Goal: Task Accomplishment & Management: Manage account settings

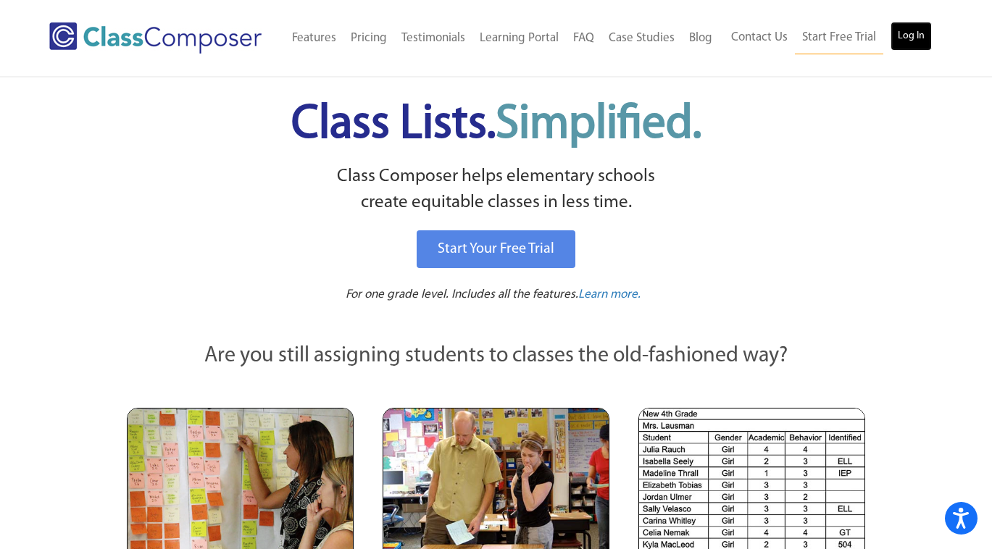
click at [913, 37] on link "Log In" at bounding box center [910, 36] width 41 height 29
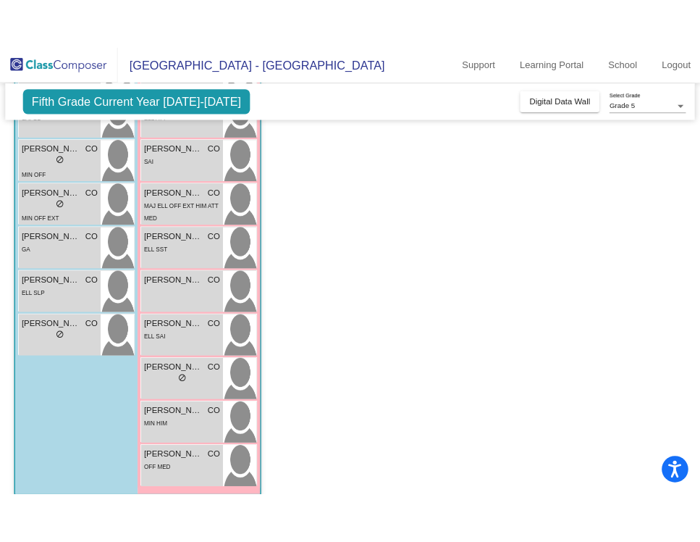
scroll to position [564, 0]
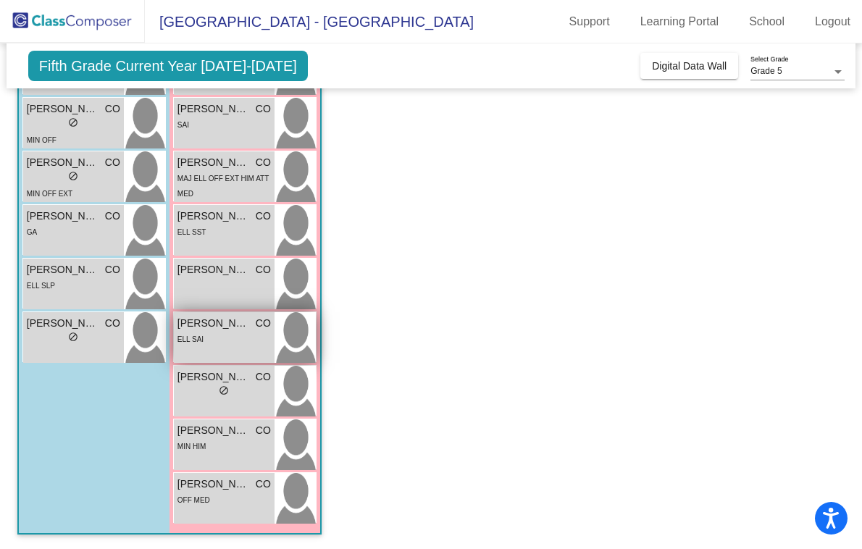
click at [209, 335] on div "ELL SAI" at bounding box center [223, 338] width 93 height 15
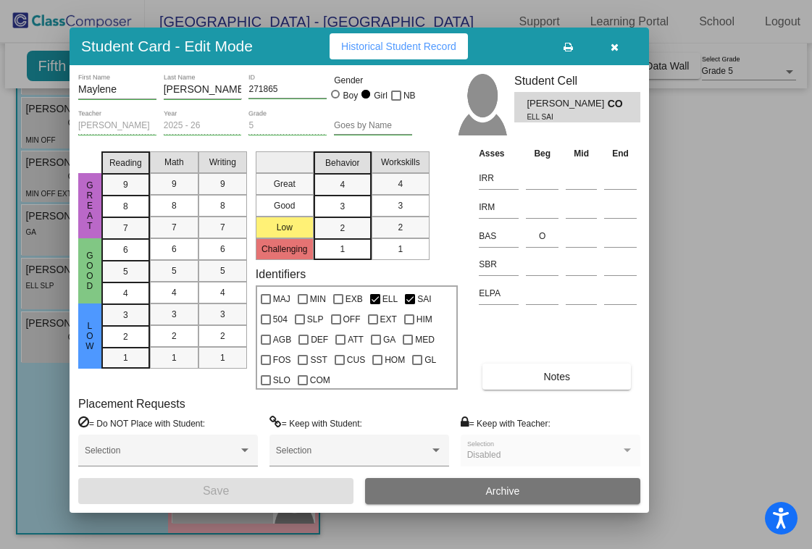
drag, startPoint x: 569, startPoint y: 46, endPoint x: 303, endPoint y: 43, distance: 266.6
click at [303, 43] on div "Student Card - Edit Mode Historical Student Record" at bounding box center [359, 47] width 579 height 38
click at [535, 181] on input at bounding box center [542, 178] width 33 height 22
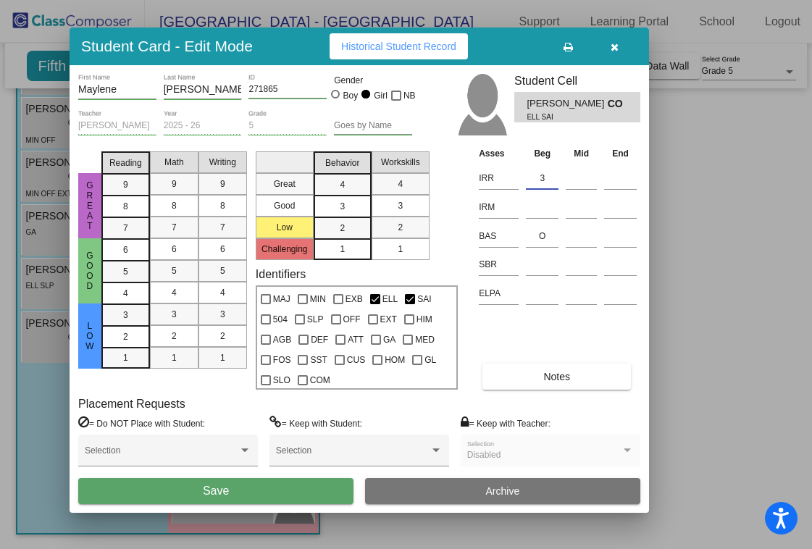
type input "3"
click at [377, 46] on span "Historical Student Record" at bounding box center [398, 47] width 115 height 12
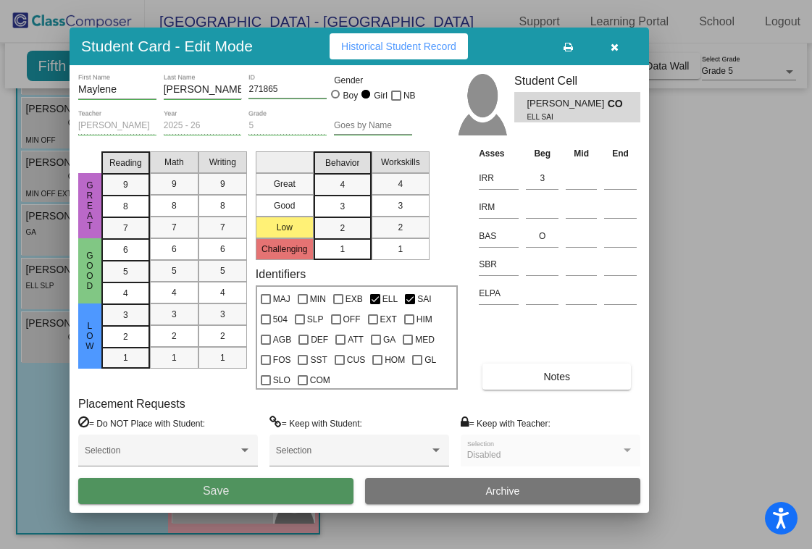
click at [235, 493] on button "Save" at bounding box center [215, 491] width 275 height 26
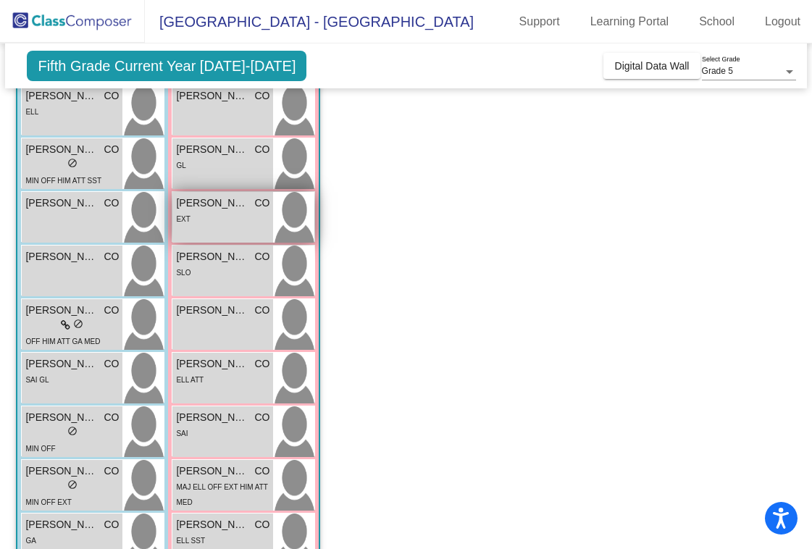
scroll to position [252, 0]
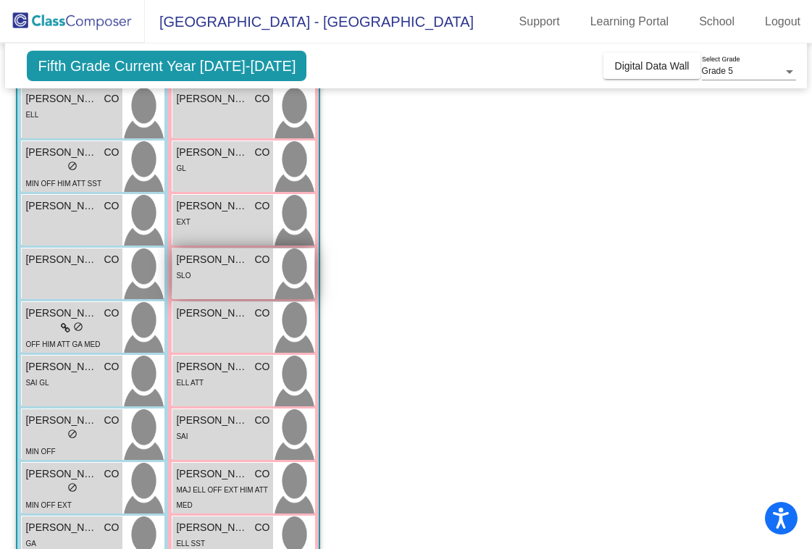
click at [211, 273] on div "SLO" at bounding box center [222, 274] width 93 height 15
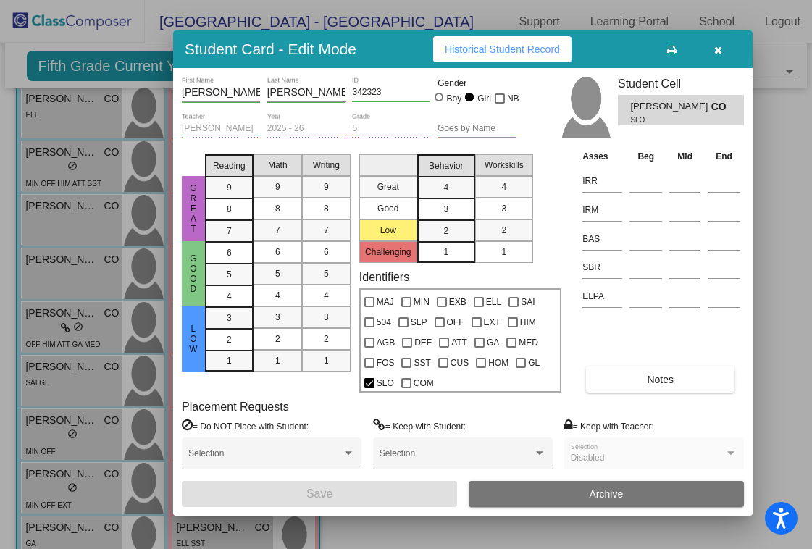
drag, startPoint x: 573, startPoint y: 45, endPoint x: 412, endPoint y: 43, distance: 160.8
click at [412, 43] on div "Student Card - Edit Mode Historical Student Record" at bounding box center [462, 49] width 579 height 38
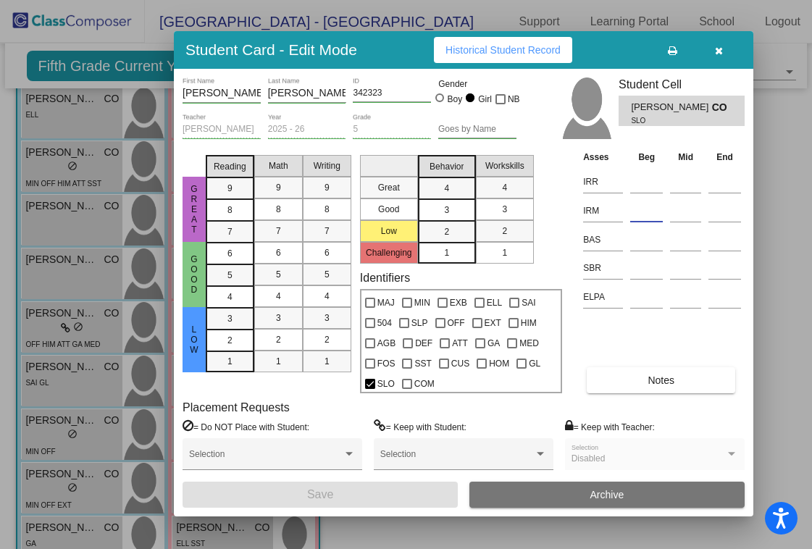
click at [632, 212] on input at bounding box center [646, 211] width 33 height 22
click at [633, 177] on input at bounding box center [646, 182] width 33 height 22
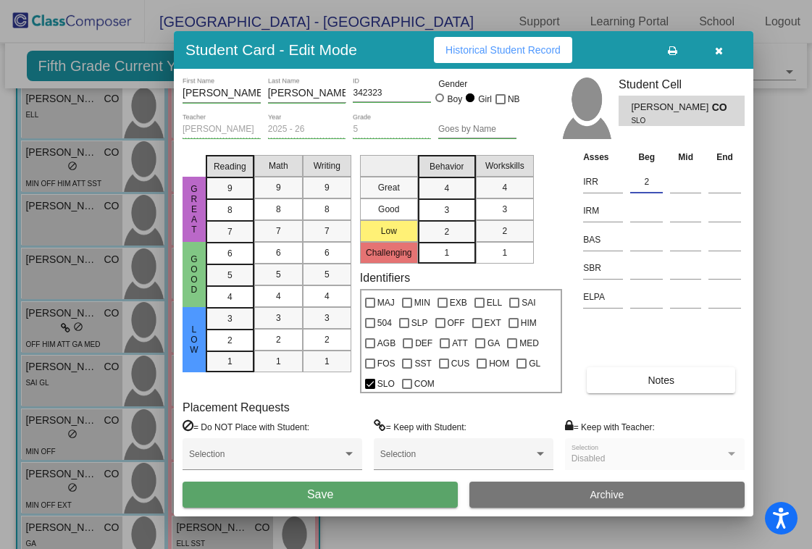
type input "2"
click at [509, 51] on span "Historical Student Record" at bounding box center [502, 50] width 115 height 12
click at [645, 240] on input at bounding box center [646, 240] width 33 height 22
type input "N"
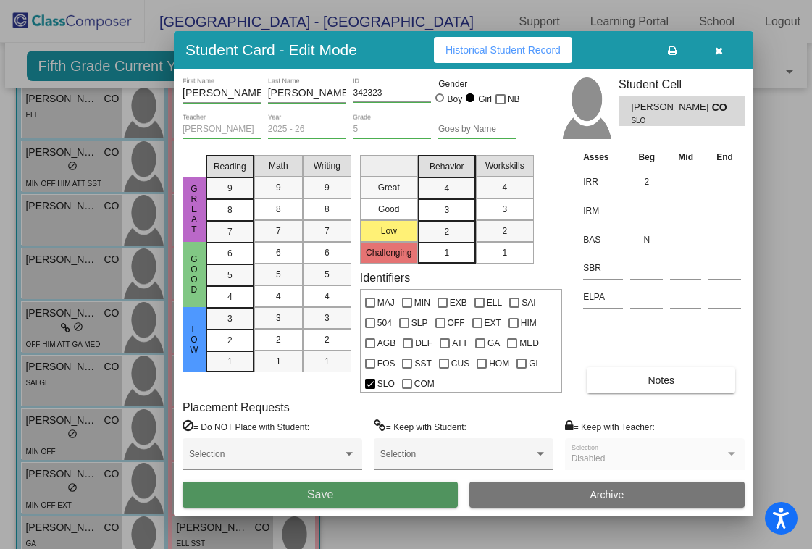
click at [372, 491] on button "Save" at bounding box center [320, 495] width 275 height 26
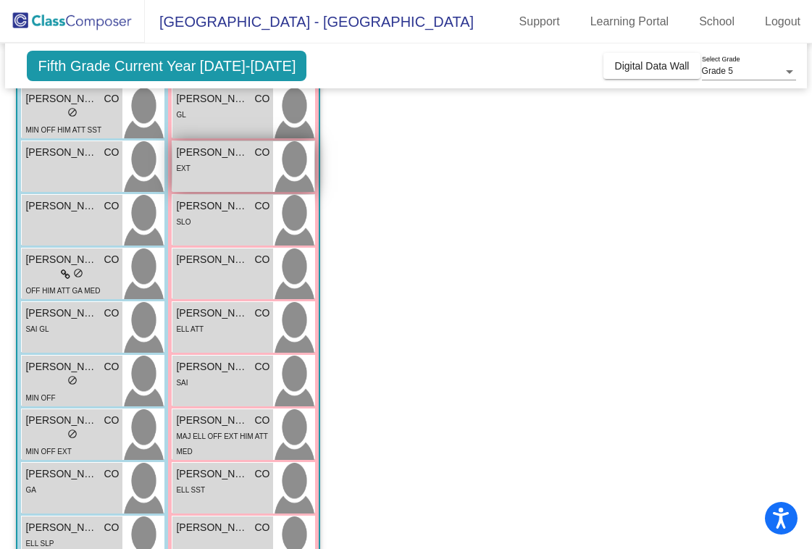
scroll to position [315, 0]
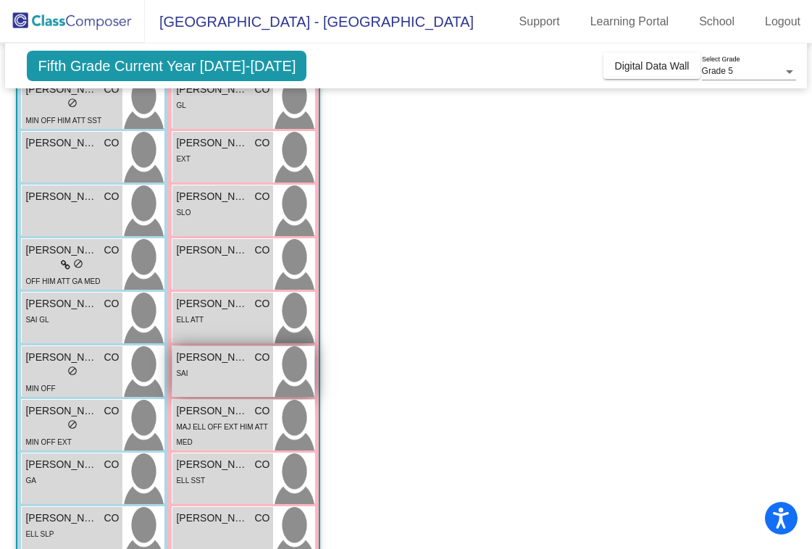
click at [209, 364] on span "[PERSON_NAME]" at bounding box center [212, 357] width 72 height 15
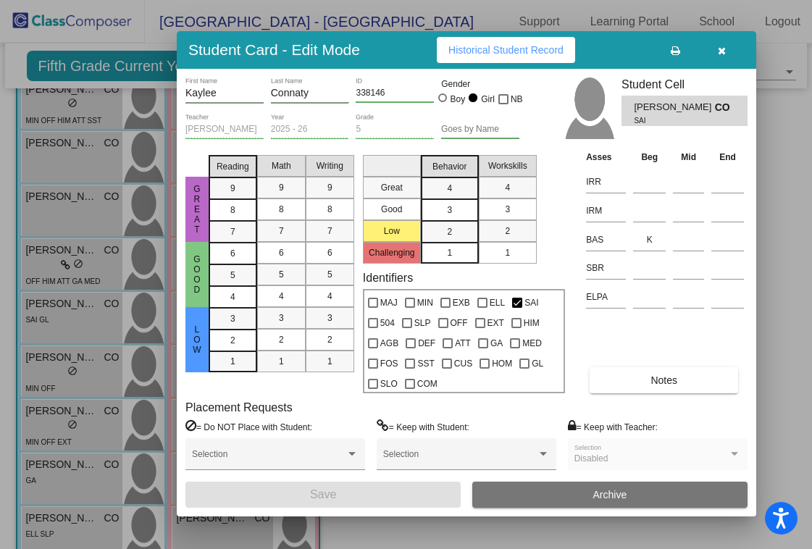
drag, startPoint x: 785, startPoint y: 60, endPoint x: 629, endPoint y: 59, distance: 155.7
click at [629, 59] on div "Student Card - Edit Mode Historical Student Record" at bounding box center [466, 50] width 579 height 38
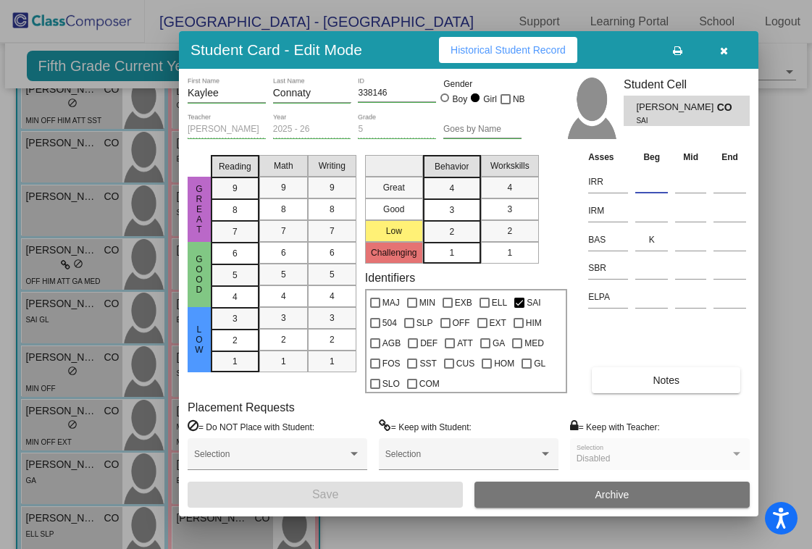
click at [641, 184] on input at bounding box center [651, 182] width 33 height 22
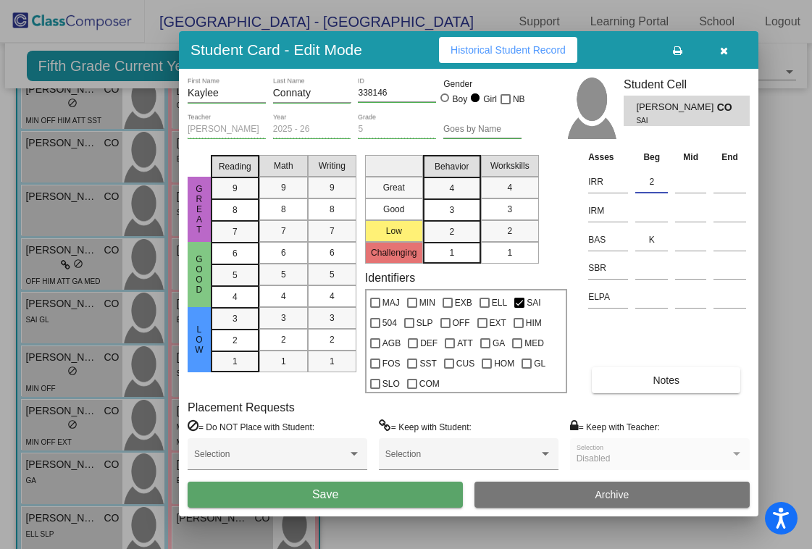
type input "2"
click at [320, 492] on span "Save" at bounding box center [325, 494] width 26 height 12
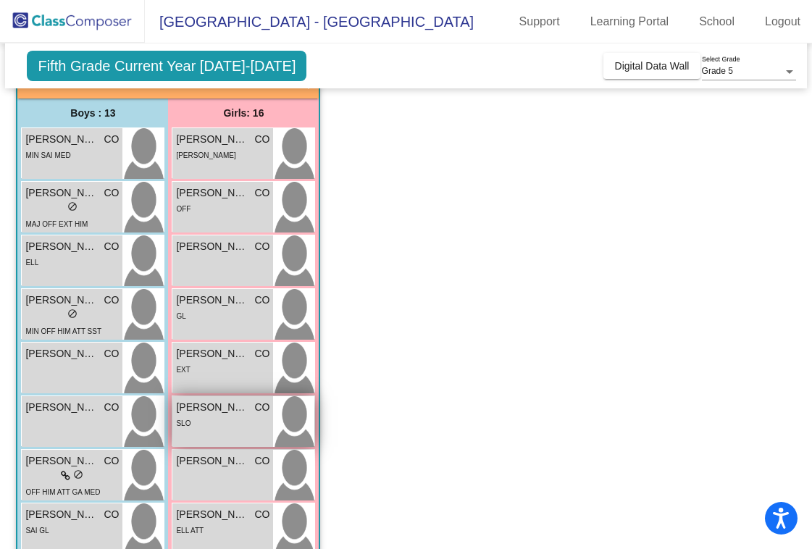
scroll to position [105, 0]
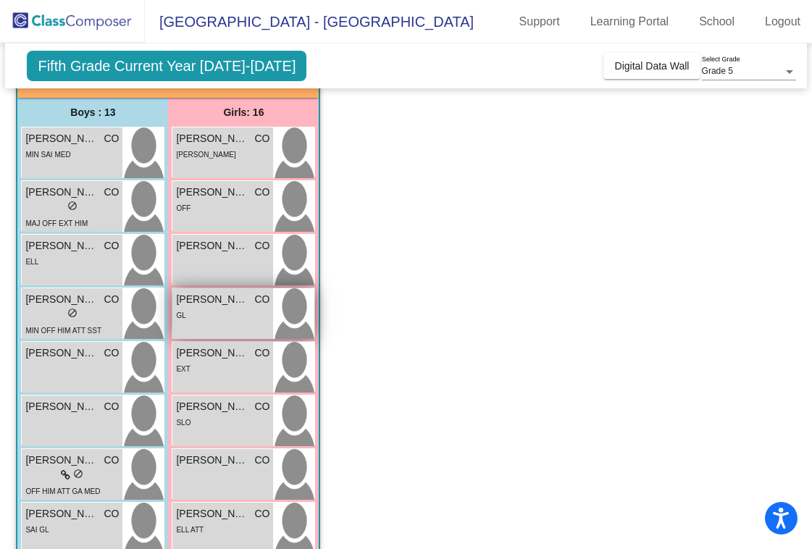
click at [202, 304] on span "[PERSON_NAME]" at bounding box center [212, 299] width 72 height 15
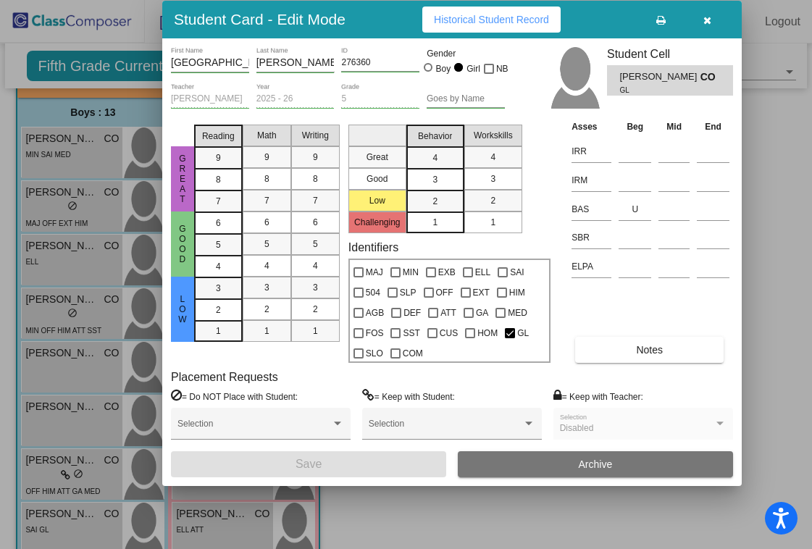
drag, startPoint x: 779, startPoint y: 52, endPoint x: 607, endPoint y: 21, distance: 175.2
click at [607, 21] on div "Student Card - Edit Mode Historical Student Record" at bounding box center [451, 20] width 579 height 38
click at [630, 154] on input at bounding box center [635, 152] width 33 height 22
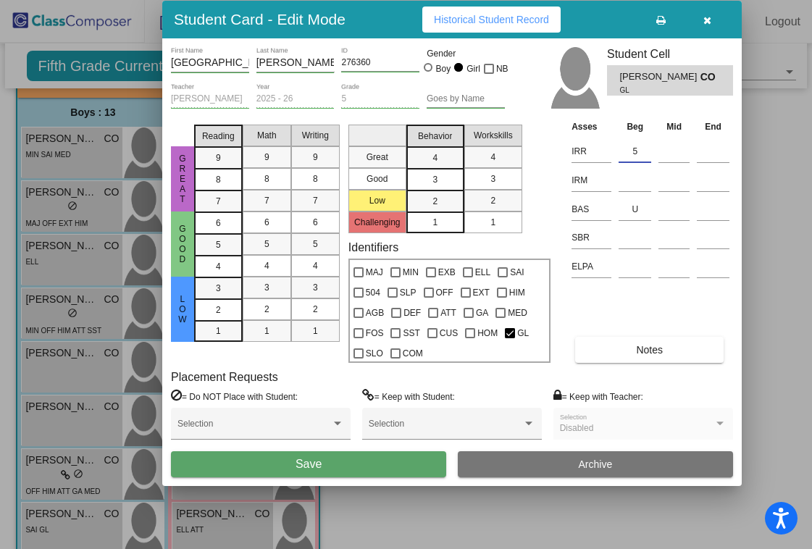
type input "5"
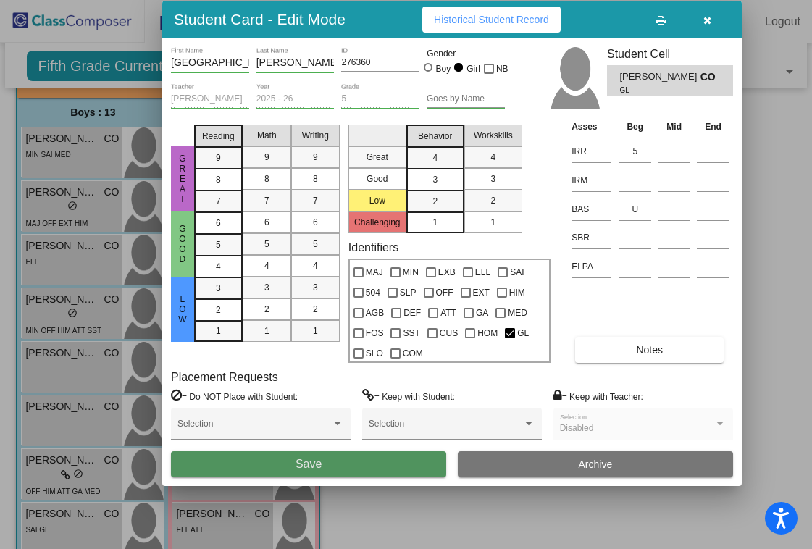
click at [343, 465] on button "Save" at bounding box center [308, 464] width 275 height 26
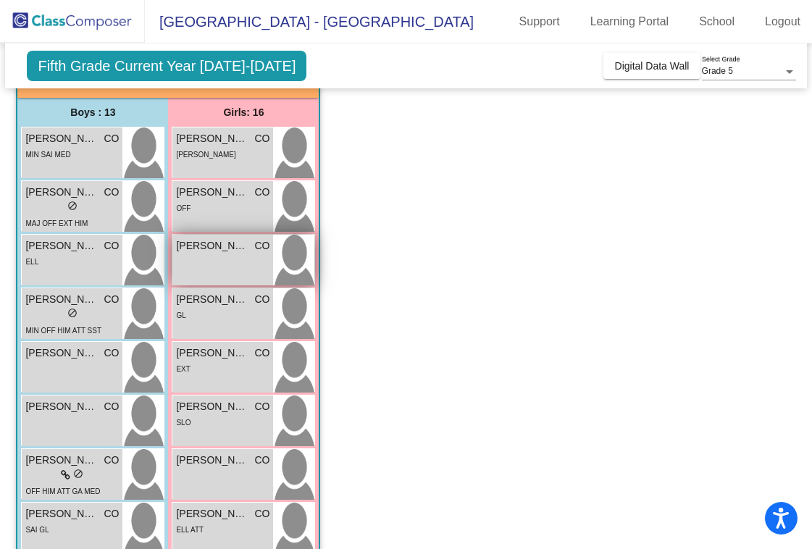
click at [208, 244] on span "[PERSON_NAME]" at bounding box center [212, 245] width 72 height 15
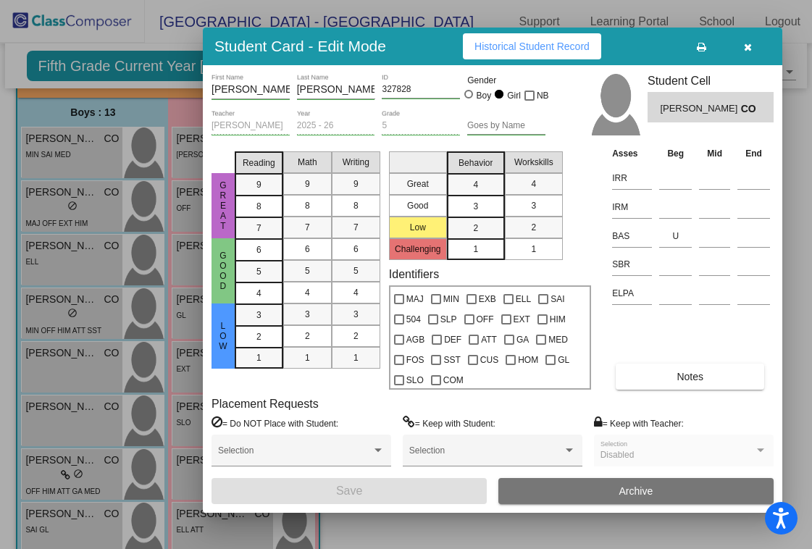
drag, startPoint x: 771, startPoint y: 43, endPoint x: 640, endPoint y: 39, distance: 131.9
click at [640, 39] on div "Student Card - Edit Mode Historical Student Record" at bounding box center [492, 47] width 579 height 38
click at [671, 189] on div at bounding box center [675, 175] width 33 height 27
click at [671, 182] on input at bounding box center [675, 178] width 33 height 22
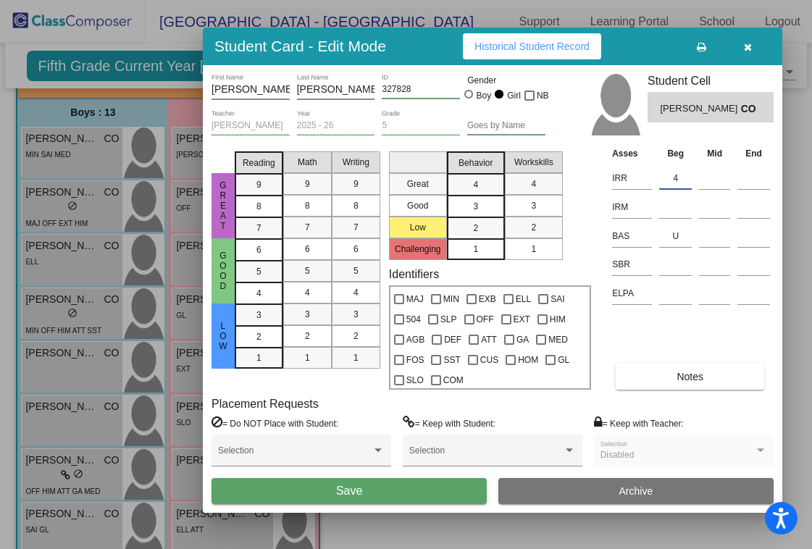
type input "4"
click at [403, 488] on button "Save" at bounding box center [349, 491] width 275 height 26
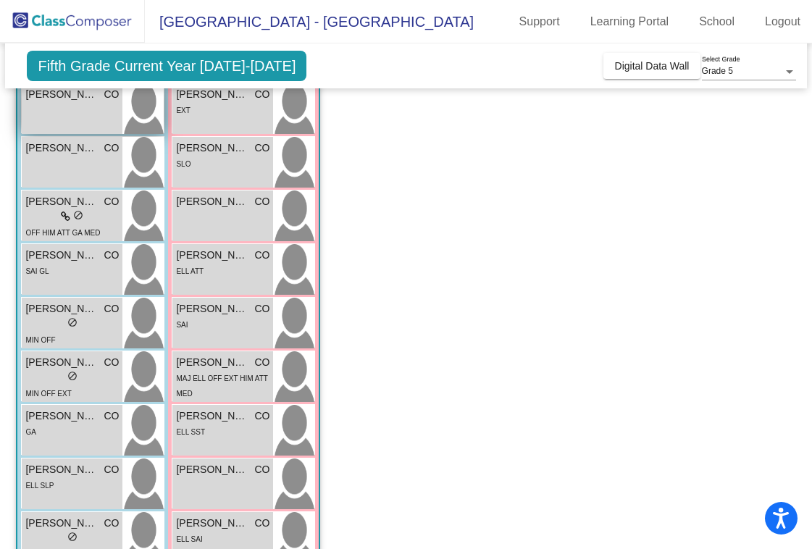
scroll to position [362, 0]
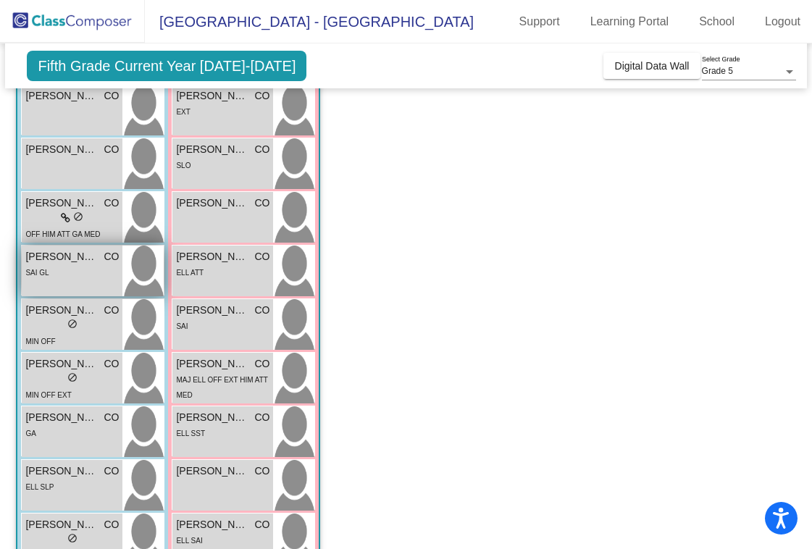
click at [57, 255] on span "[PERSON_NAME]" at bounding box center [61, 256] width 72 height 15
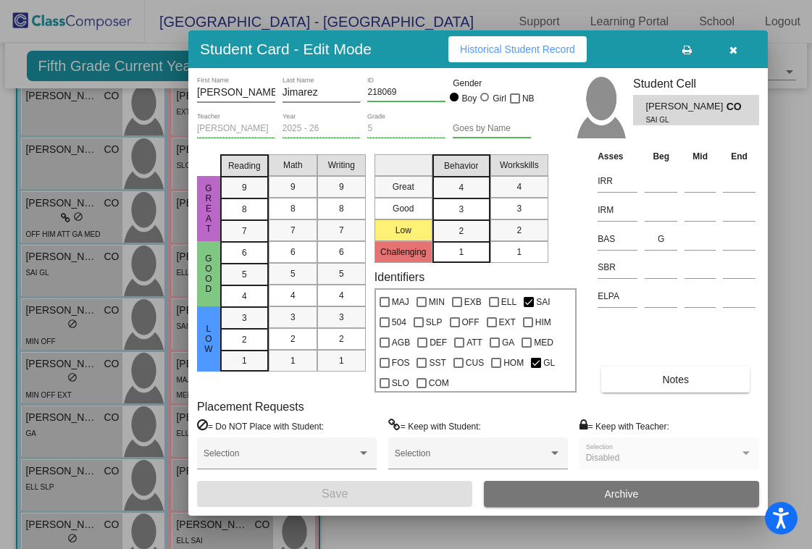
drag, startPoint x: 772, startPoint y: 53, endPoint x: 627, endPoint y: 52, distance: 145.6
click at [627, 52] on div "Student Card - Edit Mode Historical Student Record" at bounding box center [477, 49] width 579 height 38
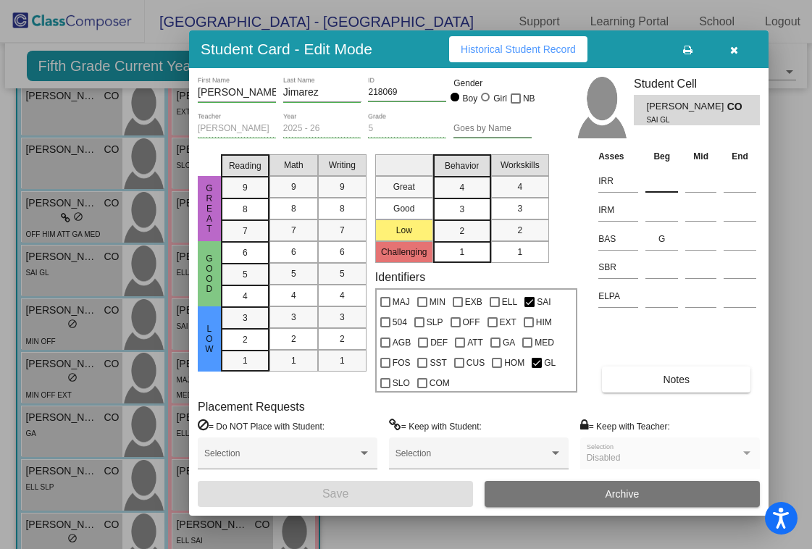
click at [649, 186] on input at bounding box center [661, 181] width 33 height 22
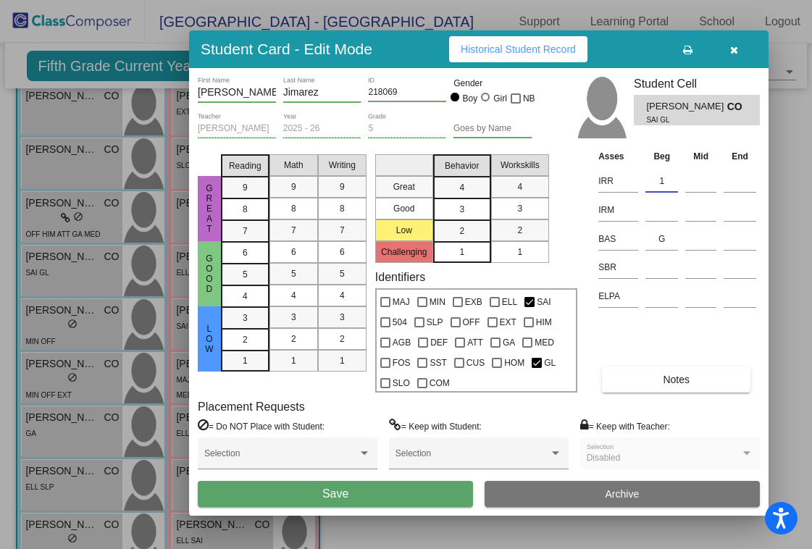
type input "1"
click at [387, 498] on button "Save" at bounding box center [335, 494] width 275 height 26
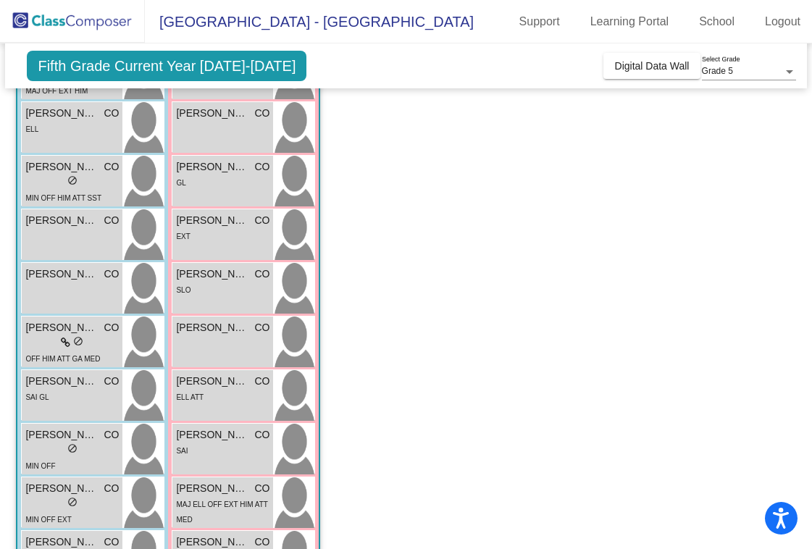
scroll to position [240, 0]
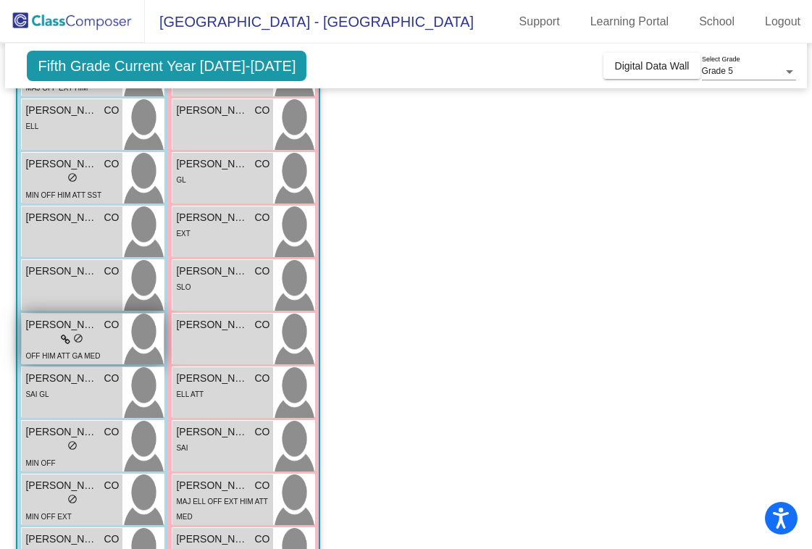
click at [50, 342] on div "lock do_not_disturb_alt" at bounding box center [71, 339] width 93 height 15
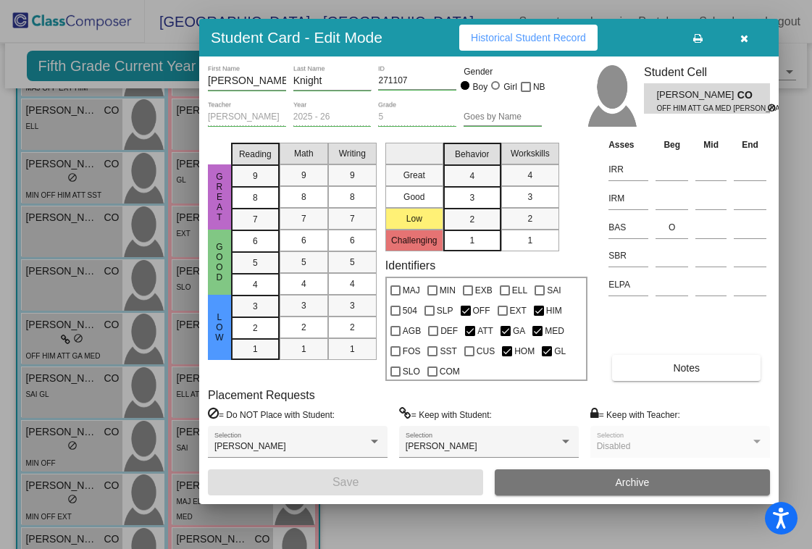
drag, startPoint x: 770, startPoint y: 45, endPoint x: 635, endPoint y: 33, distance: 136.0
click at [635, 33] on div "Student Card - Edit Mode Historical Student Record" at bounding box center [488, 38] width 579 height 38
click at [661, 170] on input at bounding box center [672, 170] width 33 height 22
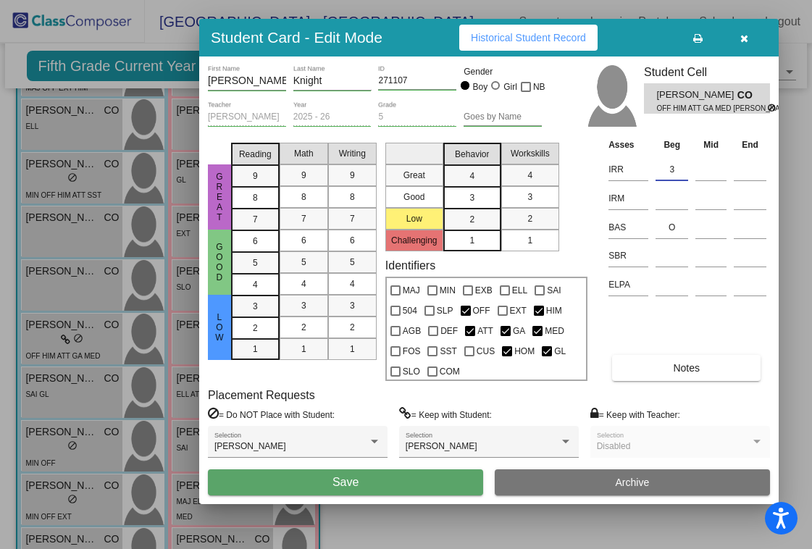
type input "3"
click at [321, 482] on button "Save" at bounding box center [345, 482] width 275 height 26
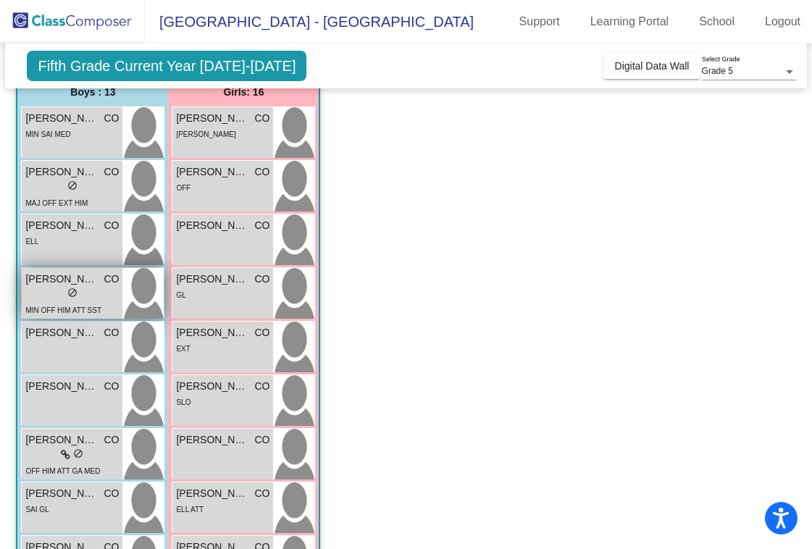
scroll to position [0, 0]
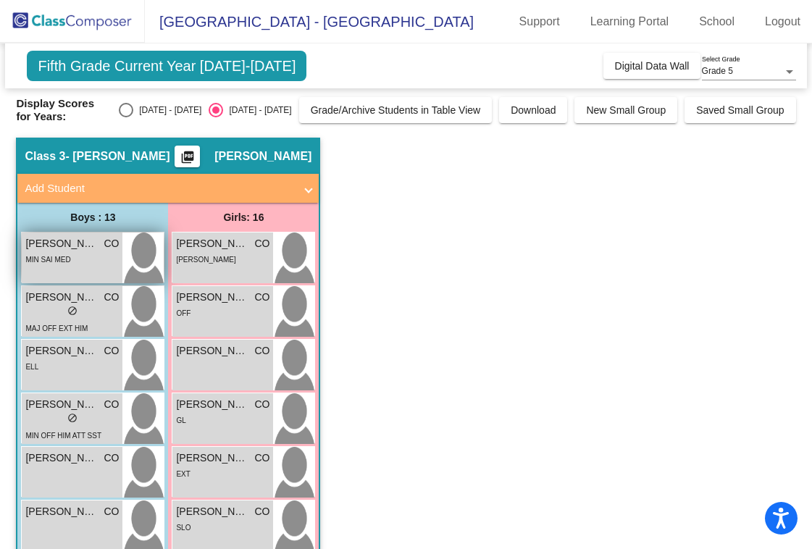
click at [62, 251] on div "MIN SAI MED" at bounding box center [47, 258] width 45 height 15
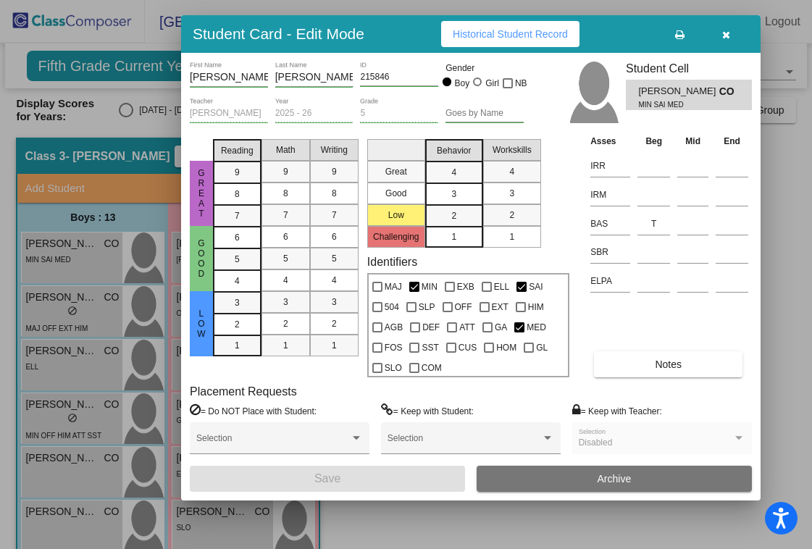
drag, startPoint x: 782, startPoint y: 46, endPoint x: 629, endPoint y: 28, distance: 154.5
click at [629, 28] on div "Student Card - Edit Mode Historical Student Record" at bounding box center [470, 34] width 579 height 38
click at [647, 171] on input at bounding box center [653, 166] width 33 height 22
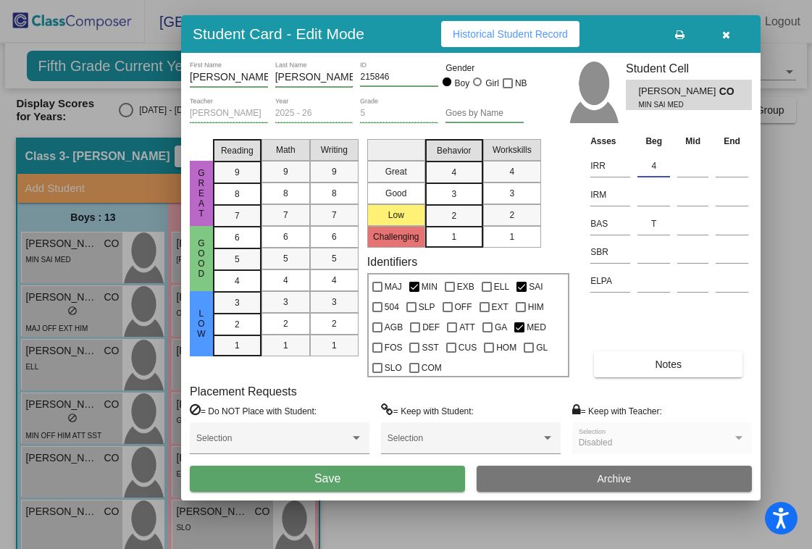
type input "4"
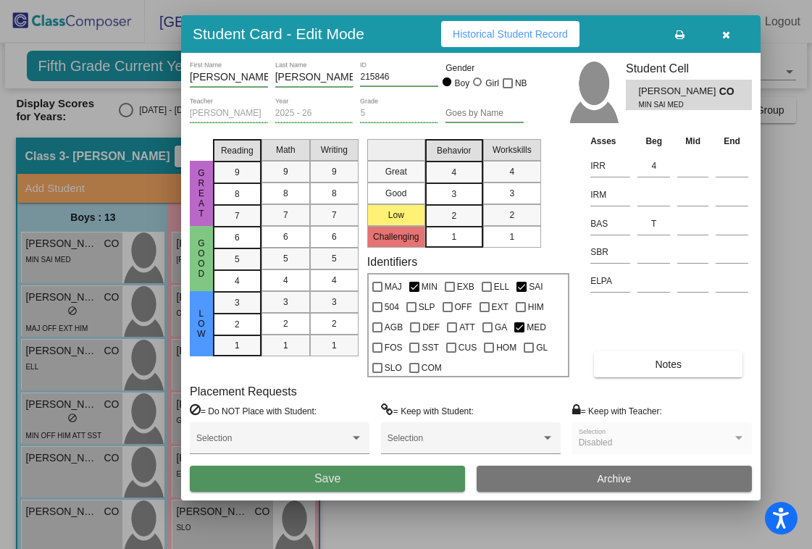
click at [325, 485] on span "Save" at bounding box center [327, 478] width 26 height 12
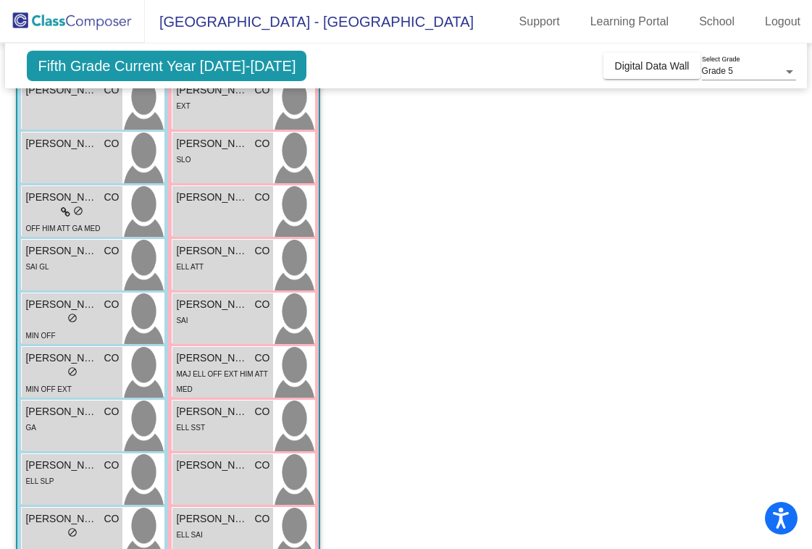
scroll to position [377, 0]
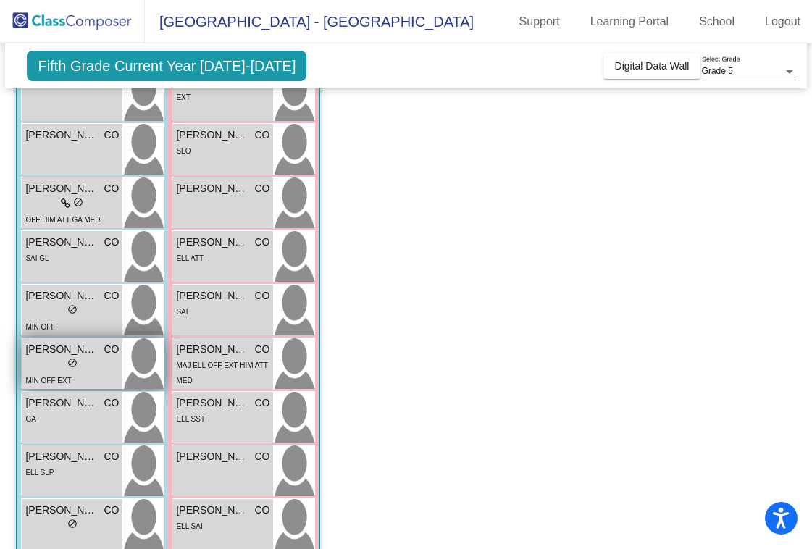
click at [60, 363] on div "lock do_not_disturb_alt" at bounding box center [71, 364] width 93 height 15
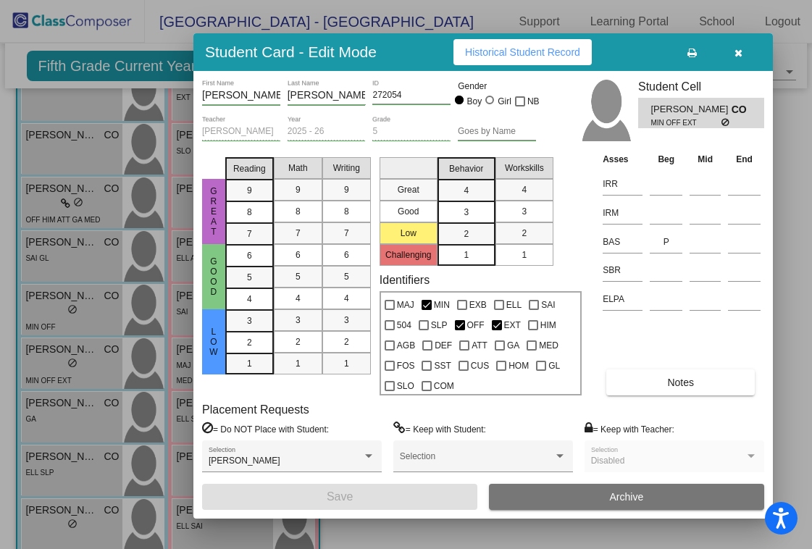
drag, startPoint x: 770, startPoint y: 54, endPoint x: 629, endPoint y: 56, distance: 140.5
click at [629, 56] on div "Student Card - Edit Mode Historical Student Record" at bounding box center [482, 52] width 579 height 38
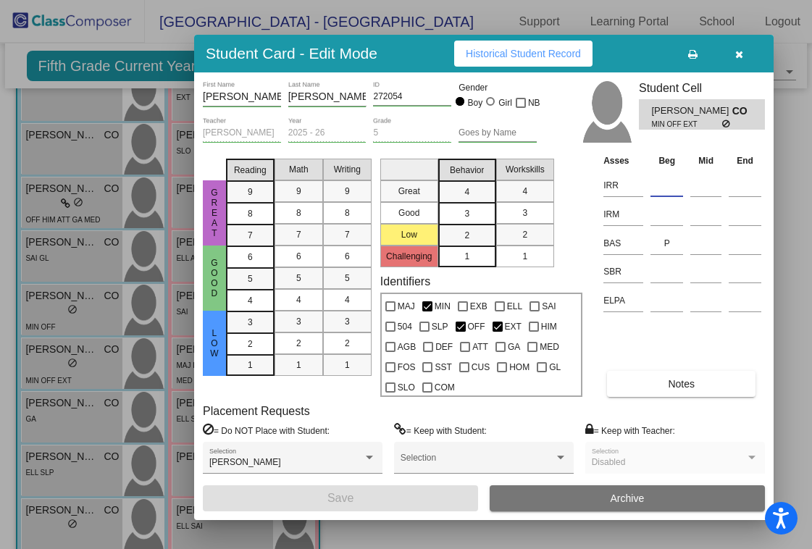
click at [660, 184] on input at bounding box center [666, 186] width 33 height 22
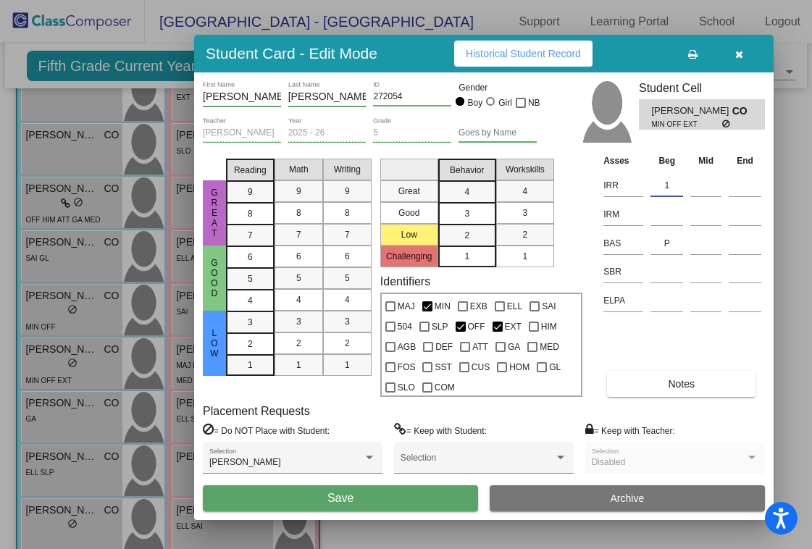
type input "1"
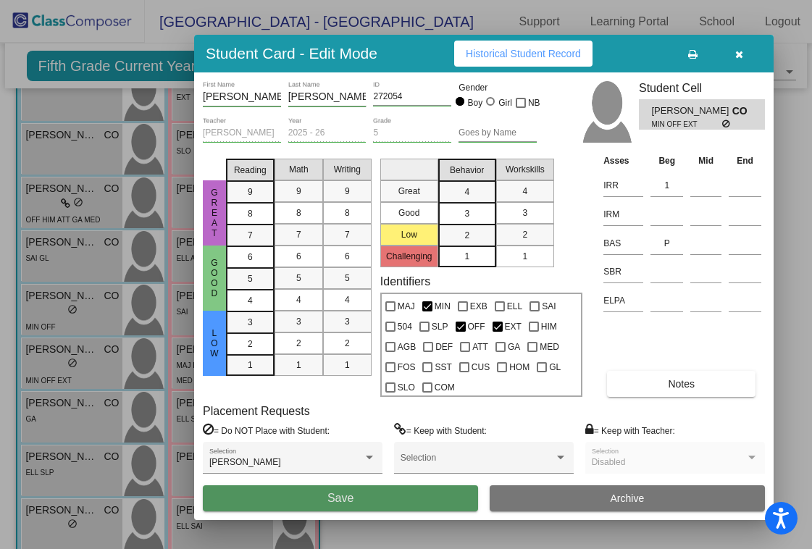
click at [340, 507] on button "Save" at bounding box center [340, 498] width 275 height 26
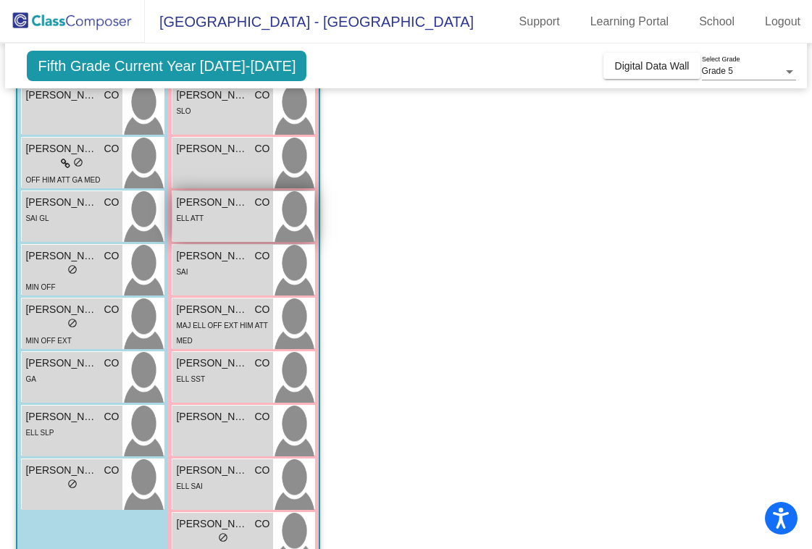
scroll to position [424, 0]
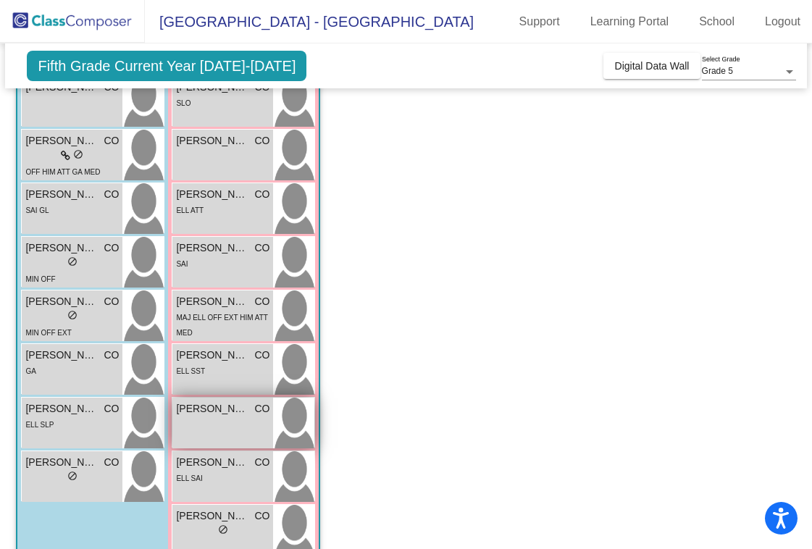
click at [199, 405] on span "[PERSON_NAME]" at bounding box center [212, 408] width 72 height 15
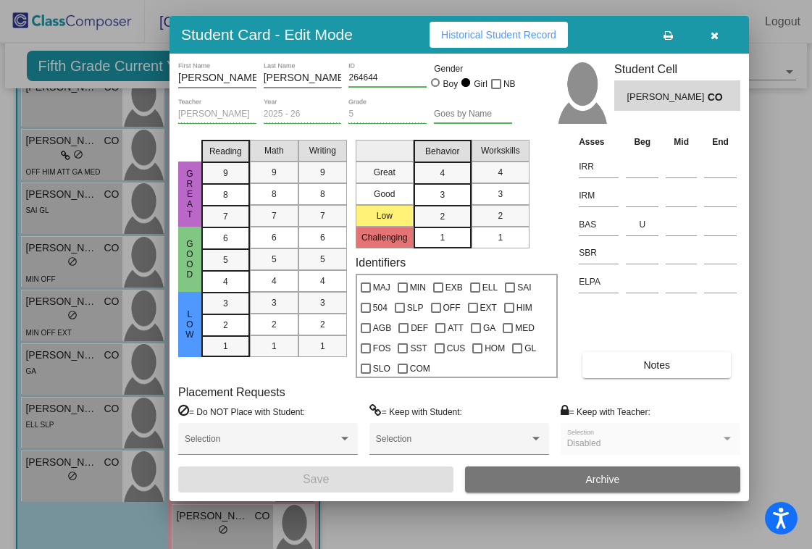
drag, startPoint x: 771, startPoint y: 43, endPoint x: 606, endPoint y: 28, distance: 165.9
click at [606, 28] on div "Student Card - Edit Mode Historical Student Record" at bounding box center [458, 35] width 579 height 38
click at [639, 166] on input at bounding box center [642, 167] width 33 height 22
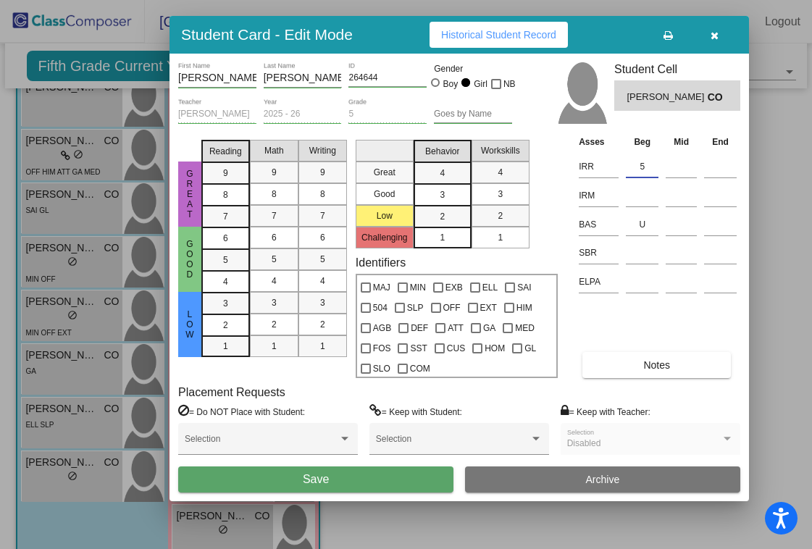
type input "5"
click at [329, 478] on span "Save" at bounding box center [316, 479] width 26 height 12
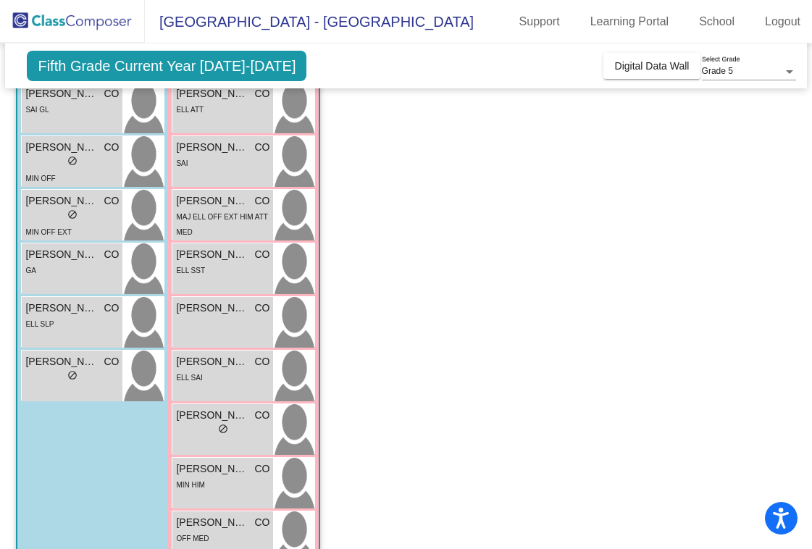
scroll to position [564, 0]
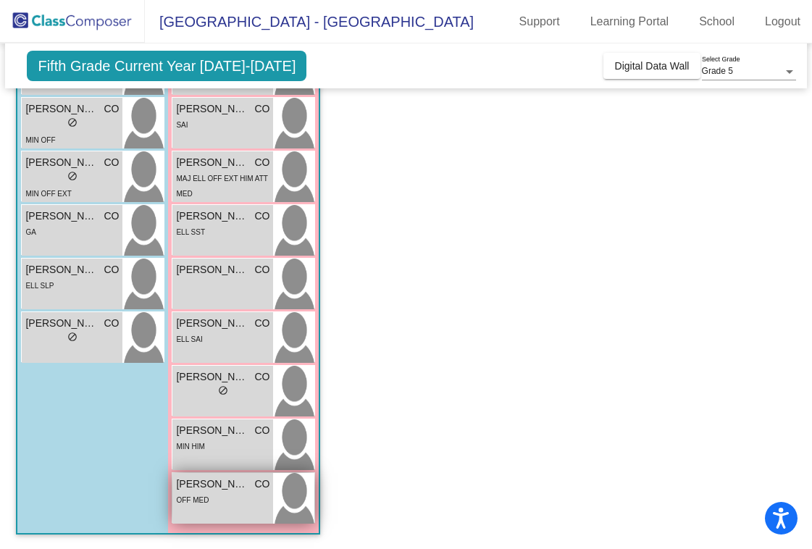
click at [194, 485] on span "[PERSON_NAME]" at bounding box center [212, 484] width 72 height 15
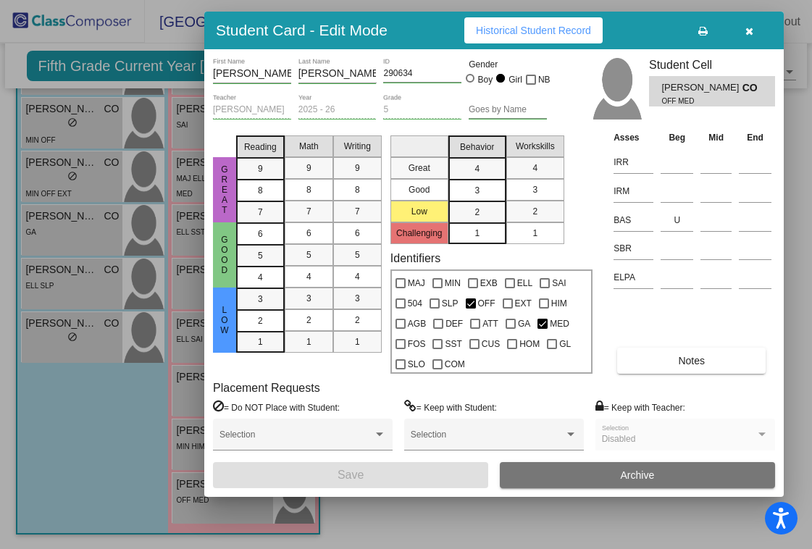
drag, startPoint x: 762, startPoint y: 44, endPoint x: 632, endPoint y: 24, distance: 132.0
click at [632, 24] on div "Student Card - Edit Mode Historical Student Record" at bounding box center [493, 31] width 579 height 38
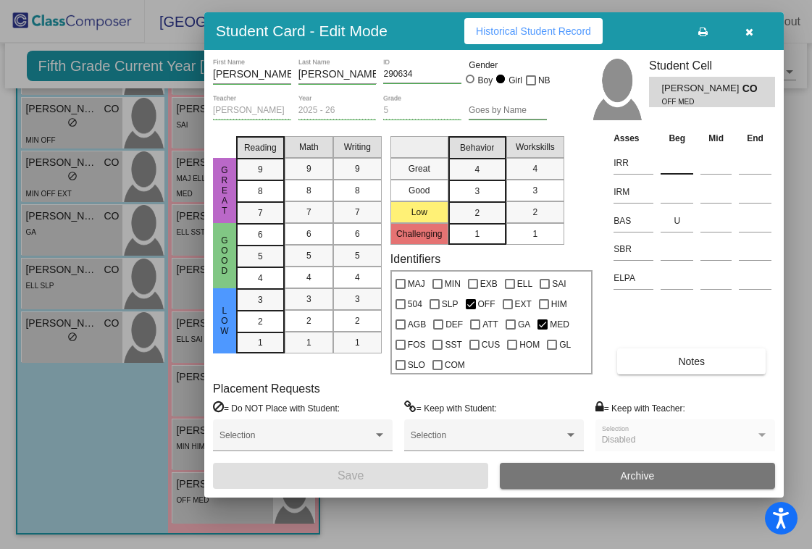
click at [676, 164] on input at bounding box center [677, 163] width 33 height 22
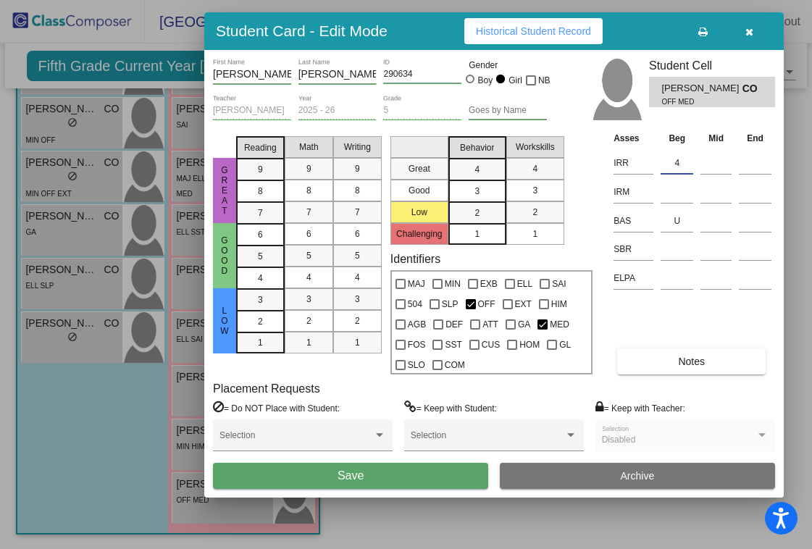
type input "4"
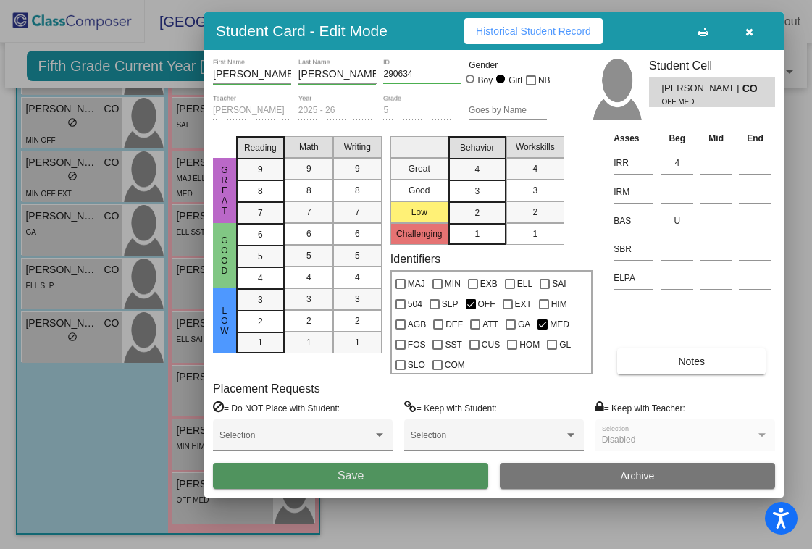
click at [364, 472] on button "Save" at bounding box center [350, 476] width 275 height 26
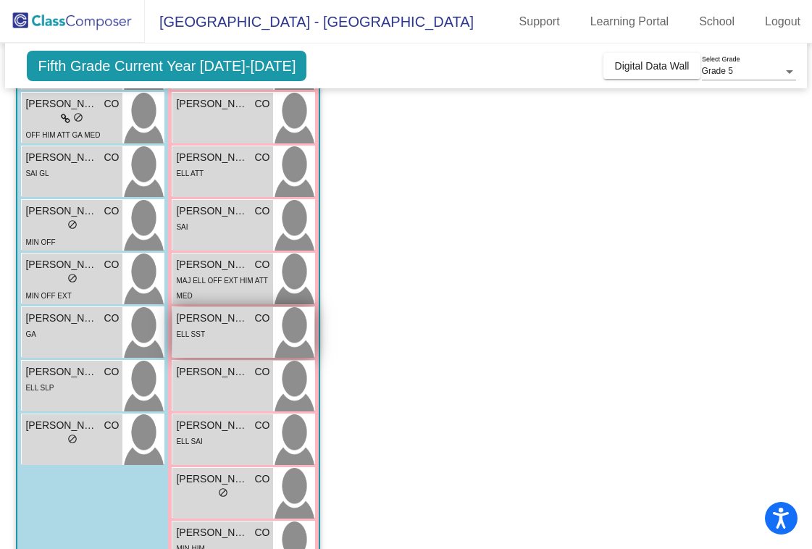
scroll to position [459, 0]
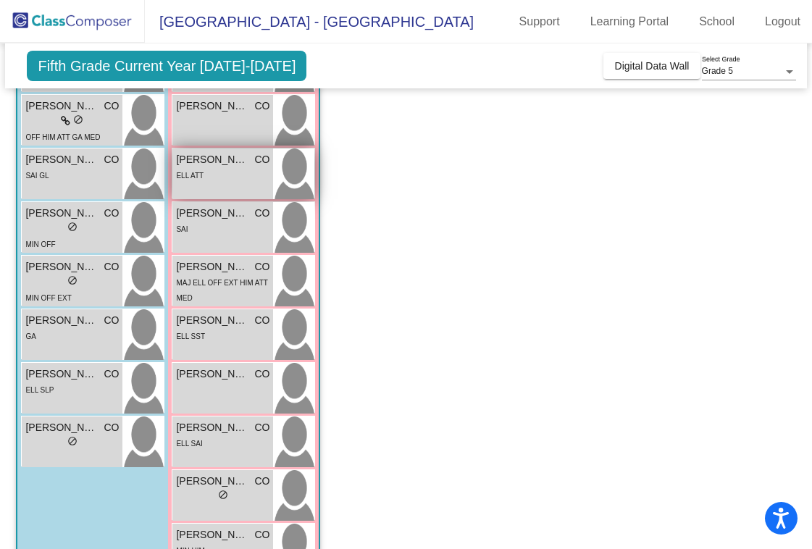
click at [207, 161] on span "[PERSON_NAME]" at bounding box center [212, 159] width 72 height 15
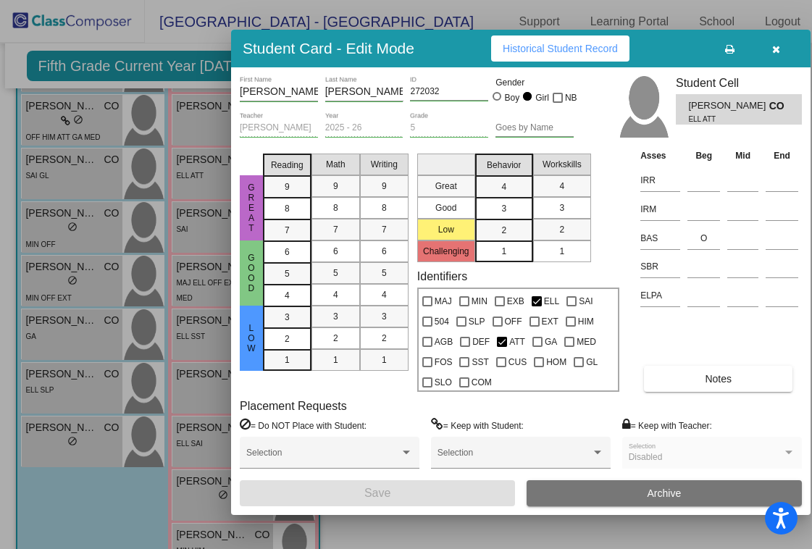
drag, startPoint x: 777, startPoint y: 54, endPoint x: 673, endPoint y: 52, distance: 103.6
click at [673, 52] on div "Student Card - Edit Mode Historical Student Record" at bounding box center [520, 49] width 579 height 38
click at [698, 183] on input at bounding box center [703, 180] width 33 height 22
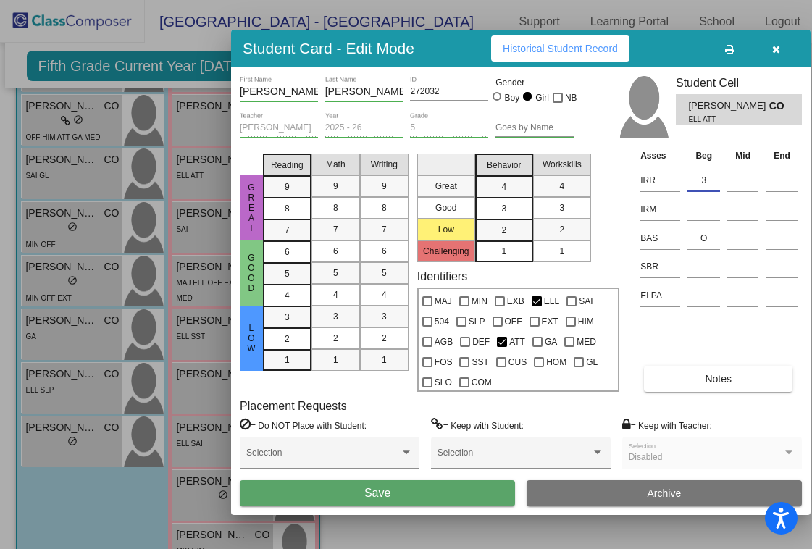
type input "3"
click at [392, 498] on button "Save" at bounding box center [377, 493] width 275 height 26
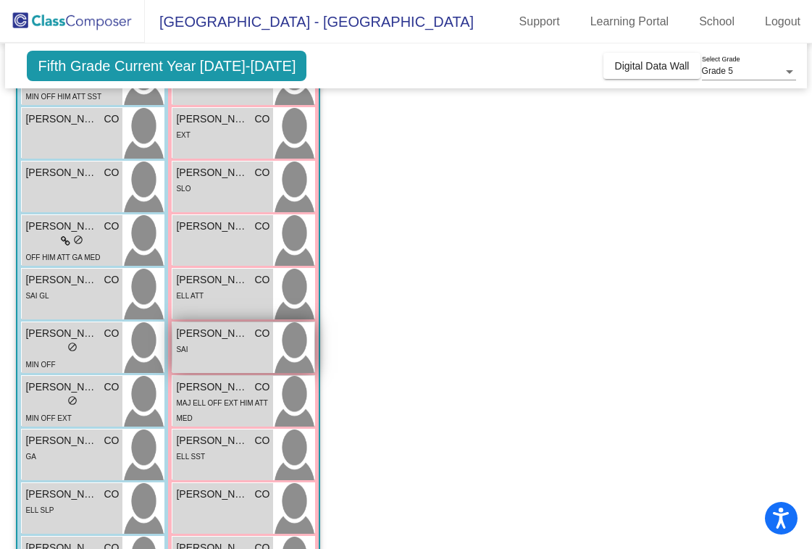
scroll to position [341, 0]
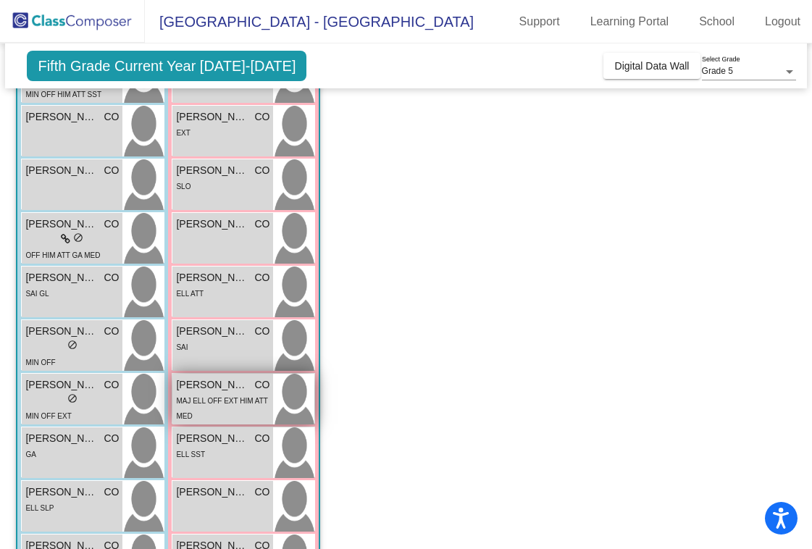
click at [209, 399] on span "MAJ ELL OFF EXT HIM ATT MED" at bounding box center [221, 408] width 91 height 23
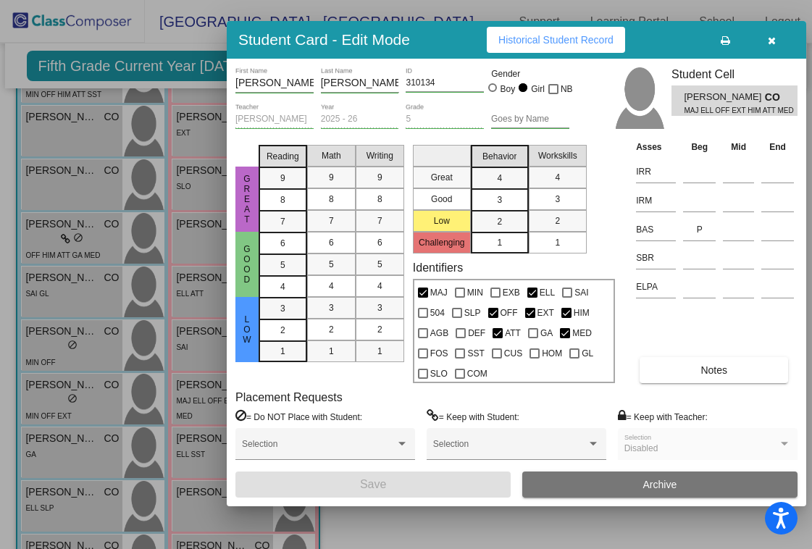
drag, startPoint x: 782, startPoint y: 53, endPoint x: 674, endPoint y: 41, distance: 108.5
click at [674, 41] on div "Student Card - Edit Mode Historical Student Record" at bounding box center [516, 40] width 579 height 38
click at [698, 173] on input at bounding box center [699, 172] width 33 height 22
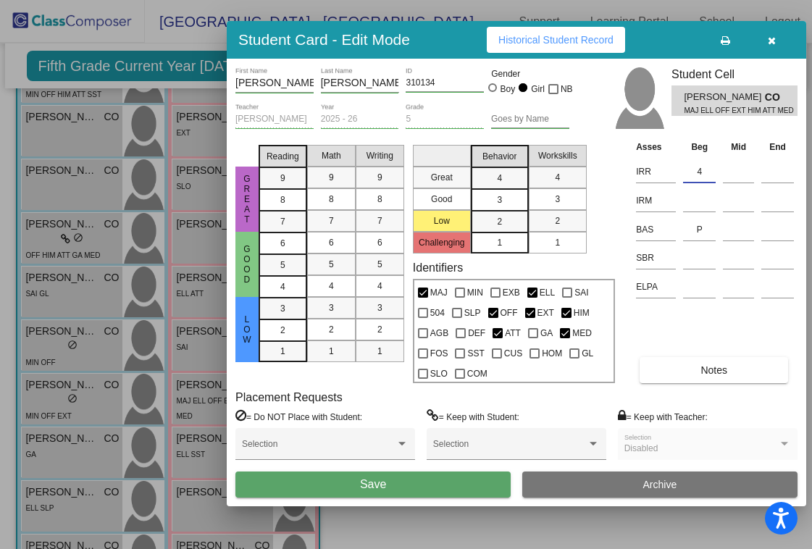
type input "4"
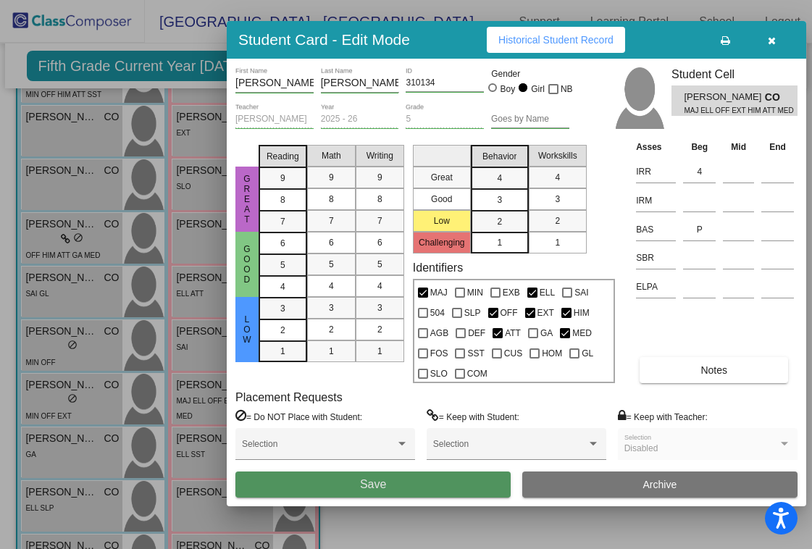
click at [366, 485] on span "Save" at bounding box center [373, 484] width 26 height 12
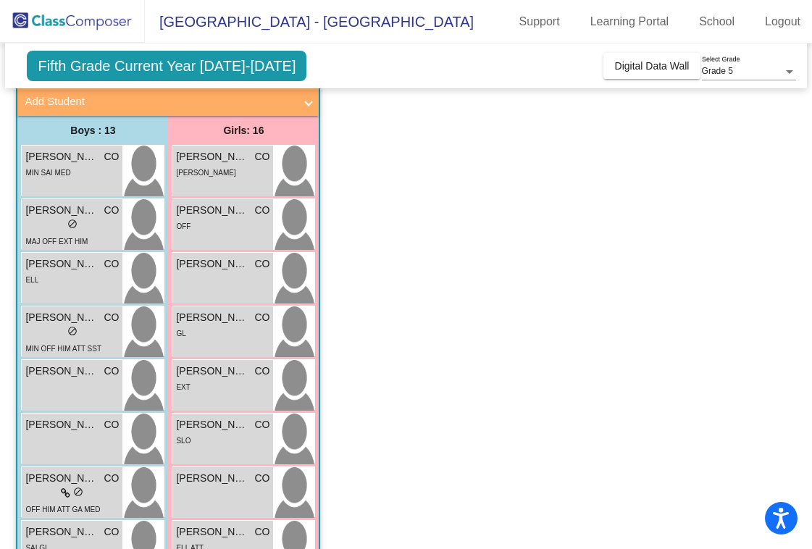
scroll to position [100, 0]
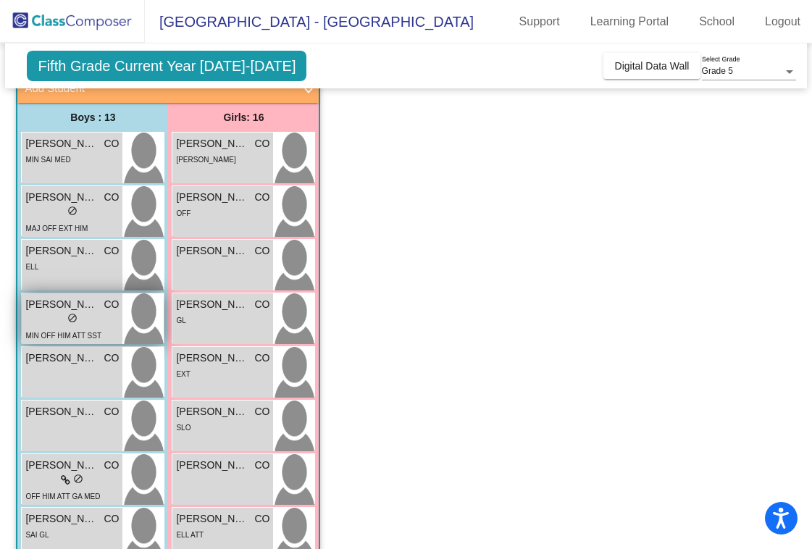
click at [54, 319] on div "lock do_not_disturb_alt" at bounding box center [71, 319] width 93 height 15
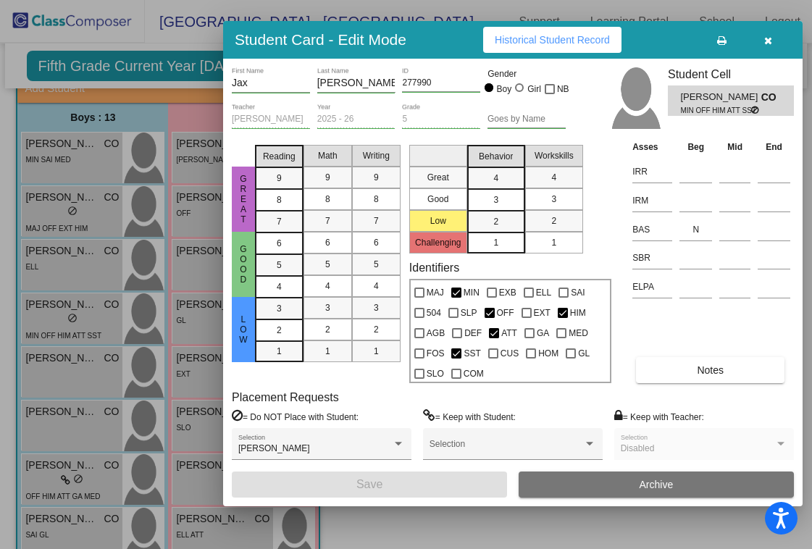
drag, startPoint x: 774, startPoint y: 41, endPoint x: 652, endPoint y: 29, distance: 123.0
click at [652, 29] on div "Student Card - Edit Mode Historical Student Record" at bounding box center [512, 40] width 579 height 38
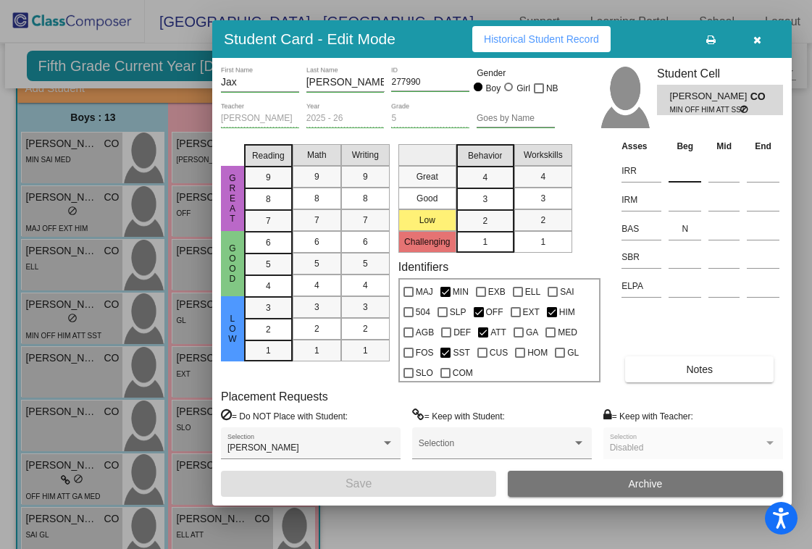
click at [684, 169] on input at bounding box center [685, 171] width 33 height 22
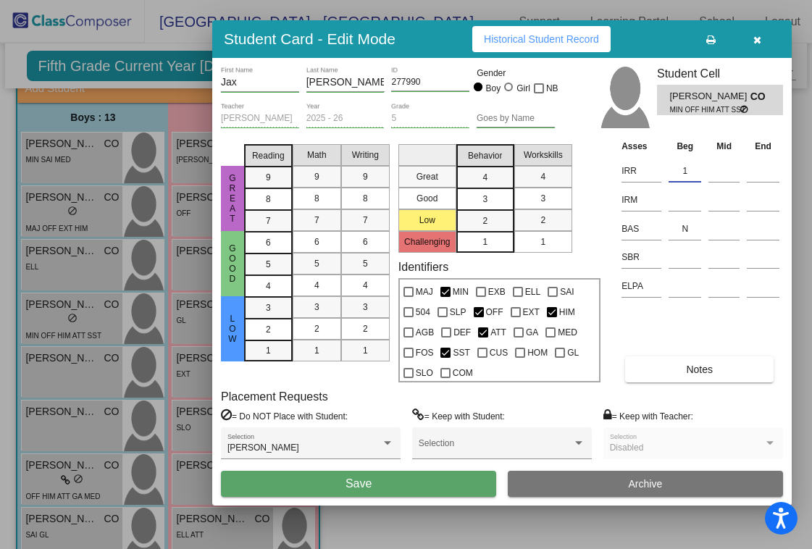
type input "1"
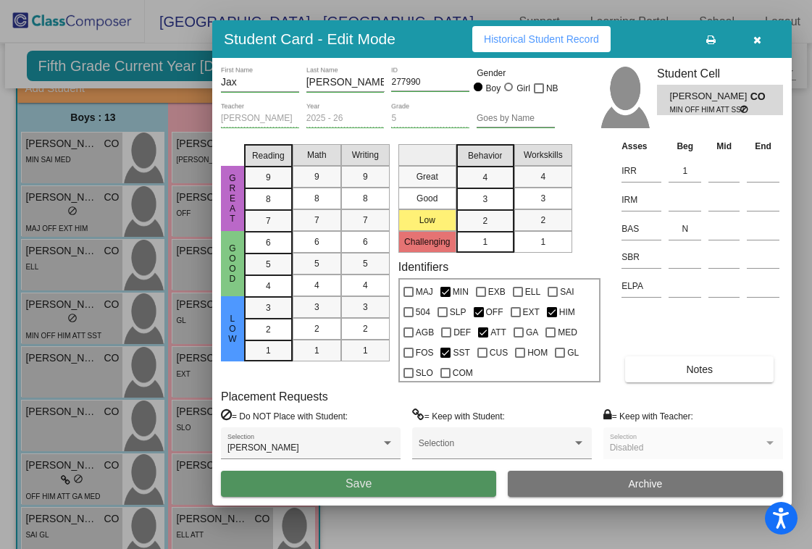
click at [392, 485] on button "Save" at bounding box center [358, 484] width 275 height 26
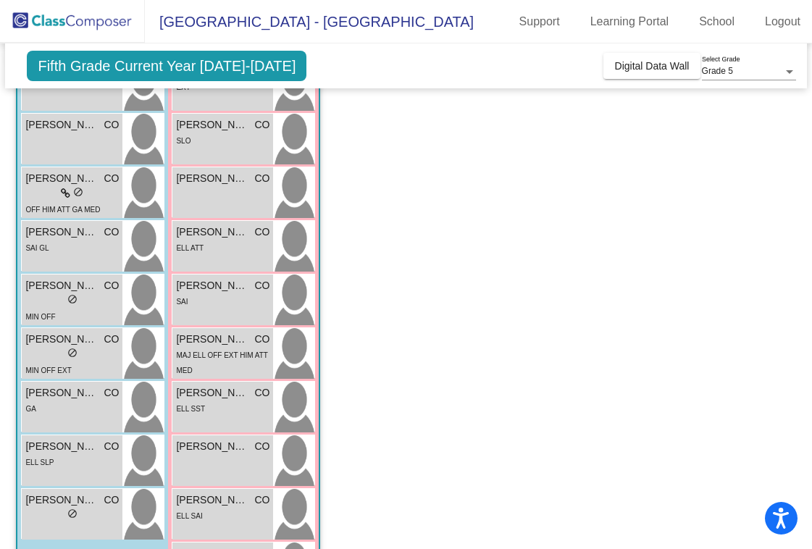
scroll to position [414, 0]
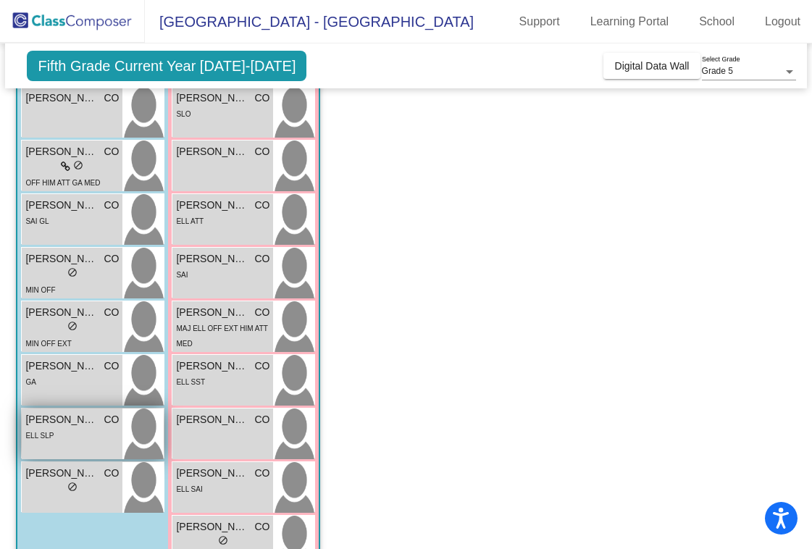
click at [37, 422] on span "[PERSON_NAME]" at bounding box center [61, 419] width 72 height 15
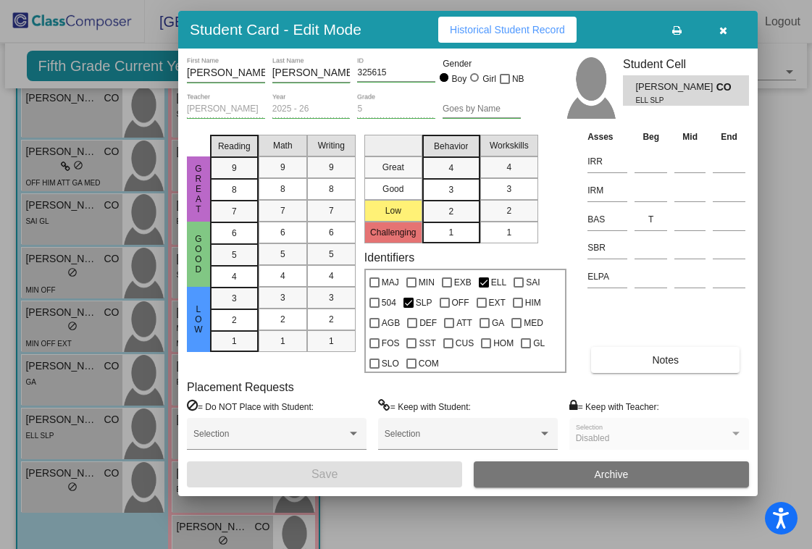
drag, startPoint x: 765, startPoint y: 54, endPoint x: 608, endPoint y: 33, distance: 158.0
click at [608, 33] on div "Student Card - Edit Mode Historical Student Record" at bounding box center [467, 30] width 579 height 38
click at [637, 162] on input at bounding box center [651, 162] width 33 height 22
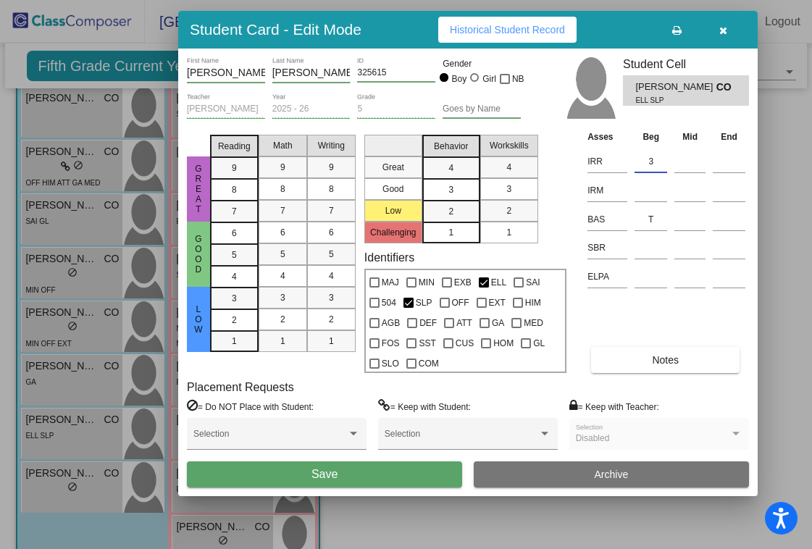
type input "3"
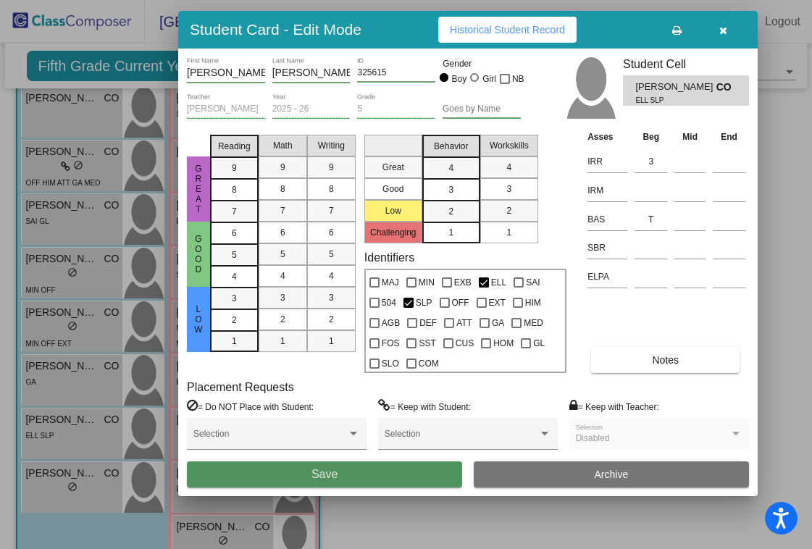
click at [305, 480] on button "Save" at bounding box center [324, 474] width 275 height 26
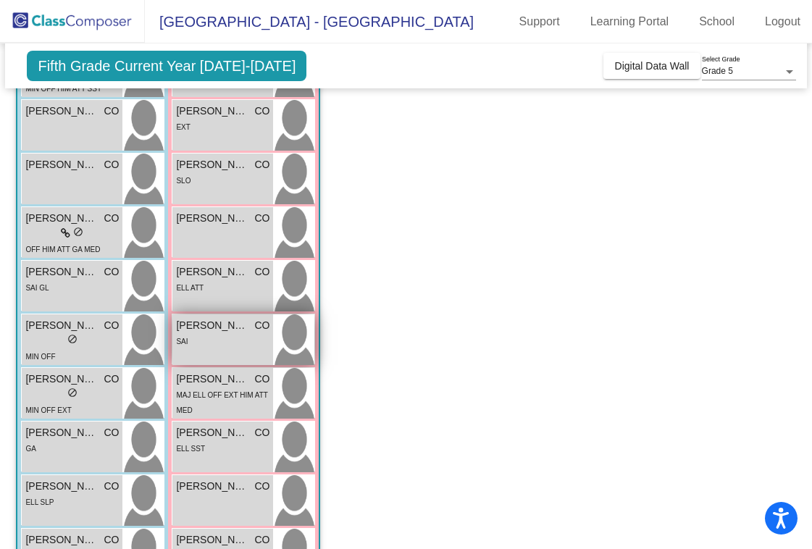
scroll to position [357, 0]
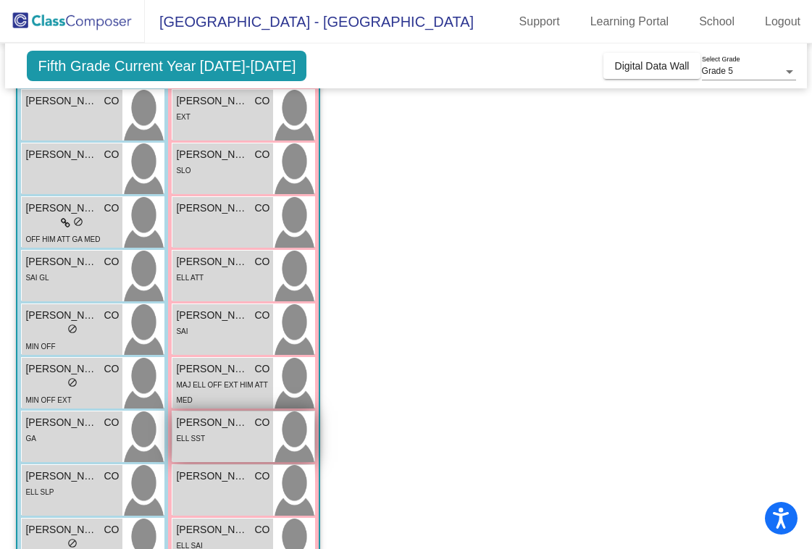
click at [209, 424] on span "[PERSON_NAME]" at bounding box center [212, 422] width 72 height 15
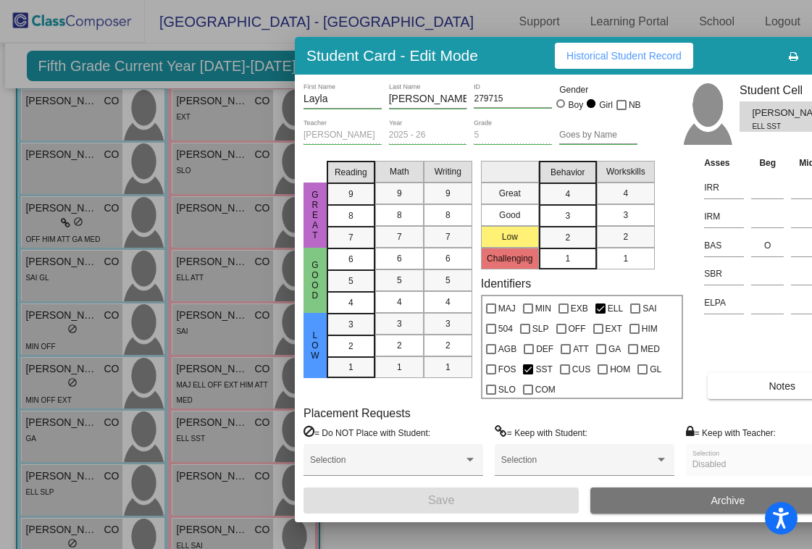
drag, startPoint x: 768, startPoint y: 52, endPoint x: 562, endPoint y: 91, distance: 209.3
click at [562, 75] on div "Student Card - Edit Mode Historical Student Record" at bounding box center [584, 56] width 579 height 38
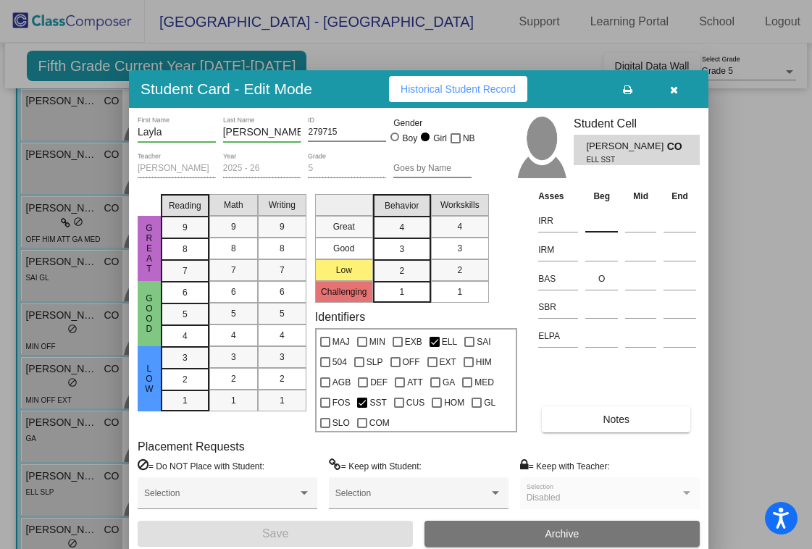
click at [598, 221] on input at bounding box center [601, 221] width 33 height 22
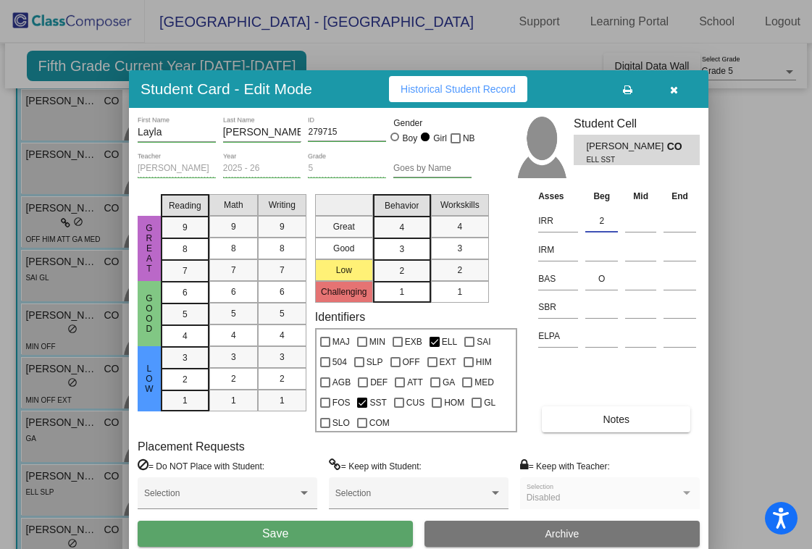
type input "2"
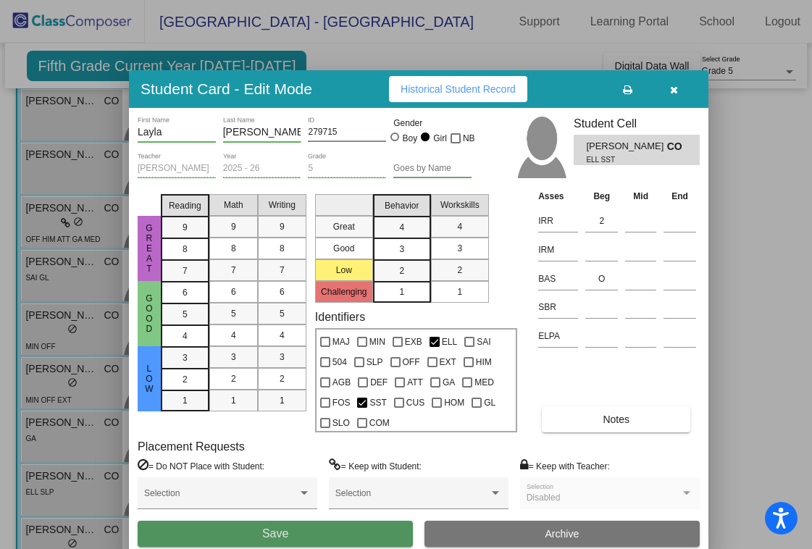
click at [239, 526] on button "Save" at bounding box center [275, 534] width 275 height 26
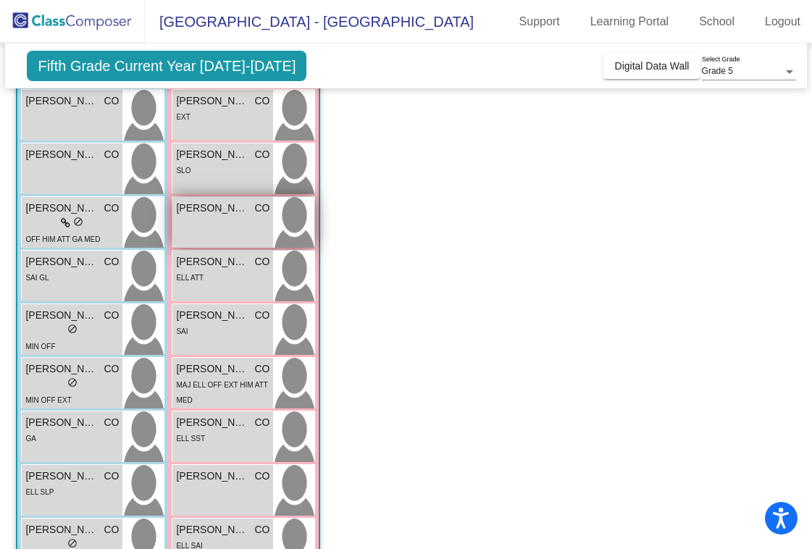
click at [219, 222] on div "[PERSON_NAME] CO lock do_not_disturb_alt" at bounding box center [222, 222] width 101 height 51
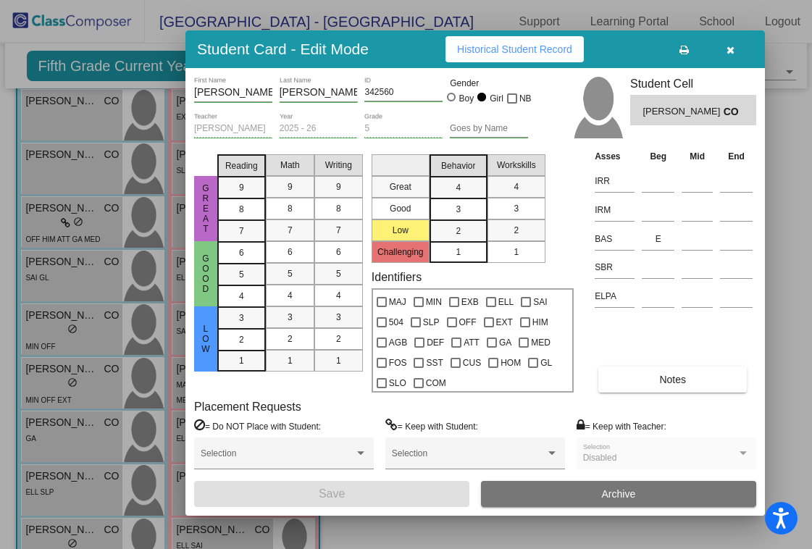
drag, startPoint x: 761, startPoint y: 58, endPoint x: 604, endPoint y: 59, distance: 156.5
click at [604, 59] on div "Student Card - Edit Mode Historical Student Record" at bounding box center [474, 49] width 579 height 38
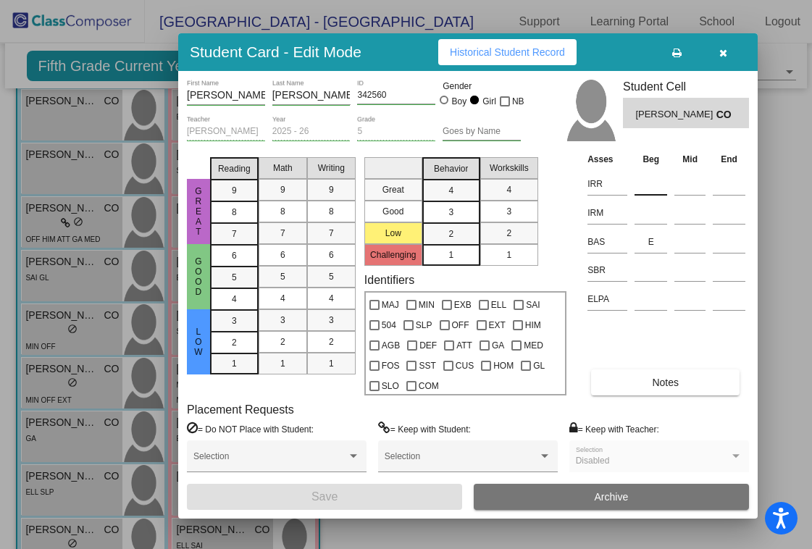
click at [648, 180] on input at bounding box center [651, 184] width 33 height 22
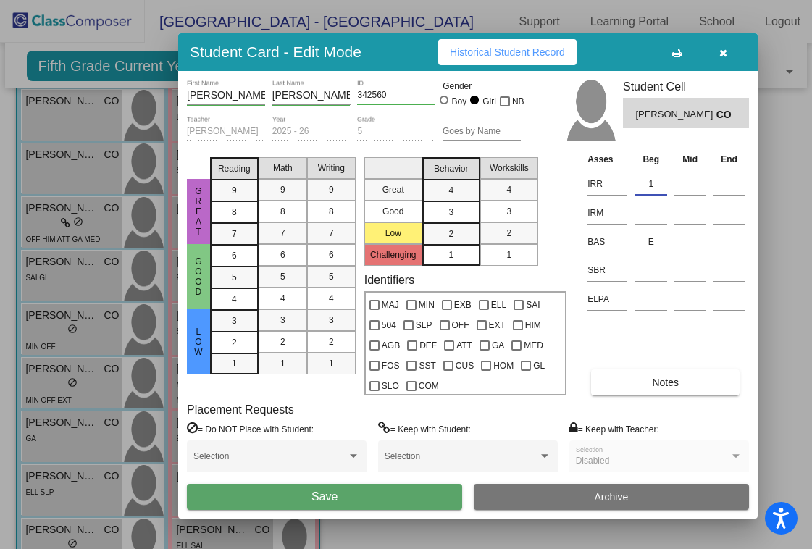
type input "1"
click at [384, 494] on button "Save" at bounding box center [324, 497] width 275 height 26
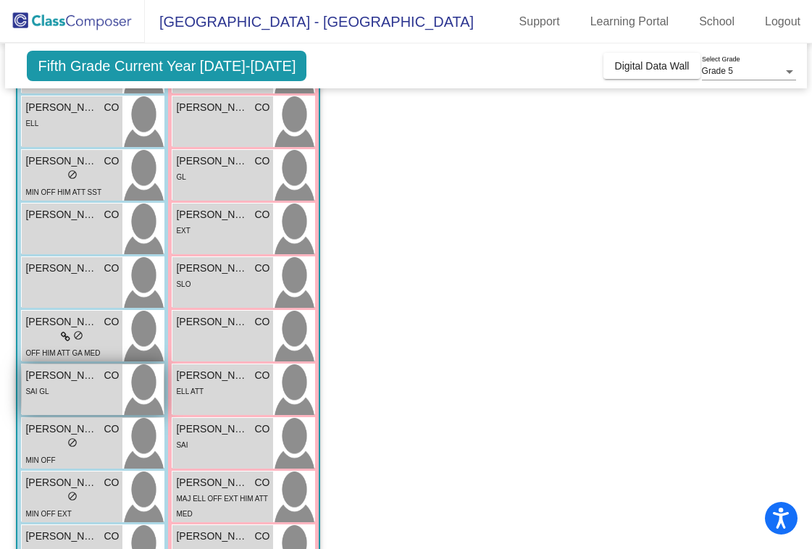
scroll to position [242, 0]
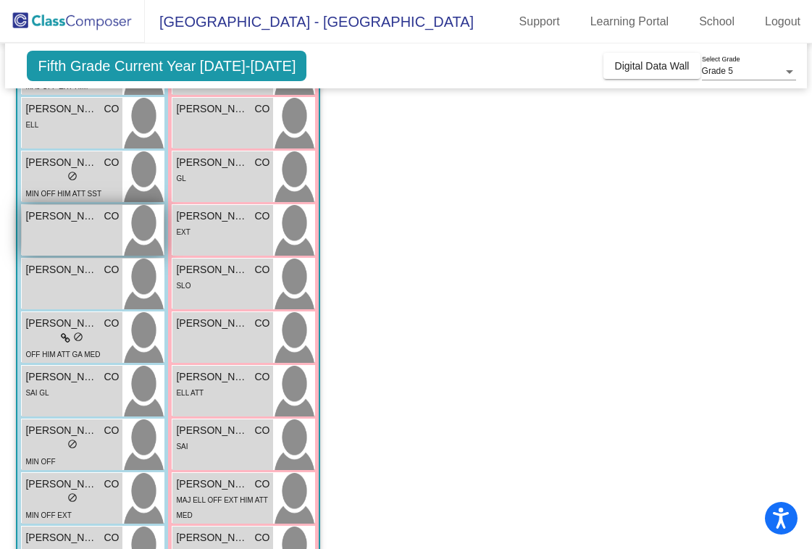
click at [55, 214] on span "[PERSON_NAME]" at bounding box center [61, 216] width 72 height 15
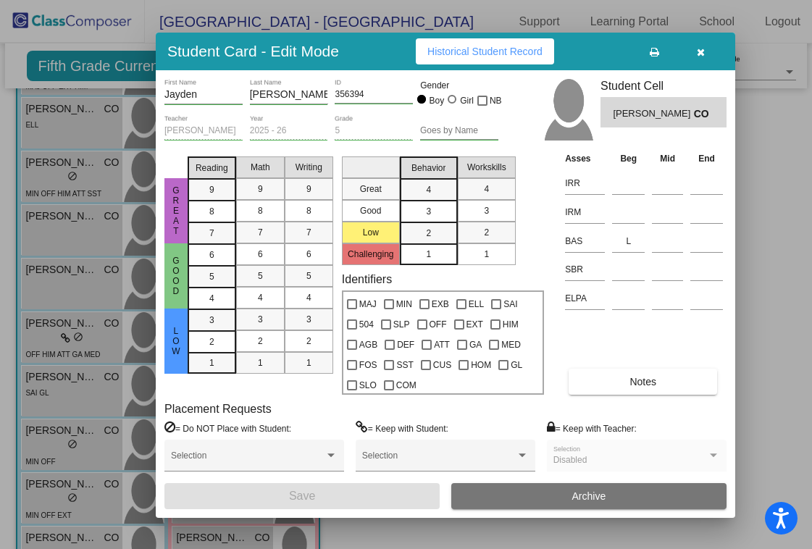
drag, startPoint x: 787, startPoint y: 50, endPoint x: 609, endPoint y: 51, distance: 178.2
click at [609, 51] on div "Student Card - Edit Mode Historical Student Record" at bounding box center [445, 52] width 579 height 38
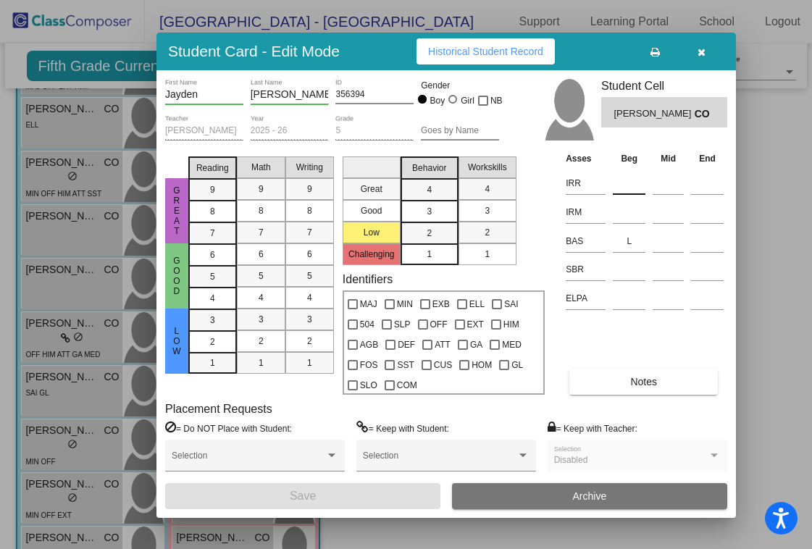
click at [629, 186] on input at bounding box center [629, 183] width 33 height 22
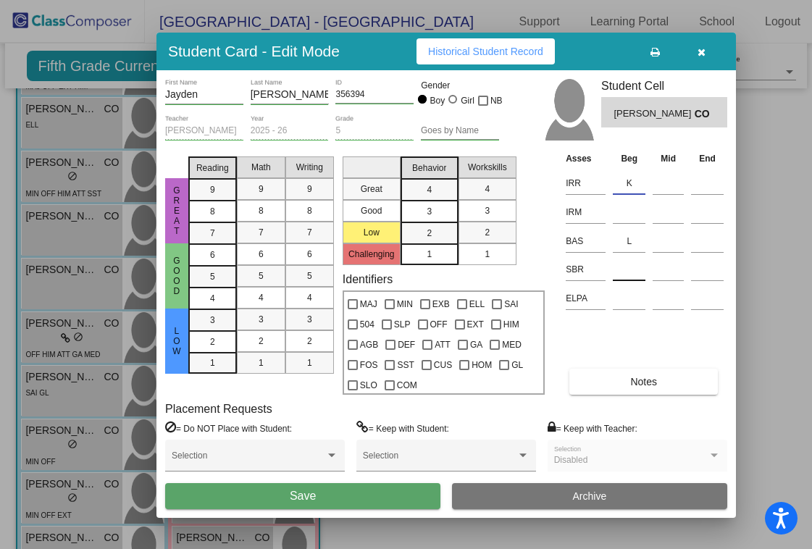
drag, startPoint x: 629, startPoint y: 186, endPoint x: 629, endPoint y: 257, distance: 71.0
click at [629, 254] on table "Asses Beg Mid End IRR K IRM BAS L SBR ELPA" at bounding box center [644, 231] width 165 height 161
type input "K"
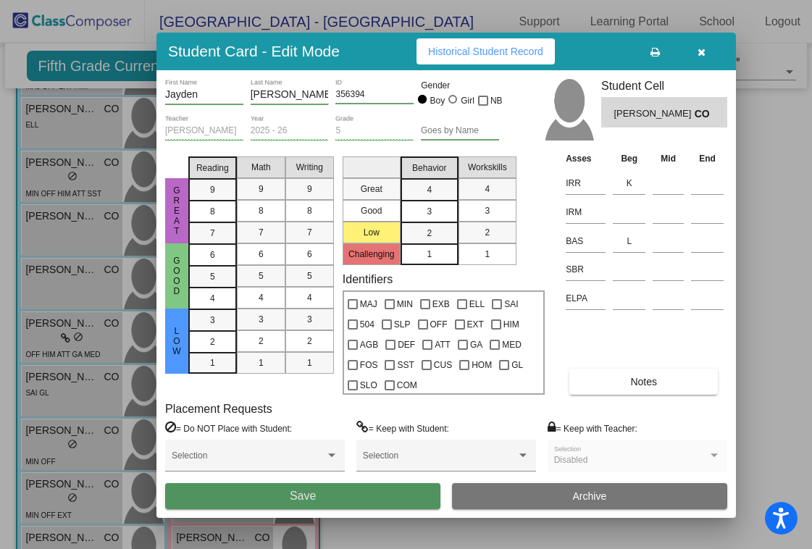
click at [325, 493] on button "Save" at bounding box center [302, 496] width 275 height 26
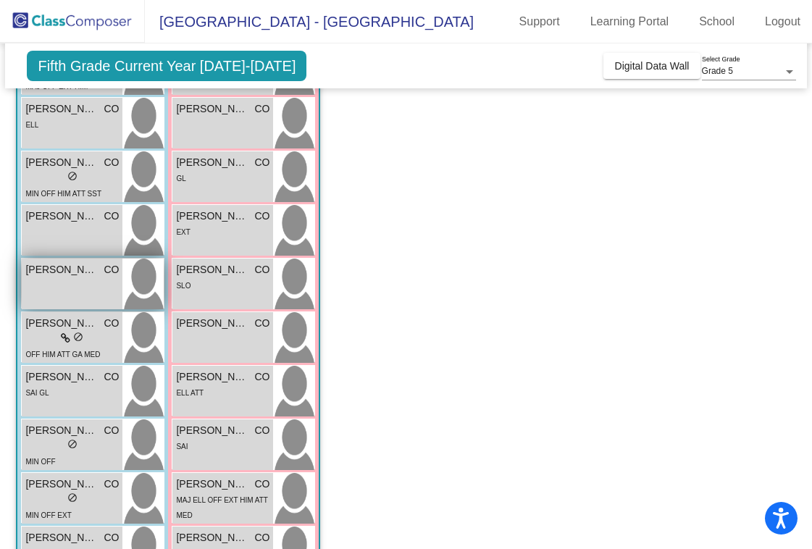
click at [77, 280] on div "[PERSON_NAME] CO lock do_not_disturb_alt" at bounding box center [72, 284] width 101 height 51
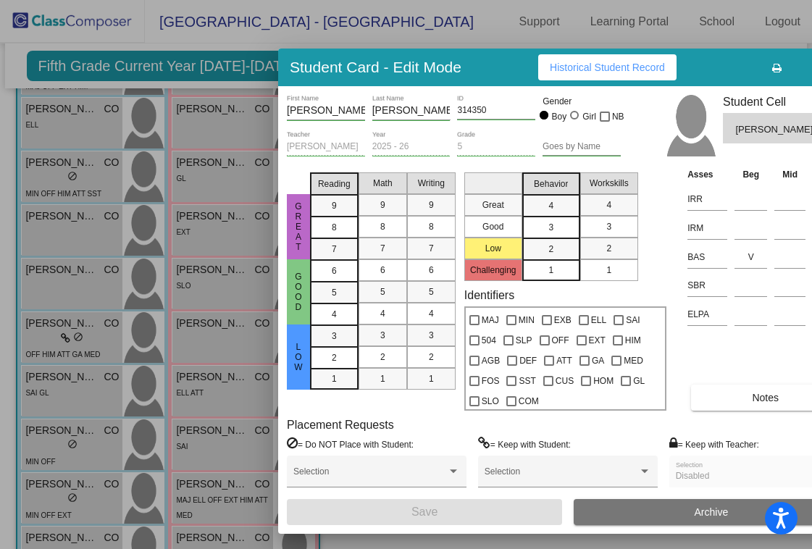
drag, startPoint x: 771, startPoint y: 56, endPoint x: 617, endPoint y: 89, distance: 157.1
click at [617, 86] on div "Student Card - Edit Mode Historical Student Record" at bounding box center [567, 68] width 579 height 38
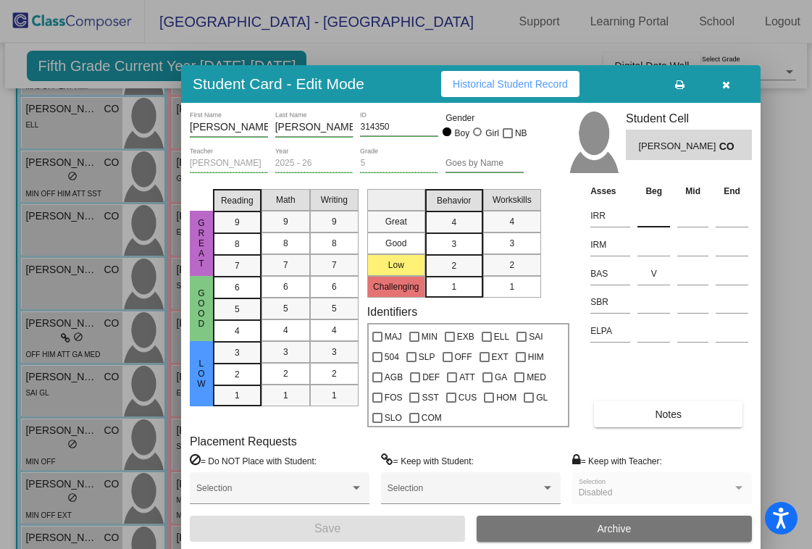
click at [649, 212] on input at bounding box center [653, 216] width 33 height 22
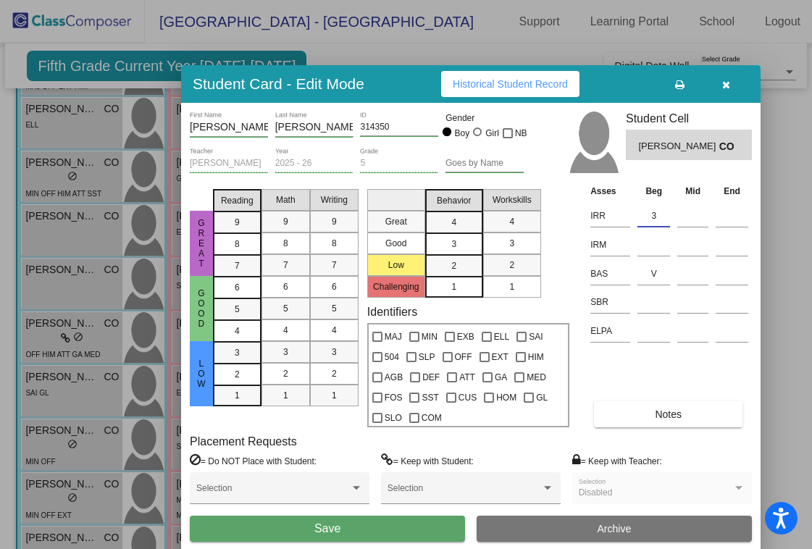
type input "3"
click at [353, 529] on button "Save" at bounding box center [327, 529] width 275 height 26
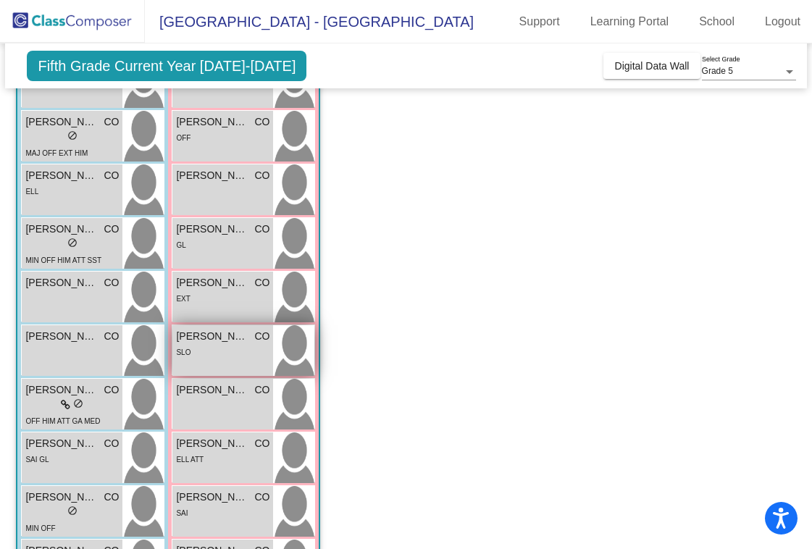
scroll to position [161, 0]
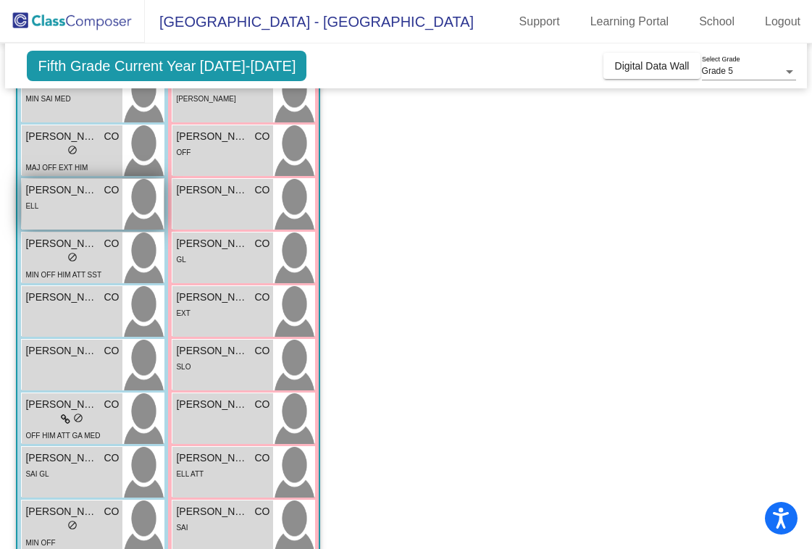
click at [59, 200] on div "ELL" at bounding box center [71, 205] width 93 height 15
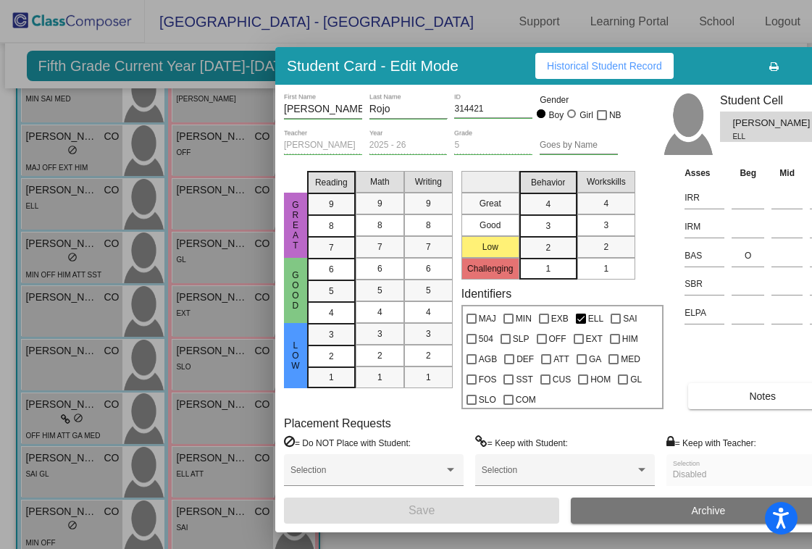
drag, startPoint x: 789, startPoint y: 59, endPoint x: 611, endPoint y: 82, distance: 179.7
click at [611, 82] on div "Student Card - Edit Mode Historical Student Record" at bounding box center [564, 66] width 579 height 38
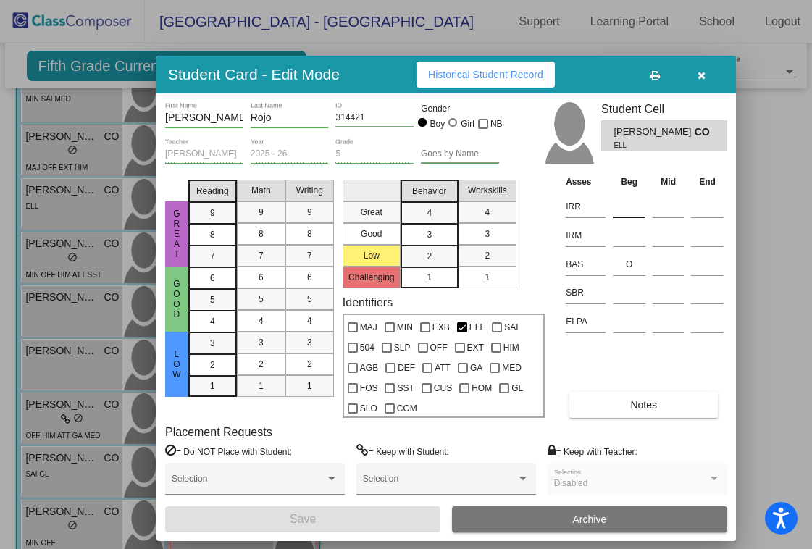
click at [622, 211] on input at bounding box center [629, 207] width 33 height 22
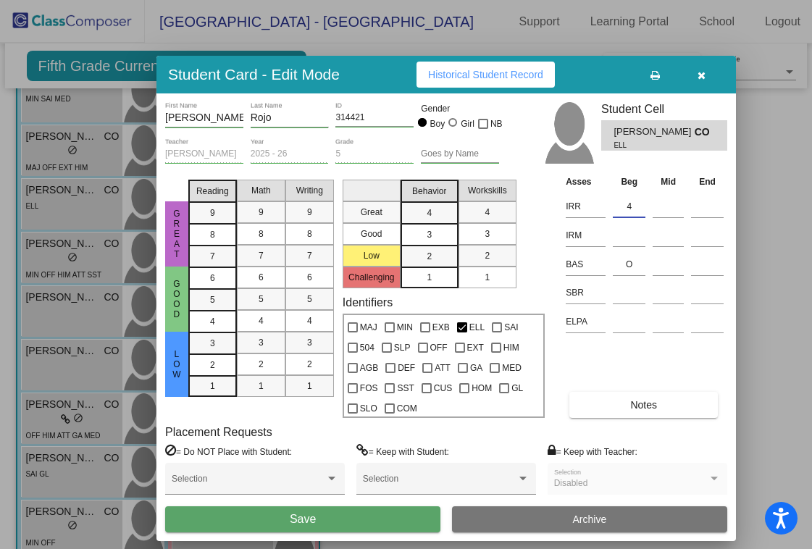
type input "4"
click at [305, 524] on span "Save" at bounding box center [303, 519] width 26 height 12
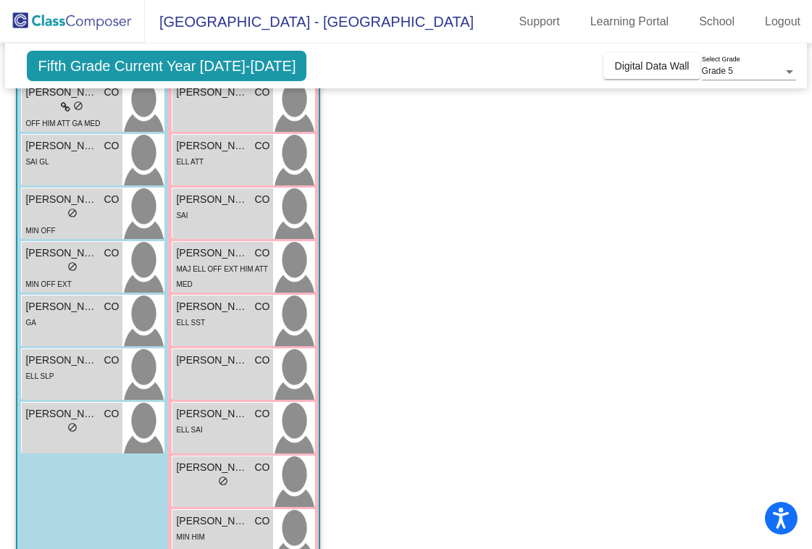
scroll to position [480, 0]
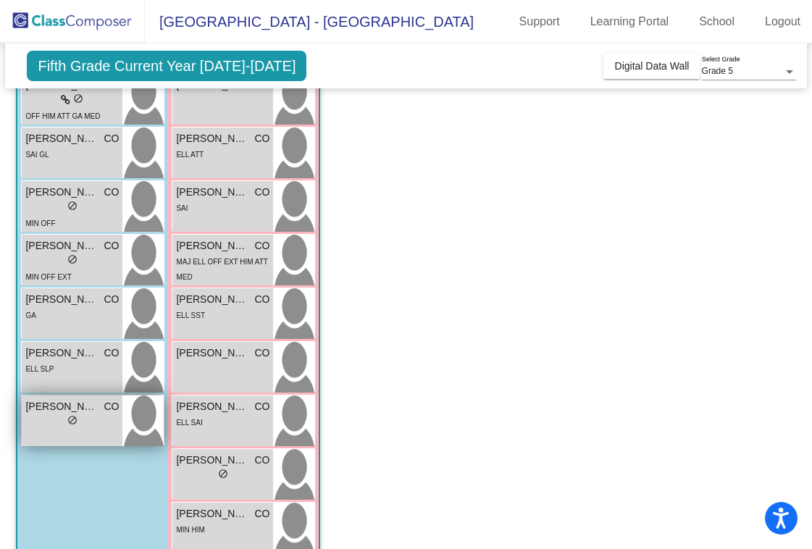
click at [64, 422] on div "lock do_not_disturb_alt" at bounding box center [71, 421] width 93 height 15
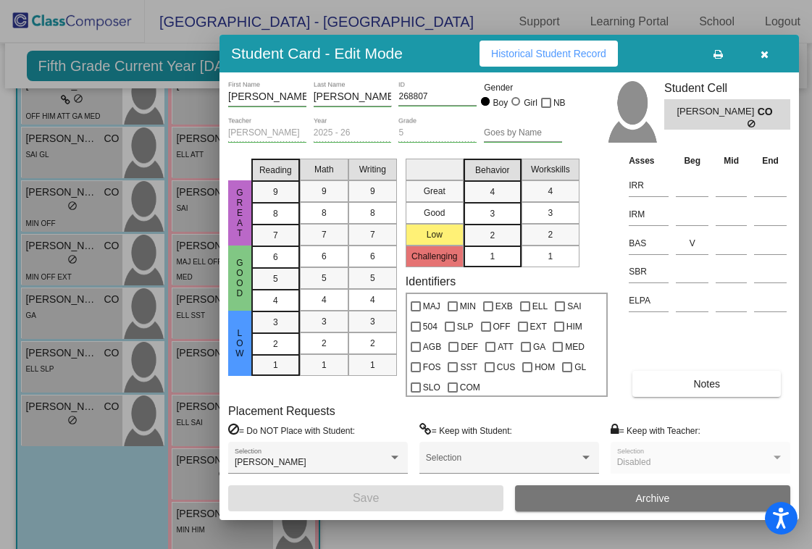
drag, startPoint x: 759, startPoint y: 55, endPoint x: 594, endPoint y: 59, distance: 165.2
click at [594, 59] on div "Student Card - Edit Mode Historical Student Record" at bounding box center [508, 54] width 579 height 38
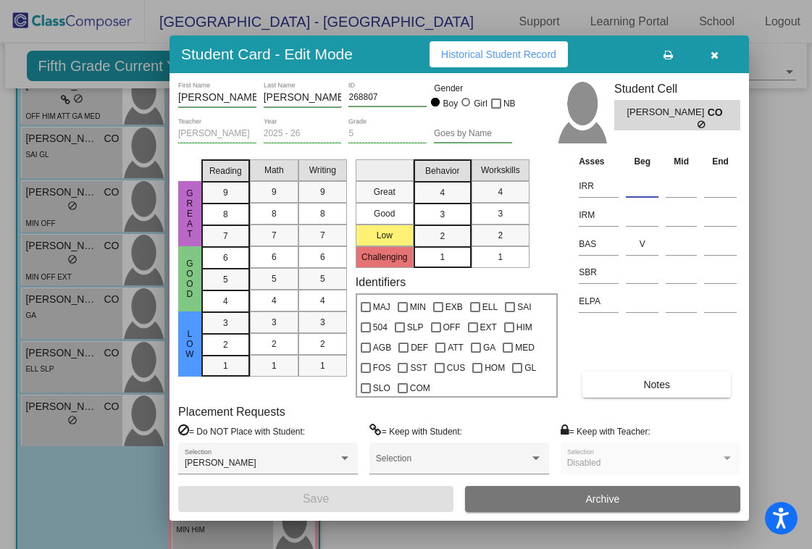
click at [632, 184] on input at bounding box center [642, 186] width 33 height 22
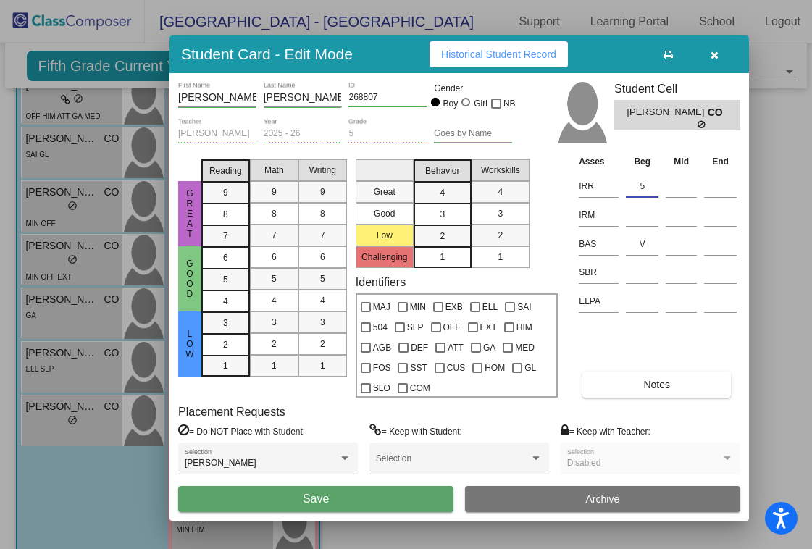
type input "5"
click at [314, 497] on span "Save" at bounding box center [316, 499] width 26 height 12
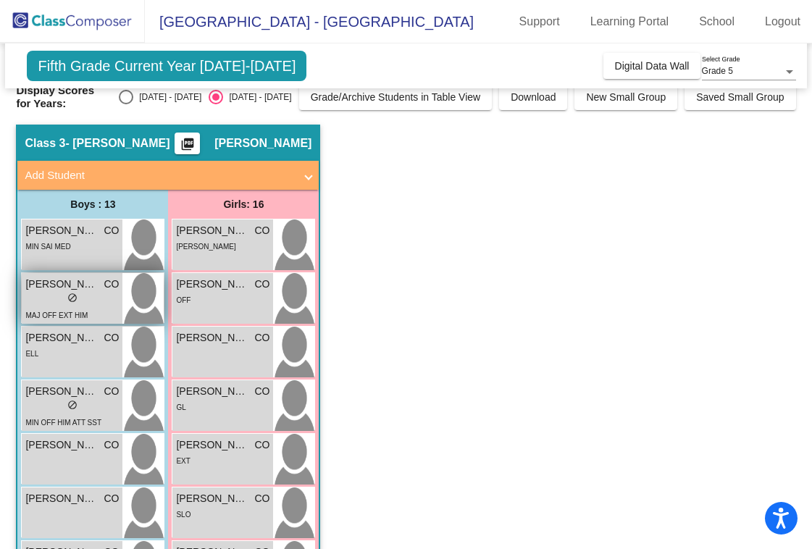
scroll to position [22, 0]
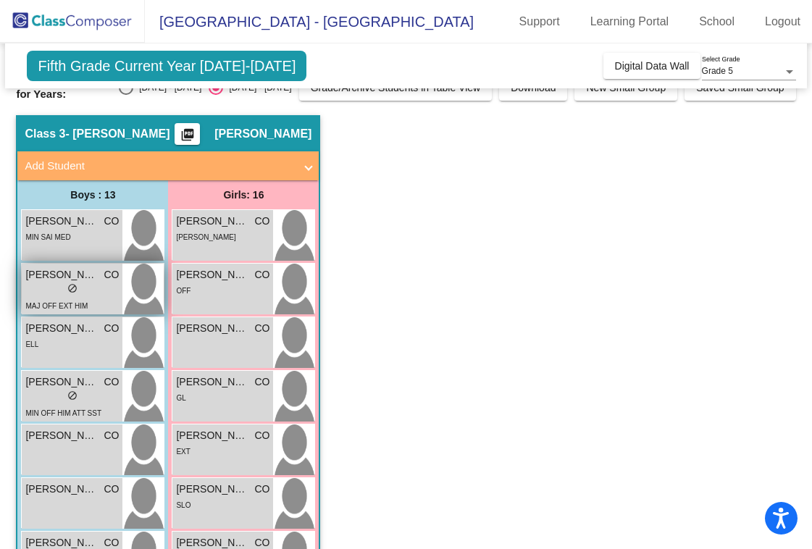
click at [54, 285] on div "lock do_not_disturb_alt" at bounding box center [71, 289] width 93 height 15
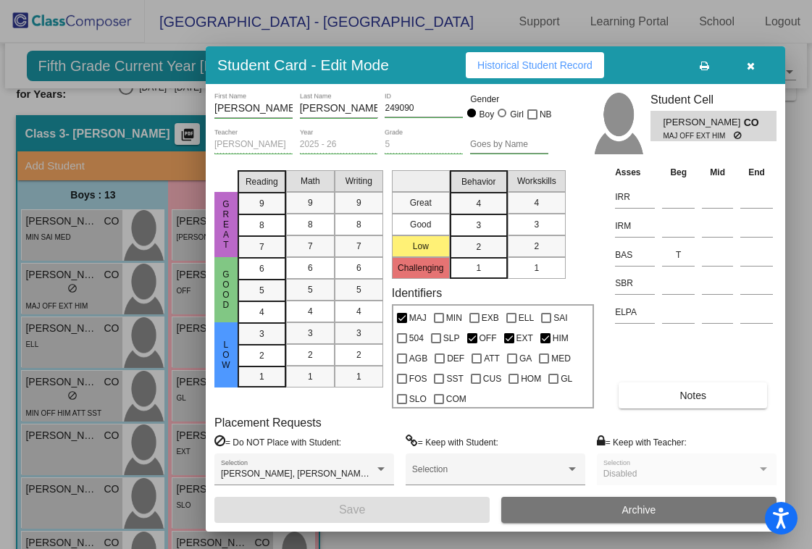
drag, startPoint x: 792, startPoint y: 52, endPoint x: 663, endPoint y: 67, distance: 129.7
click at [663, 67] on div "Student Card - Edit Mode Historical Student Record" at bounding box center [495, 65] width 579 height 38
click at [679, 201] on input at bounding box center [678, 197] width 33 height 22
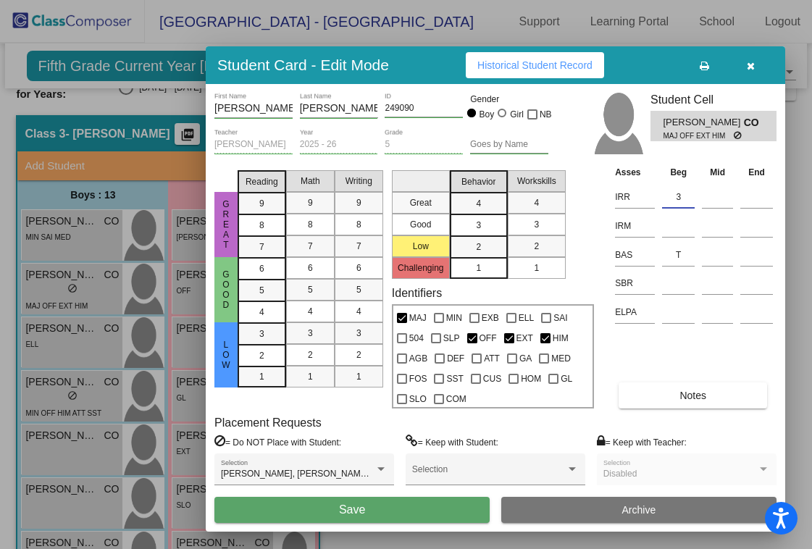
type input "3"
click at [345, 506] on span "Save" at bounding box center [352, 509] width 26 height 12
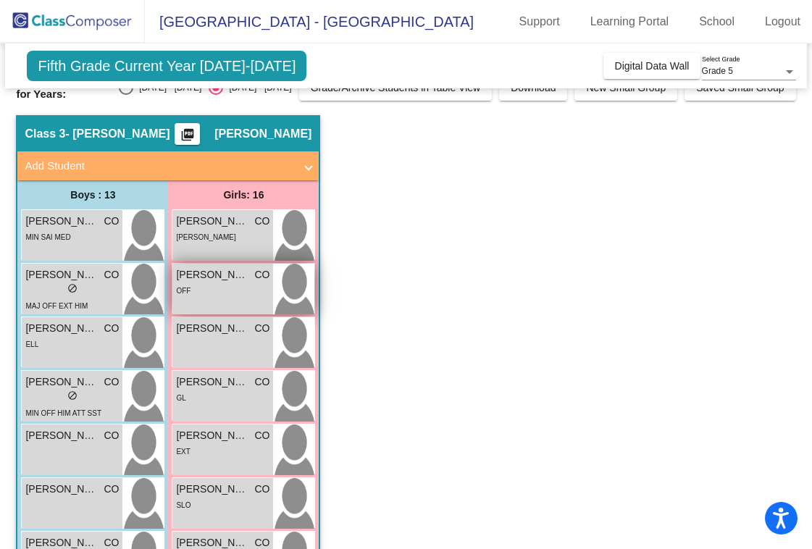
click at [206, 282] on span "[PERSON_NAME]" at bounding box center [212, 274] width 72 height 15
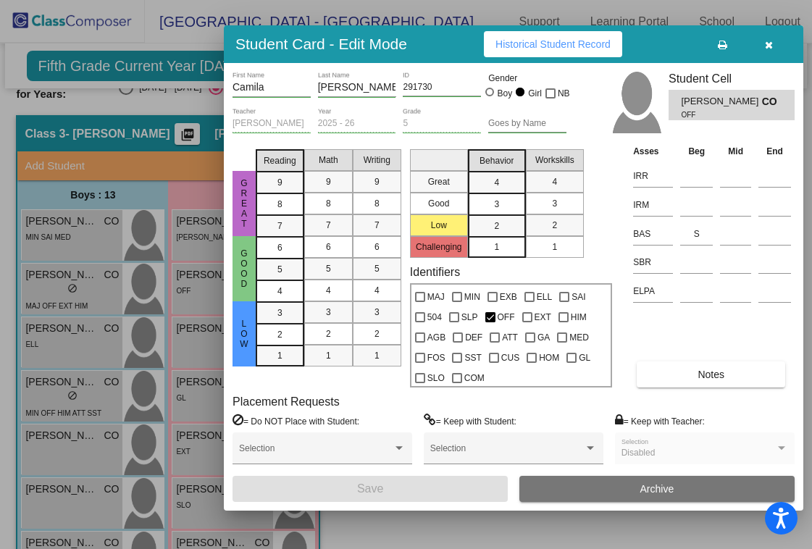
drag, startPoint x: 761, startPoint y: 51, endPoint x: 650, endPoint y: 45, distance: 111.0
click at [650, 45] on div "Student Card - Edit Mode Historical Student Record" at bounding box center [513, 44] width 579 height 38
click at [700, 177] on input at bounding box center [696, 176] width 33 height 22
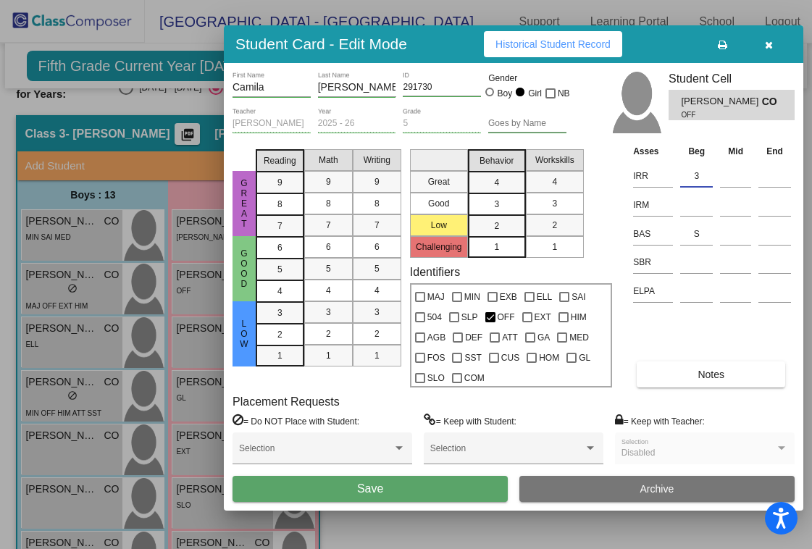
type input "3"
click at [341, 485] on button "Save" at bounding box center [370, 489] width 275 height 26
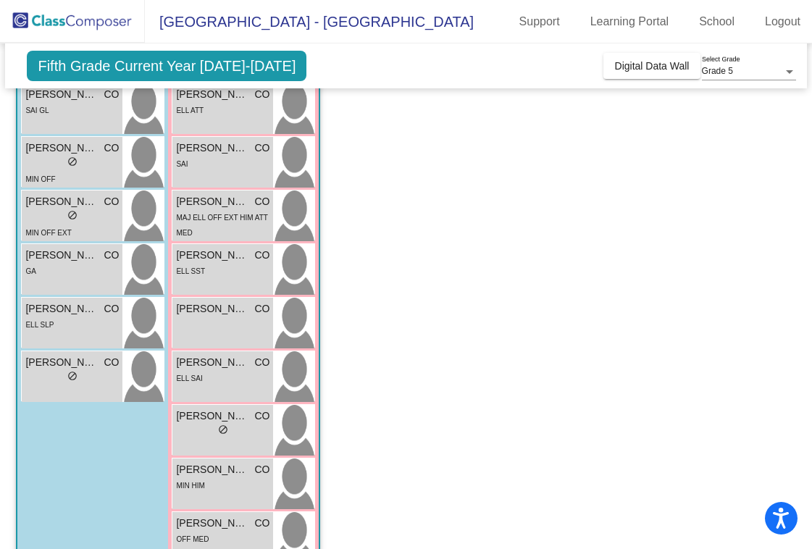
scroll to position [530, 0]
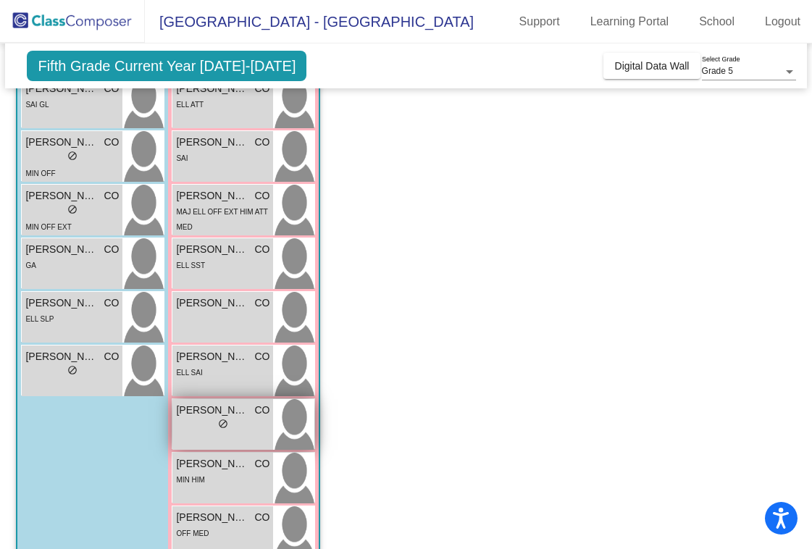
click at [201, 417] on span "[PERSON_NAME]" at bounding box center [212, 410] width 72 height 15
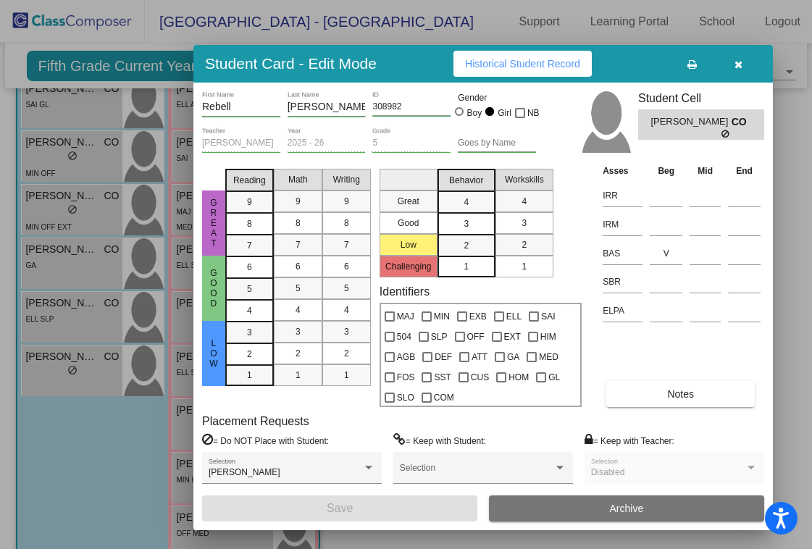
drag, startPoint x: 786, startPoint y: 46, endPoint x: 639, endPoint y: 61, distance: 147.8
click at [639, 61] on div "Student Card - Edit Mode Historical Student Record" at bounding box center [482, 64] width 579 height 38
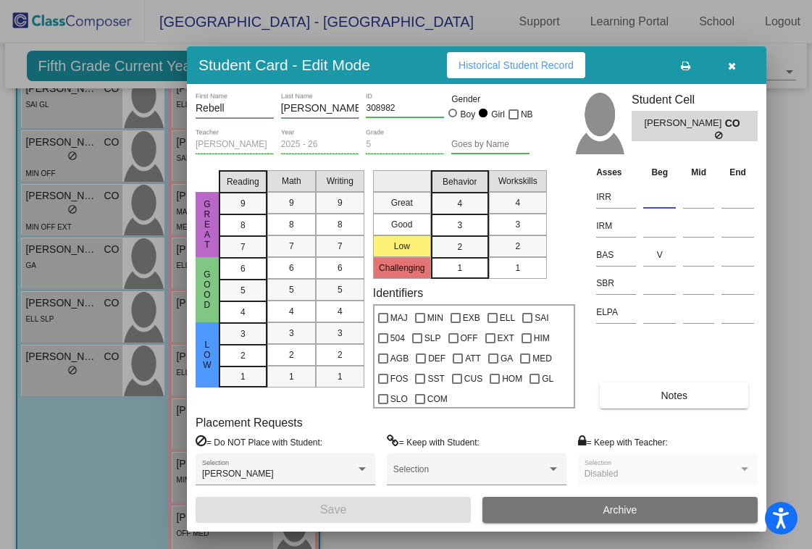
click at [661, 197] on input at bounding box center [659, 197] width 33 height 22
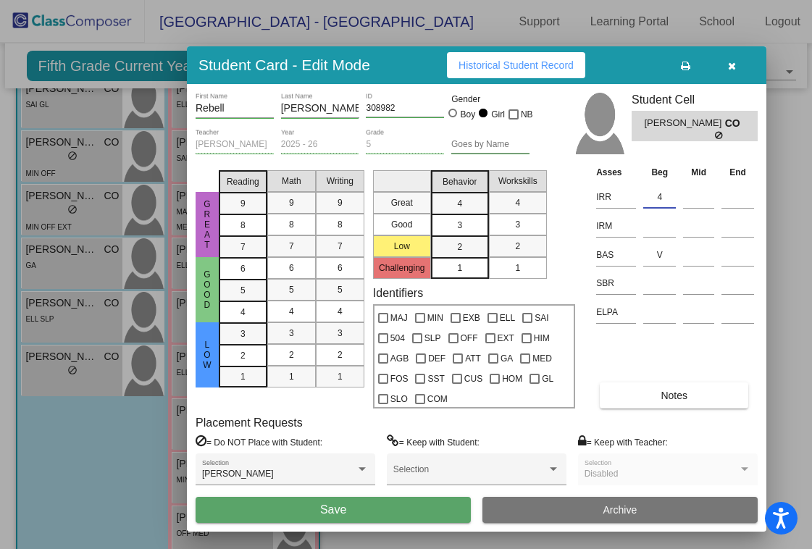
type input "4"
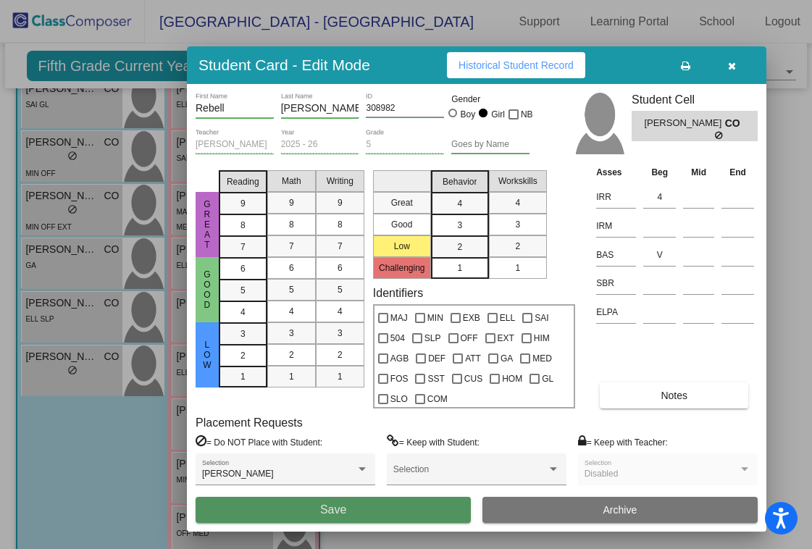
click at [367, 506] on button "Save" at bounding box center [333, 510] width 275 height 26
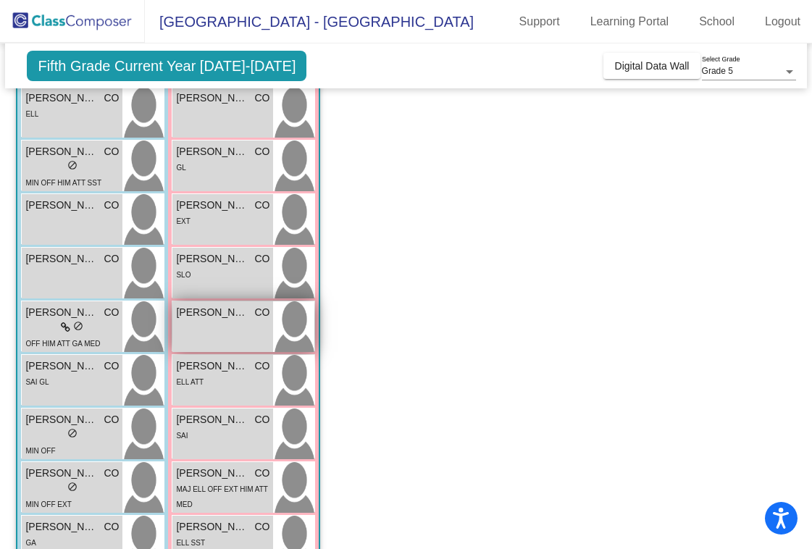
scroll to position [252, 0]
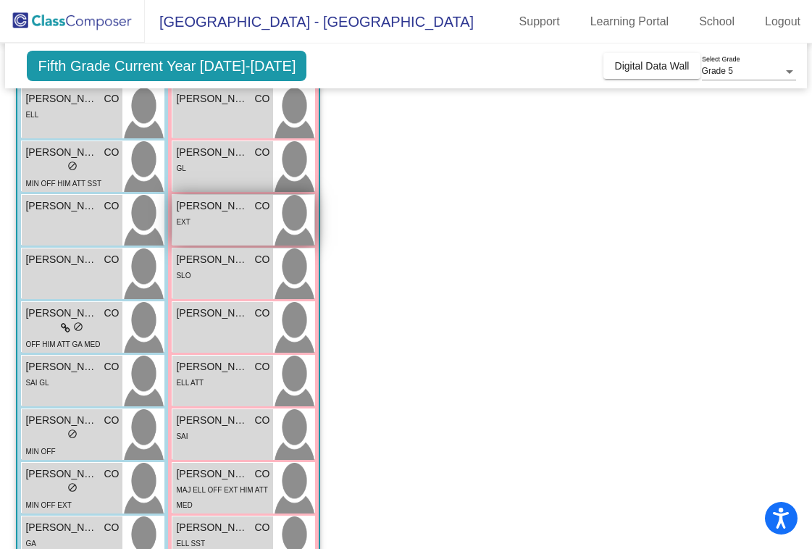
click at [217, 209] on span "[PERSON_NAME]" at bounding box center [212, 205] width 72 height 15
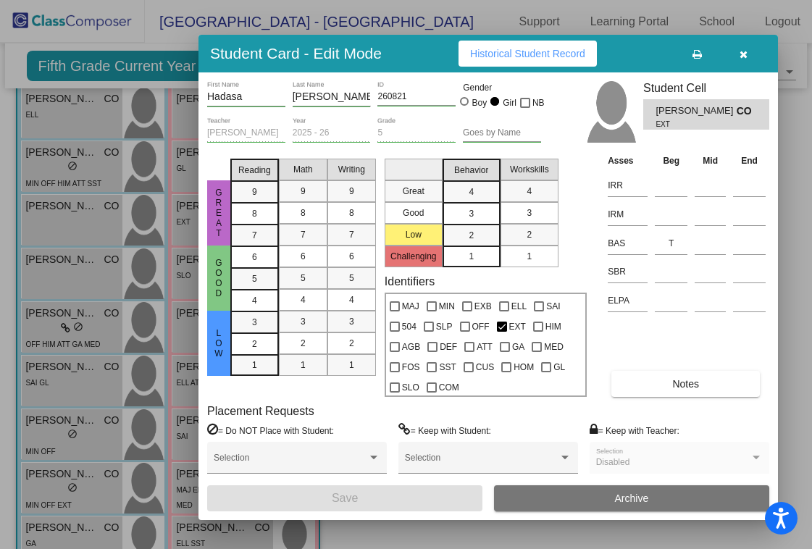
drag, startPoint x: 787, startPoint y: 47, endPoint x: 650, endPoint y: 49, distance: 136.2
click at [650, 49] on div "Student Card - Edit Mode Historical Student Record" at bounding box center [487, 54] width 579 height 38
click at [666, 185] on input at bounding box center [671, 186] width 33 height 22
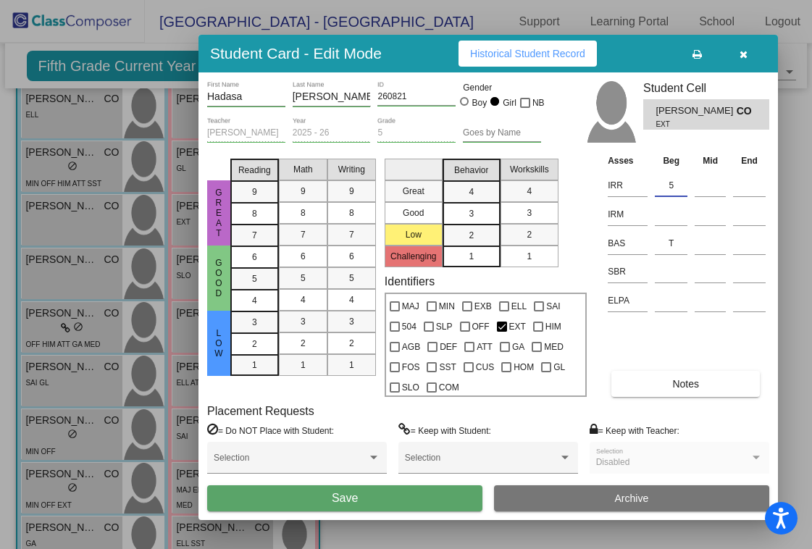
type input "5"
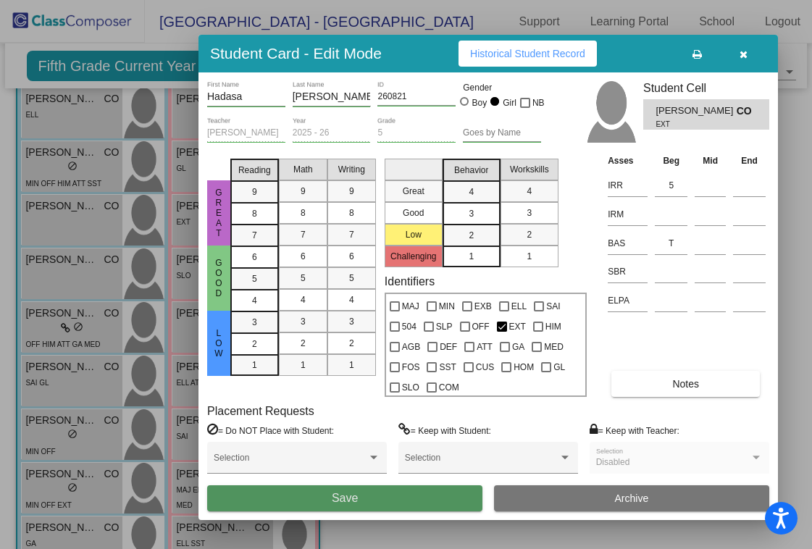
click at [332, 501] on span "Save" at bounding box center [345, 498] width 26 height 12
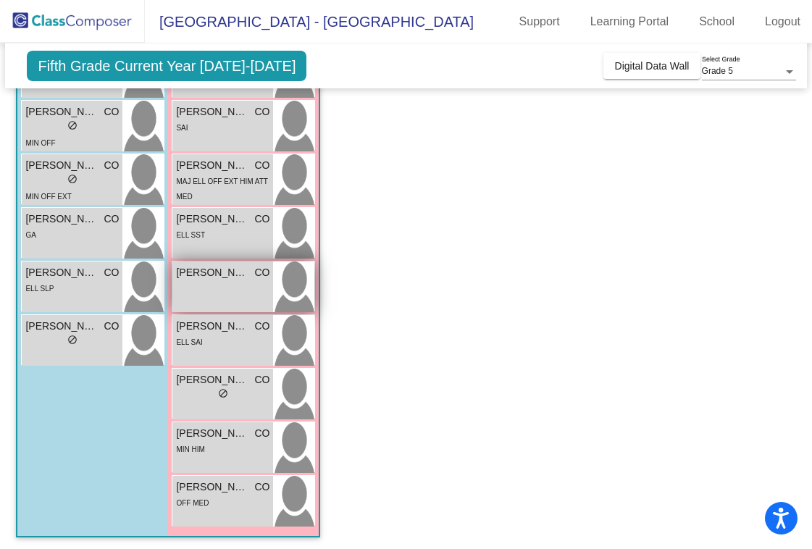
scroll to position [561, 0]
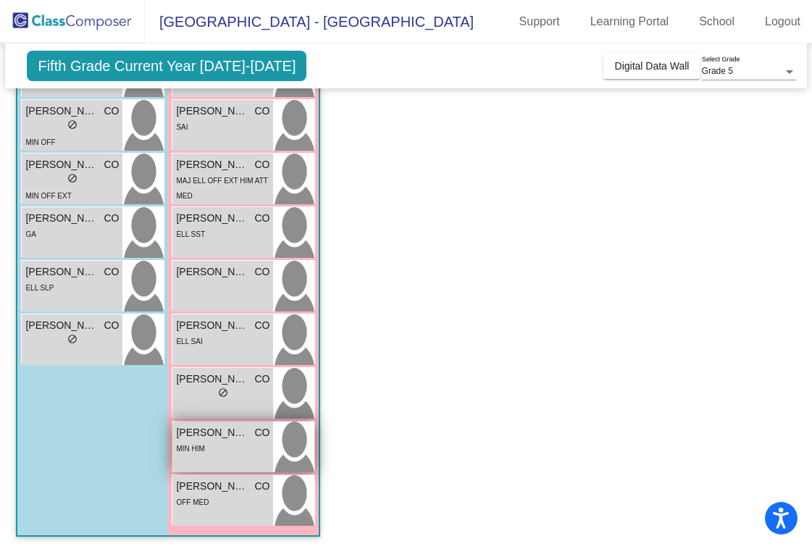
click at [208, 438] on span "[PERSON_NAME] [PERSON_NAME]" at bounding box center [212, 432] width 72 height 15
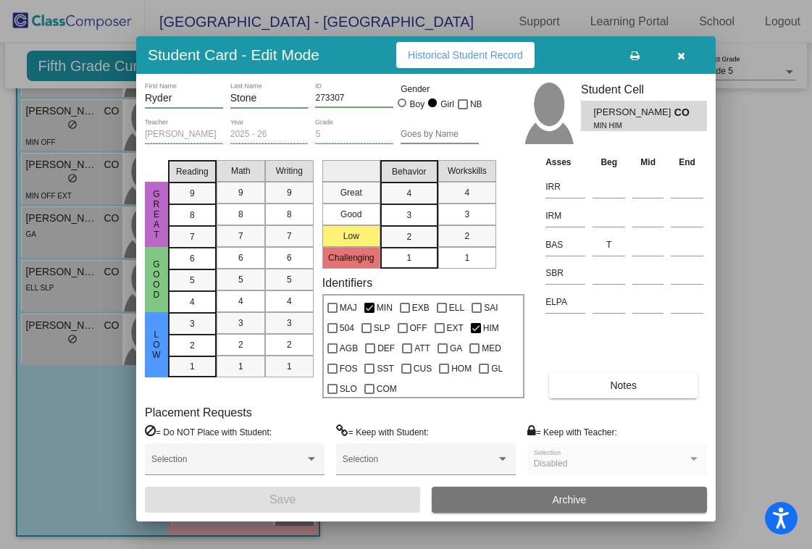
drag, startPoint x: 761, startPoint y: 46, endPoint x: 562, endPoint y: 51, distance: 198.5
click at [562, 51] on div "Student Card - Edit Mode Historical Student Record" at bounding box center [425, 55] width 579 height 38
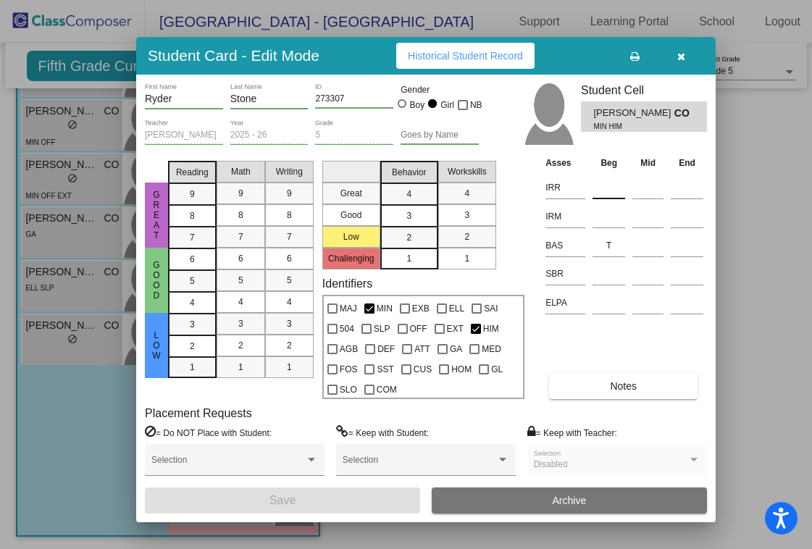
click at [609, 194] on input at bounding box center [609, 188] width 33 height 22
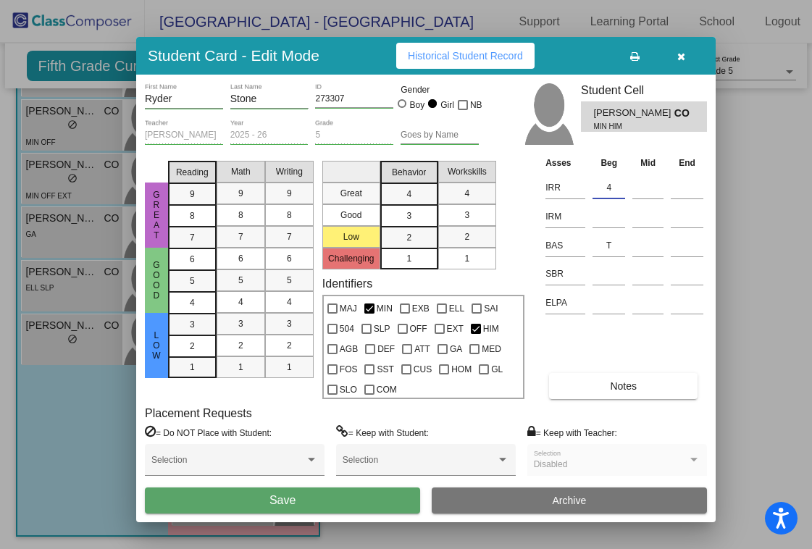
type input "4"
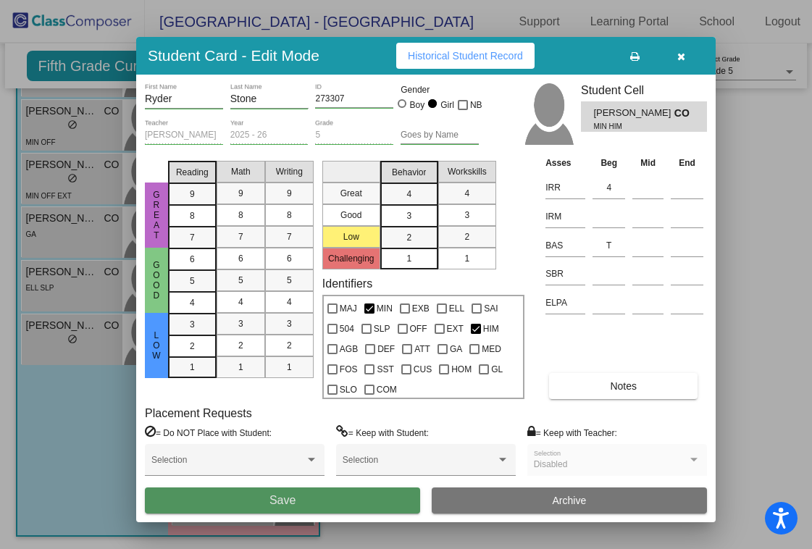
click at [276, 498] on span "Save" at bounding box center [282, 500] width 26 height 12
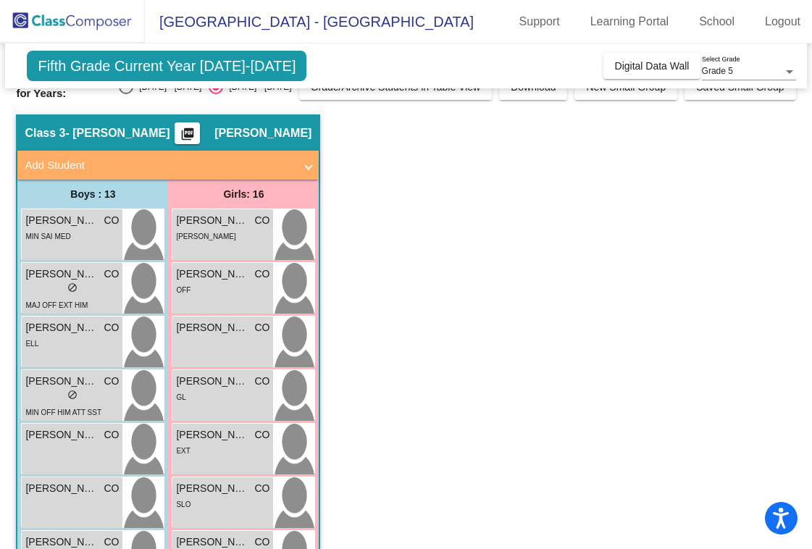
scroll to position [24, 0]
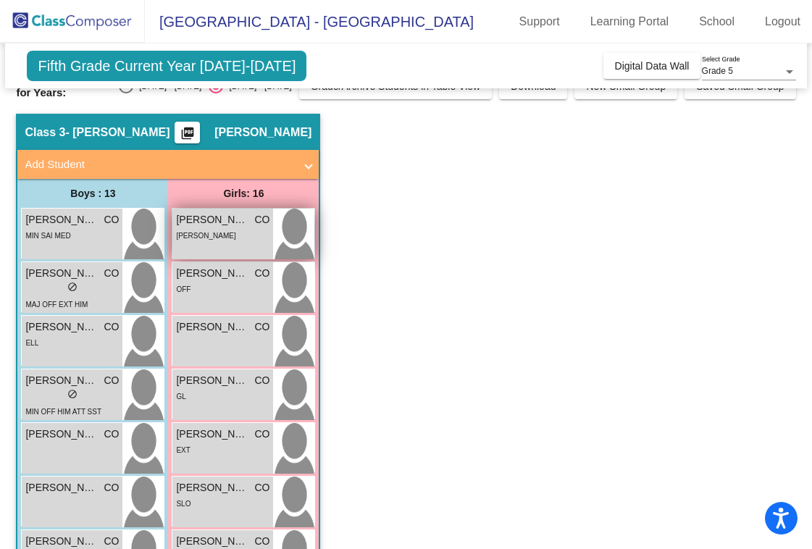
click at [209, 214] on span "[PERSON_NAME]" at bounding box center [212, 219] width 72 height 15
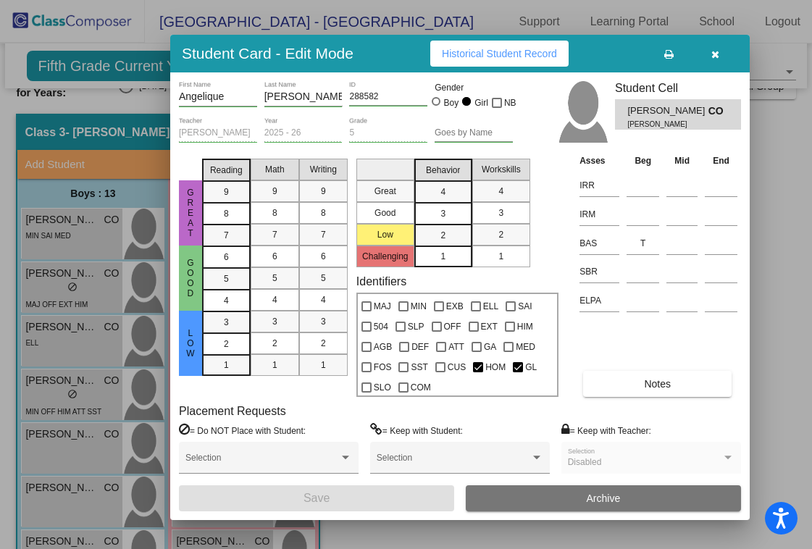
drag, startPoint x: 779, startPoint y: 54, endPoint x: 615, endPoint y: 56, distance: 164.5
click at [615, 56] on div "Student Card - Edit Mode Historical Student Record" at bounding box center [459, 54] width 579 height 38
click at [643, 189] on input at bounding box center [643, 186] width 33 height 22
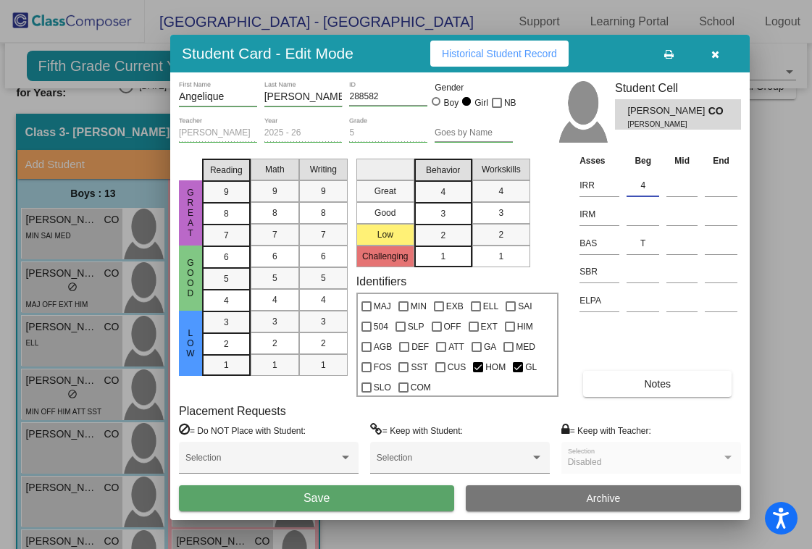
type input "4"
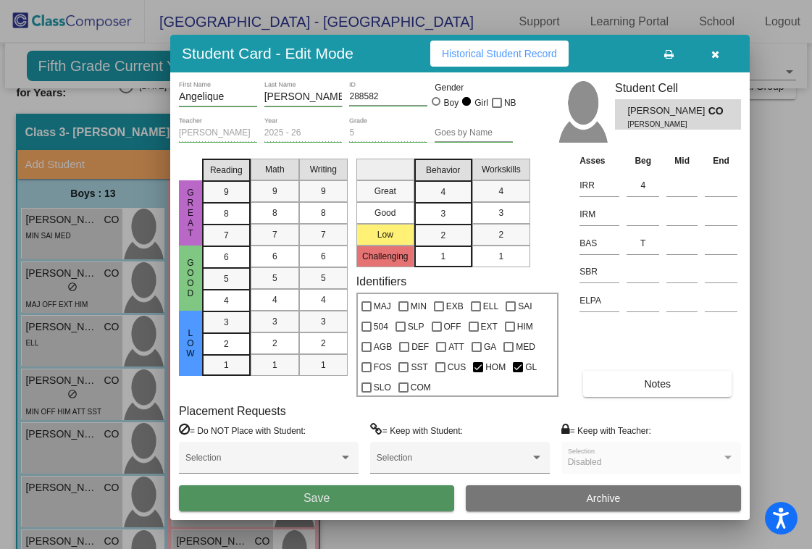
click at [313, 498] on span "Save" at bounding box center [317, 498] width 26 height 12
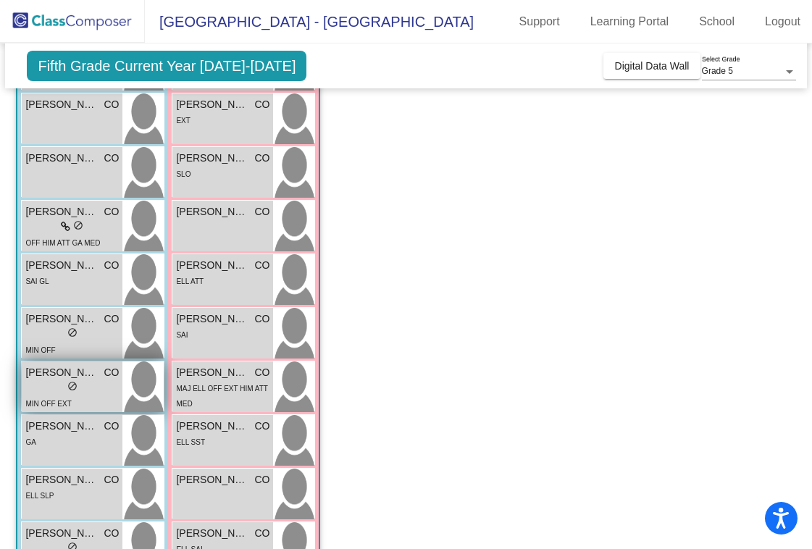
scroll to position [401, 0]
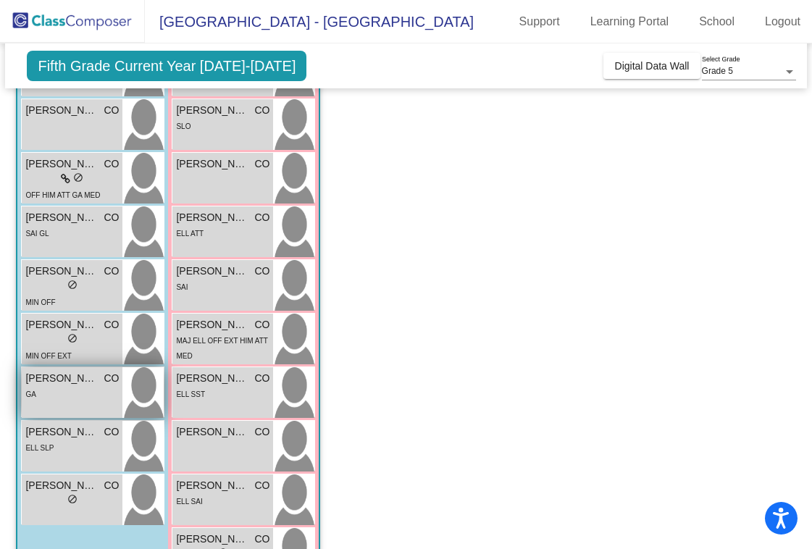
click at [69, 393] on div "GA" at bounding box center [71, 393] width 93 height 15
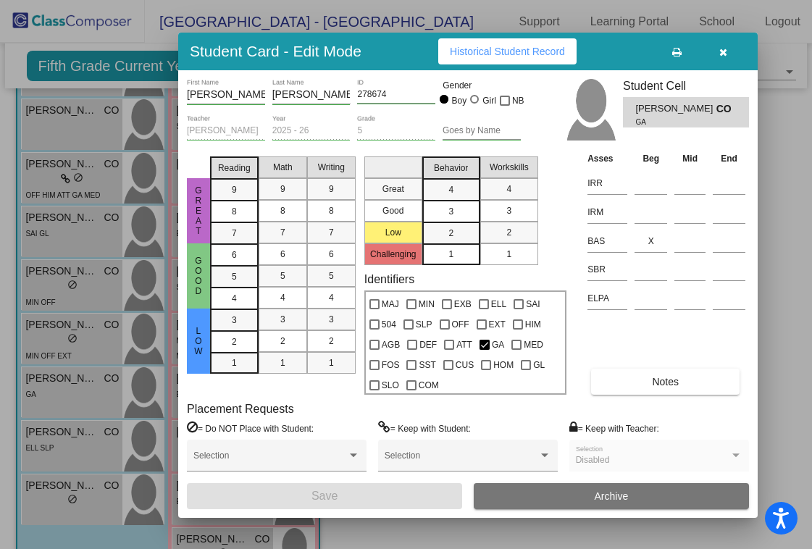
drag, startPoint x: 773, startPoint y: 51, endPoint x: 616, endPoint y: 52, distance: 157.2
click at [616, 52] on div "Student Card - Edit Mode Historical Student Record" at bounding box center [467, 52] width 579 height 38
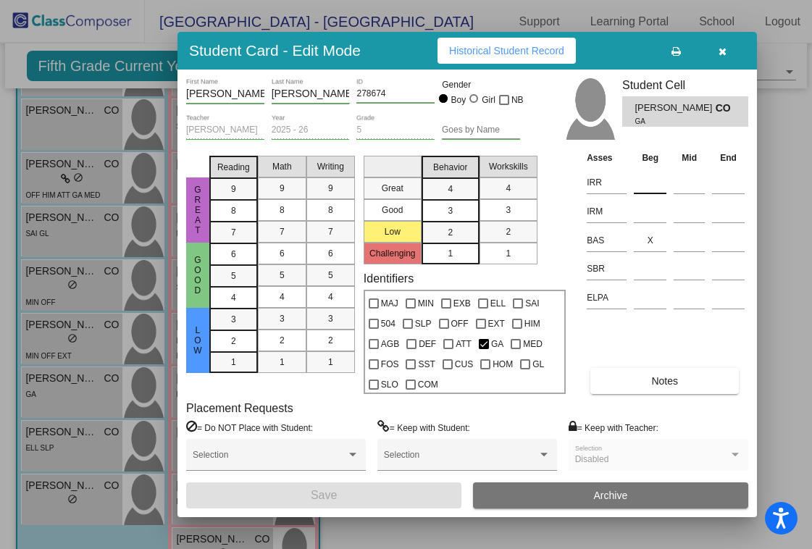
click at [646, 185] on input at bounding box center [650, 183] width 33 height 22
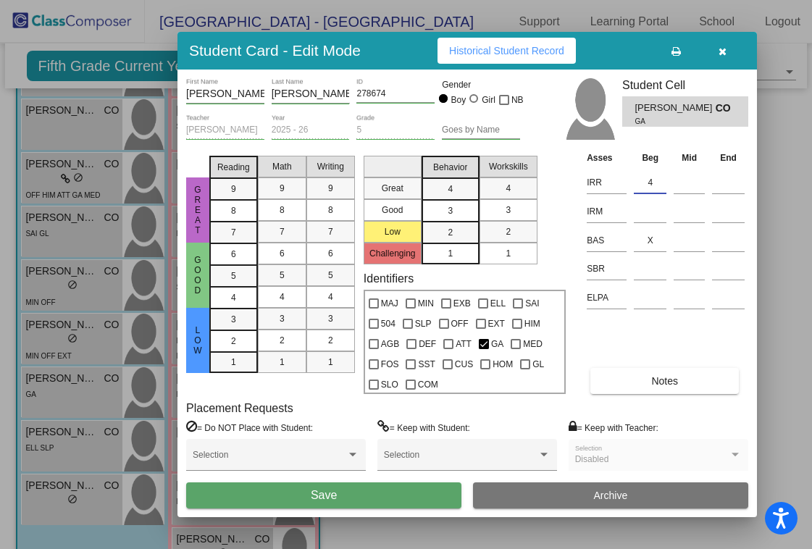
type input "4"
click at [346, 494] on button "Save" at bounding box center [323, 495] width 275 height 26
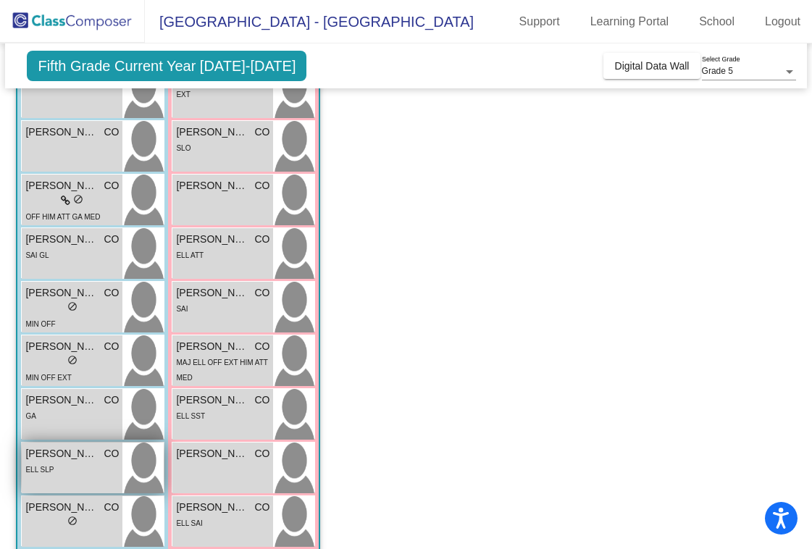
scroll to position [377, 0]
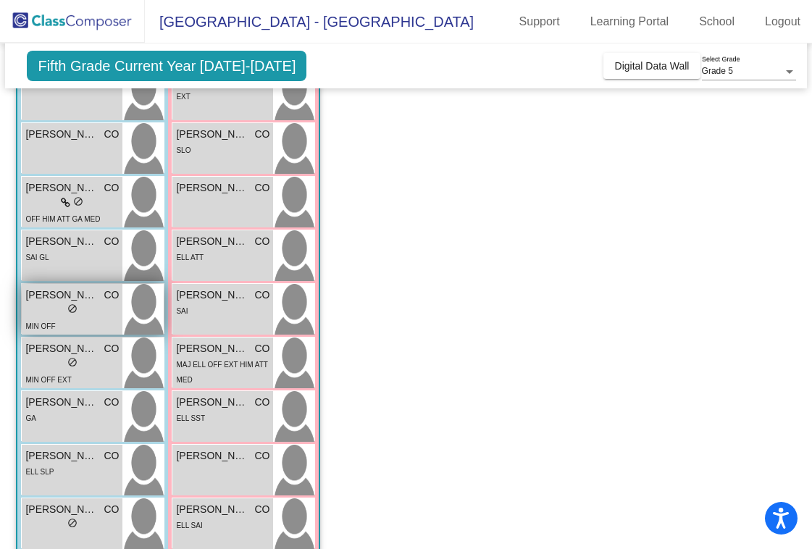
click at [55, 319] on div "MIN OFF" at bounding box center [71, 325] width 93 height 15
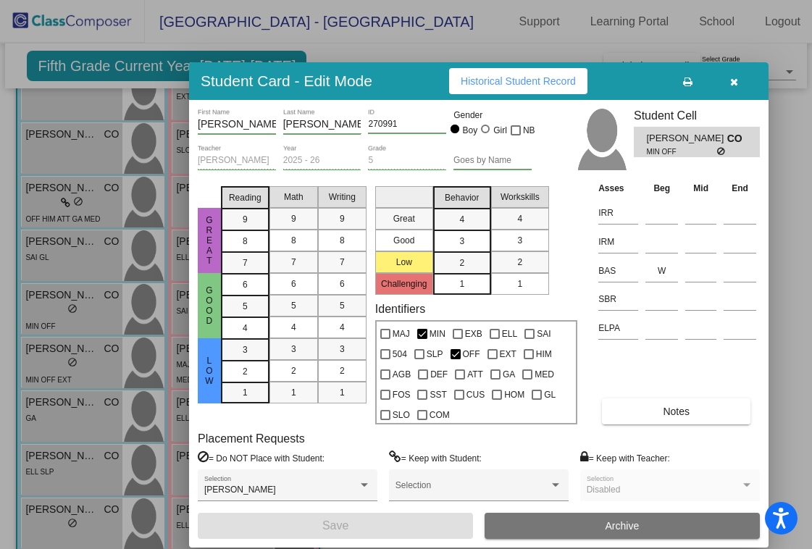
drag, startPoint x: 776, startPoint y: 54, endPoint x: 629, endPoint y: 85, distance: 149.6
click at [629, 85] on div "Student Card - Edit Mode Historical Student Record" at bounding box center [478, 81] width 579 height 38
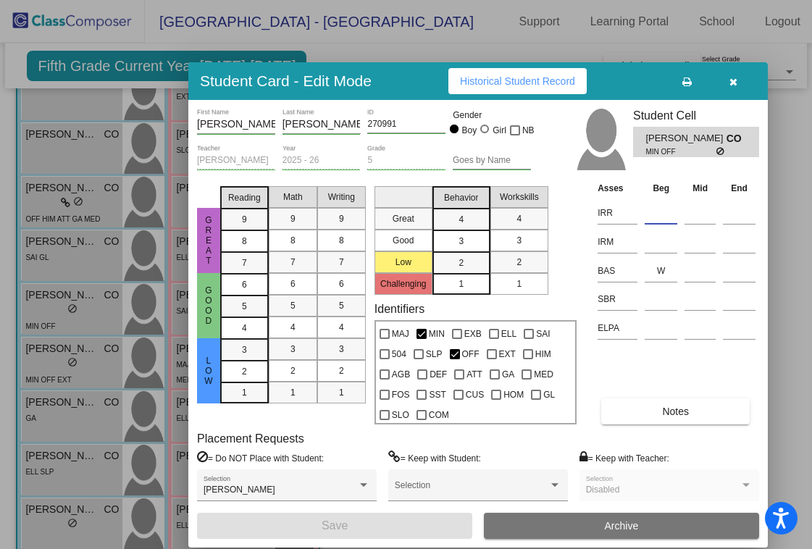
click at [646, 214] on input at bounding box center [661, 213] width 33 height 22
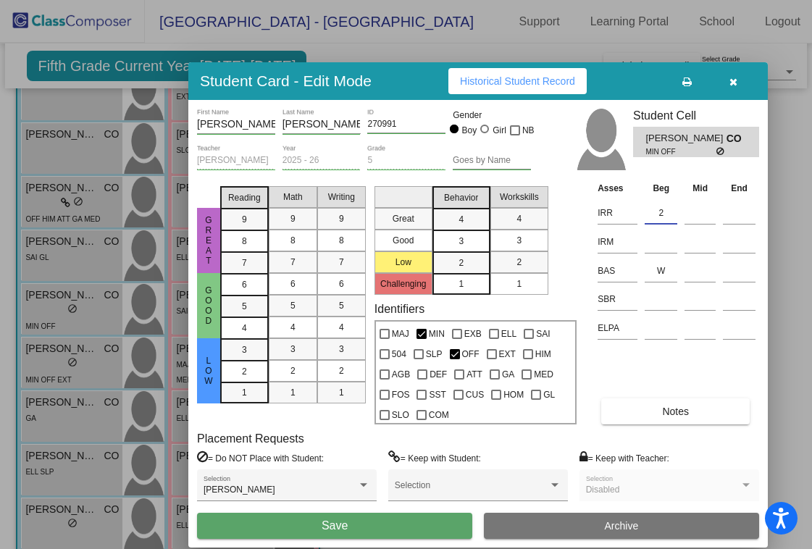
type input "2"
click at [364, 525] on button "Save" at bounding box center [334, 526] width 275 height 26
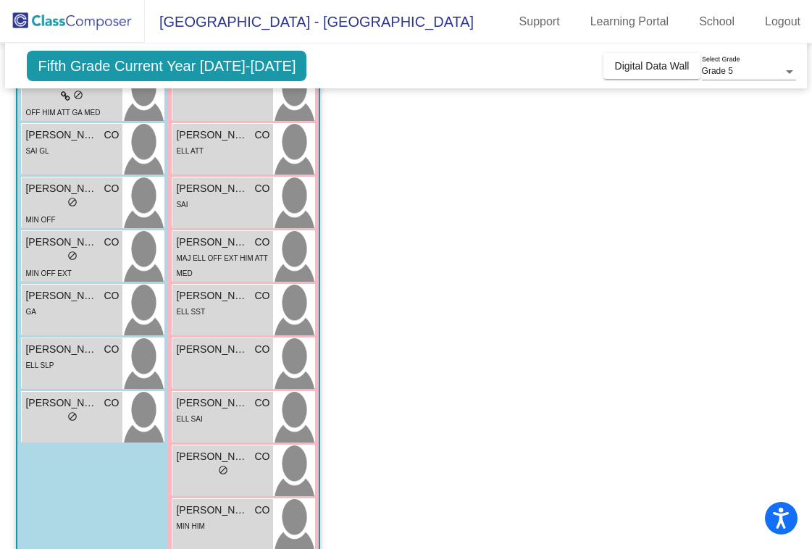
scroll to position [495, 0]
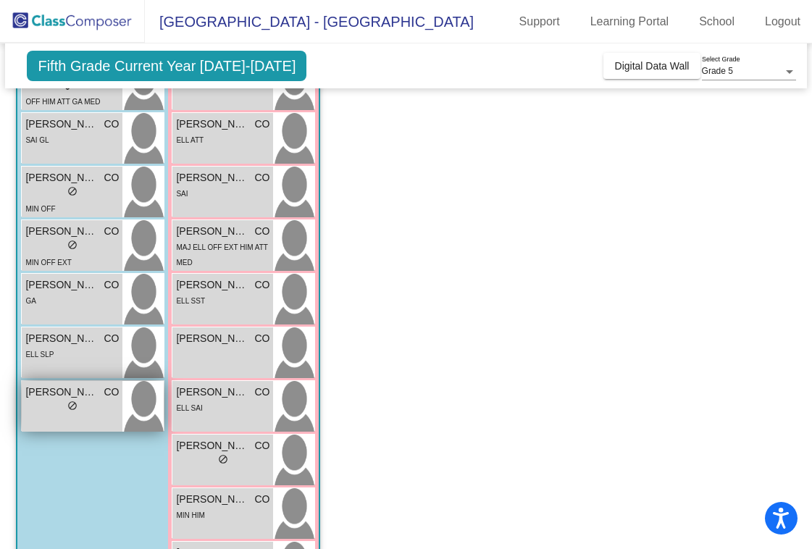
click at [49, 395] on span "[PERSON_NAME]" at bounding box center [61, 392] width 72 height 15
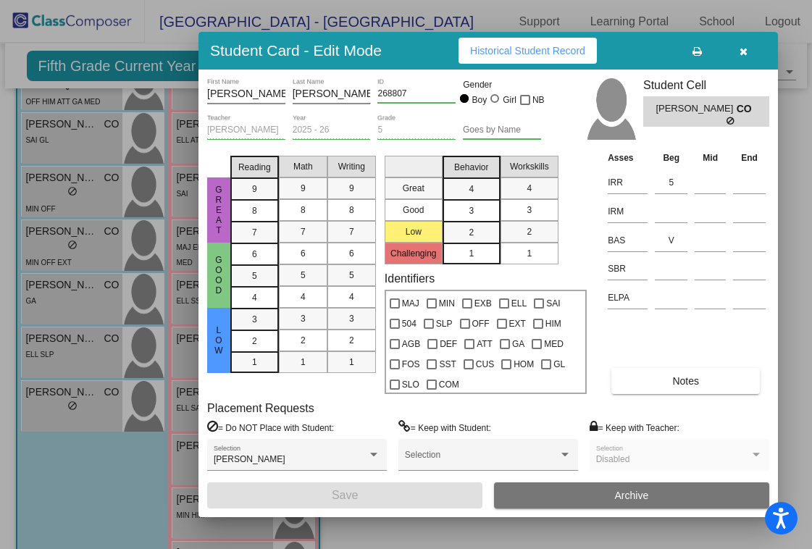
drag, startPoint x: 792, startPoint y: 62, endPoint x: 656, endPoint y: 62, distance: 136.2
click at [656, 62] on div "Student Card - Edit Mode Historical Student Record" at bounding box center [487, 51] width 579 height 38
click at [668, 235] on input "V" at bounding box center [671, 241] width 33 height 22
type input "z"
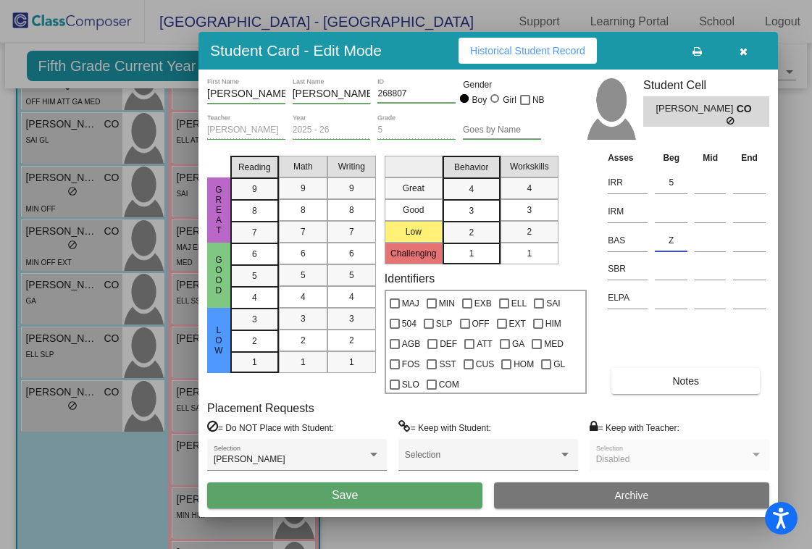
type input "Z"
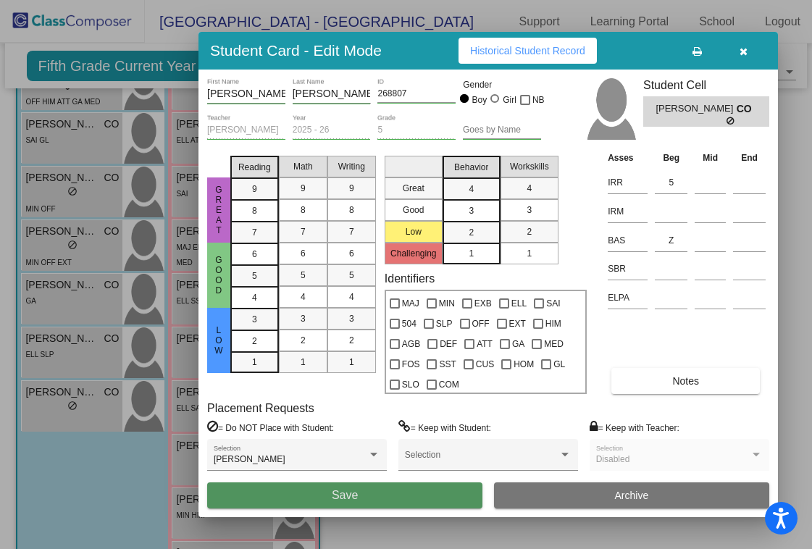
click at [343, 491] on span "Save" at bounding box center [345, 495] width 26 height 12
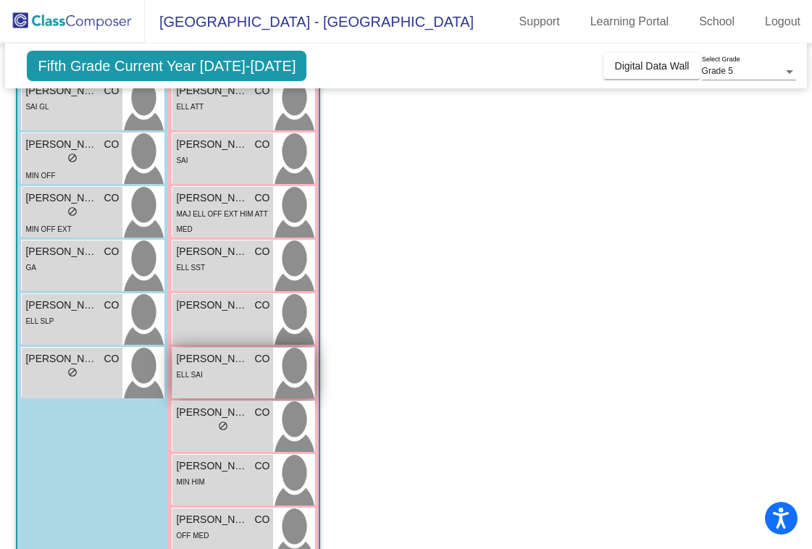
scroll to position [538, 0]
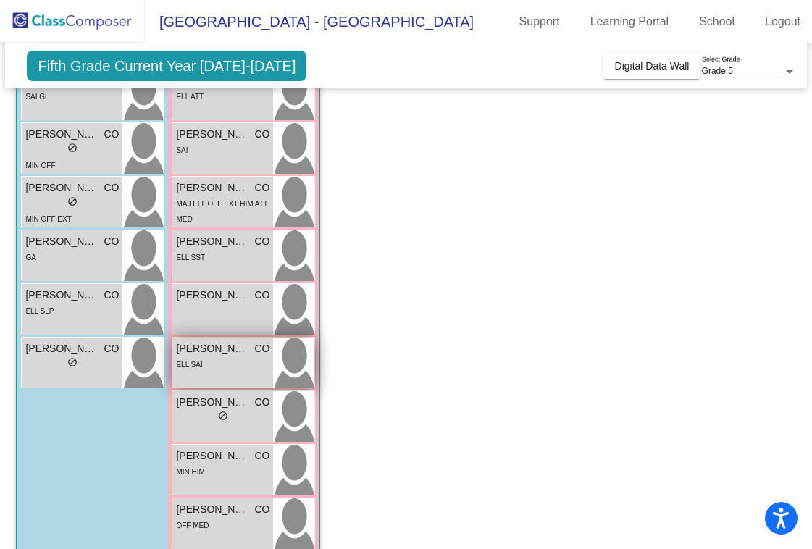
click at [198, 364] on span "ELL SAI" at bounding box center [189, 365] width 26 height 8
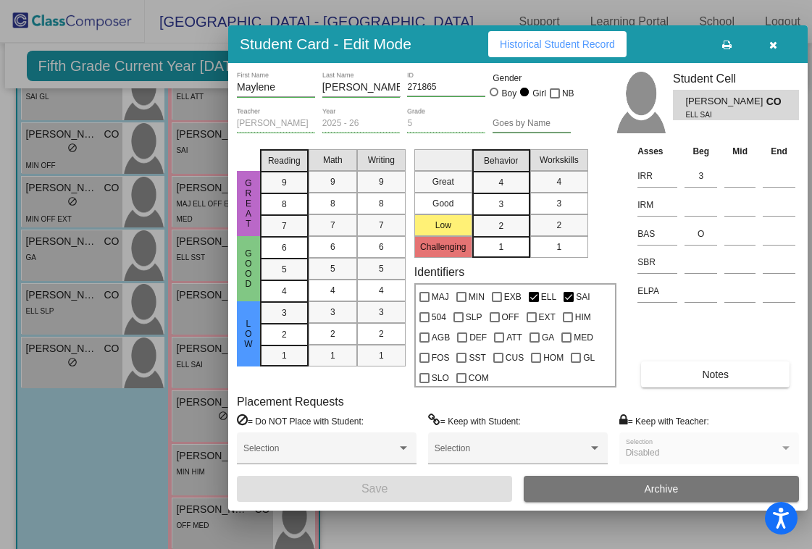
drag, startPoint x: 768, startPoint y: 44, endPoint x: 660, endPoint y: 38, distance: 108.1
click at [660, 38] on div "Student Card - Edit Mode Historical Student Record" at bounding box center [517, 44] width 579 height 38
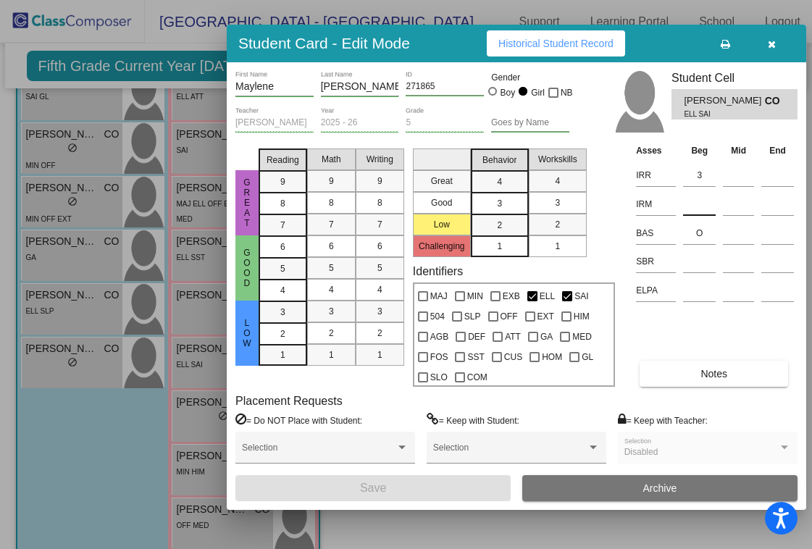
click at [703, 201] on input at bounding box center [699, 204] width 33 height 22
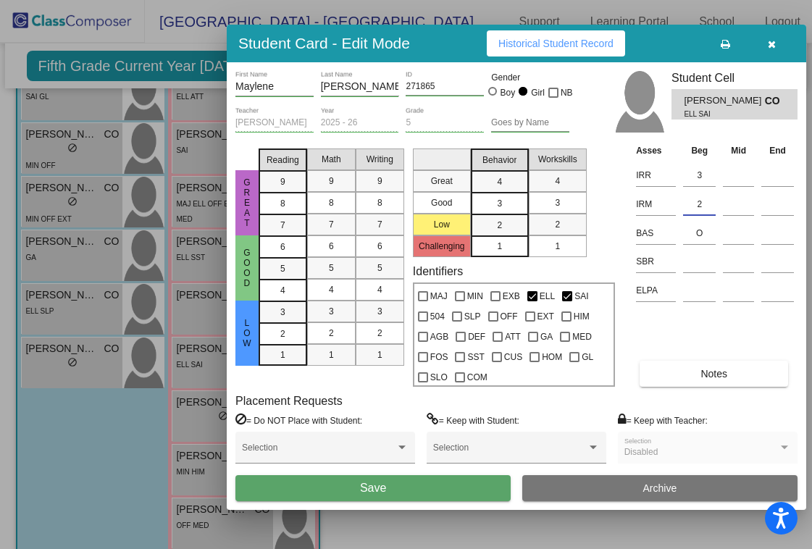
type input "2"
click at [379, 493] on span "Save" at bounding box center [373, 488] width 26 height 12
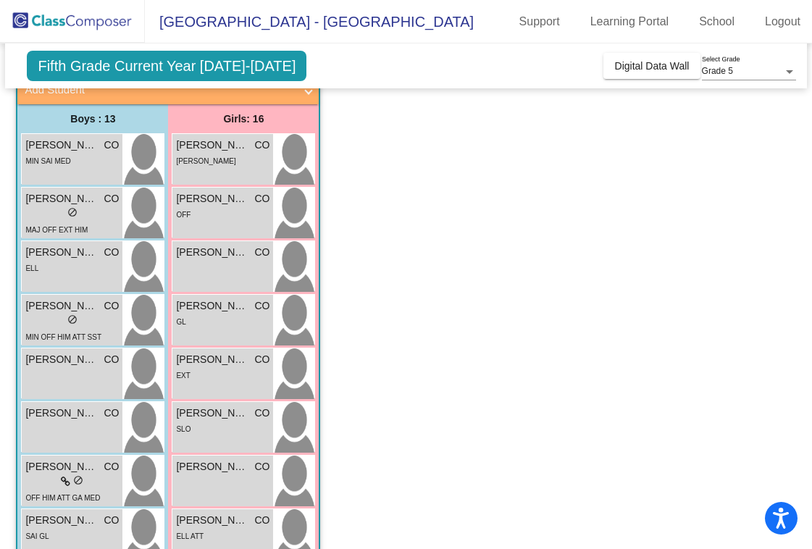
scroll to position [99, 0]
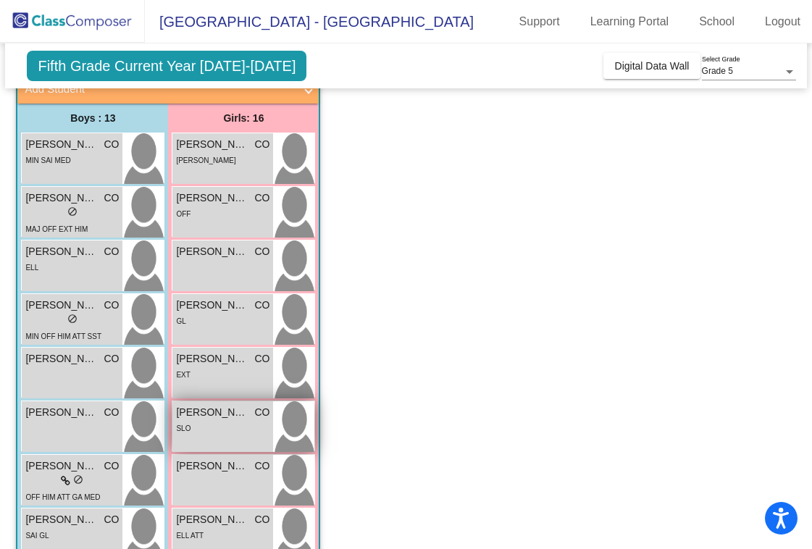
click at [236, 424] on div "SLO" at bounding box center [222, 427] width 93 height 15
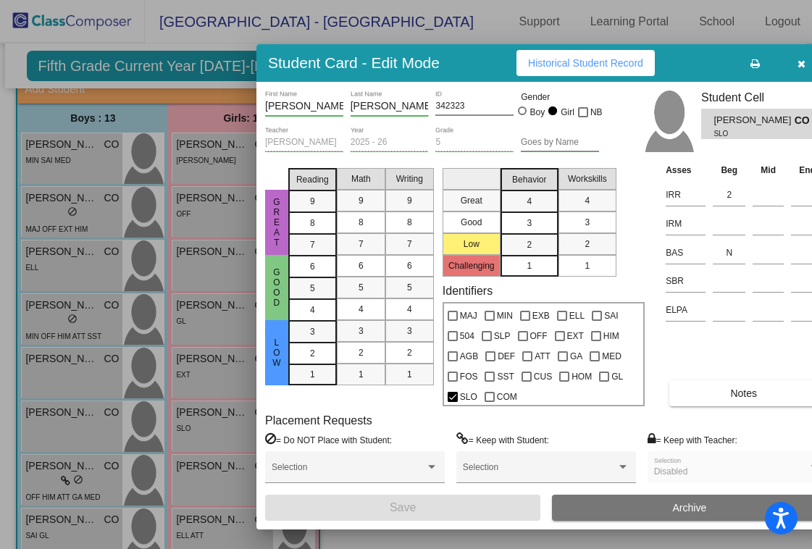
drag, startPoint x: 767, startPoint y: 44, endPoint x: 668, endPoint y: 59, distance: 100.4
click at [668, 59] on div "Student Card - Edit Mode Historical Student Record" at bounding box center [545, 63] width 579 height 38
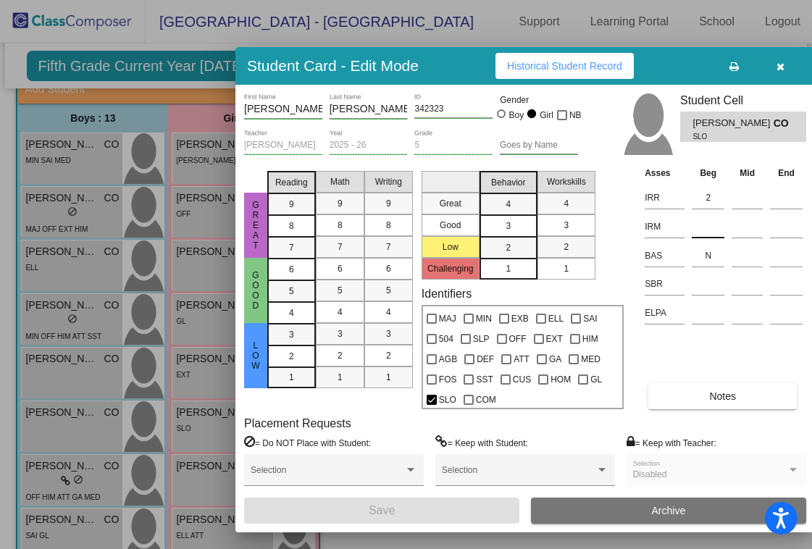
click at [703, 219] on input at bounding box center [708, 227] width 33 height 22
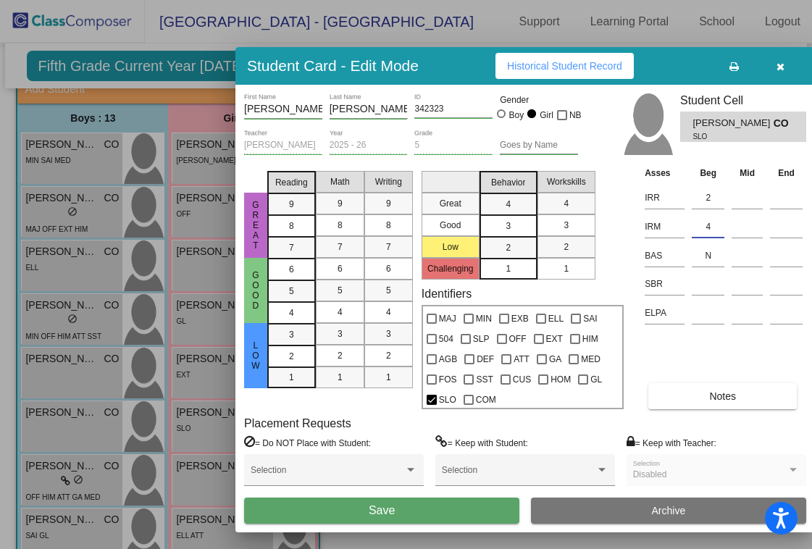
type input "4"
click at [372, 510] on span "Save" at bounding box center [382, 510] width 26 height 12
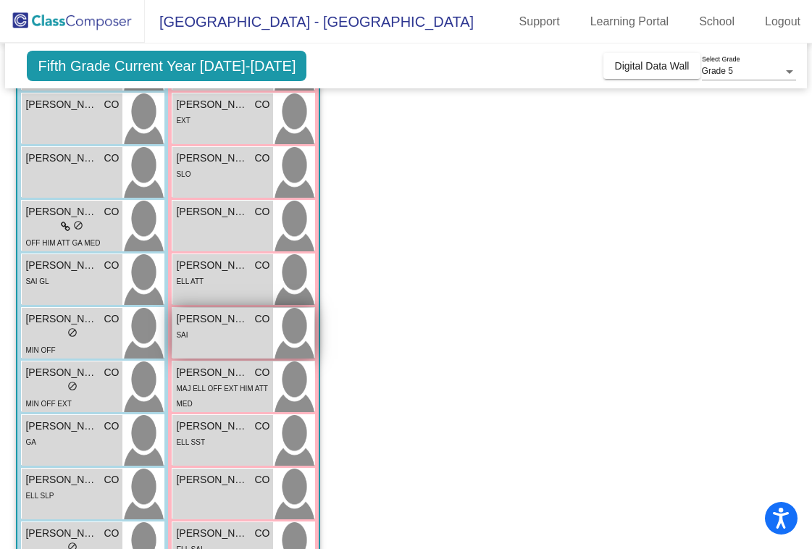
scroll to position [356, 0]
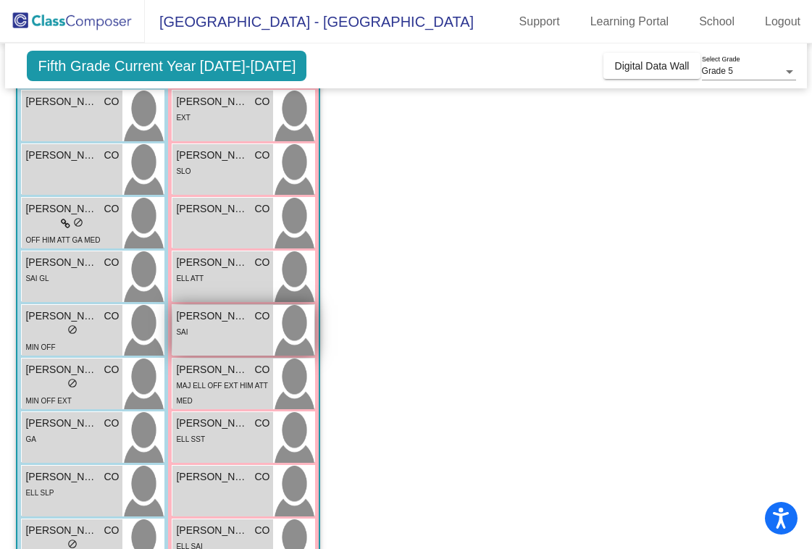
click at [222, 326] on div "SAI" at bounding box center [222, 331] width 93 height 15
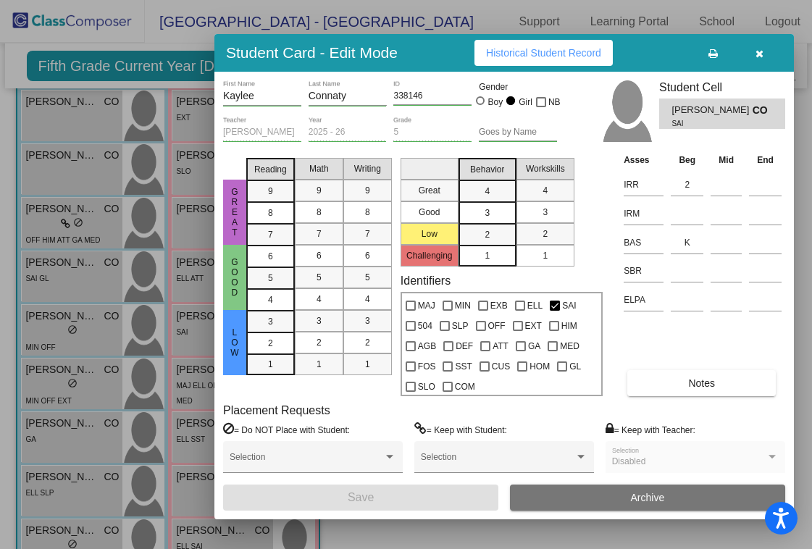
drag, startPoint x: 771, startPoint y: 49, endPoint x: 629, endPoint y: 46, distance: 142.0
click at [629, 46] on div "Student Card - Edit Mode Historical Student Record" at bounding box center [503, 53] width 579 height 38
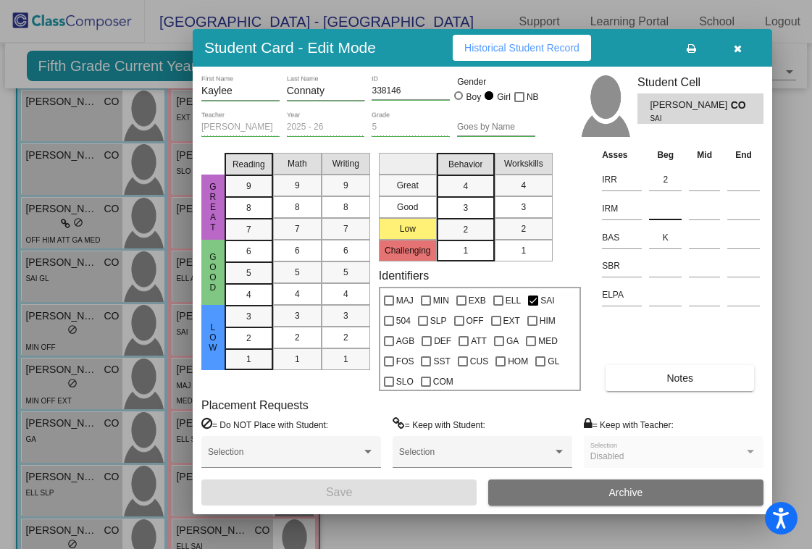
click at [665, 212] on input at bounding box center [665, 209] width 33 height 22
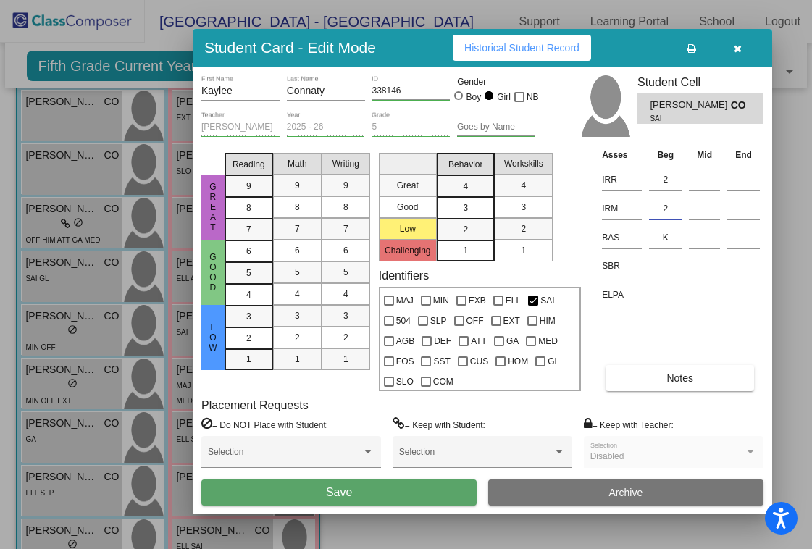
type input "2"
click at [343, 490] on span "Save" at bounding box center [339, 492] width 26 height 12
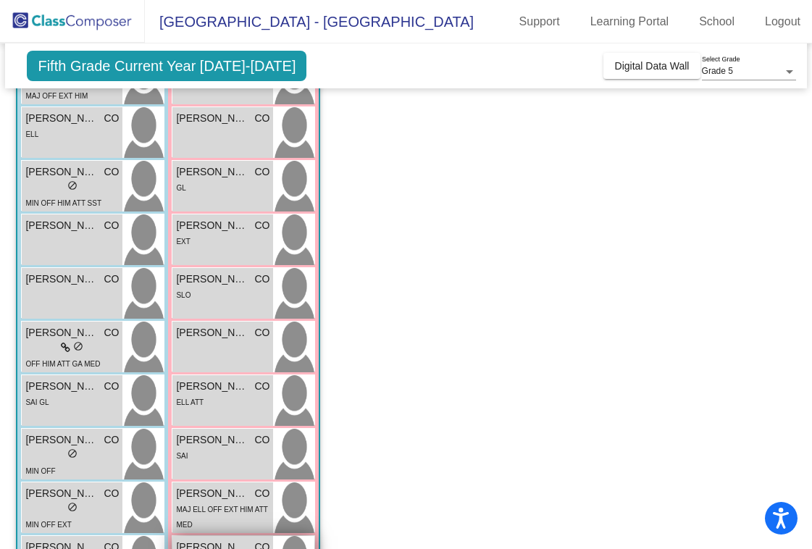
scroll to position [230, 0]
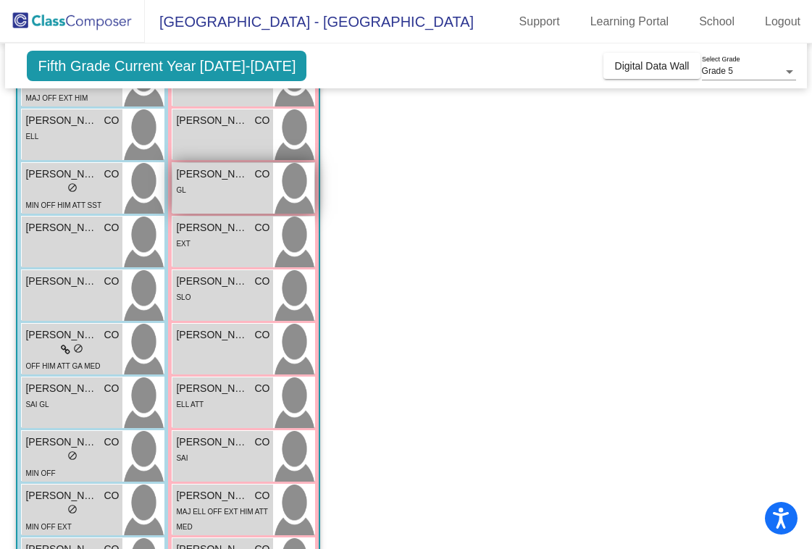
click at [213, 195] on div "GL" at bounding box center [222, 189] width 93 height 15
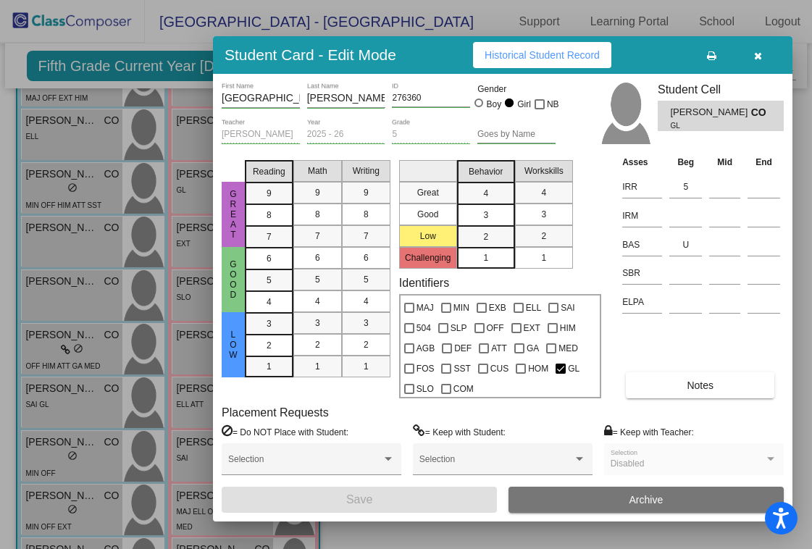
drag, startPoint x: 782, startPoint y: 54, endPoint x: 661, endPoint y: 59, distance: 121.8
click at [661, 59] on div "Student Card - Edit Mode Historical Student Record" at bounding box center [502, 55] width 579 height 38
click at [687, 221] on input at bounding box center [685, 216] width 33 height 22
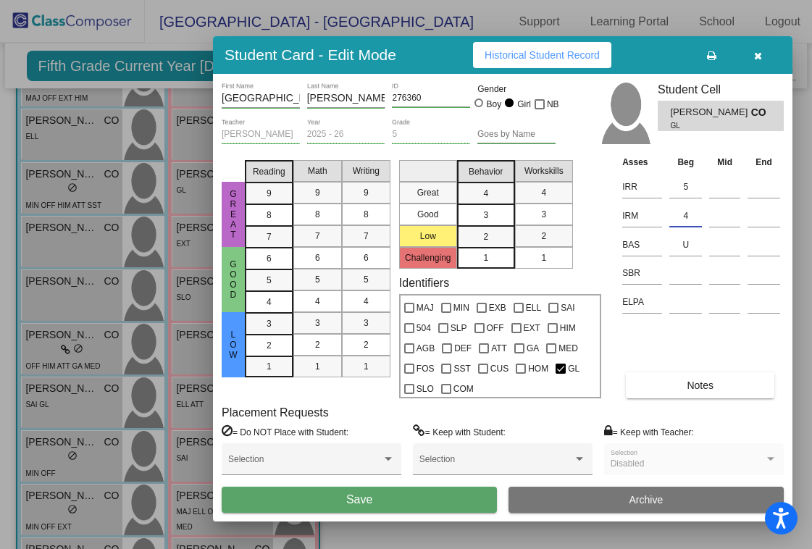
type input "4"
click at [362, 498] on span "Save" at bounding box center [359, 499] width 26 height 12
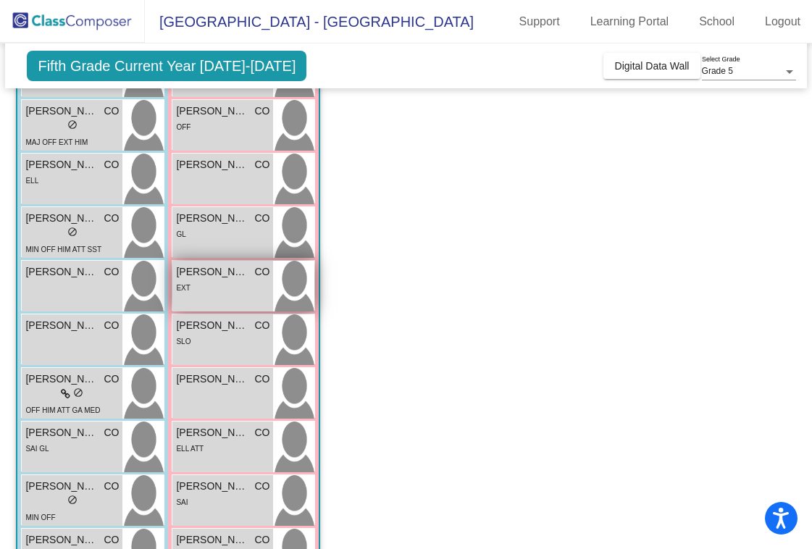
scroll to position [185, 0]
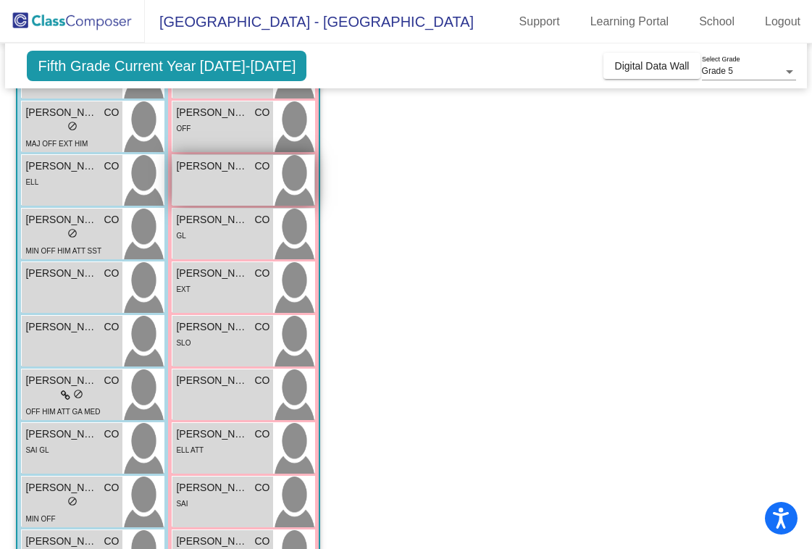
click at [198, 169] on span "[PERSON_NAME]" at bounding box center [212, 166] width 72 height 15
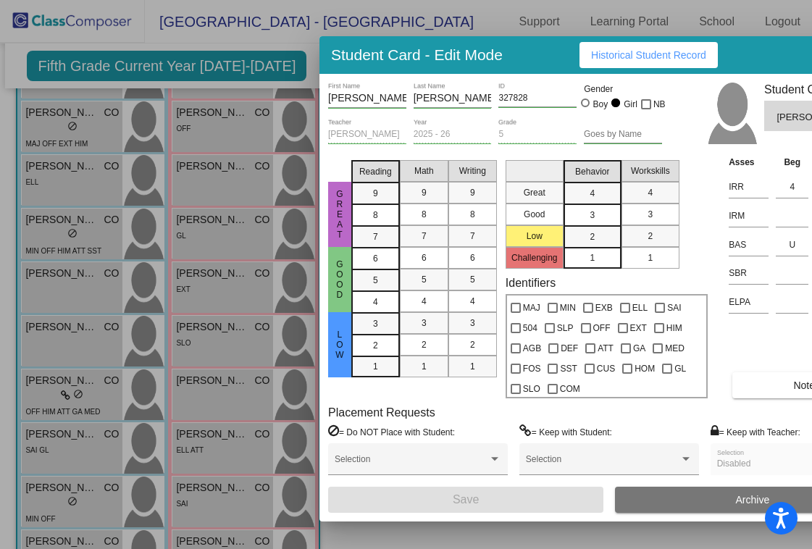
drag, startPoint x: 779, startPoint y: 50, endPoint x: 681, endPoint y: 70, distance: 99.9
click at [681, 70] on div "Student Card - Edit Mode Historical Student Record" at bounding box center [608, 55] width 579 height 38
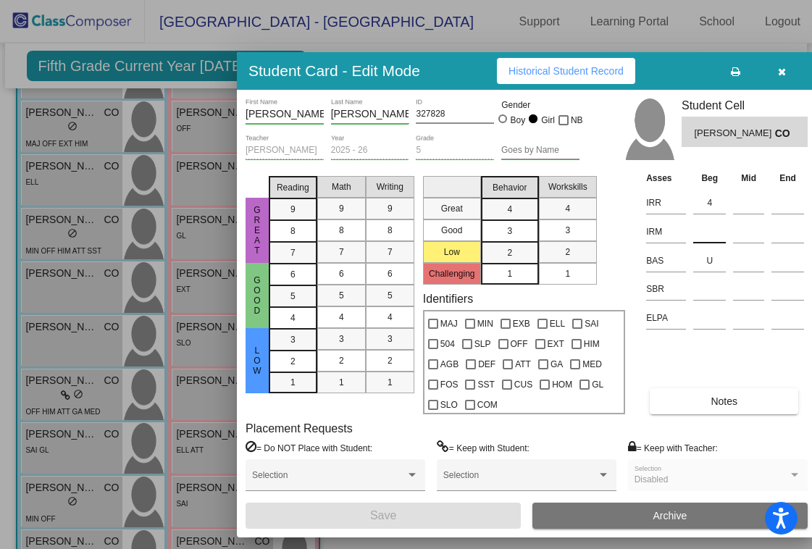
click at [711, 232] on input at bounding box center [709, 232] width 33 height 22
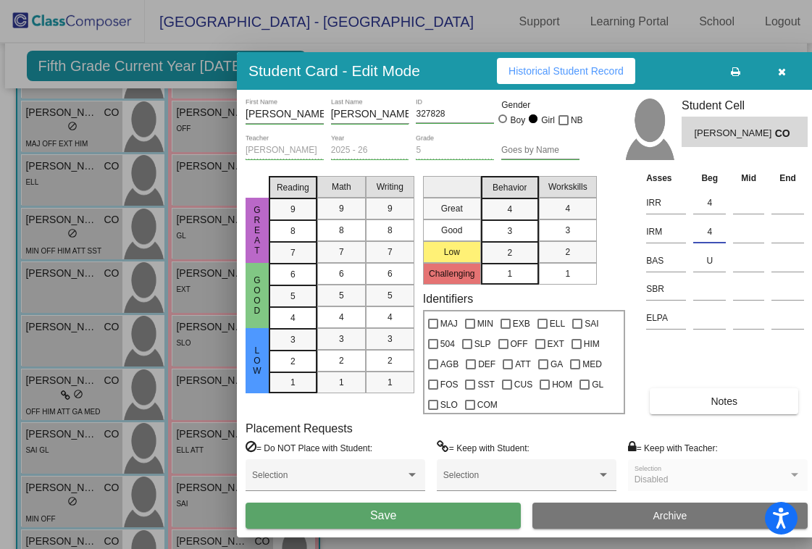
type input "4"
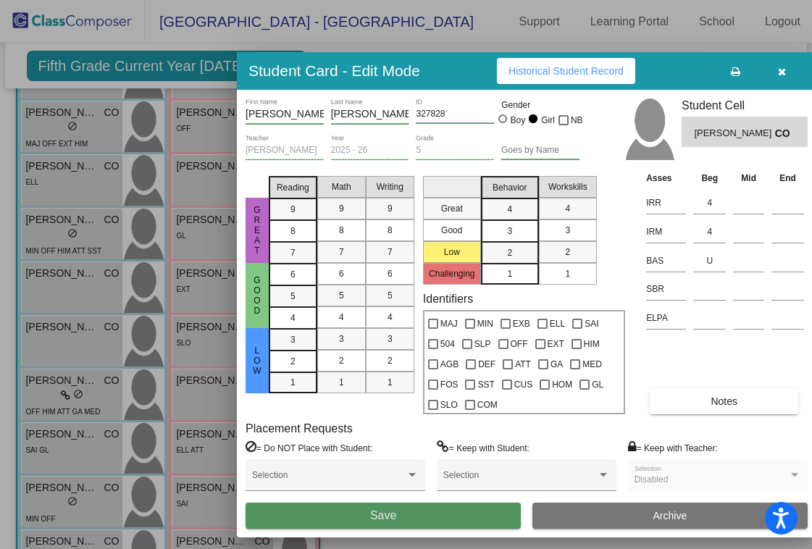
click at [396, 512] on span "Save" at bounding box center [383, 515] width 26 height 12
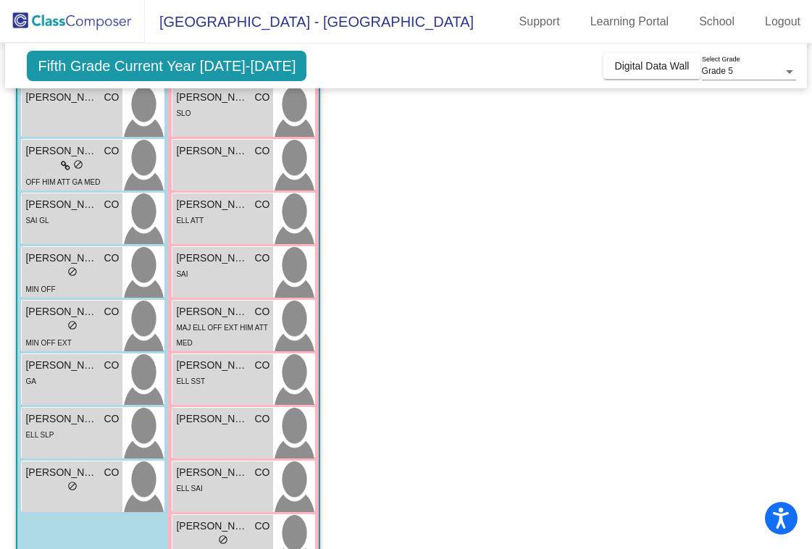
scroll to position [445, 0]
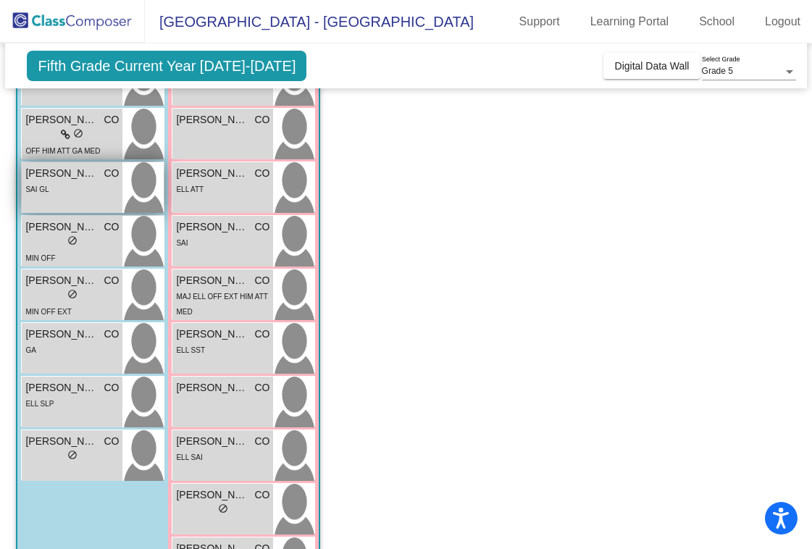
click at [73, 205] on div "[PERSON_NAME] CO lock do_not_disturb_alt SAI GL" at bounding box center [72, 187] width 101 height 51
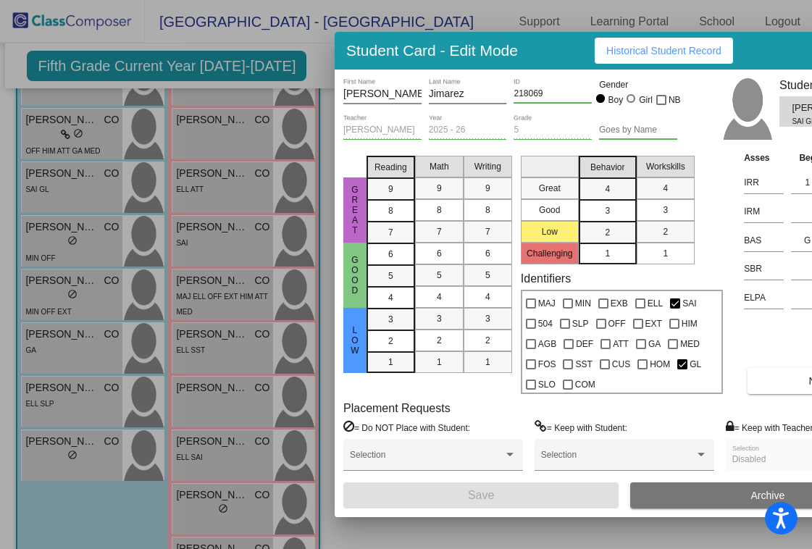
drag, startPoint x: 792, startPoint y: 53, endPoint x: 644, endPoint y: 62, distance: 148.1
click at [644, 62] on div "Student Card - Edit Mode Historical Student Record" at bounding box center [624, 51] width 579 height 38
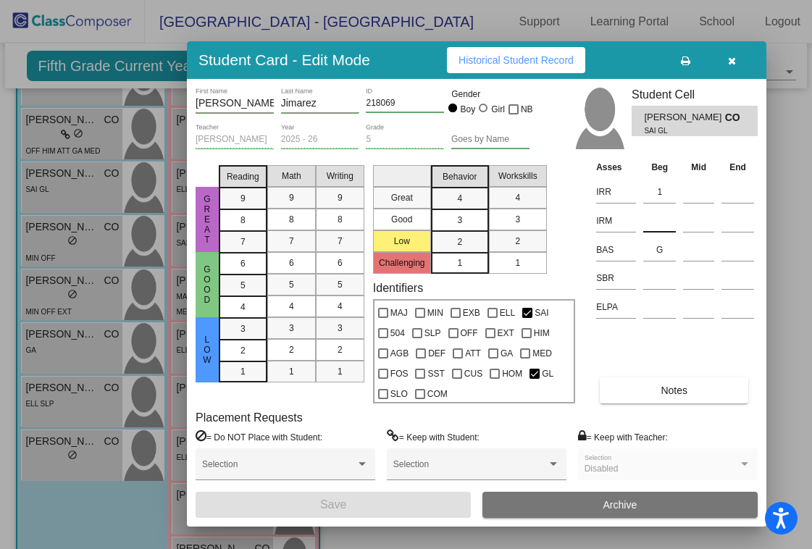
click at [658, 222] on input at bounding box center [659, 221] width 33 height 22
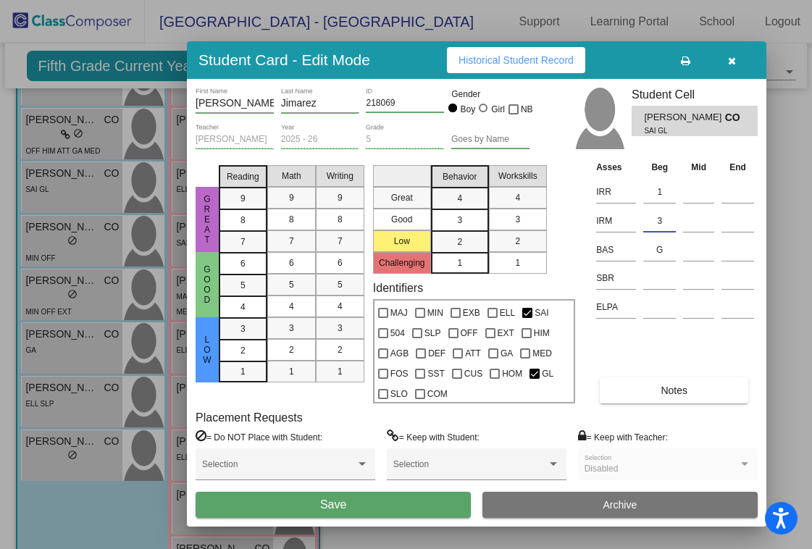
type input "3"
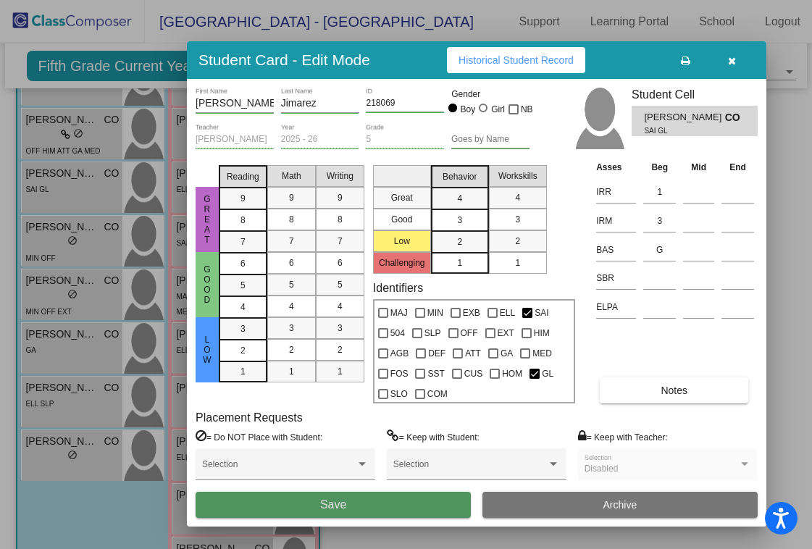
click at [348, 501] on button "Save" at bounding box center [333, 505] width 275 height 26
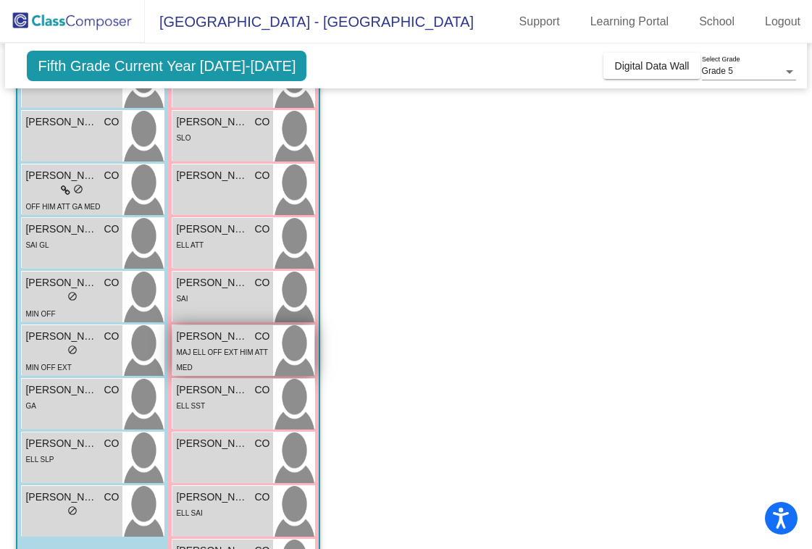
scroll to position [388, 0]
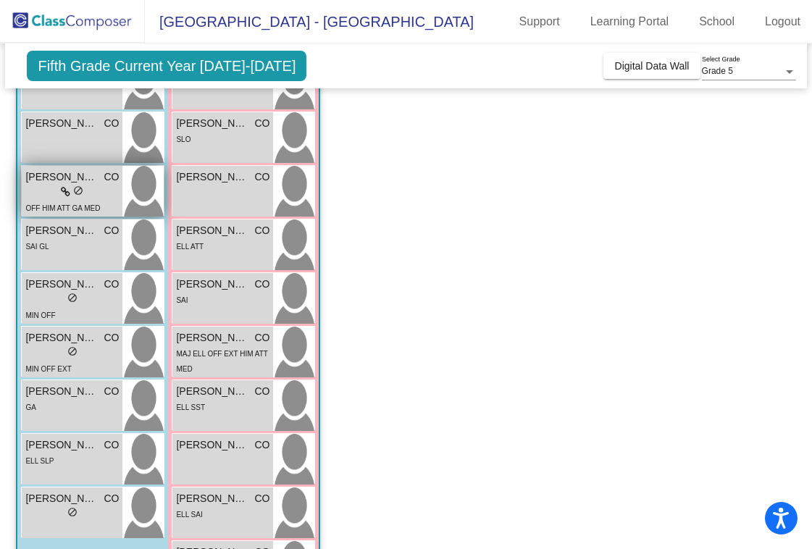
click at [71, 191] on div "lock do_not_disturb_alt" at bounding box center [72, 192] width 22 height 15
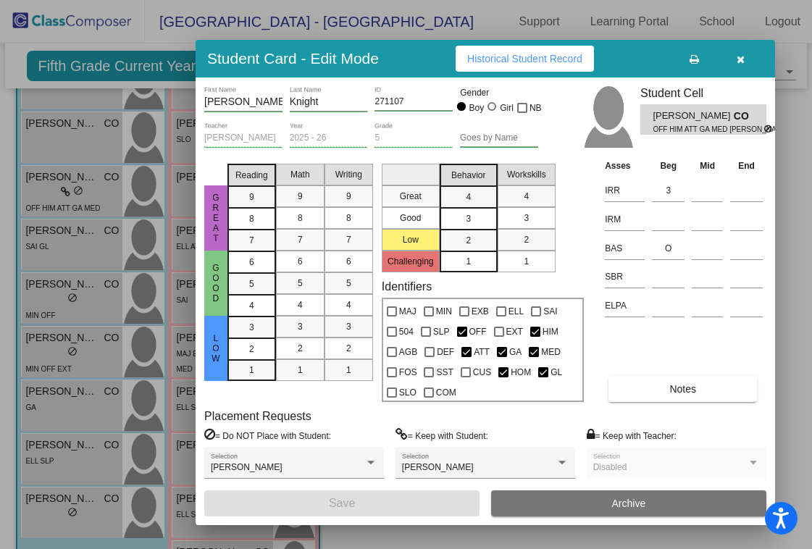
drag, startPoint x: 794, startPoint y: 43, endPoint x: 655, endPoint y: 51, distance: 139.3
click at [655, 51] on div "Student Card - Edit Mode Historical Student Record" at bounding box center [485, 59] width 579 height 38
click at [668, 217] on input at bounding box center [668, 220] width 33 height 22
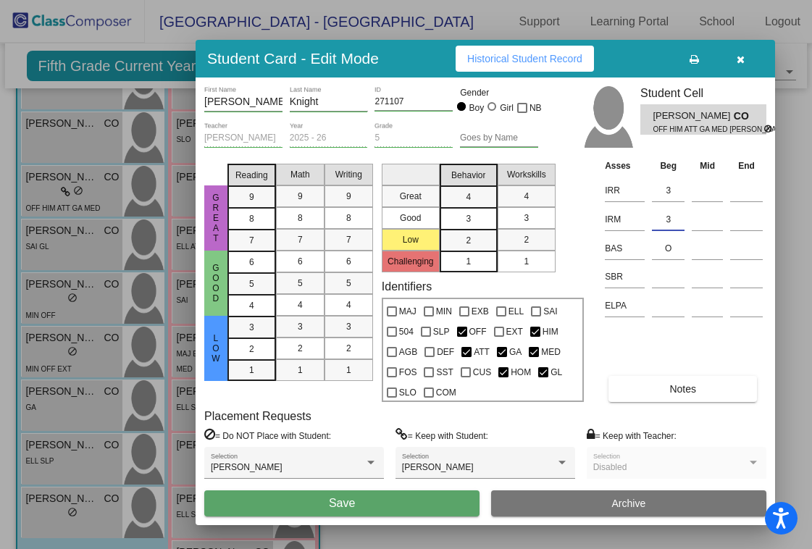
type input "3"
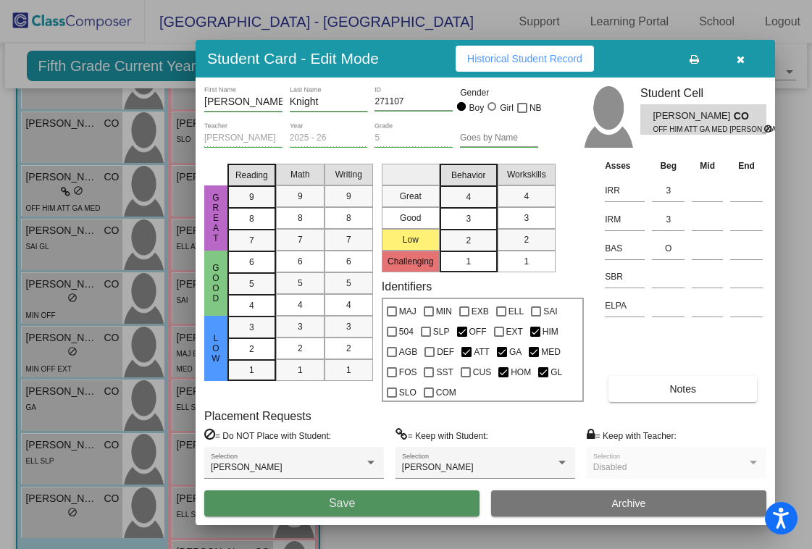
click at [396, 500] on button "Save" at bounding box center [341, 503] width 275 height 26
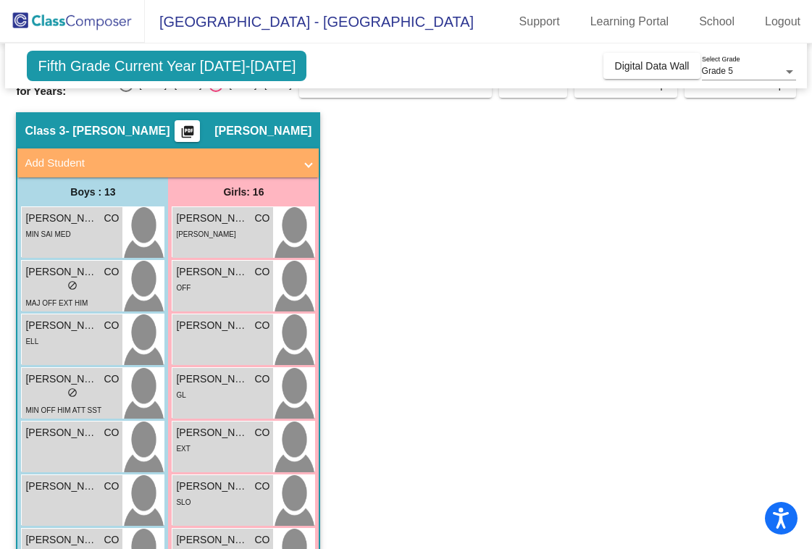
scroll to position [23, 0]
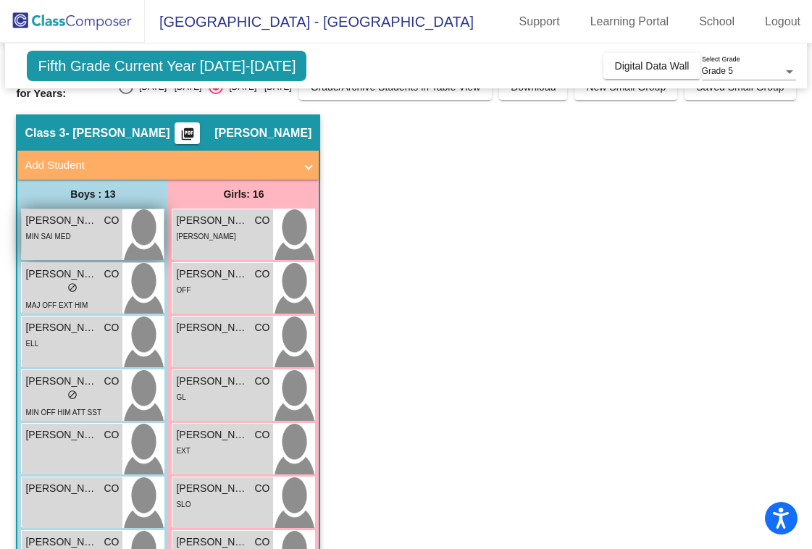
click at [84, 238] on div "MIN SAI MED" at bounding box center [71, 235] width 93 height 15
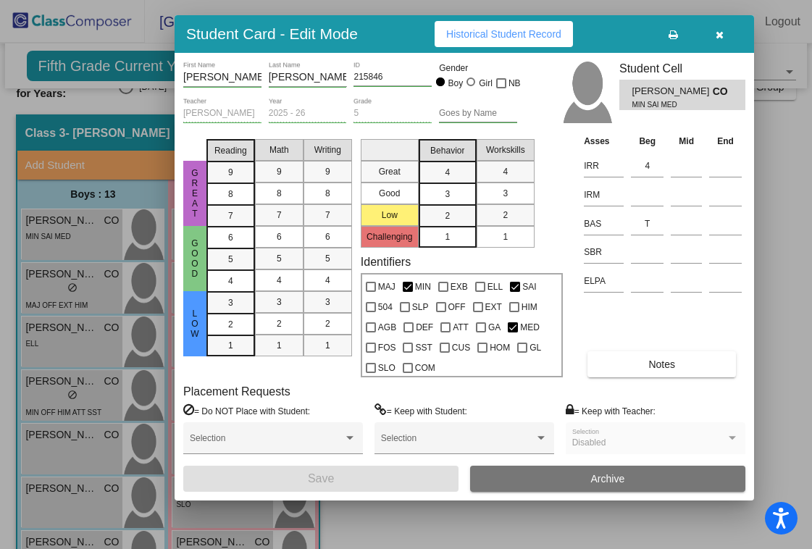
drag, startPoint x: 760, startPoint y: 46, endPoint x: 599, endPoint y: 30, distance: 161.5
click at [599, 30] on div "Student Card - Edit Mode Historical Student Record" at bounding box center [464, 34] width 579 height 38
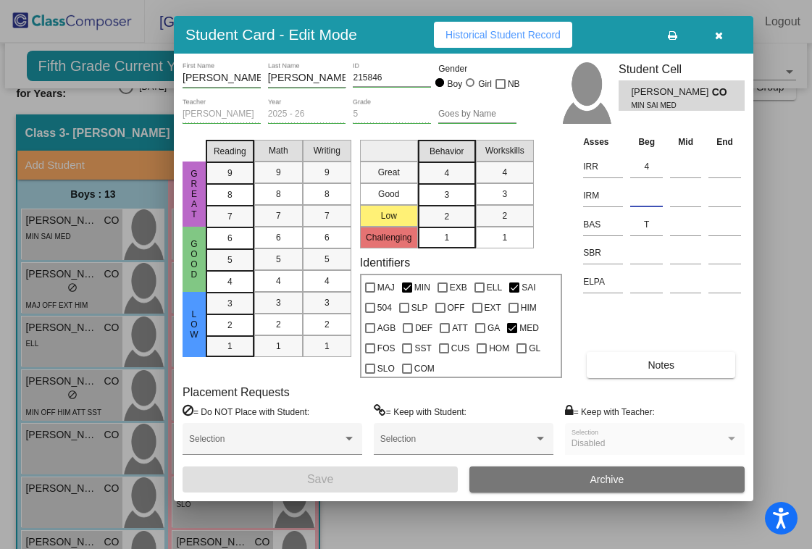
click at [645, 192] on input at bounding box center [646, 196] width 33 height 22
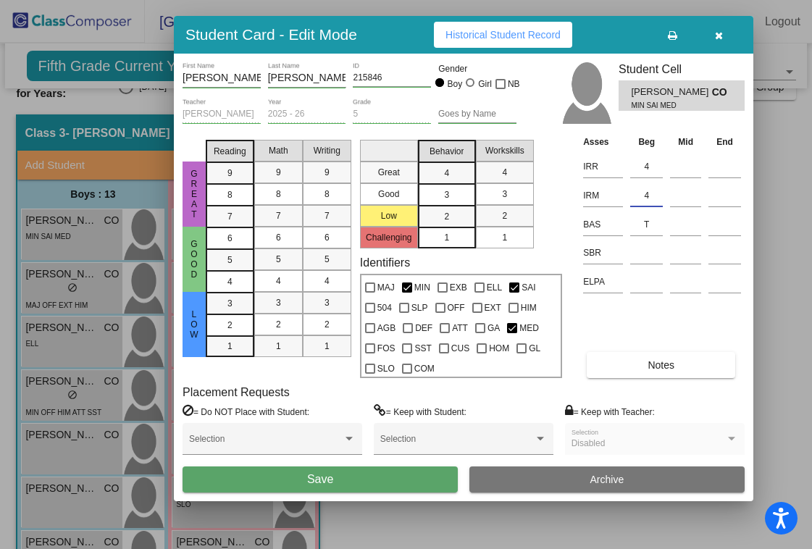
type input "4"
click at [357, 482] on button "Save" at bounding box center [320, 479] width 275 height 26
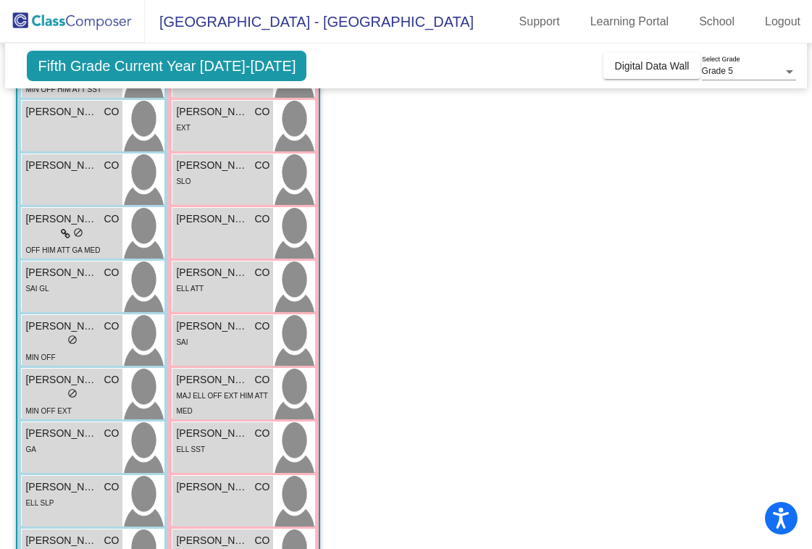
scroll to position [351, 0]
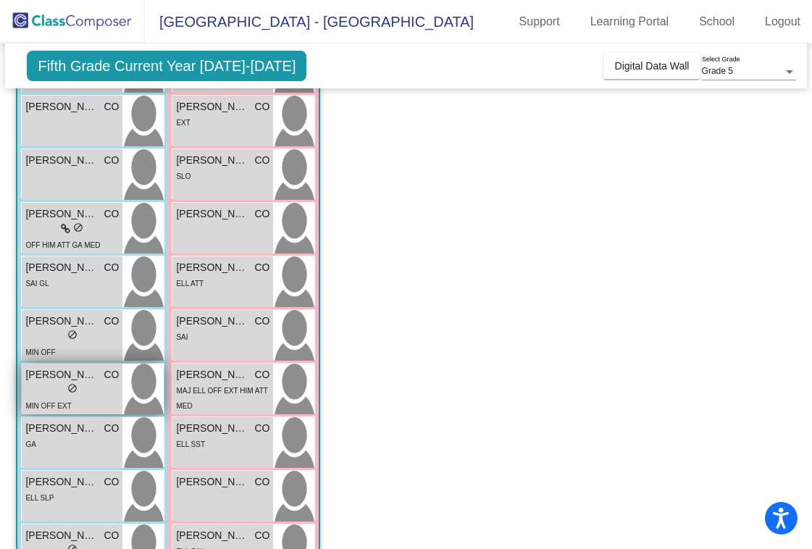
click at [64, 372] on span "[PERSON_NAME]" at bounding box center [61, 374] width 72 height 15
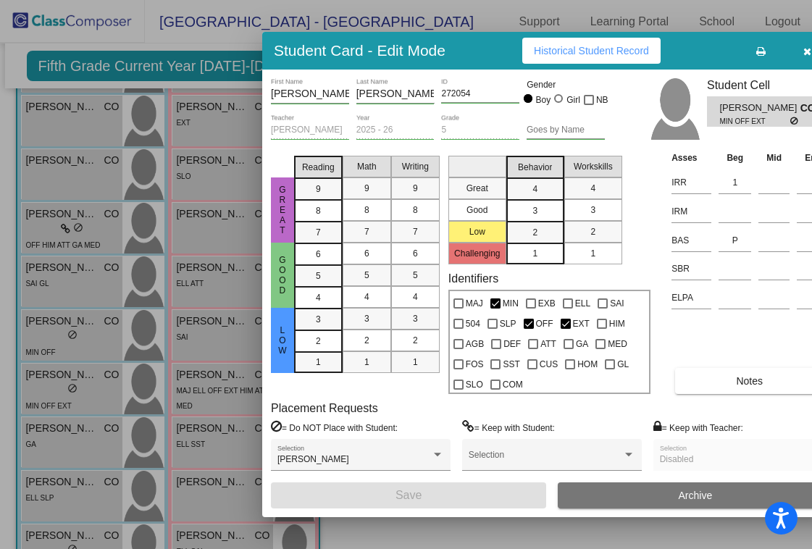
drag, startPoint x: 777, startPoint y: 37, endPoint x: 700, endPoint y: 36, distance: 76.8
click at [700, 36] on div "Student Card - Edit Mode Historical Student Record" at bounding box center [551, 51] width 579 height 38
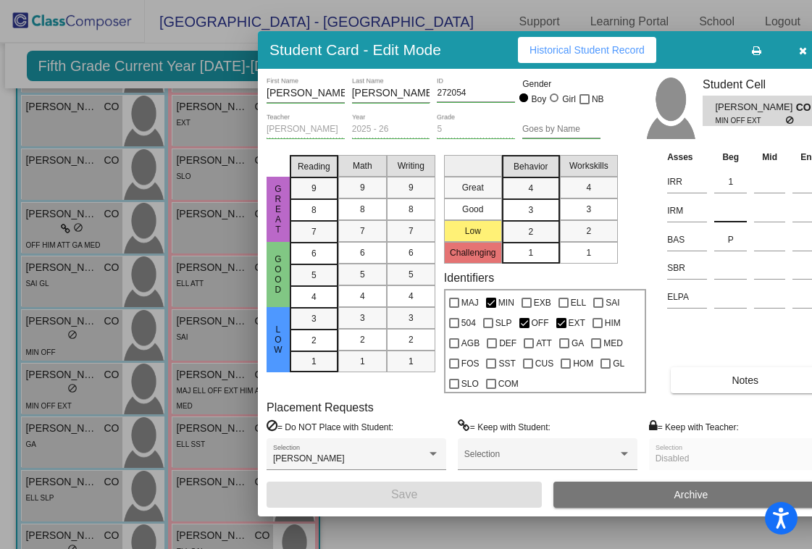
click at [736, 208] on input at bounding box center [730, 211] width 33 height 22
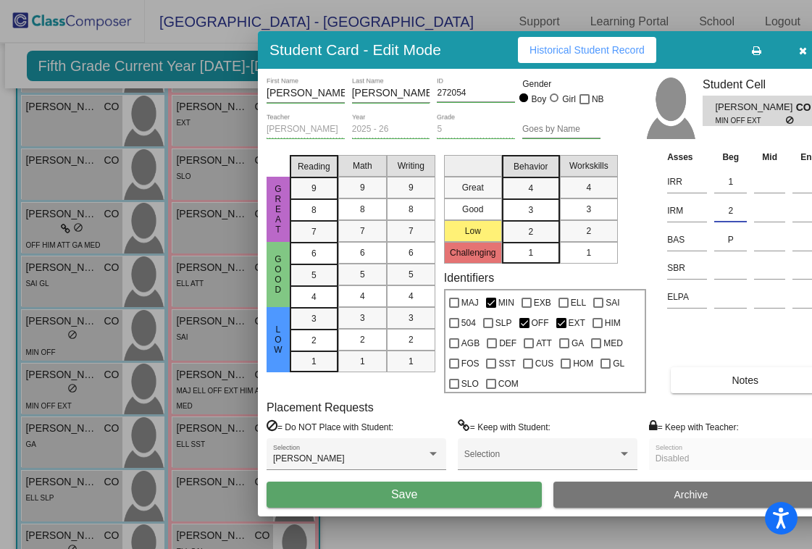
type input "2"
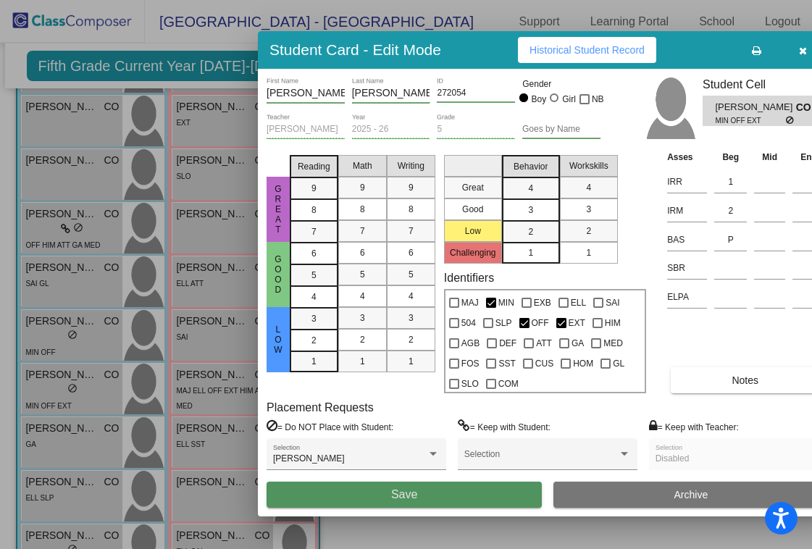
click at [434, 500] on button "Save" at bounding box center [404, 495] width 275 height 26
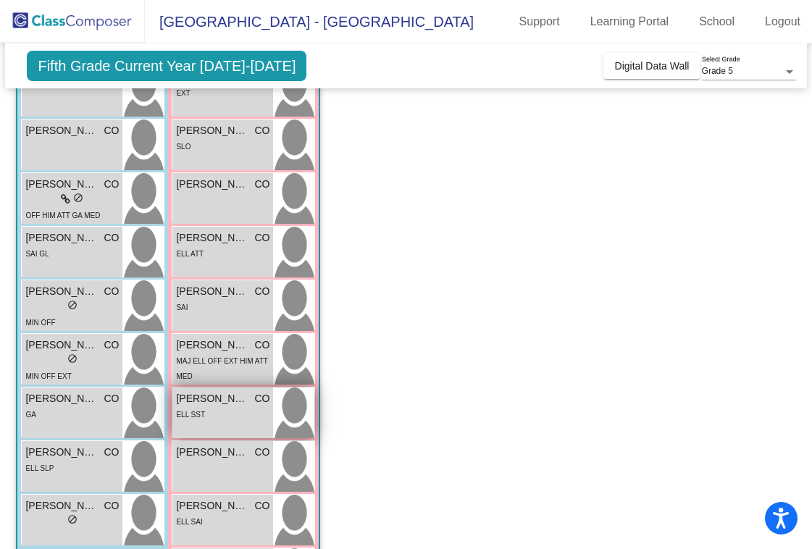
scroll to position [382, 0]
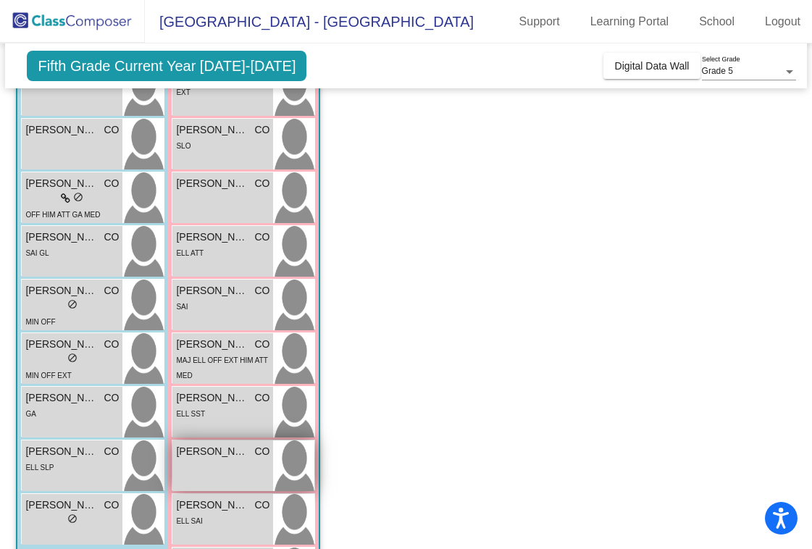
click at [193, 462] on div "[PERSON_NAME] CO lock do_not_disturb_alt" at bounding box center [222, 465] width 101 height 51
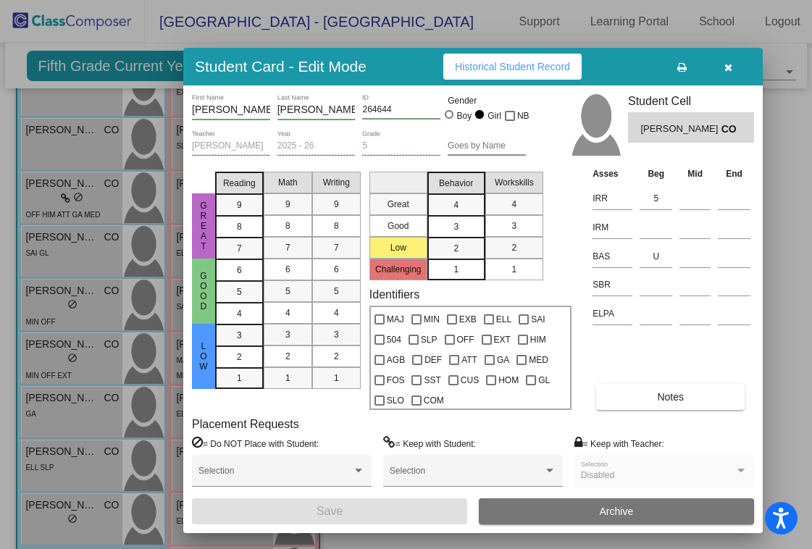
drag, startPoint x: 761, startPoint y: 41, endPoint x: 609, endPoint y: 56, distance: 152.2
click at [609, 56] on div "Student Card - Edit Mode Historical Student Record" at bounding box center [472, 67] width 579 height 38
click at [656, 227] on input at bounding box center [656, 228] width 33 height 22
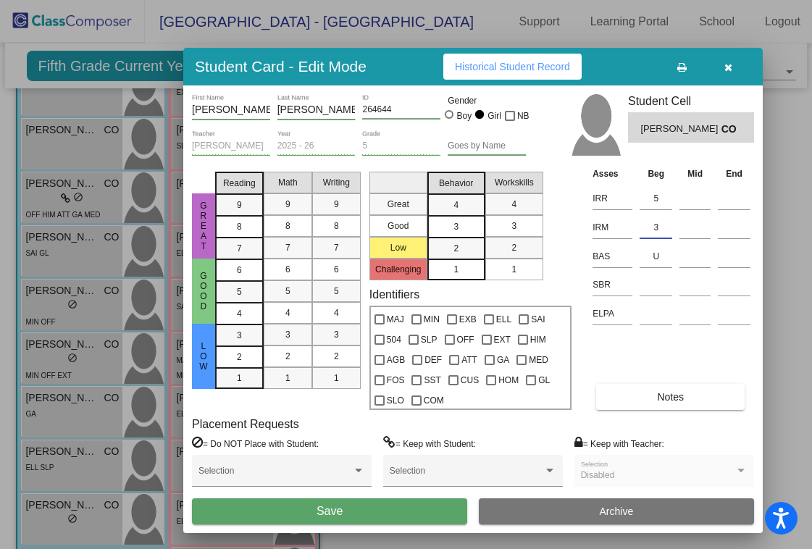
type input "3"
click at [336, 511] on span "Save" at bounding box center [330, 511] width 26 height 12
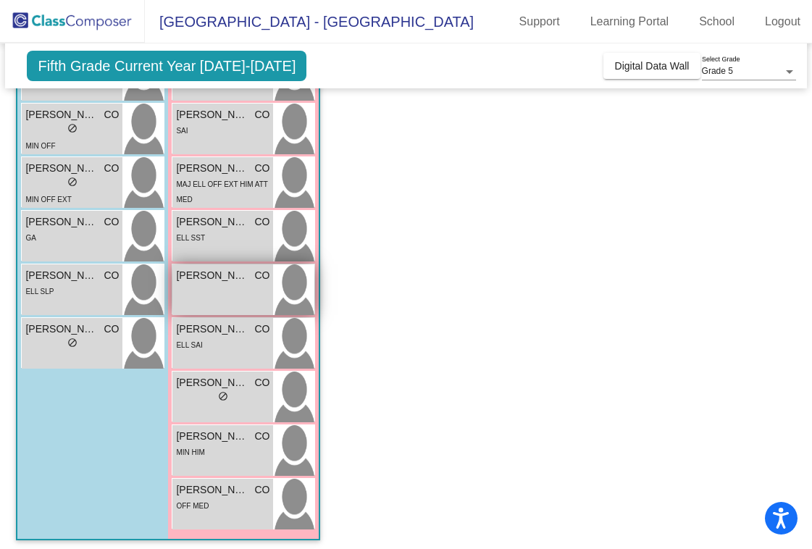
scroll to position [564, 0]
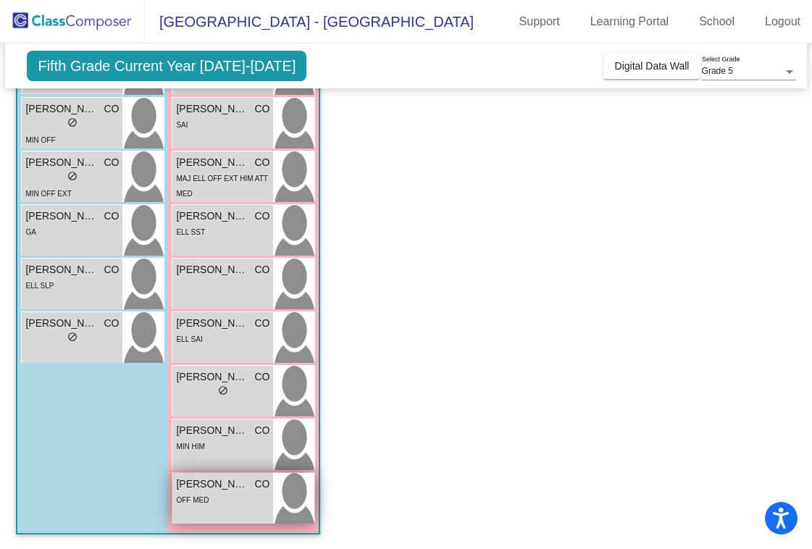
click at [204, 488] on span "[PERSON_NAME]" at bounding box center [212, 484] width 72 height 15
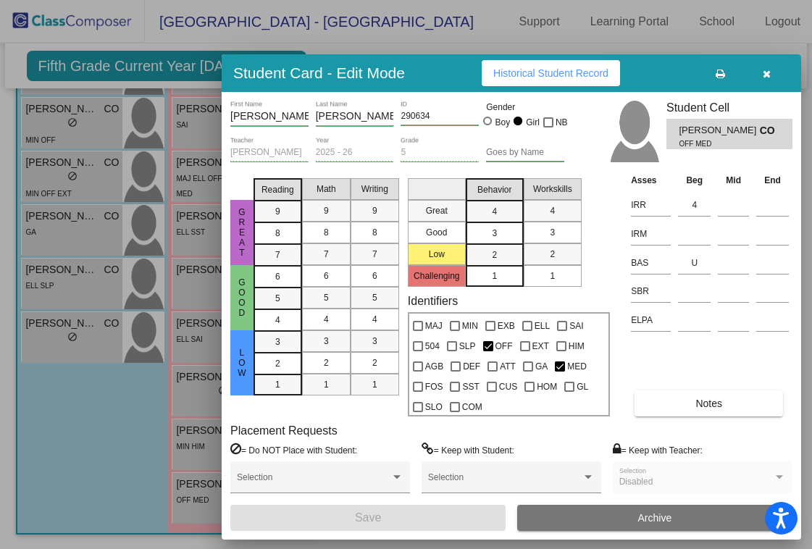
drag, startPoint x: 790, startPoint y: 46, endPoint x: 677, endPoint y: 71, distance: 115.7
click at [677, 71] on div "Student Card - Edit Mode Historical Student Record" at bounding box center [511, 73] width 579 height 38
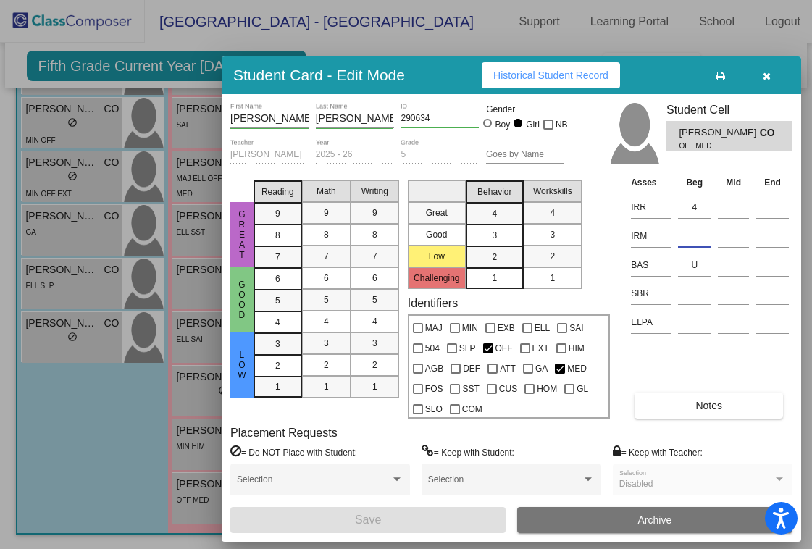
click at [692, 243] on input at bounding box center [694, 236] width 33 height 22
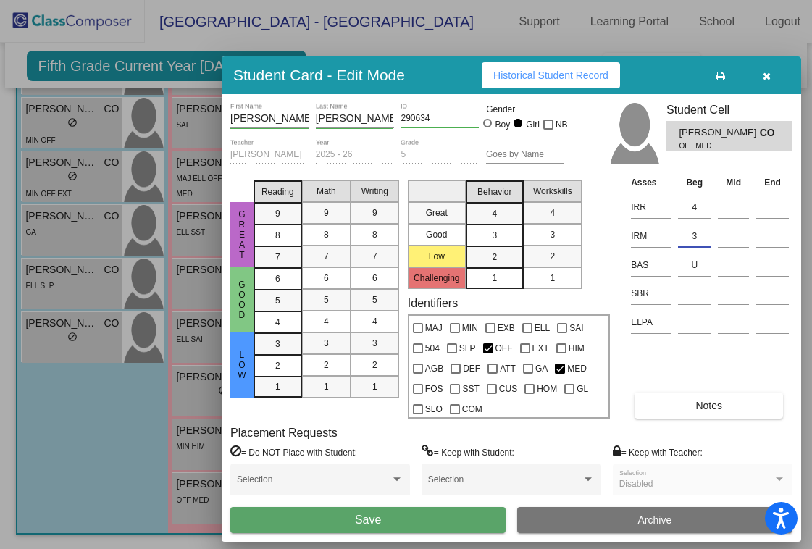
type input "3"
click at [443, 522] on button "Save" at bounding box center [367, 520] width 275 height 26
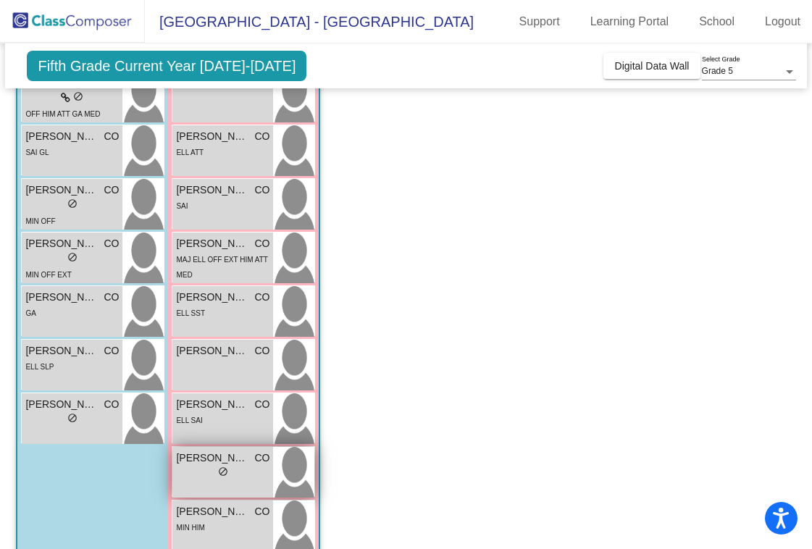
scroll to position [481, 0]
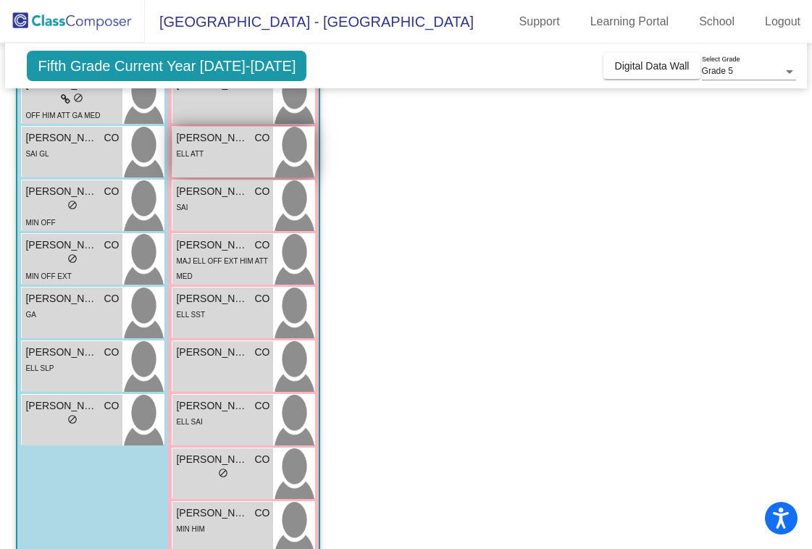
click at [215, 152] on div "ELL ATT" at bounding box center [222, 153] width 93 height 15
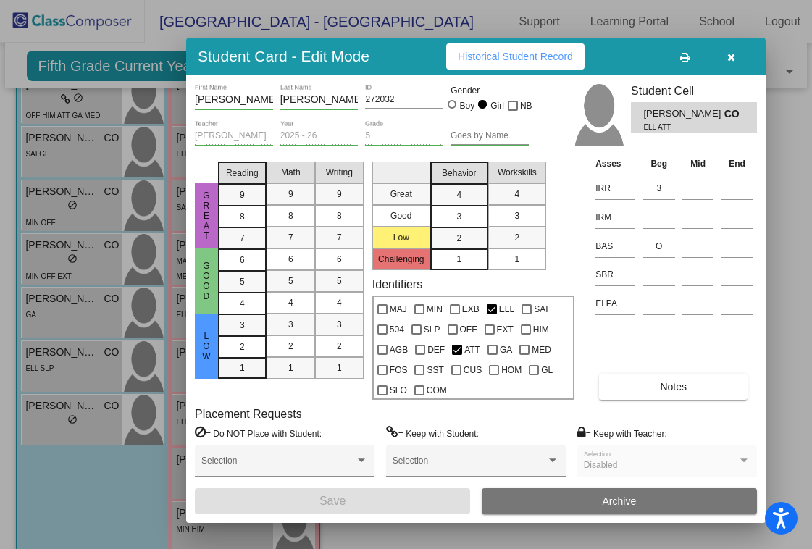
drag, startPoint x: 767, startPoint y: 48, endPoint x: 619, endPoint y: 54, distance: 148.6
click at [619, 54] on div "Student Card - Edit Mode Historical Student Record" at bounding box center [475, 57] width 579 height 38
click at [664, 221] on input at bounding box center [659, 217] width 33 height 22
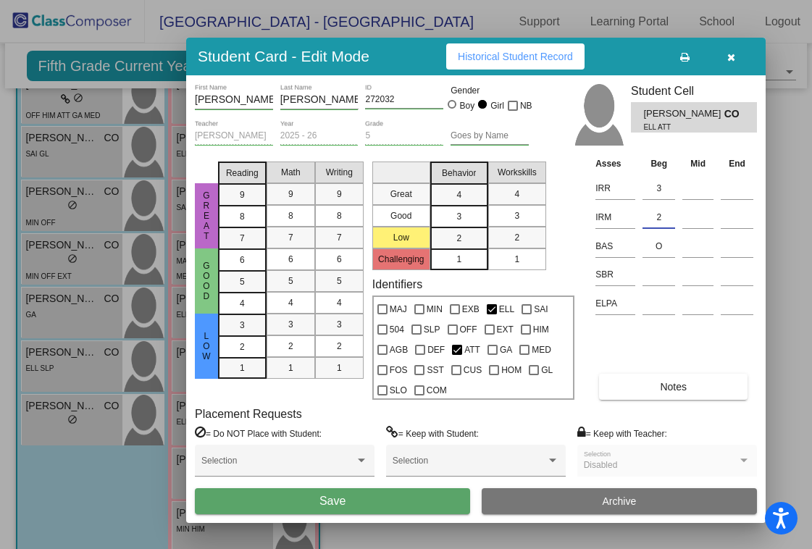
type input "2"
click at [412, 502] on button "Save" at bounding box center [332, 501] width 275 height 26
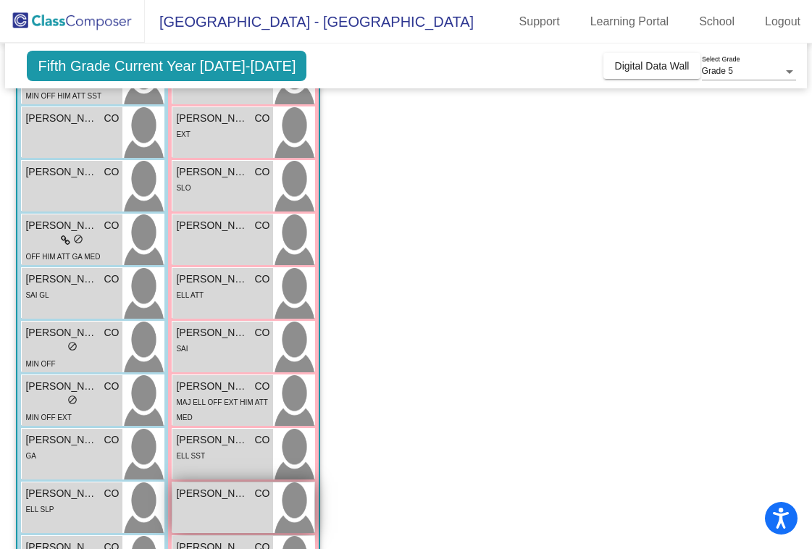
scroll to position [335, 0]
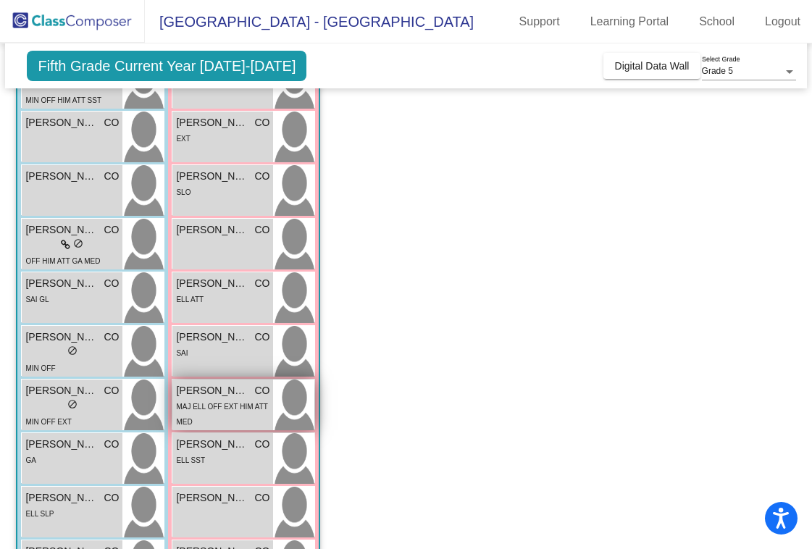
click at [228, 396] on span "[PERSON_NAME]" at bounding box center [212, 390] width 72 height 15
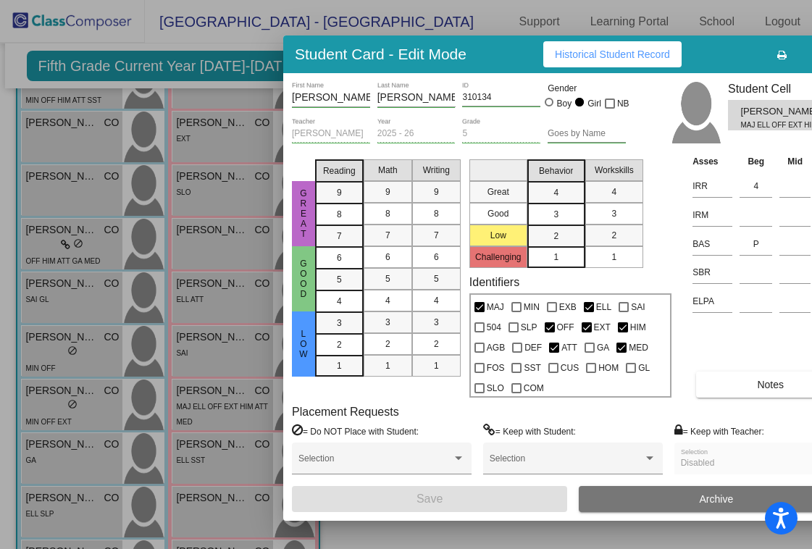
drag, startPoint x: 775, startPoint y: 56, endPoint x: 597, endPoint y: 64, distance: 178.4
click at [597, 64] on div "Student Card - Edit Mode Historical Student Record" at bounding box center [572, 54] width 579 height 38
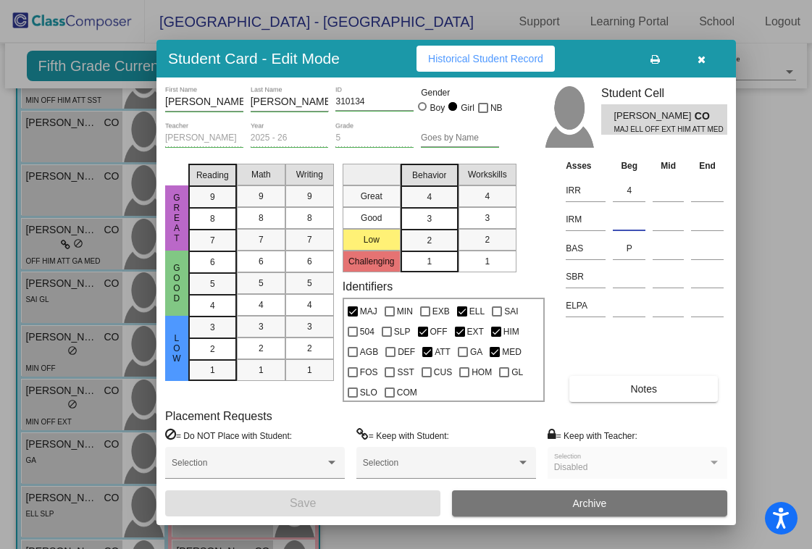
click at [632, 221] on input at bounding box center [629, 220] width 33 height 22
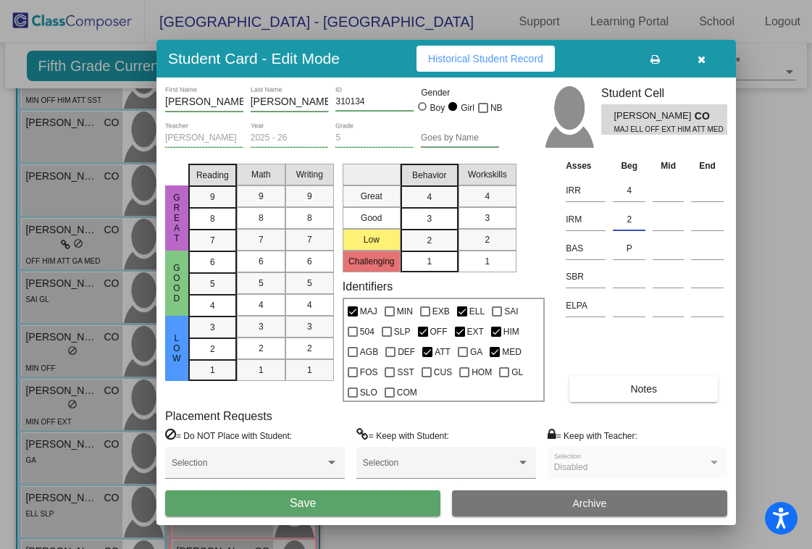
type input "2"
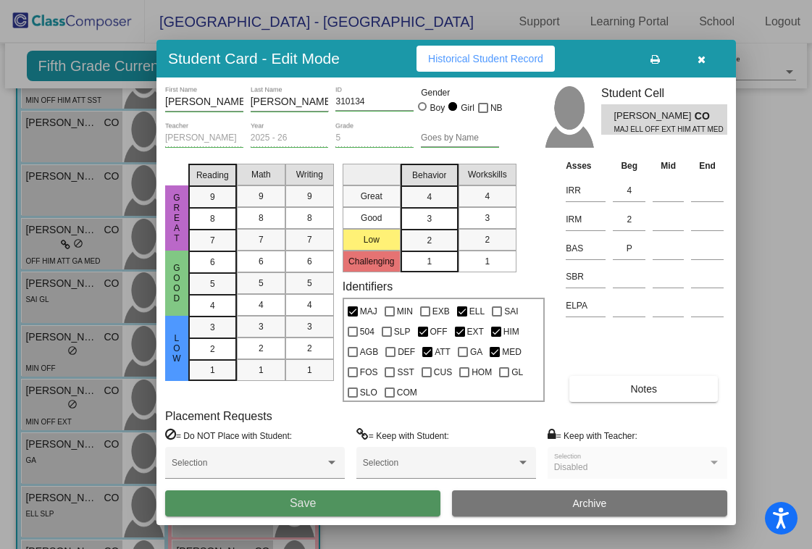
click at [327, 508] on button "Save" at bounding box center [302, 503] width 275 height 26
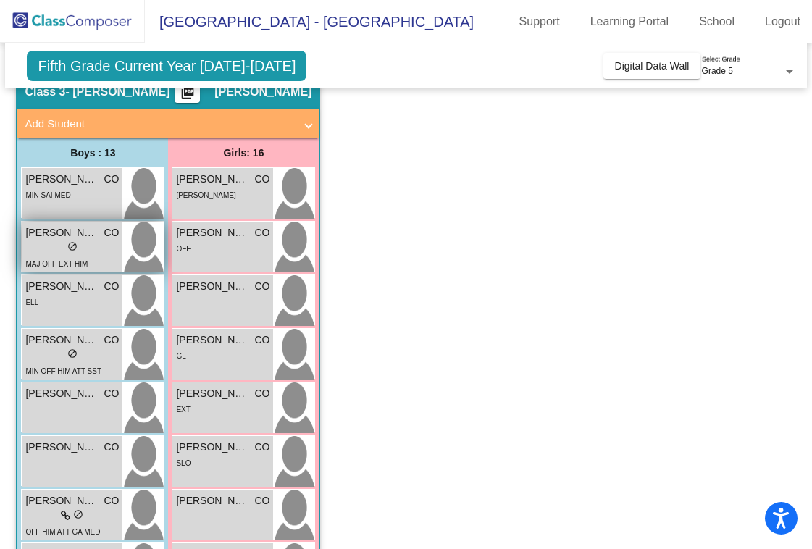
scroll to position [73, 0]
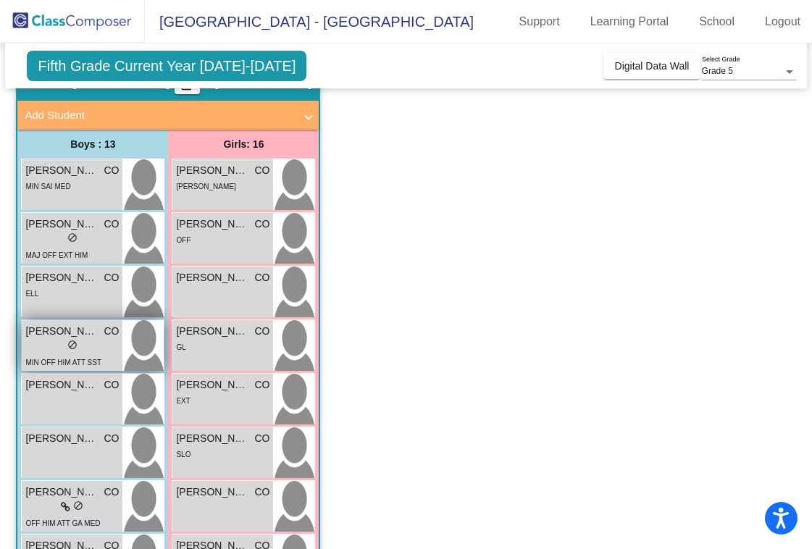
click at [56, 330] on span "[PERSON_NAME]" at bounding box center [61, 331] width 72 height 15
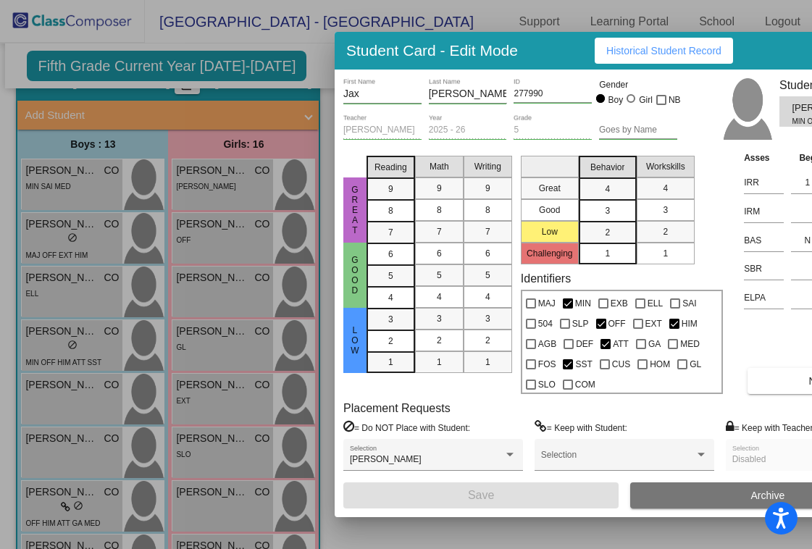
scroll to position [0, 0]
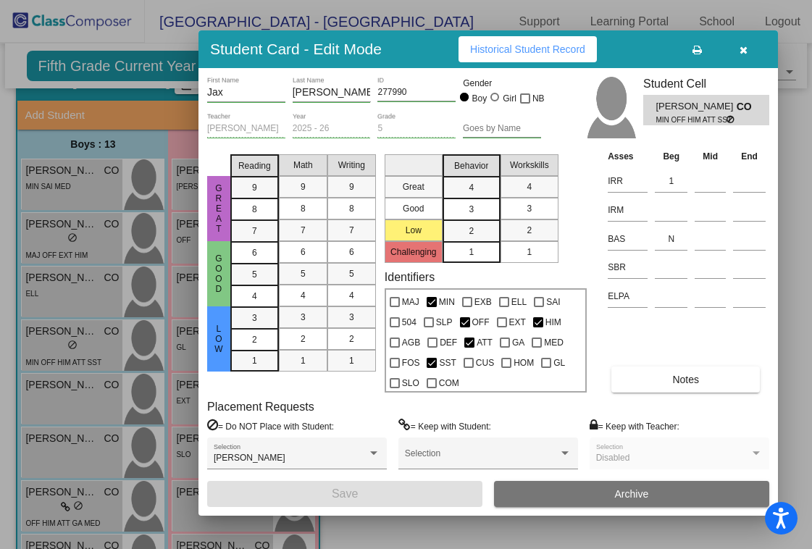
drag, startPoint x: 792, startPoint y: 42, endPoint x: 656, endPoint y: 41, distance: 136.2
click at [656, 41] on div "Student Card - Edit Mode Historical Student Record" at bounding box center [487, 49] width 579 height 38
click at [675, 212] on input at bounding box center [671, 210] width 33 height 22
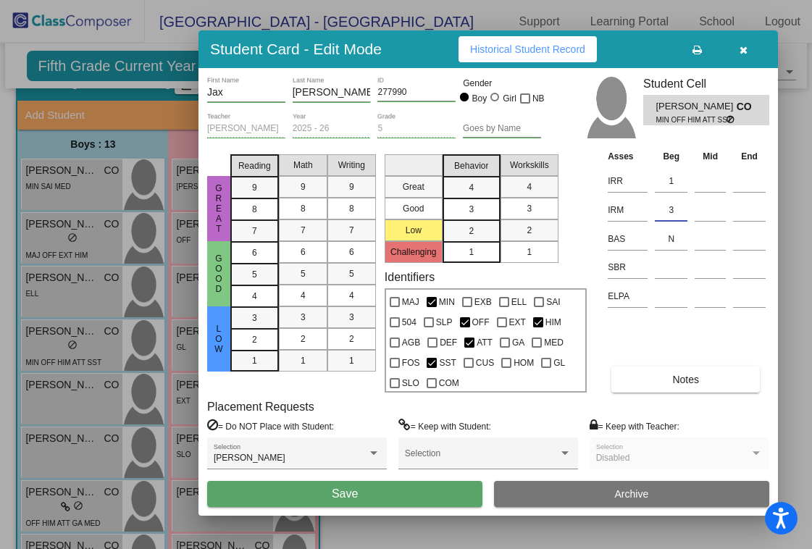
type input "3"
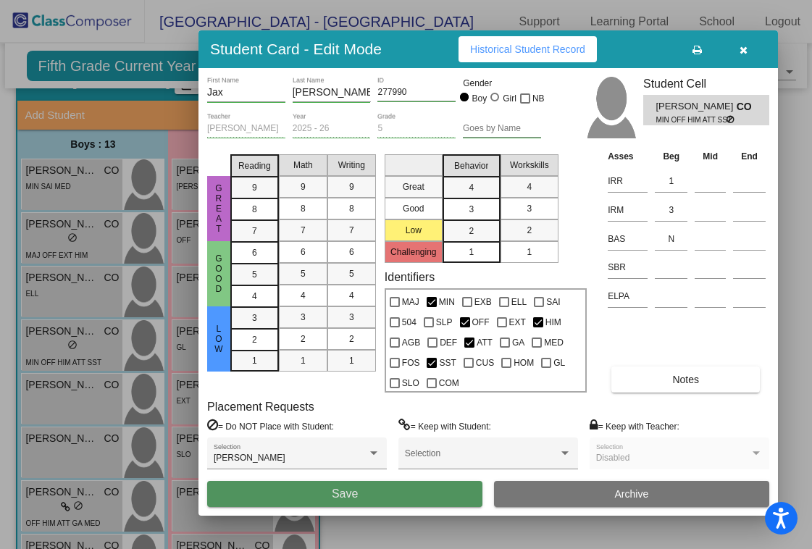
click at [403, 486] on button "Save" at bounding box center [344, 494] width 275 height 26
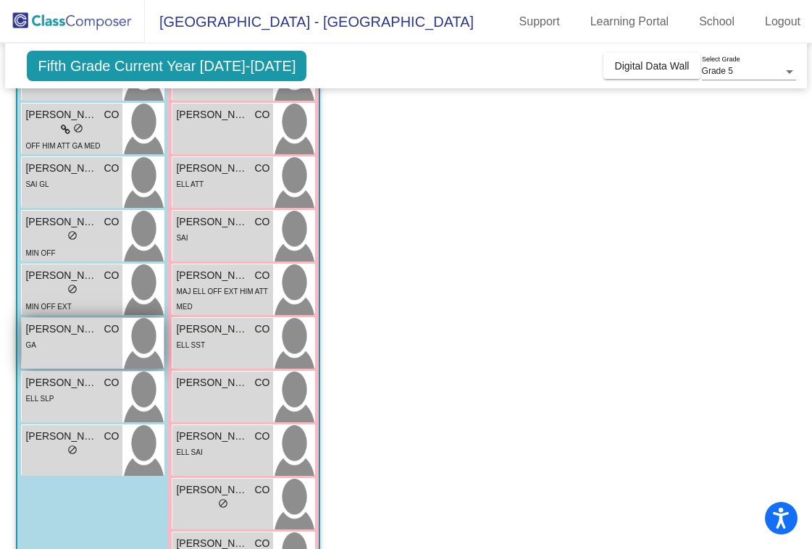
scroll to position [448, 0]
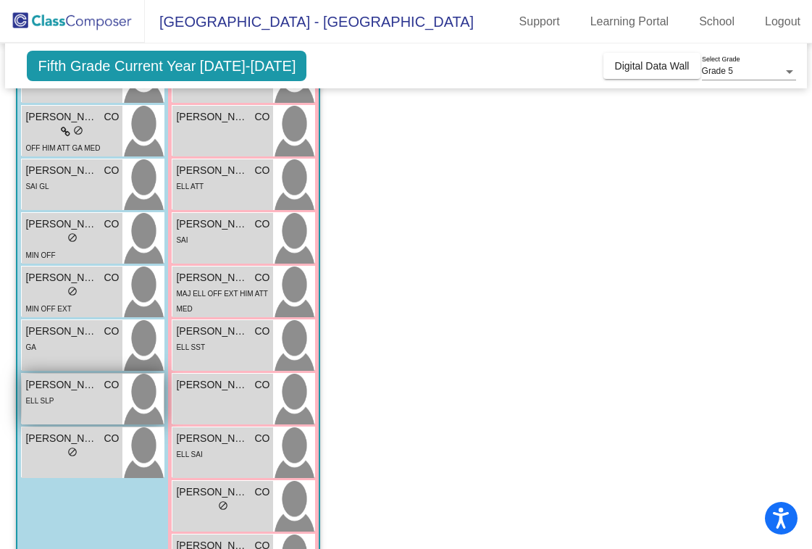
click at [54, 393] on div "ELL SLP" at bounding box center [71, 400] width 93 height 15
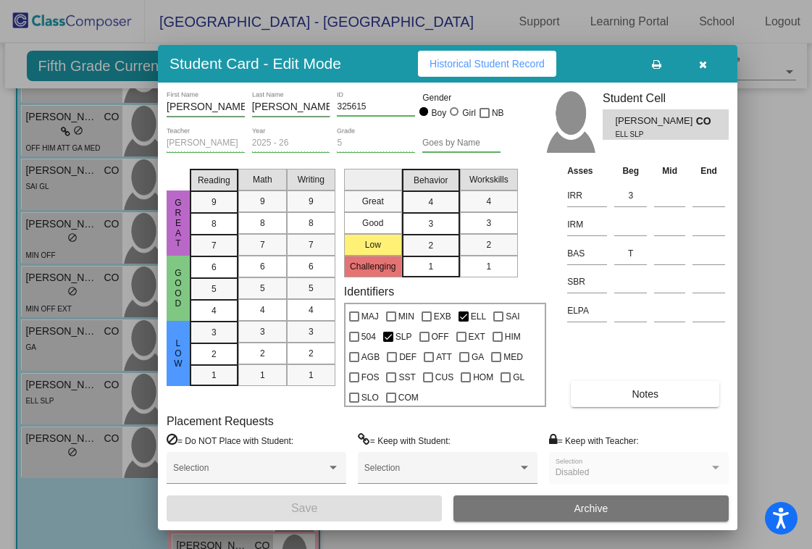
drag, startPoint x: 789, startPoint y: 46, endPoint x: 612, endPoint y: 59, distance: 177.2
click at [612, 59] on div "Student Card - Edit Mode Historical Student Record" at bounding box center [447, 64] width 579 height 38
click at [632, 226] on input at bounding box center [630, 225] width 33 height 22
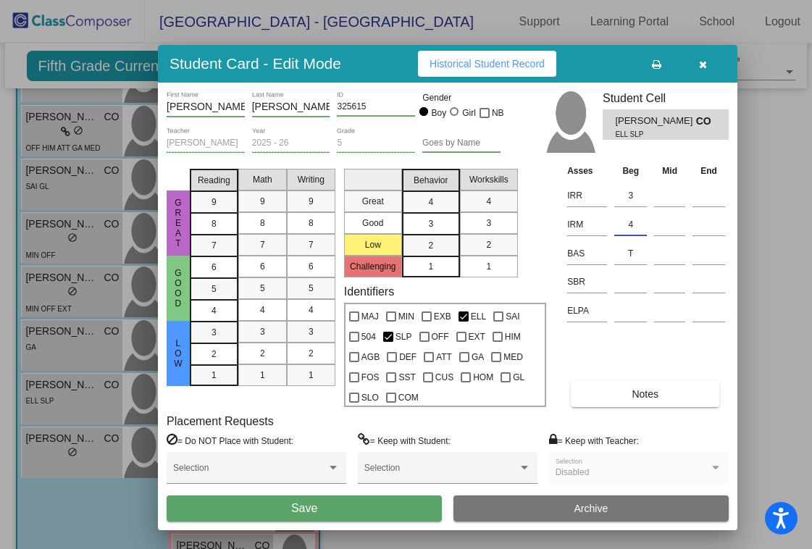
type input "4"
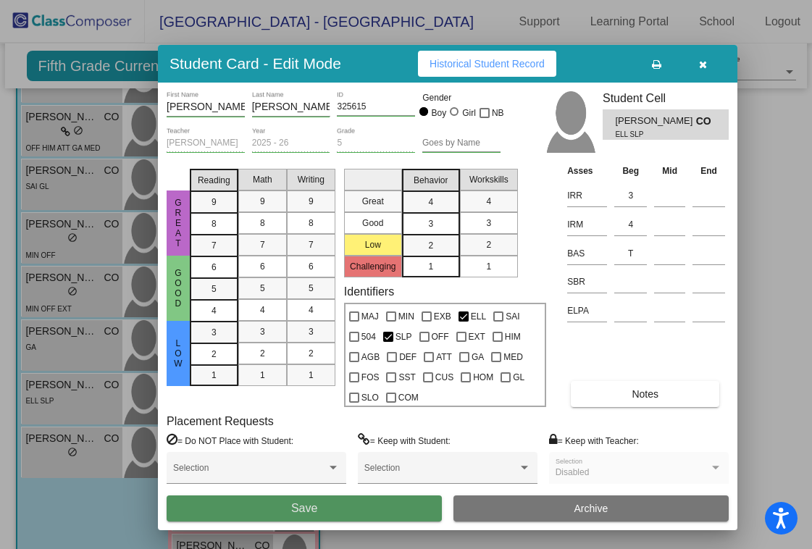
click at [323, 511] on button "Save" at bounding box center [304, 508] width 275 height 26
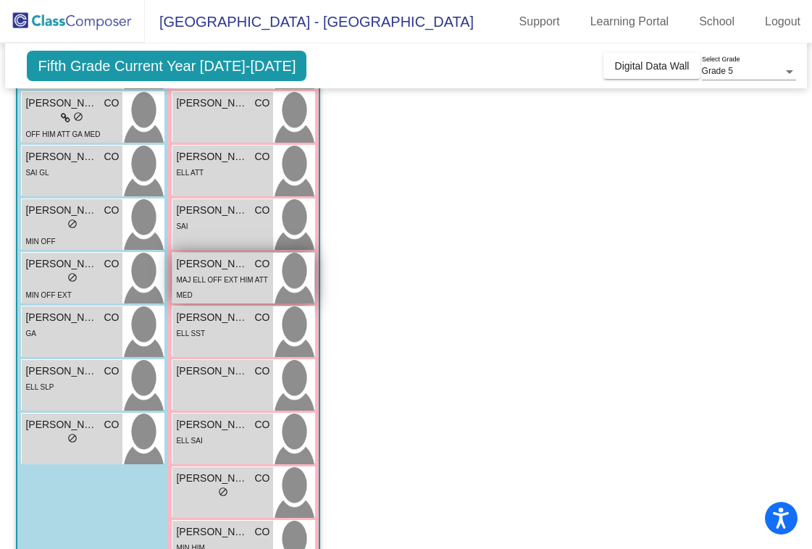
scroll to position [463, 0]
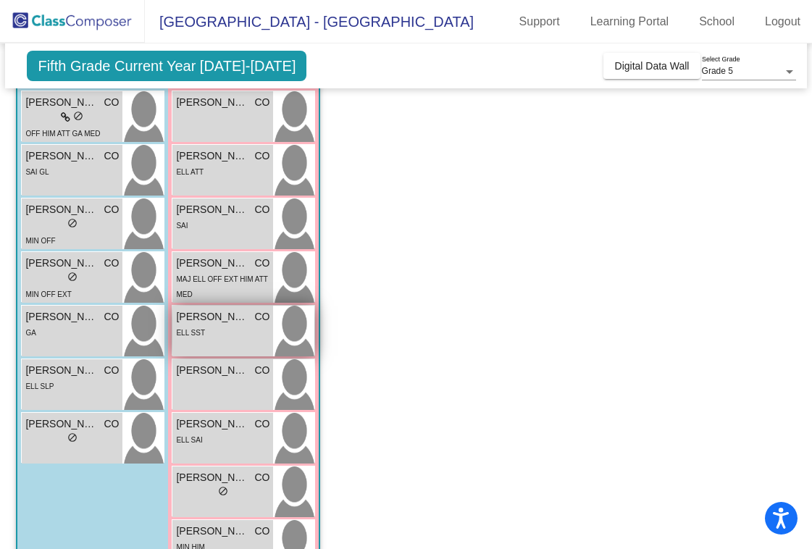
click at [222, 326] on div "ELL SST" at bounding box center [222, 332] width 93 height 15
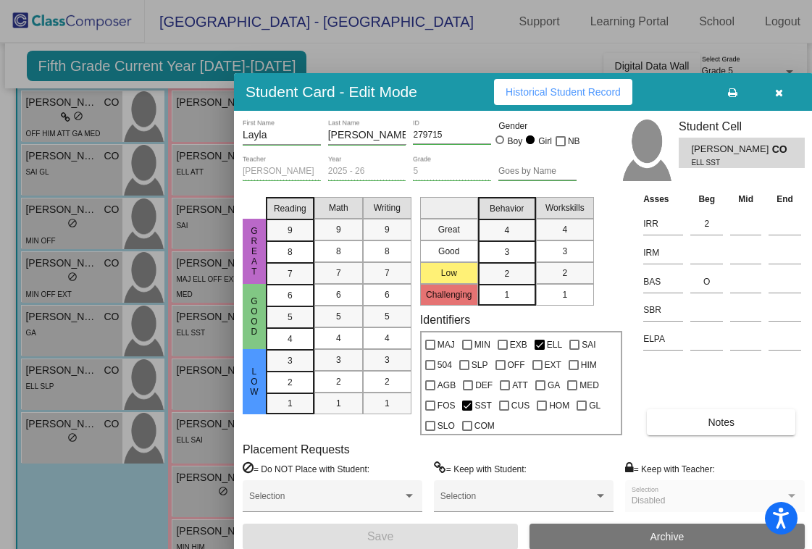
drag, startPoint x: 779, startPoint y: 45, endPoint x: 678, endPoint y: 88, distance: 109.4
click at [678, 88] on div "Student Card - Edit Mode Historical Student Record" at bounding box center [523, 92] width 579 height 38
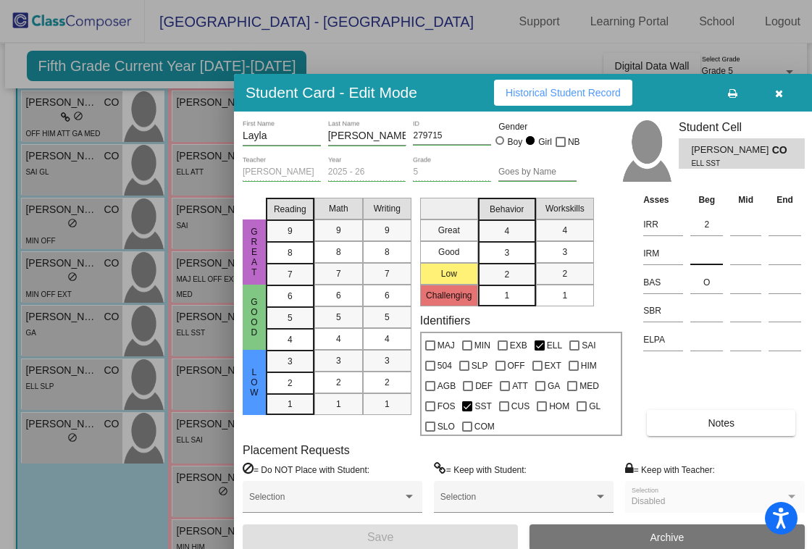
click at [701, 248] on input at bounding box center [706, 254] width 33 height 22
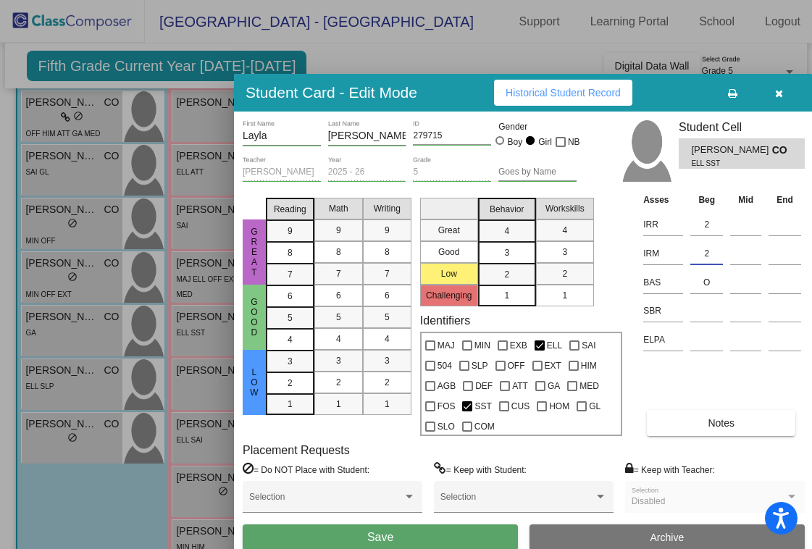
type input "2"
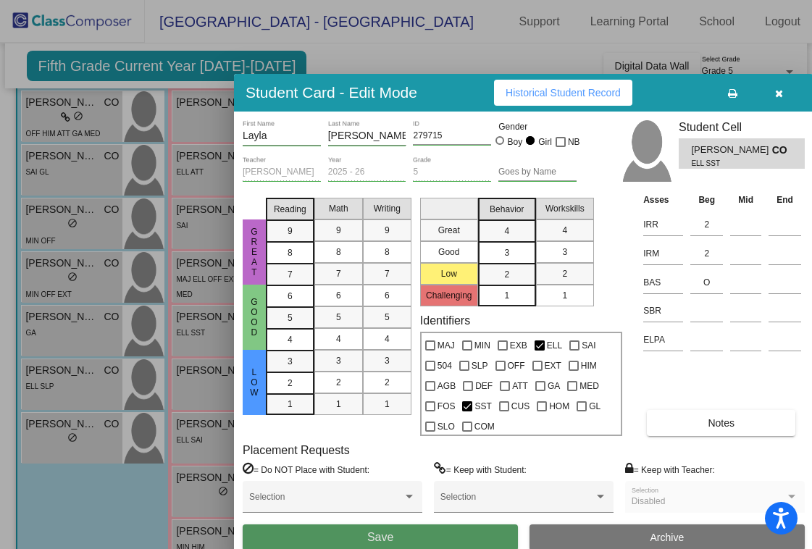
click at [487, 535] on button "Save" at bounding box center [380, 537] width 275 height 26
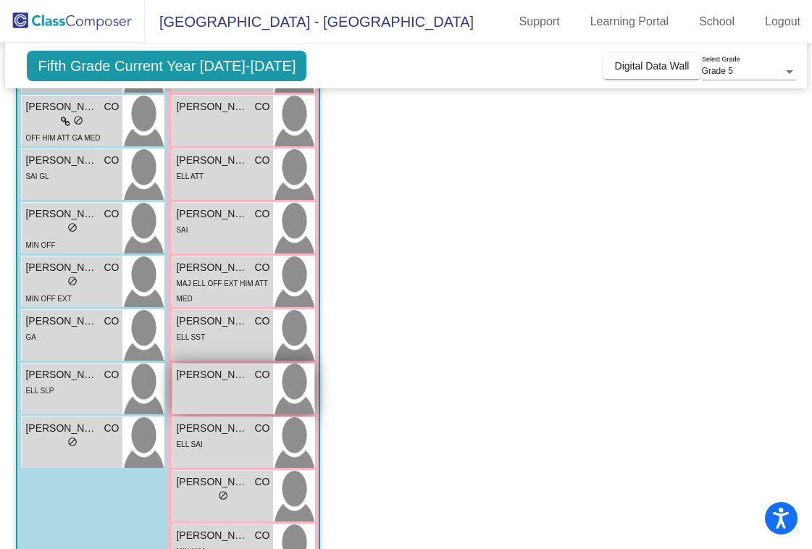
scroll to position [435, 0]
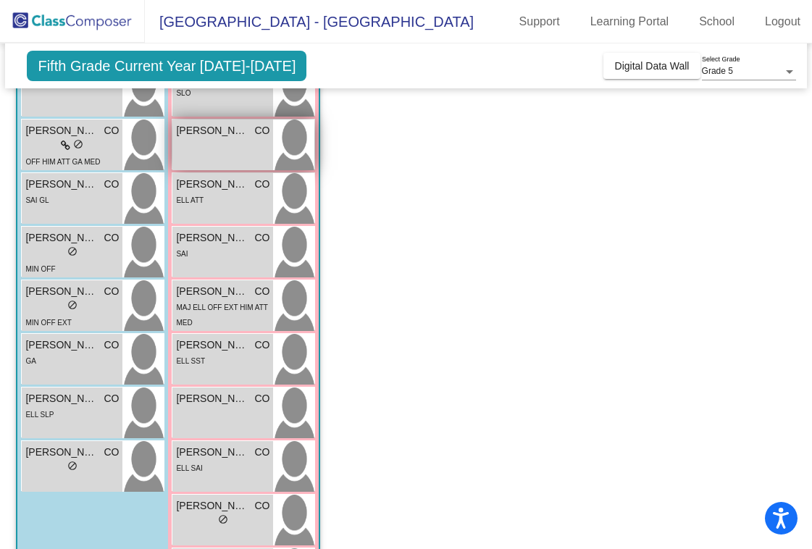
click at [198, 140] on div "[PERSON_NAME] CO lock do_not_disturb_alt" at bounding box center [222, 145] width 101 height 51
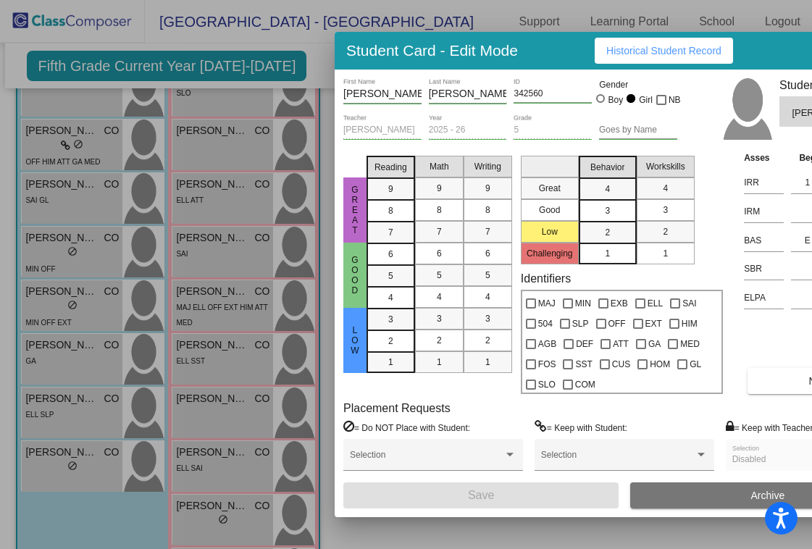
drag, startPoint x: 765, startPoint y: 49, endPoint x: 620, endPoint y: 56, distance: 145.1
click at [620, 56] on div "Student Card - Edit Mode Historical Student Record" at bounding box center [624, 51] width 579 height 38
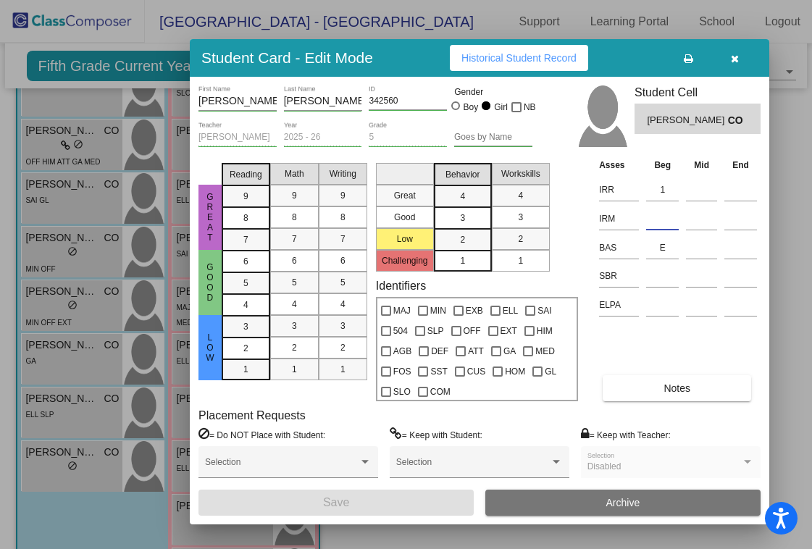
click at [661, 222] on input at bounding box center [662, 219] width 33 height 22
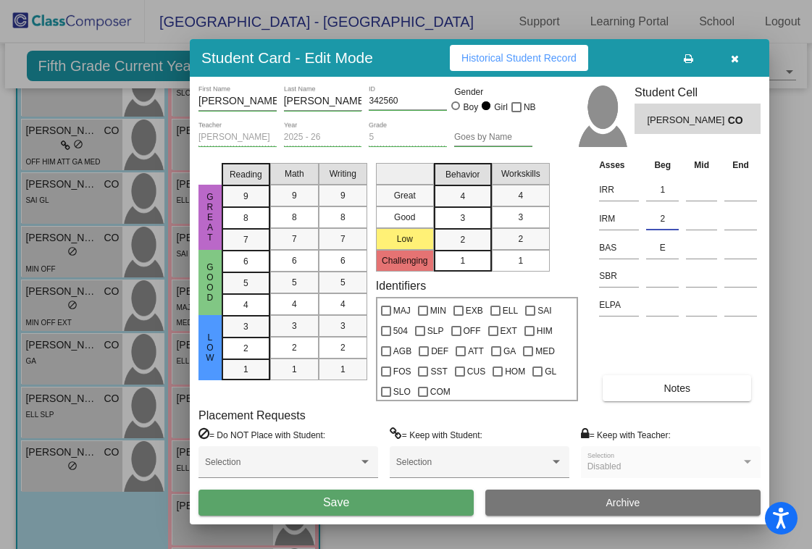
type input "2"
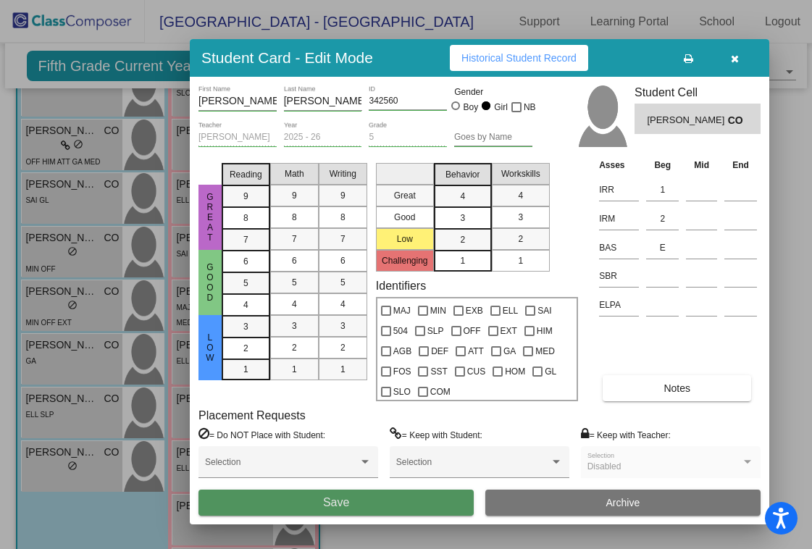
click at [405, 501] on button "Save" at bounding box center [335, 503] width 275 height 26
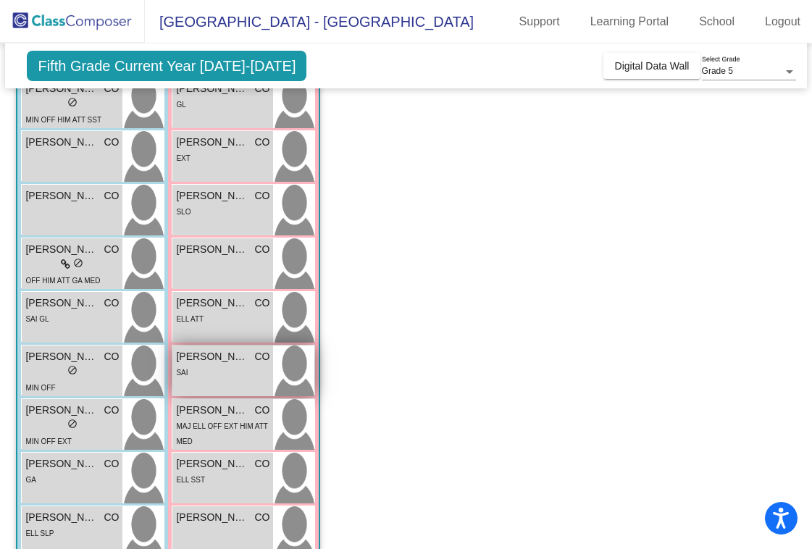
scroll to position [314, 0]
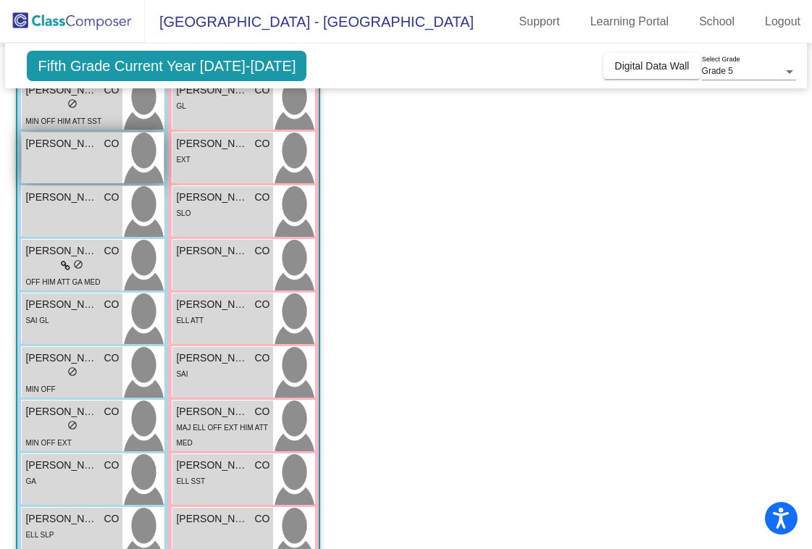
click at [81, 162] on div "[PERSON_NAME] CO lock do_not_disturb_alt" at bounding box center [72, 158] width 101 height 51
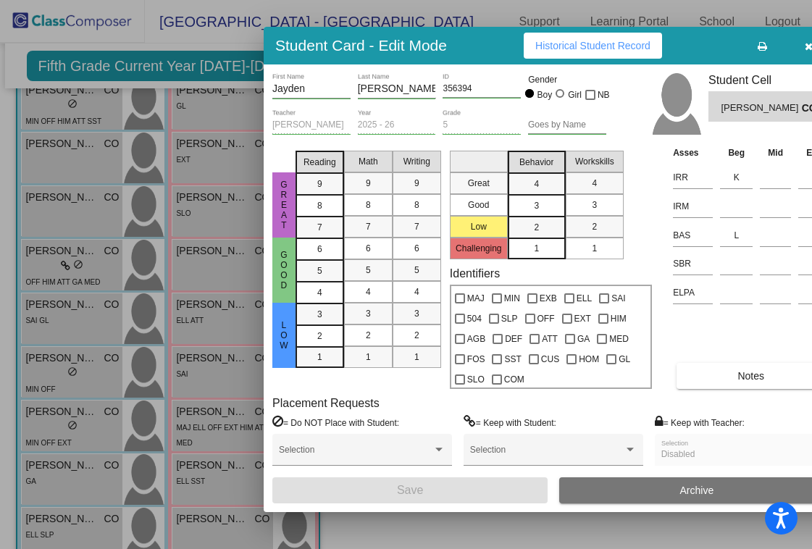
drag, startPoint x: 757, startPoint y: 51, endPoint x: 682, endPoint y: 49, distance: 74.7
click at [682, 49] on div "Student Card - Edit Mode Historical Student Record" at bounding box center [553, 46] width 579 height 38
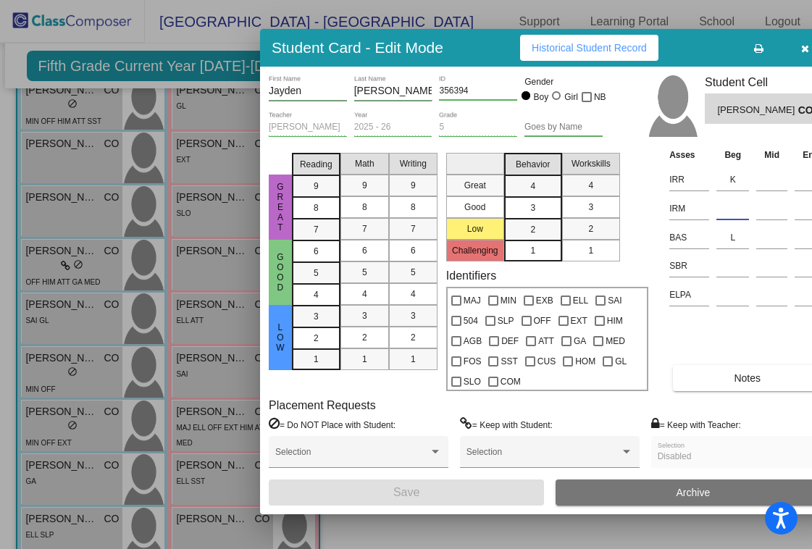
click at [729, 208] on input at bounding box center [732, 209] width 33 height 22
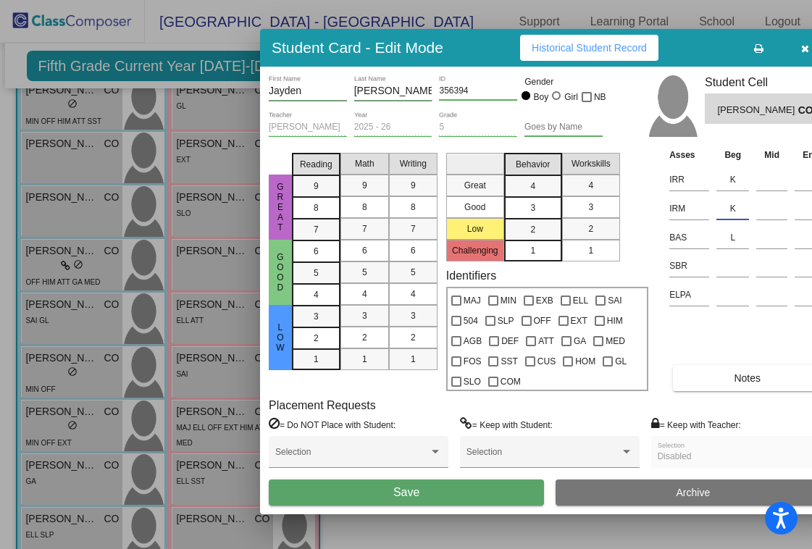
type input "K"
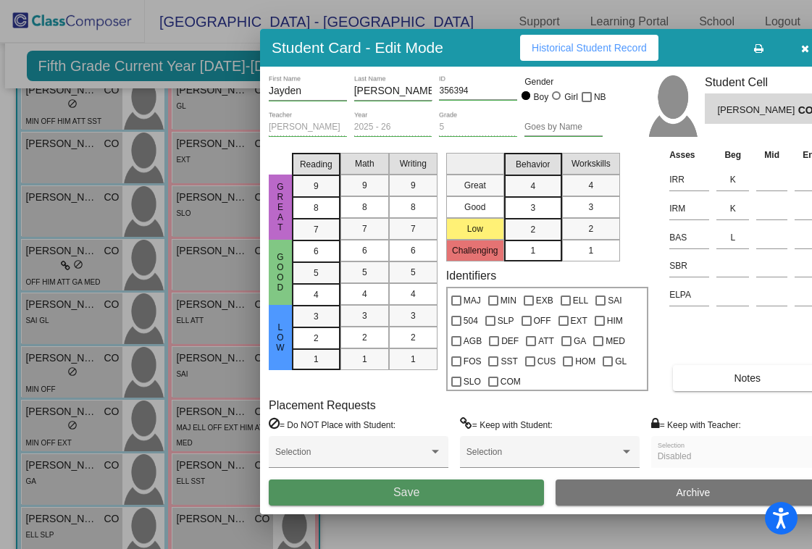
click at [442, 498] on button "Save" at bounding box center [406, 493] width 275 height 26
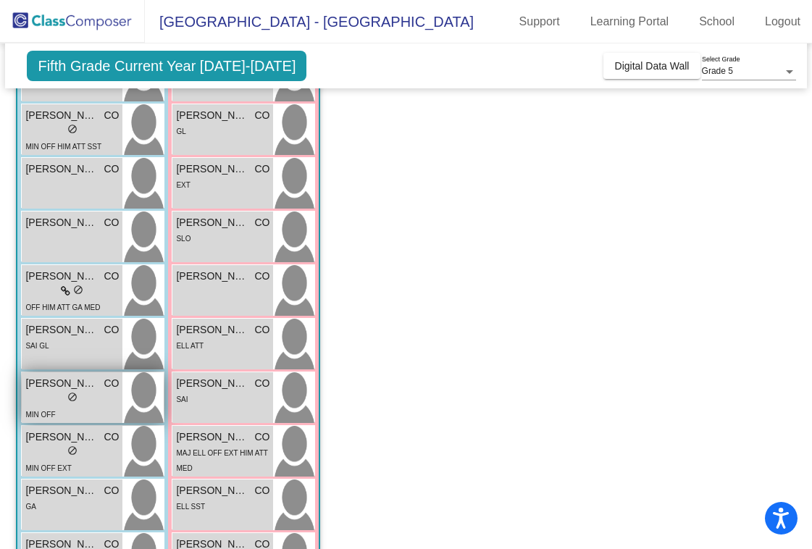
scroll to position [285, 0]
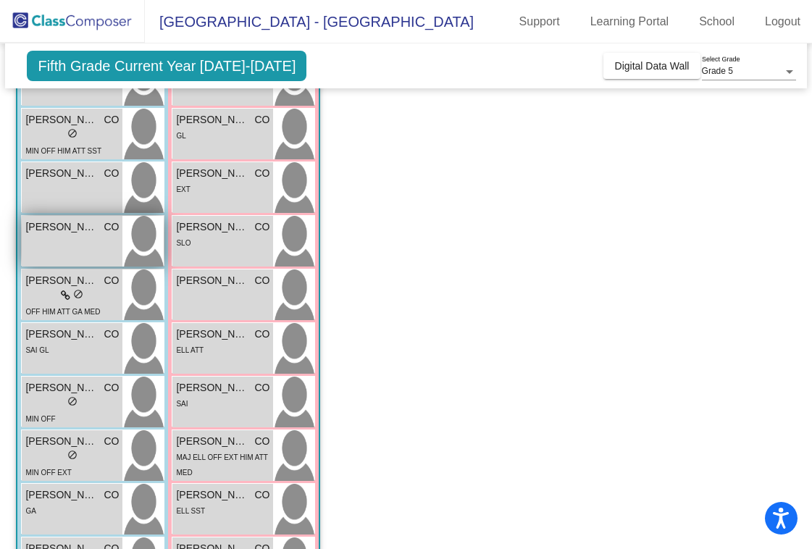
click at [63, 234] on span "[PERSON_NAME]" at bounding box center [61, 226] width 72 height 15
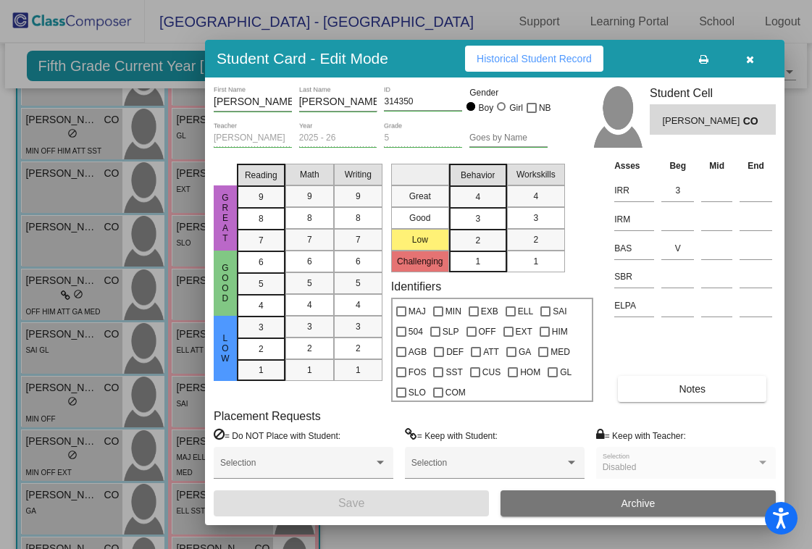
drag, startPoint x: 775, startPoint y: 46, endPoint x: 645, endPoint y: 54, distance: 129.9
click at [645, 54] on div "Student Card - Edit Mode Historical Student Record" at bounding box center [494, 59] width 579 height 38
click at [675, 219] on input at bounding box center [677, 220] width 33 height 22
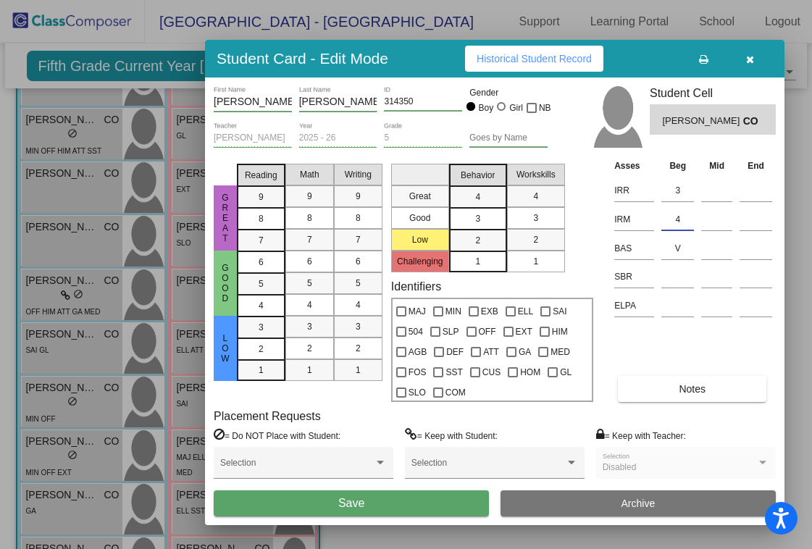
type input "4"
click at [413, 498] on button "Save" at bounding box center [351, 503] width 275 height 26
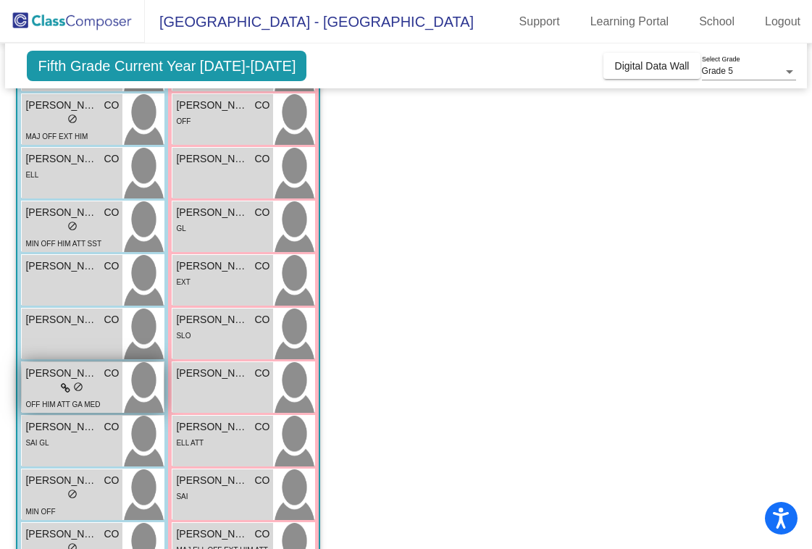
scroll to position [181, 0]
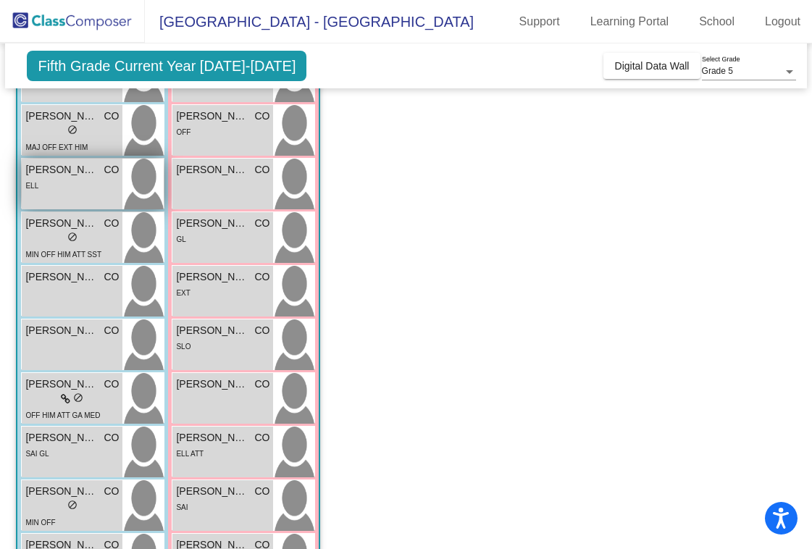
click at [62, 191] on div "ELL" at bounding box center [71, 184] width 93 height 15
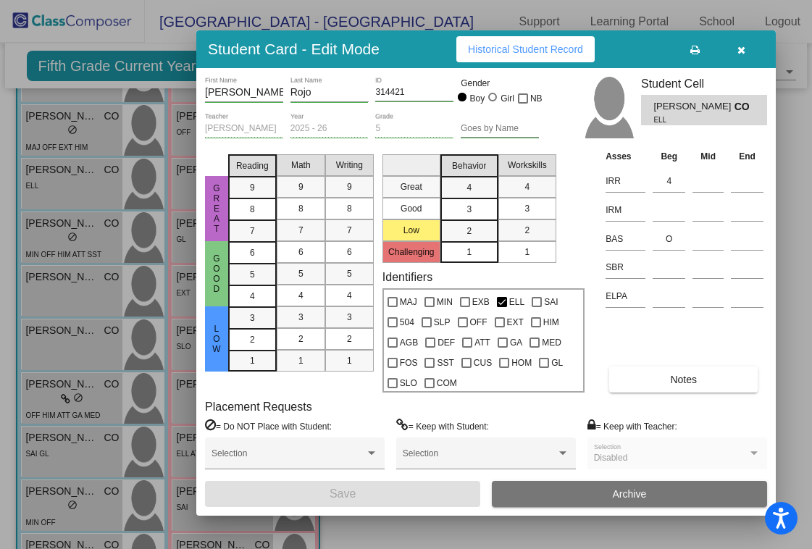
drag, startPoint x: 758, startPoint y: 45, endPoint x: 621, endPoint y: 44, distance: 137.6
click at [621, 44] on div "Student Card - Edit Mode Historical Student Record" at bounding box center [485, 49] width 579 height 38
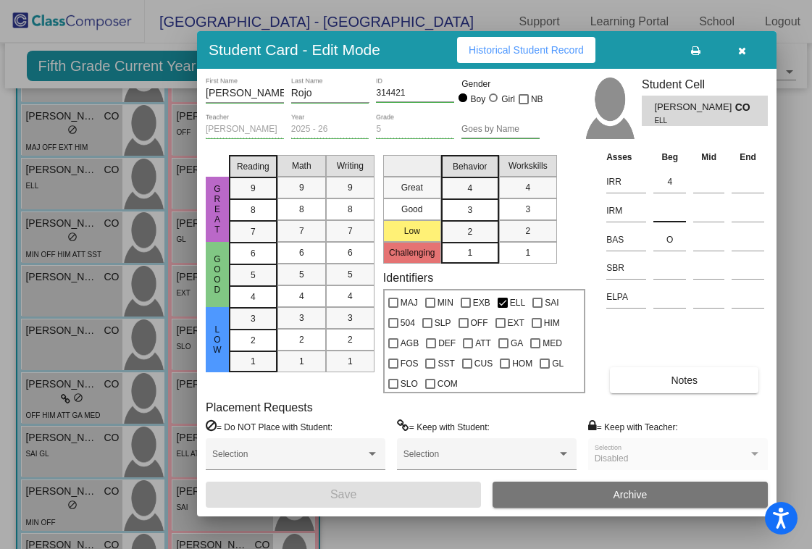
click at [669, 212] on input at bounding box center [669, 211] width 33 height 22
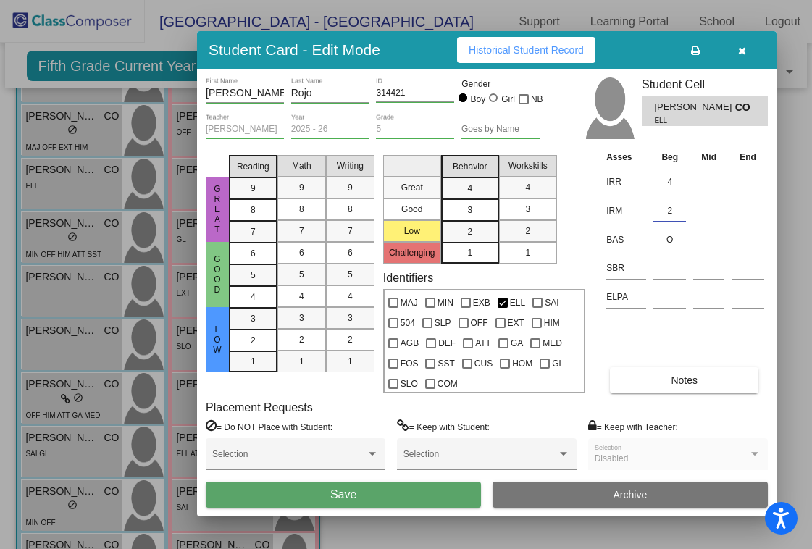
type input "2"
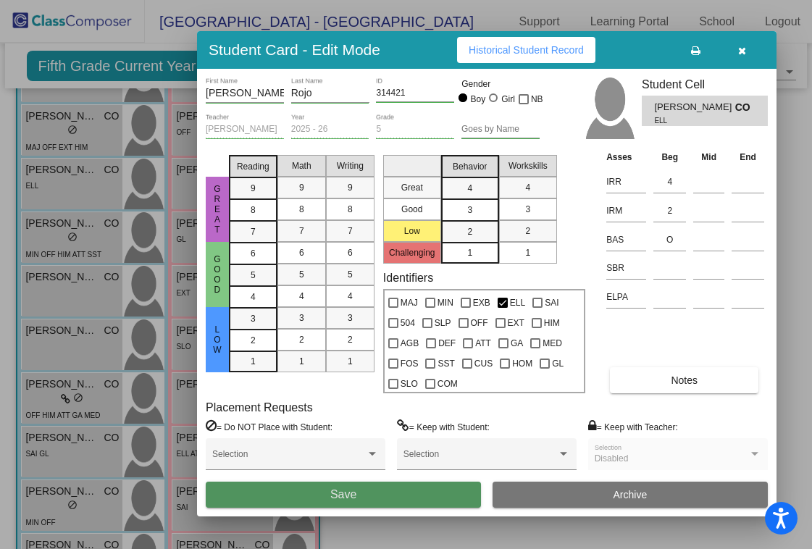
click at [354, 492] on span "Save" at bounding box center [343, 494] width 26 height 12
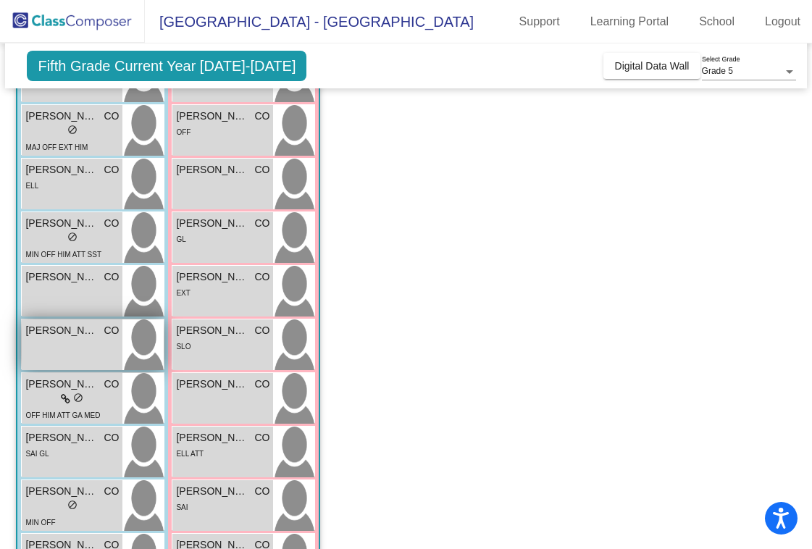
scroll to position [564, 0]
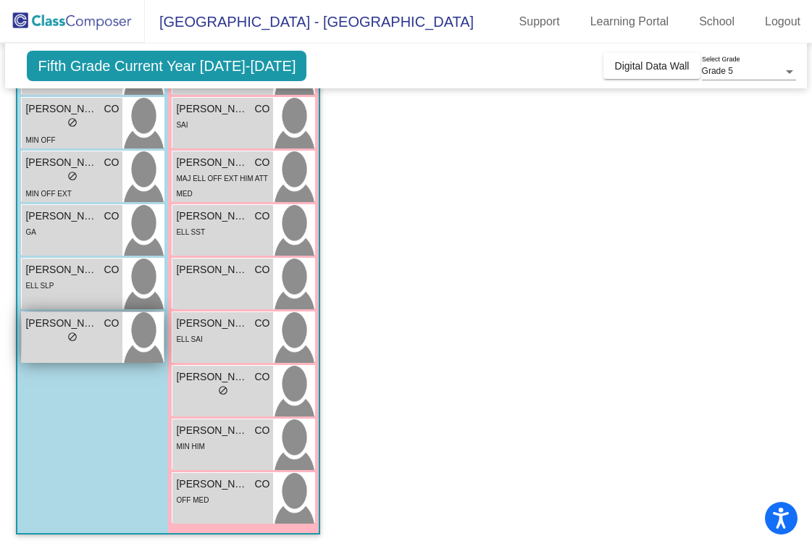
click at [51, 322] on span "[PERSON_NAME]" at bounding box center [61, 323] width 72 height 15
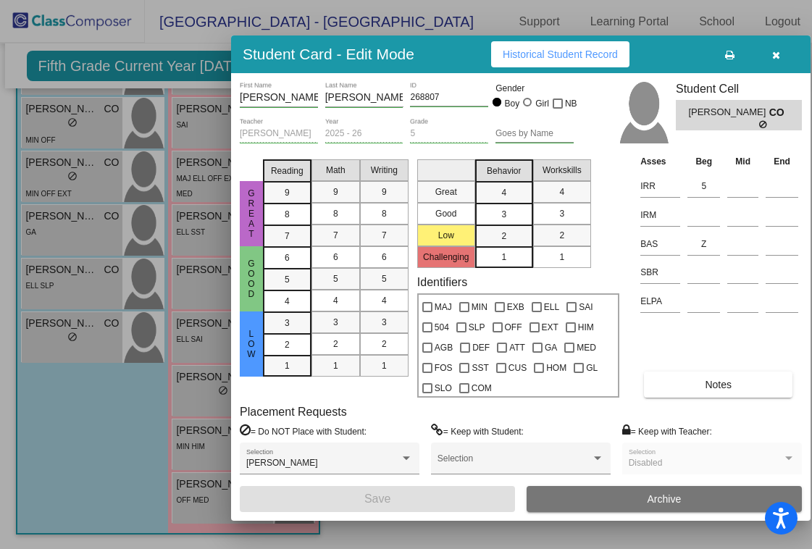
drag, startPoint x: 784, startPoint y: 59, endPoint x: 679, endPoint y: 68, distance: 105.4
click at [679, 64] on div "Student Card - Edit Mode Historical Student Record" at bounding box center [520, 54] width 579 height 38
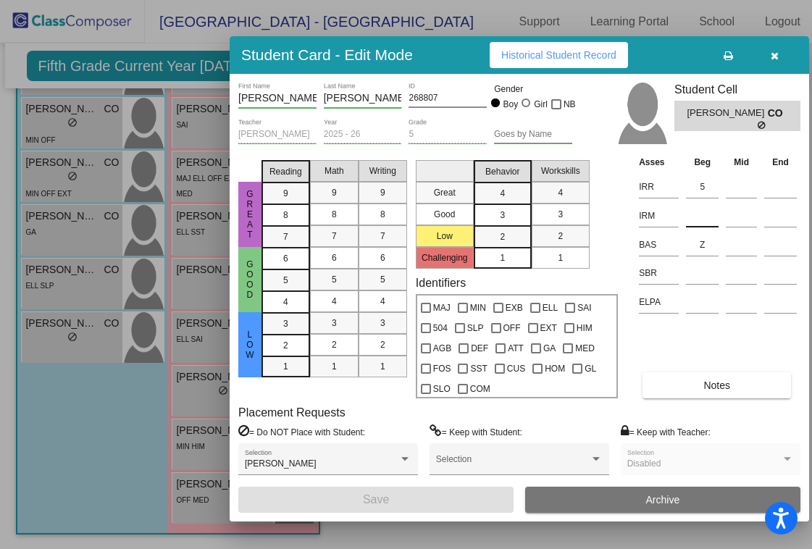
click at [700, 223] on input at bounding box center [702, 216] width 33 height 22
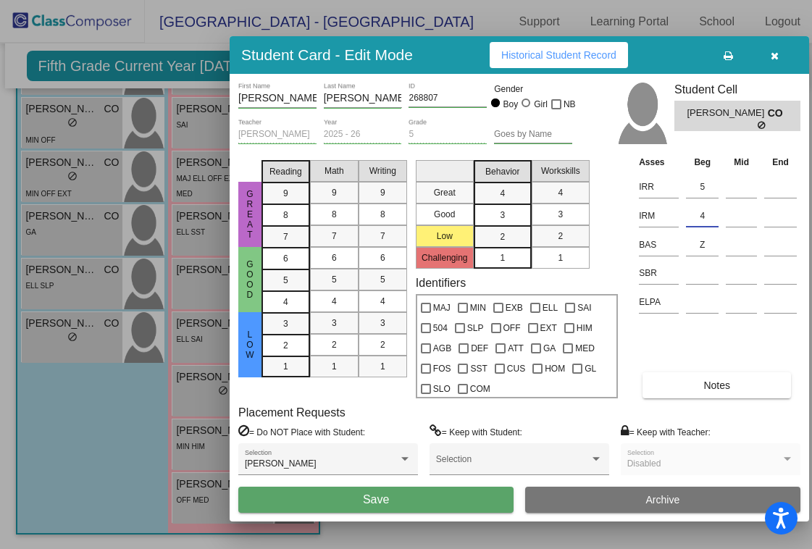
type input "4"
click at [469, 508] on button "Save" at bounding box center [375, 500] width 275 height 26
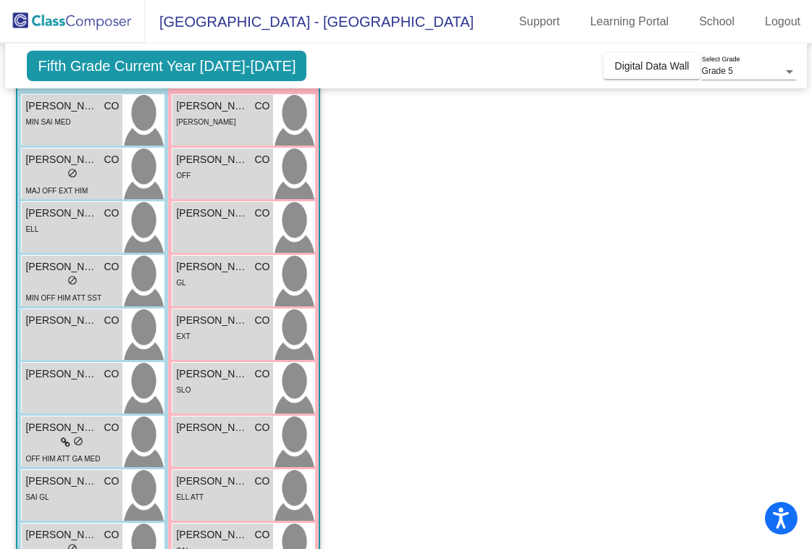
scroll to position [131, 0]
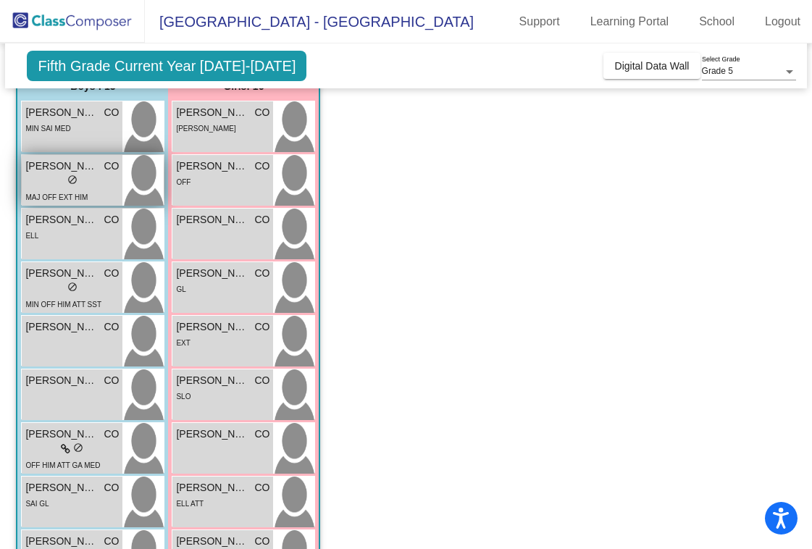
click at [62, 168] on span "[PERSON_NAME]" at bounding box center [61, 166] width 72 height 15
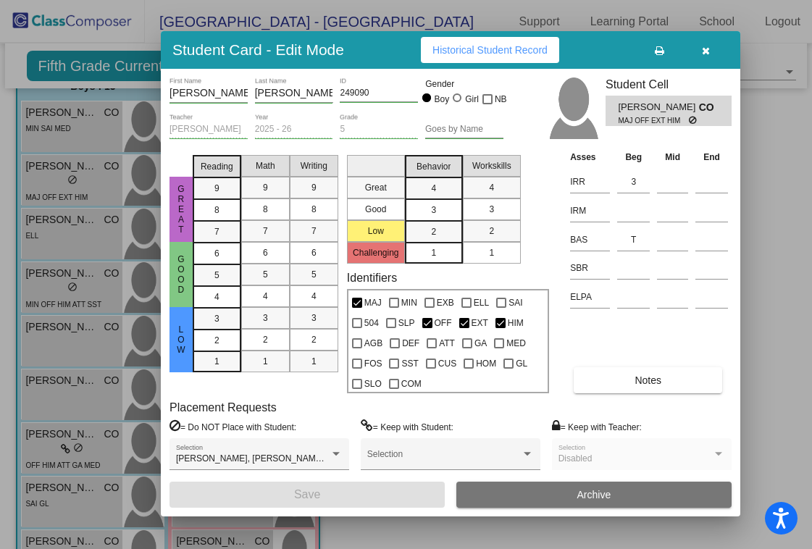
drag, startPoint x: 779, startPoint y: 44, endPoint x: 606, endPoint y: 43, distance: 173.8
click at [606, 43] on div "Student Card - Edit Mode Historical Student Record" at bounding box center [450, 50] width 579 height 38
click at [626, 213] on input at bounding box center [633, 211] width 33 height 22
type input "5"
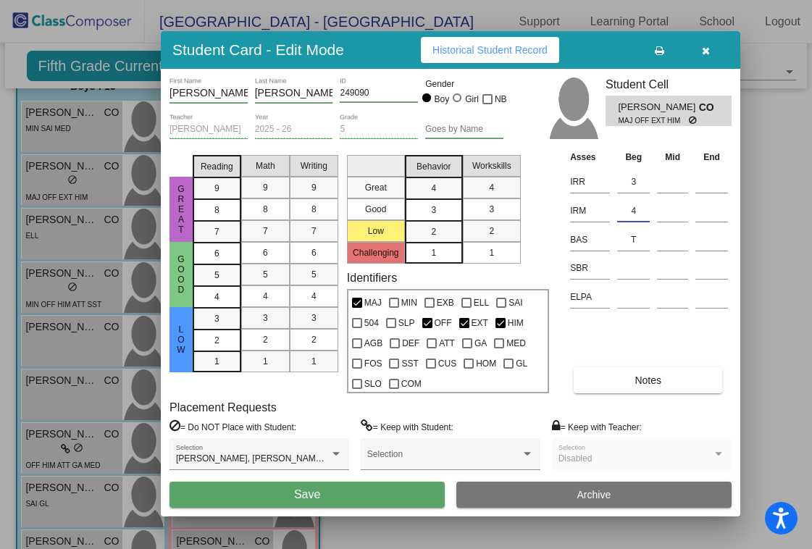
type input "4"
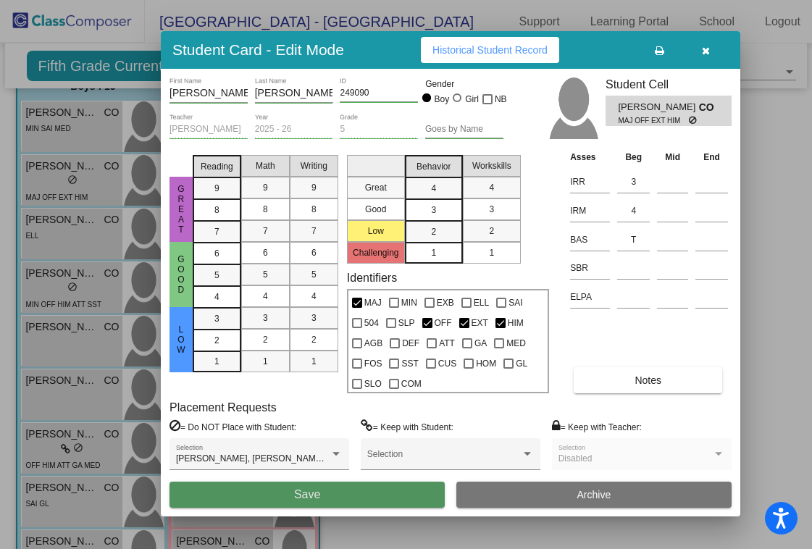
click at [358, 492] on button "Save" at bounding box center [306, 495] width 275 height 26
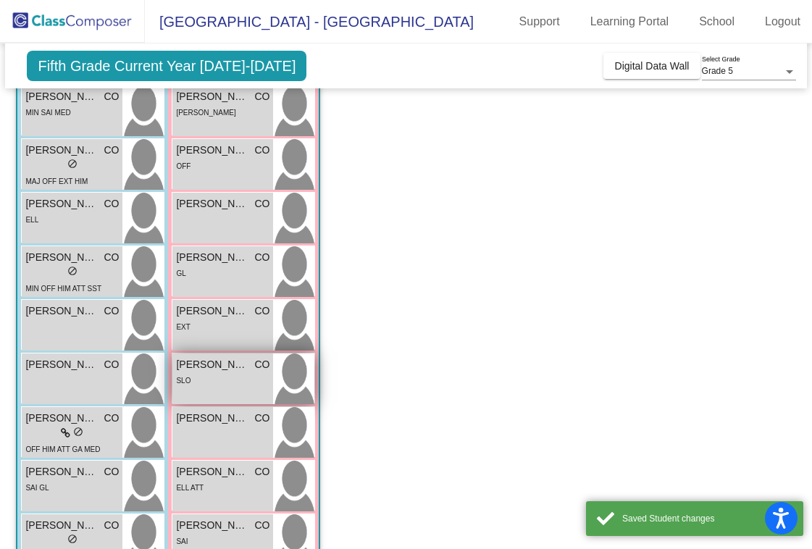
scroll to position [149, 0]
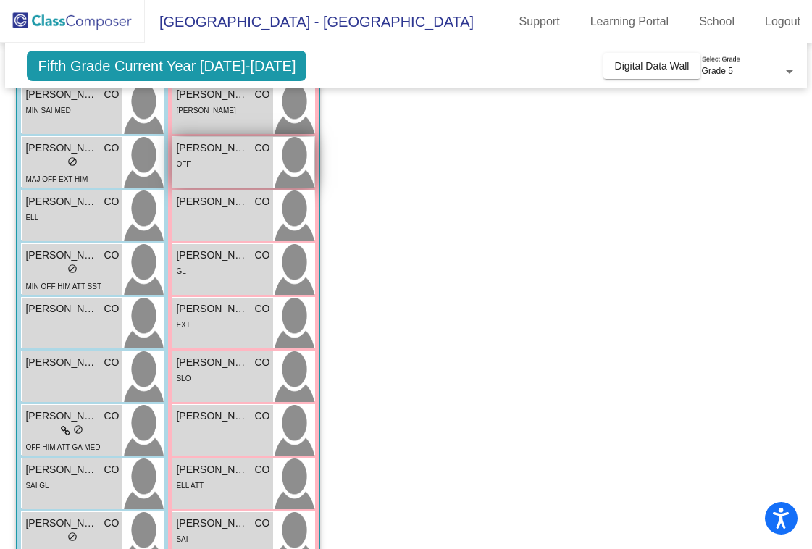
click at [211, 162] on div "OFF" at bounding box center [222, 163] width 93 height 15
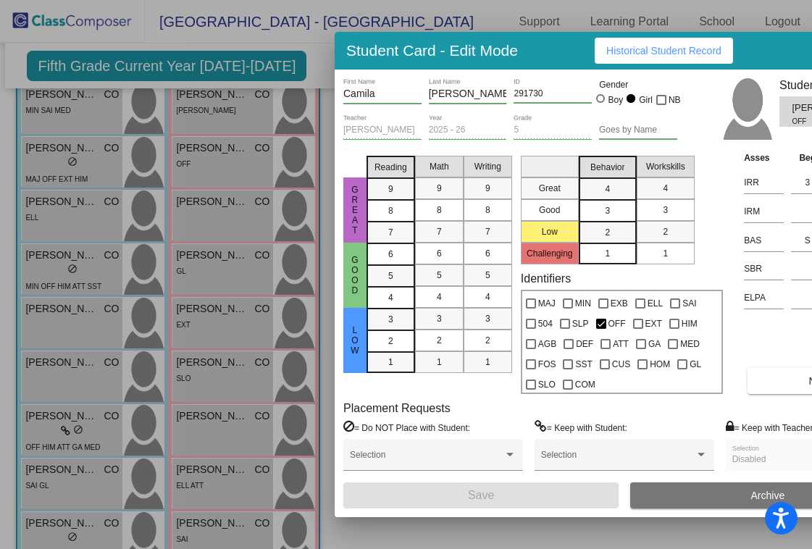
drag, startPoint x: 781, startPoint y: 56, endPoint x: 656, endPoint y: 59, distance: 125.4
click at [656, 59] on div "Student Card - Edit Mode Historical Student Record" at bounding box center [624, 51] width 579 height 38
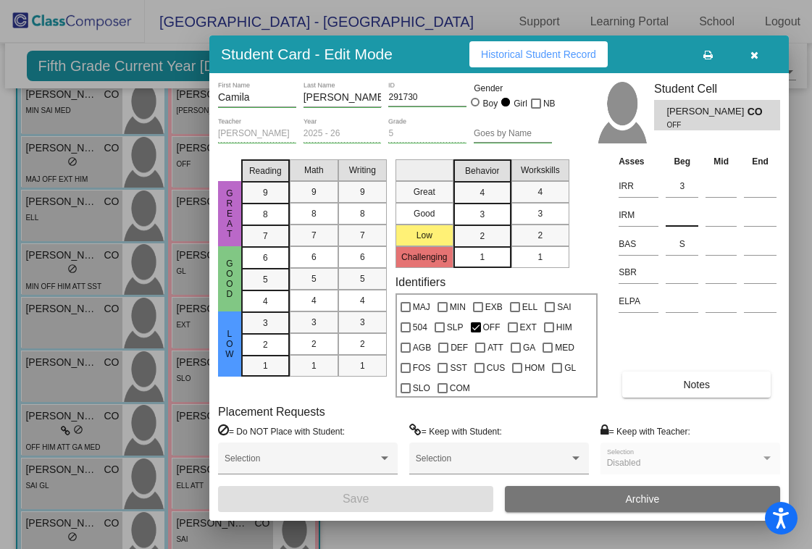
click at [681, 220] on input at bounding box center [682, 215] width 33 height 22
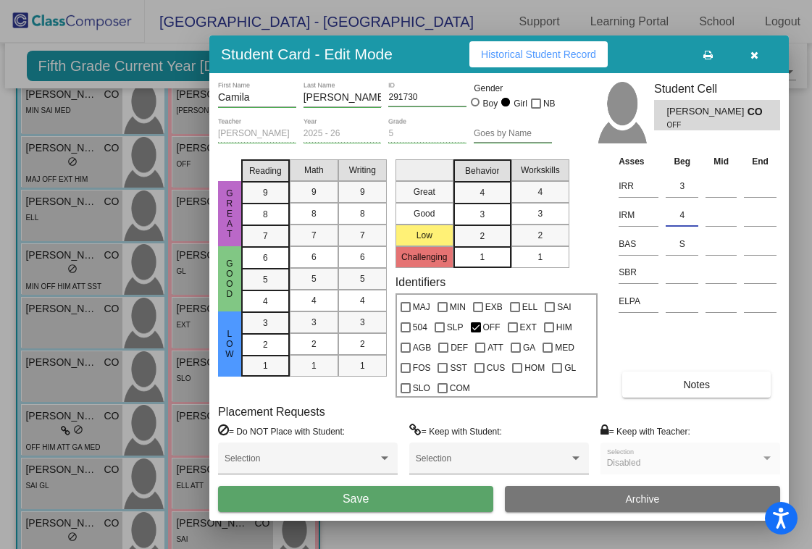
type input "4"
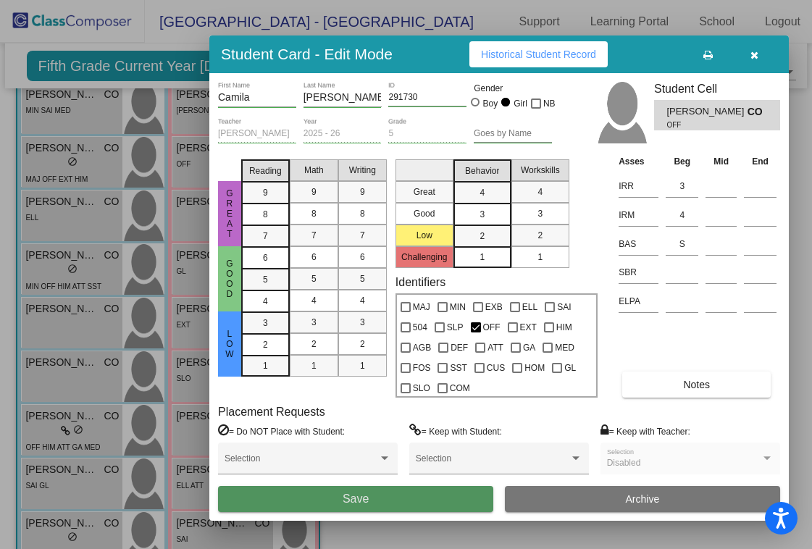
click at [438, 490] on button "Save" at bounding box center [355, 499] width 275 height 26
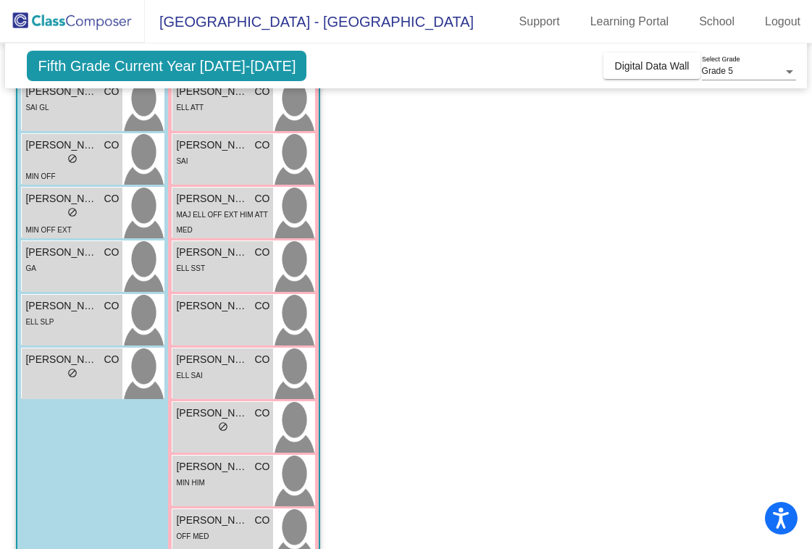
scroll to position [526, 0]
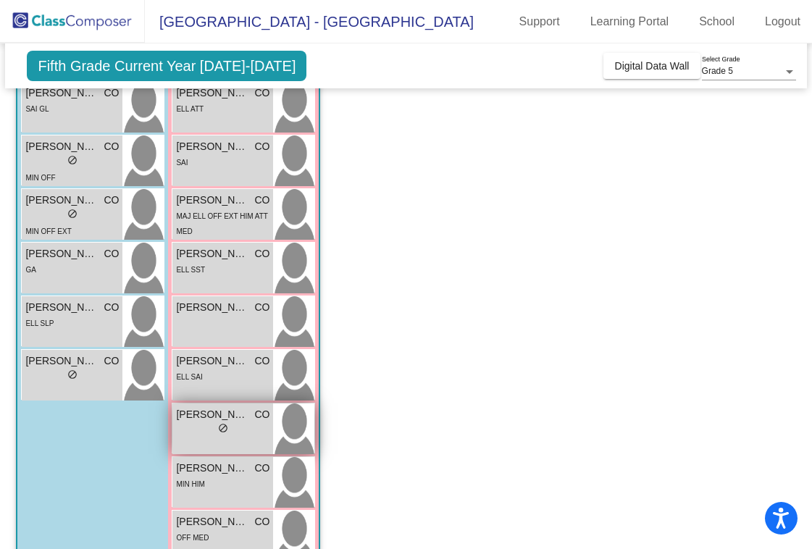
click at [201, 420] on span "[PERSON_NAME]" at bounding box center [212, 414] width 72 height 15
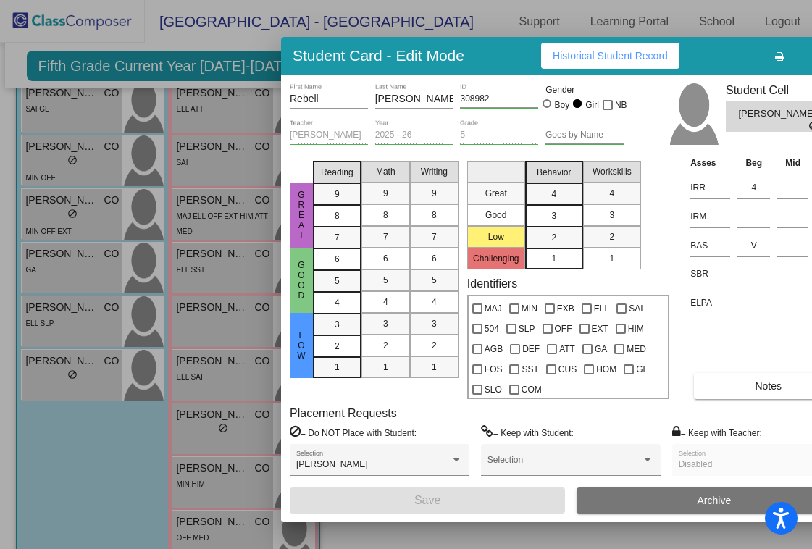
drag, startPoint x: 774, startPoint y: 52, endPoint x: 636, endPoint y: 65, distance: 138.2
click at [636, 65] on div "Student Card - Edit Mode Historical Student Record" at bounding box center [570, 56] width 579 height 38
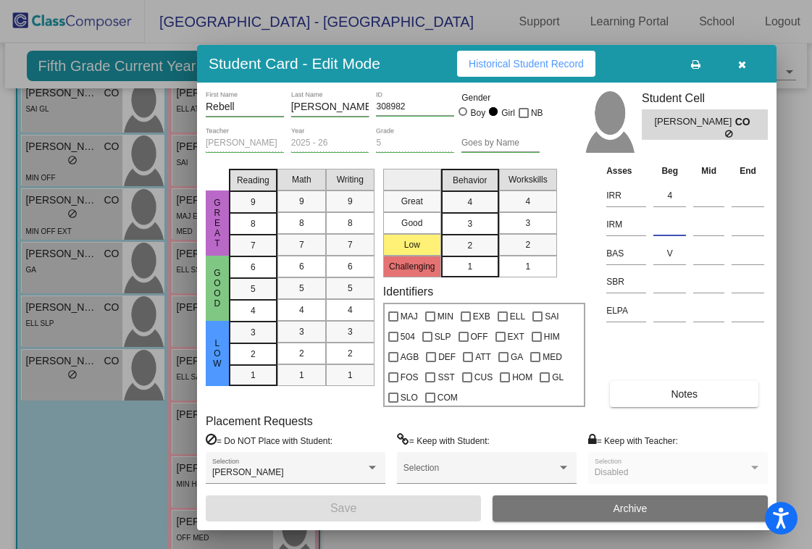
click at [673, 225] on input at bounding box center [669, 225] width 33 height 22
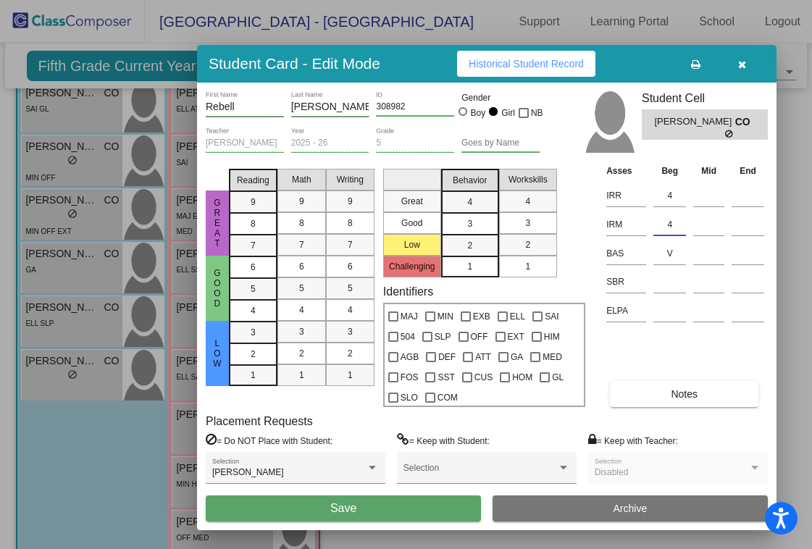
type input "4"
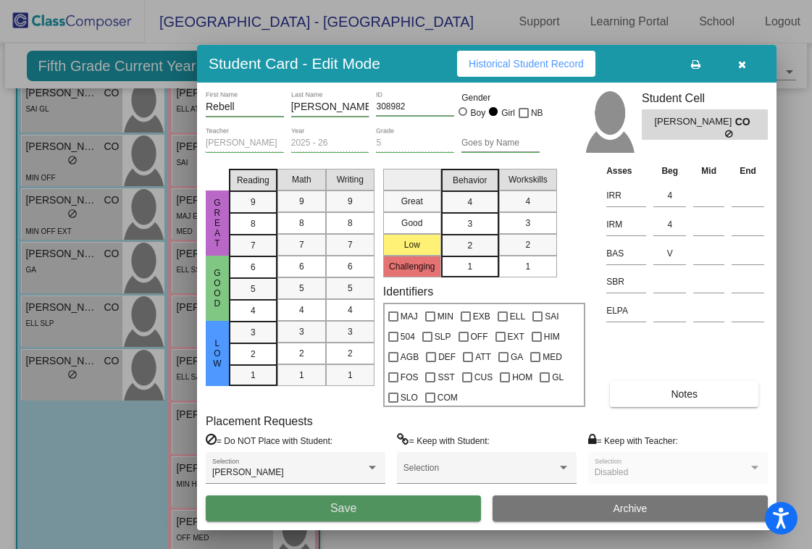
click at [382, 516] on button "Save" at bounding box center [343, 508] width 275 height 26
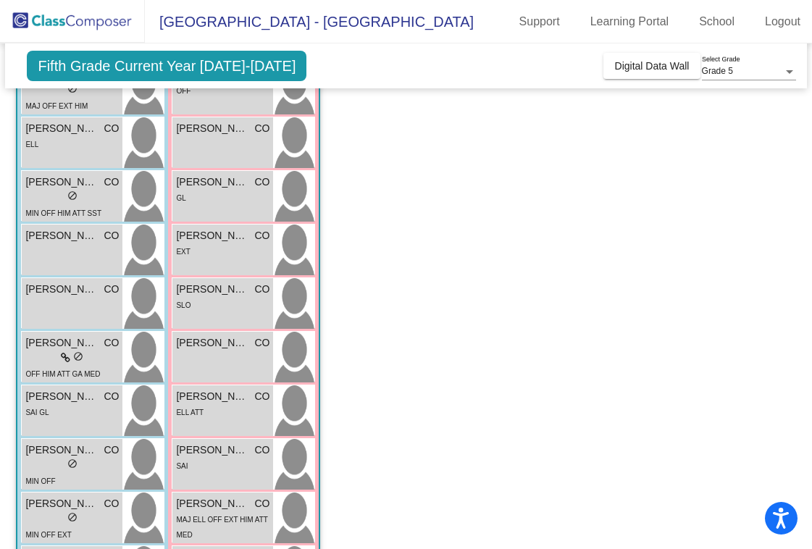
scroll to position [217, 0]
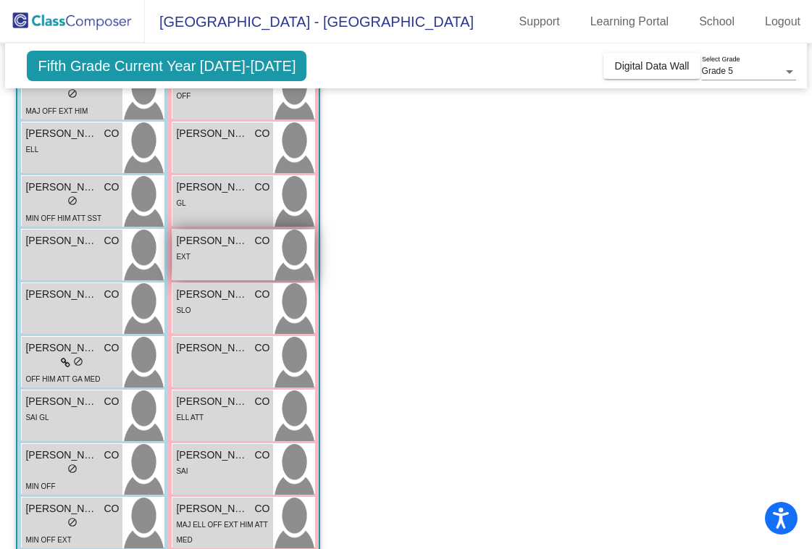
click at [202, 251] on div "EXT" at bounding box center [222, 255] width 93 height 15
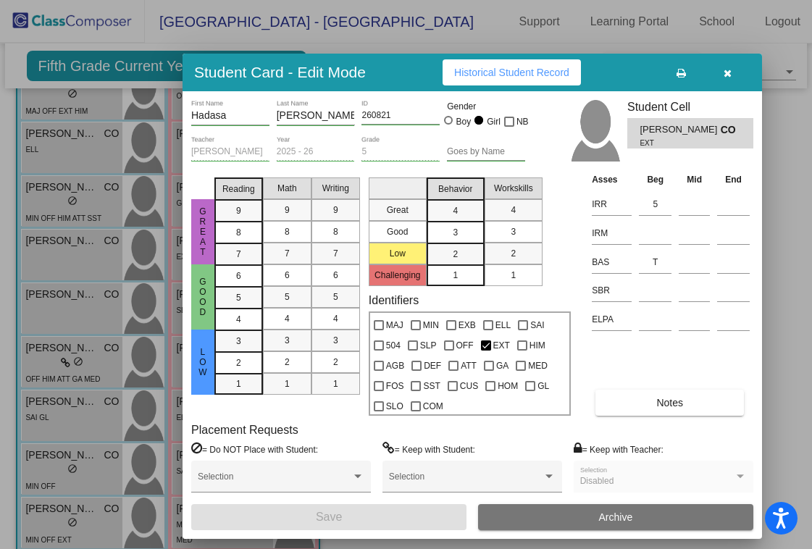
drag, startPoint x: 787, startPoint y: 49, endPoint x: 635, endPoint y: 70, distance: 153.7
click at [635, 70] on div "Student Card - Edit Mode Historical Student Record" at bounding box center [472, 73] width 579 height 38
click at [656, 230] on input at bounding box center [655, 233] width 33 height 22
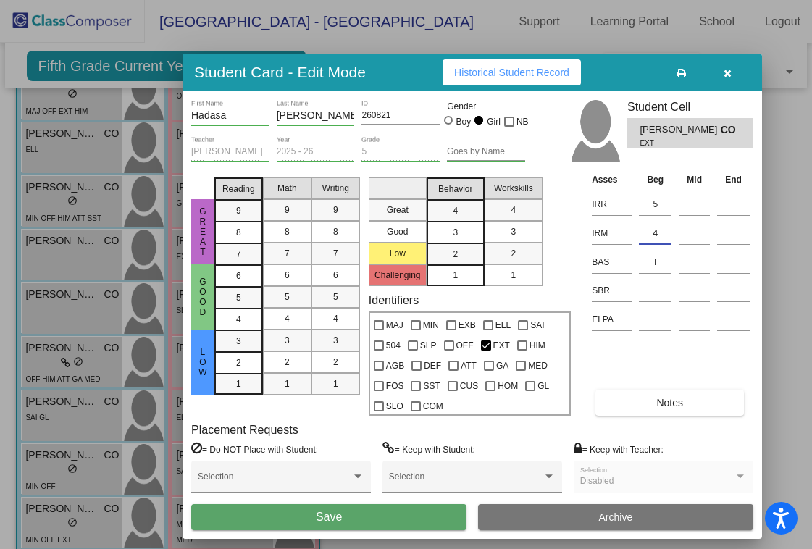
type input "4"
click at [322, 509] on button "Save" at bounding box center [328, 517] width 275 height 26
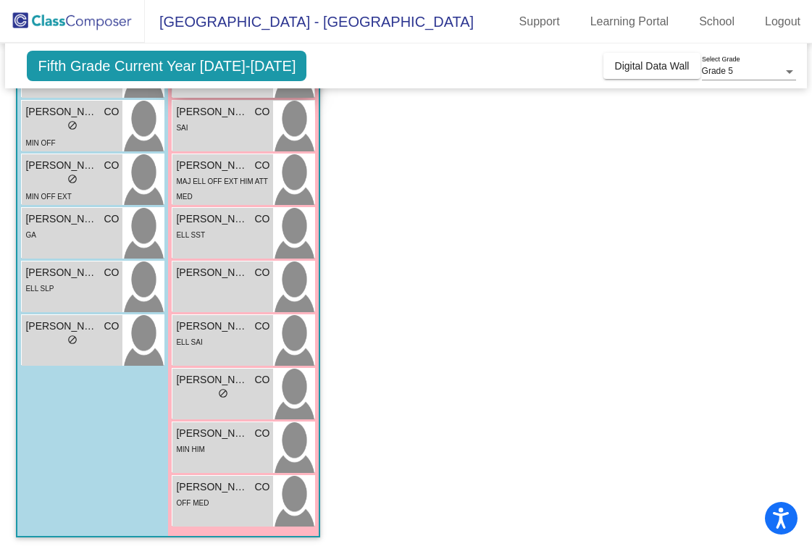
scroll to position [564, 0]
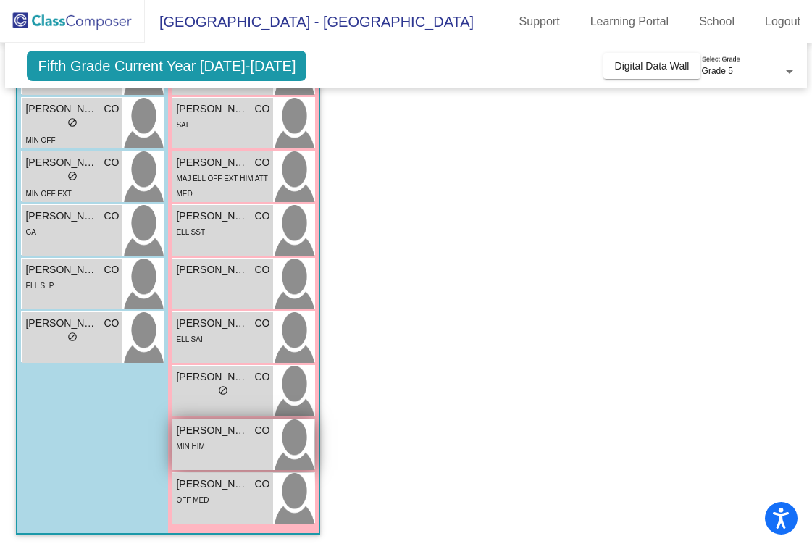
click at [201, 433] on span "[PERSON_NAME] [PERSON_NAME]" at bounding box center [212, 430] width 72 height 15
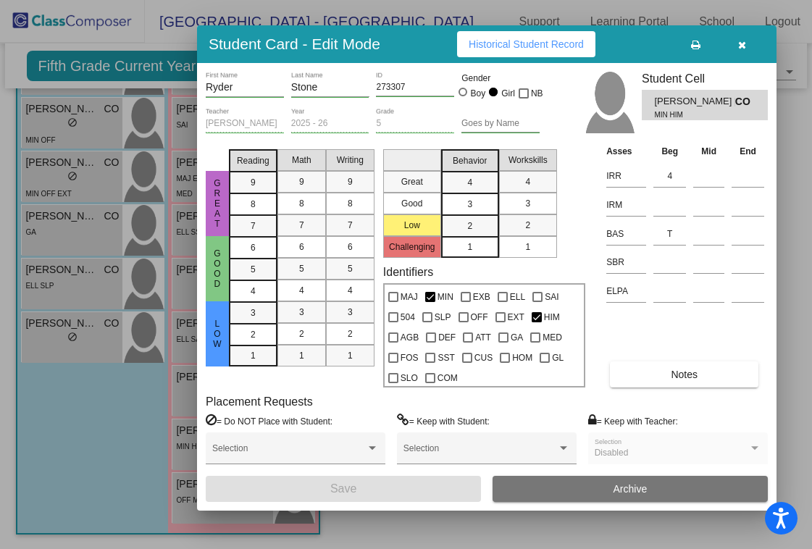
drag, startPoint x: 780, startPoint y: 46, endPoint x: 643, endPoint y: 39, distance: 137.8
click at [643, 39] on div "Student Card - Edit Mode Historical Student Record" at bounding box center [486, 44] width 579 height 38
click at [662, 206] on input at bounding box center [669, 205] width 33 height 22
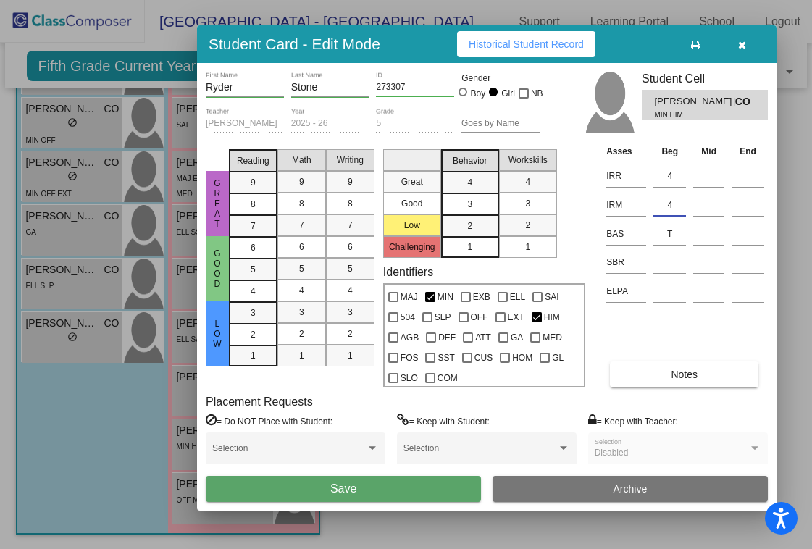
type input "4"
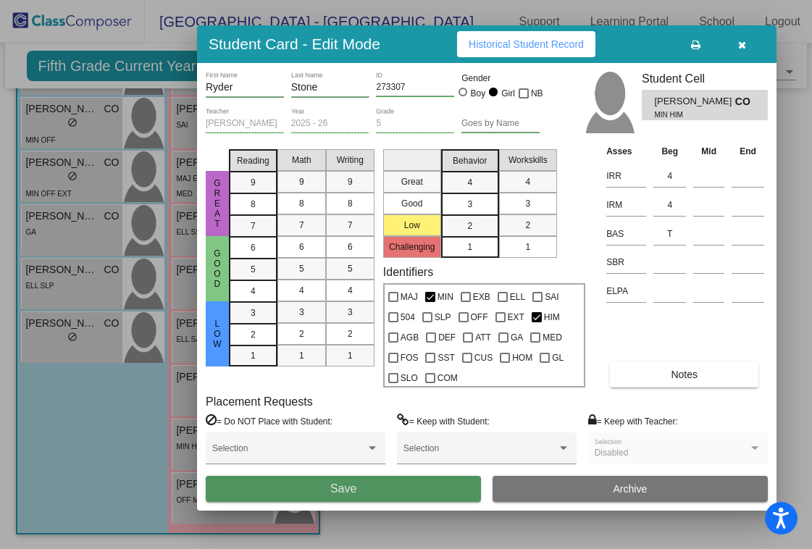
click at [399, 487] on button "Save" at bounding box center [343, 489] width 275 height 26
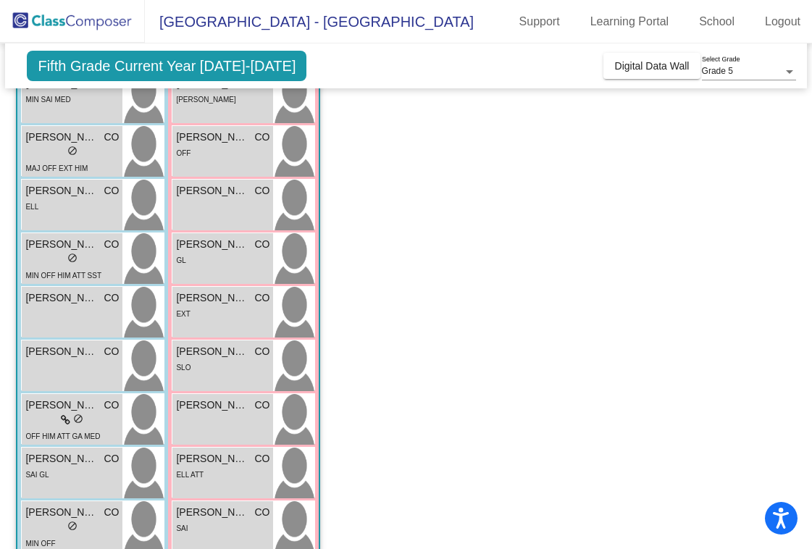
scroll to position [163, 0]
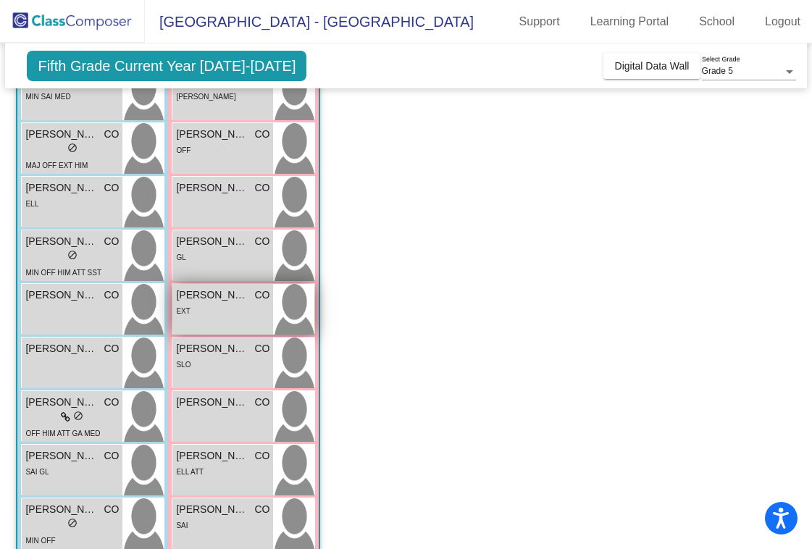
click at [206, 298] on span "[PERSON_NAME]" at bounding box center [212, 295] width 72 height 15
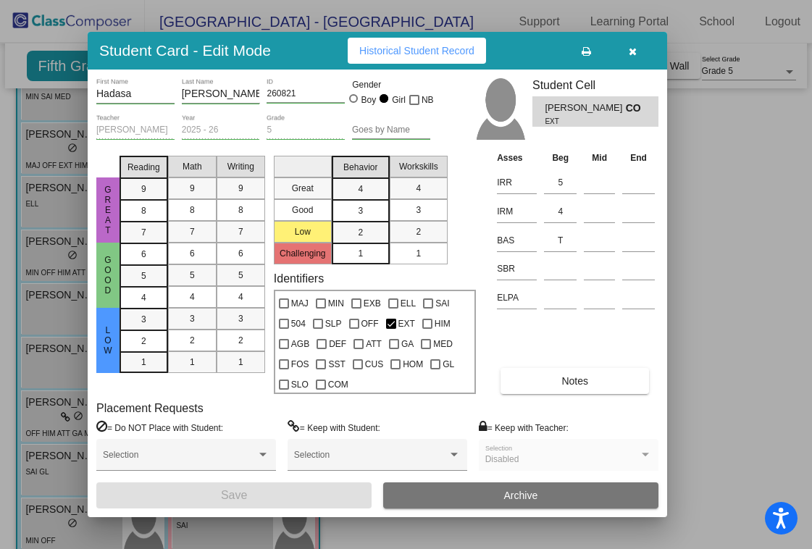
drag, startPoint x: 778, startPoint y: 42, endPoint x: 503, endPoint y: 36, distance: 275.3
click at [503, 36] on div "Student Card - Edit Mode Historical Student Record" at bounding box center [377, 51] width 579 height 38
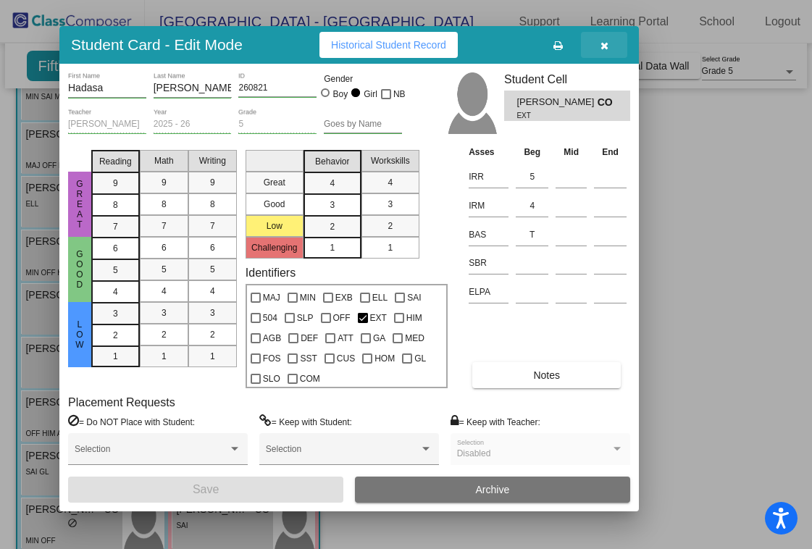
click at [605, 43] on icon "button" at bounding box center [604, 46] width 8 height 10
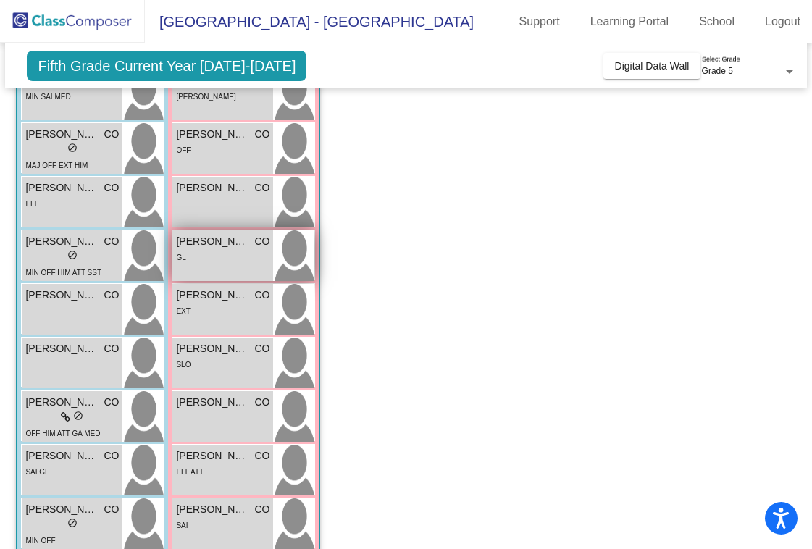
scroll to position [0, 0]
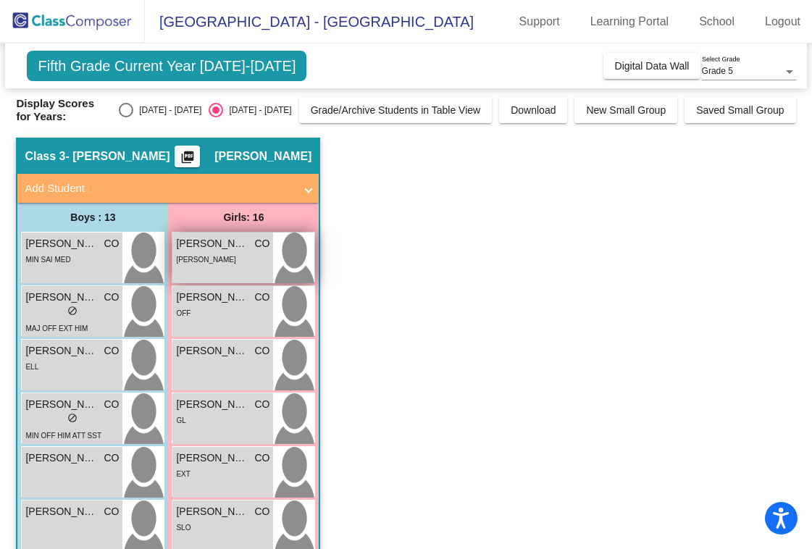
click at [196, 245] on span "[PERSON_NAME]" at bounding box center [212, 243] width 72 height 15
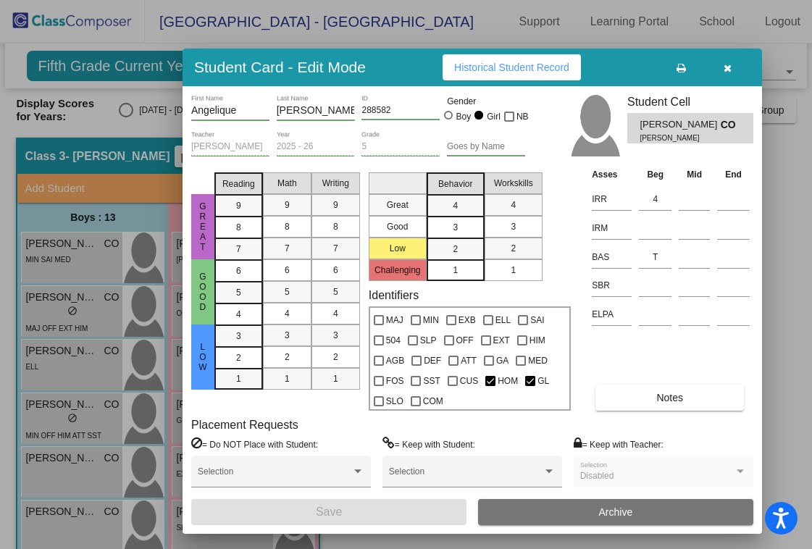
drag, startPoint x: 785, startPoint y: 42, endPoint x: 633, endPoint y: 59, distance: 153.0
click at [633, 59] on div "Student Card - Edit Mode Historical Student Record" at bounding box center [472, 68] width 579 height 38
click at [658, 224] on input at bounding box center [655, 228] width 33 height 22
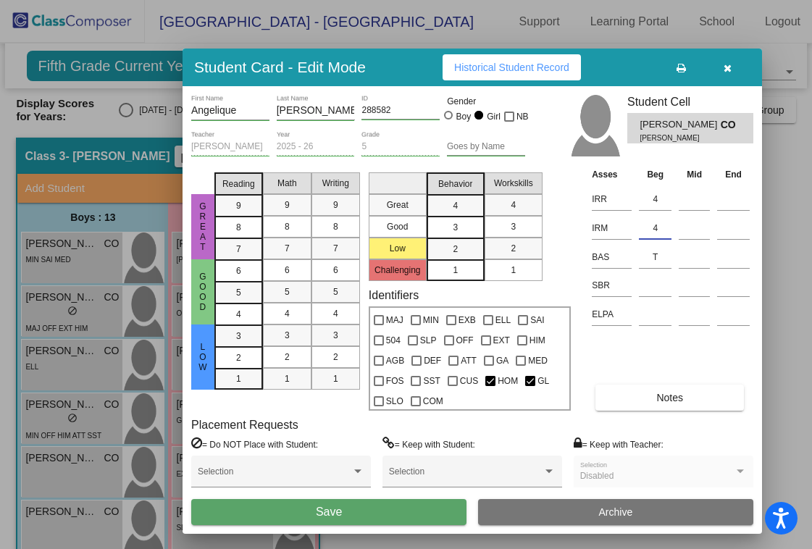
type input "4"
click at [365, 514] on button "Save" at bounding box center [328, 512] width 275 height 26
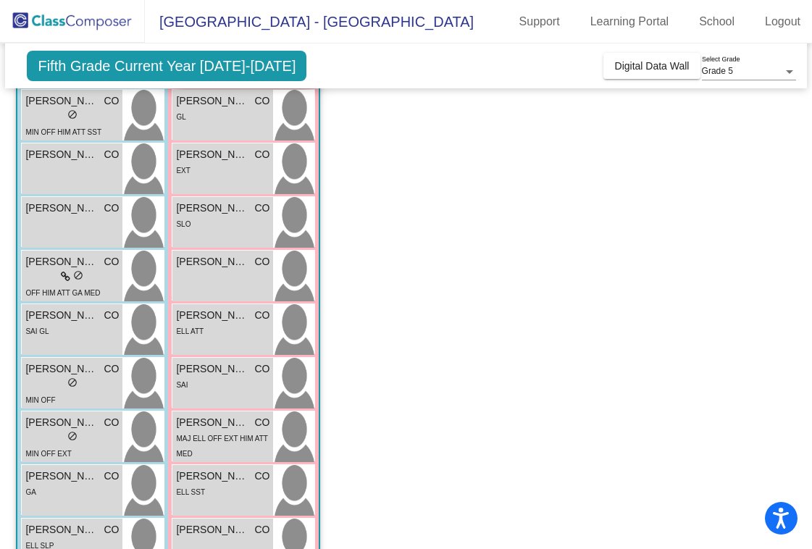
scroll to position [322, 0]
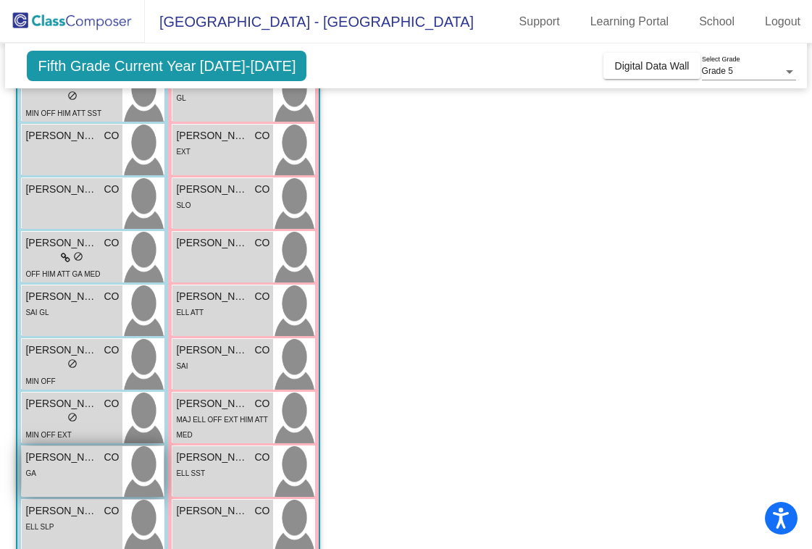
click at [44, 463] on span "[PERSON_NAME]" at bounding box center [61, 457] width 72 height 15
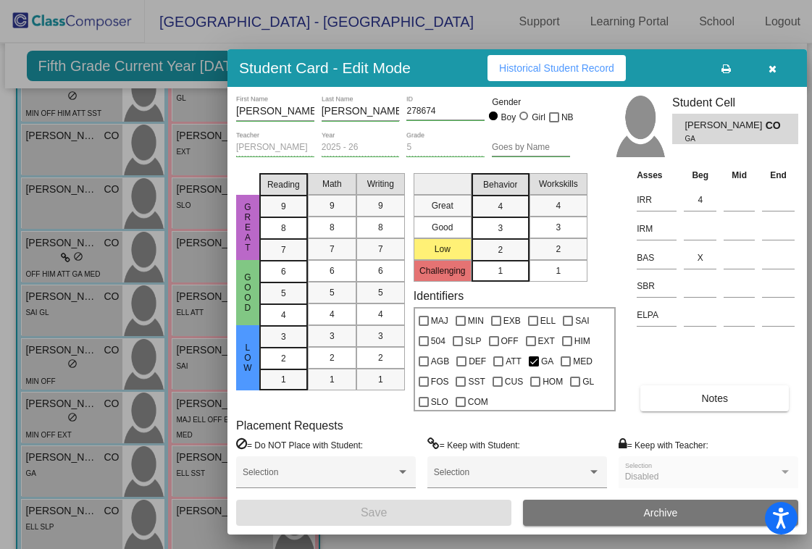
drag, startPoint x: 794, startPoint y: 51, endPoint x: 640, endPoint y: 56, distance: 154.4
click at [640, 56] on div "Student Card - Edit Mode Historical Student Record" at bounding box center [516, 68] width 579 height 38
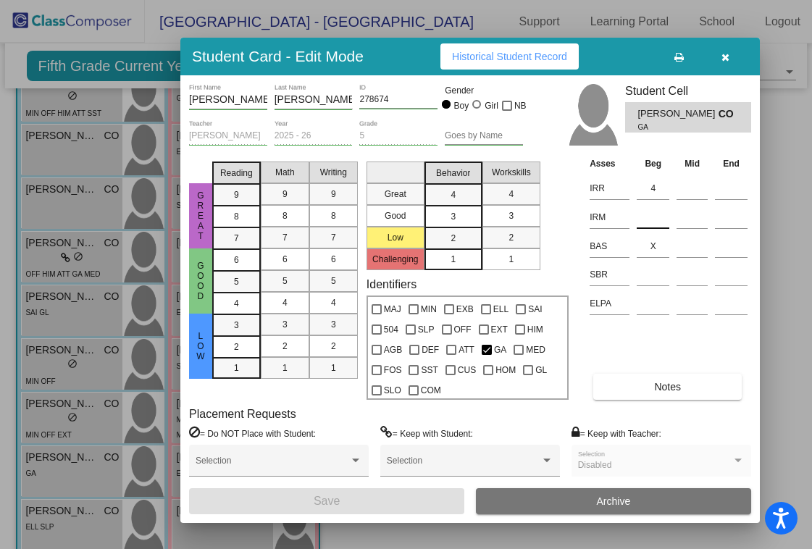
click at [648, 212] on input at bounding box center [653, 217] width 33 height 22
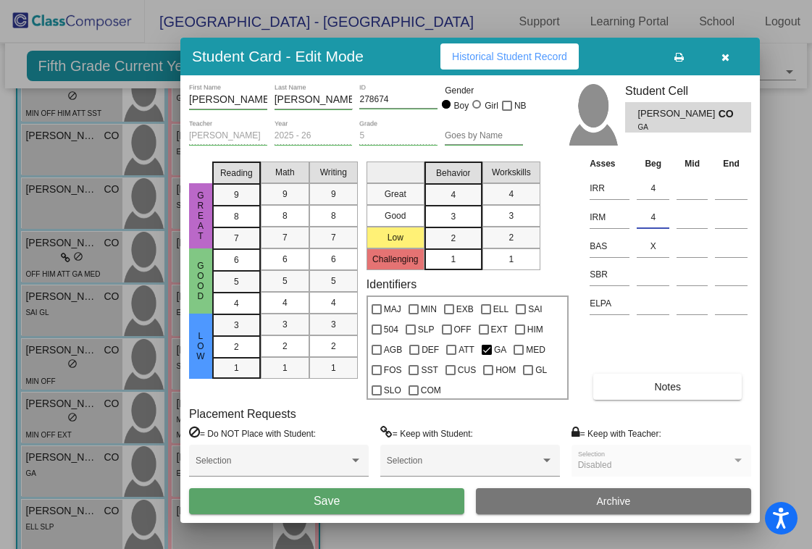
type input "4"
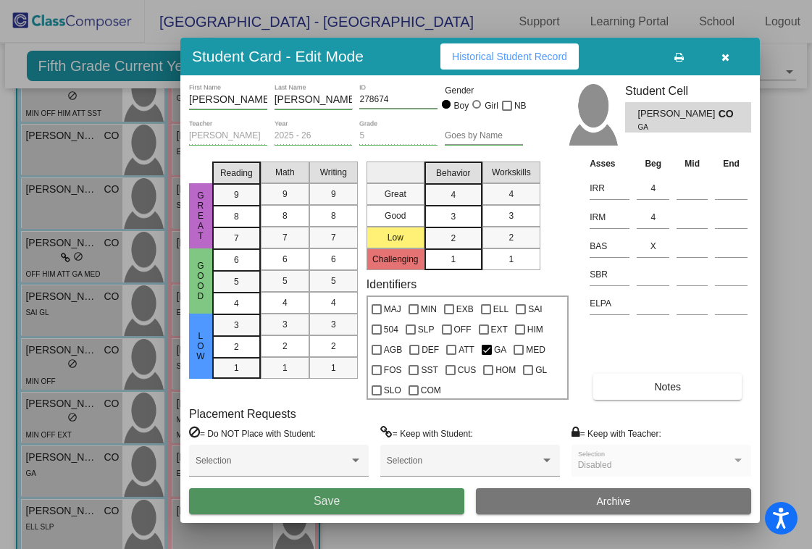
click at [332, 501] on span "Save" at bounding box center [327, 501] width 26 height 12
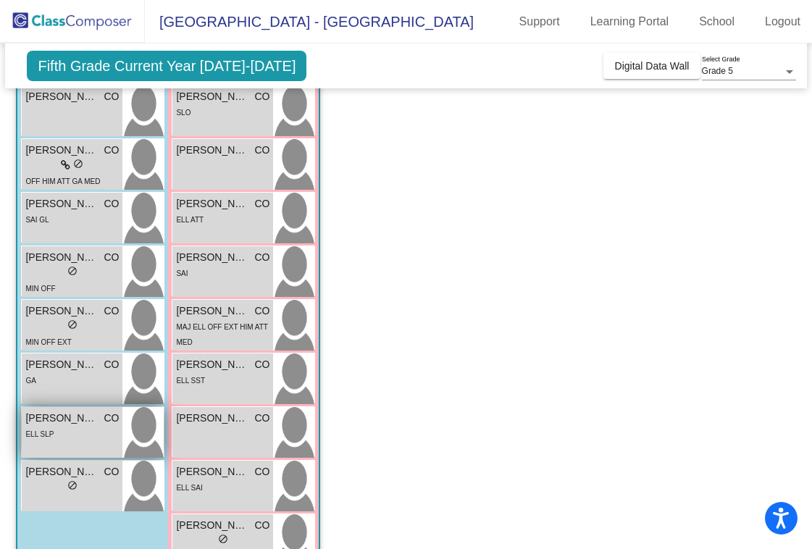
scroll to position [401, 0]
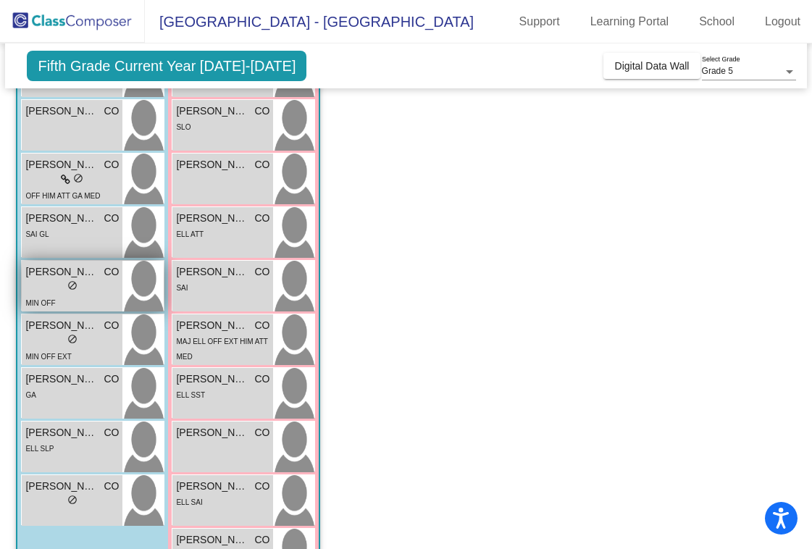
click at [46, 277] on span "[PERSON_NAME]" at bounding box center [61, 271] width 72 height 15
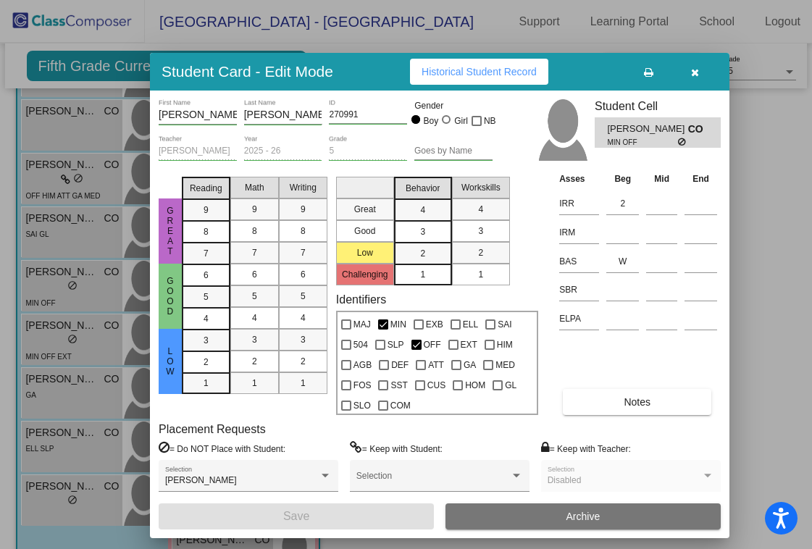
drag, startPoint x: 786, startPoint y: 54, endPoint x: 601, endPoint y: 75, distance: 185.9
click at [601, 75] on div "Student Card - Edit Mode Historical Student Record" at bounding box center [439, 72] width 579 height 38
click at [624, 233] on input at bounding box center [622, 233] width 33 height 22
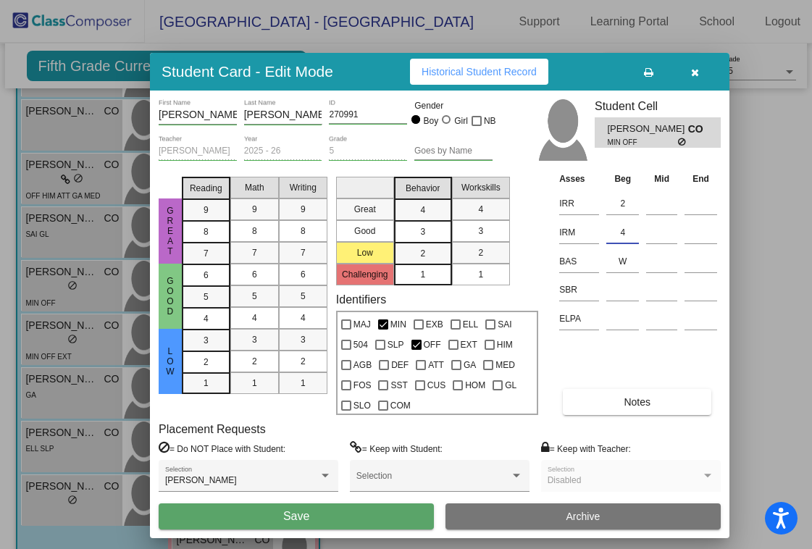
type input "4"
click at [291, 508] on button "Save" at bounding box center [296, 516] width 275 height 26
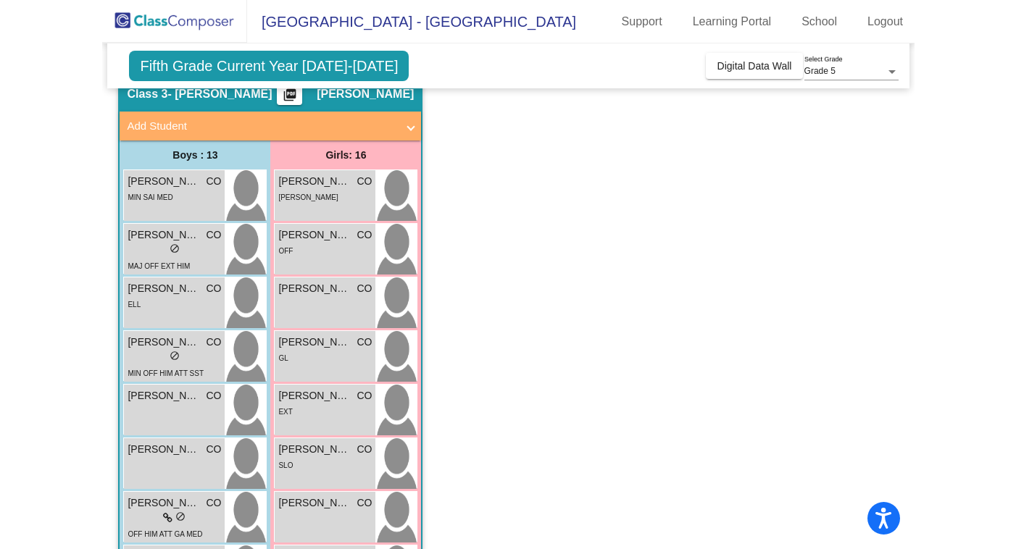
scroll to position [0, 0]
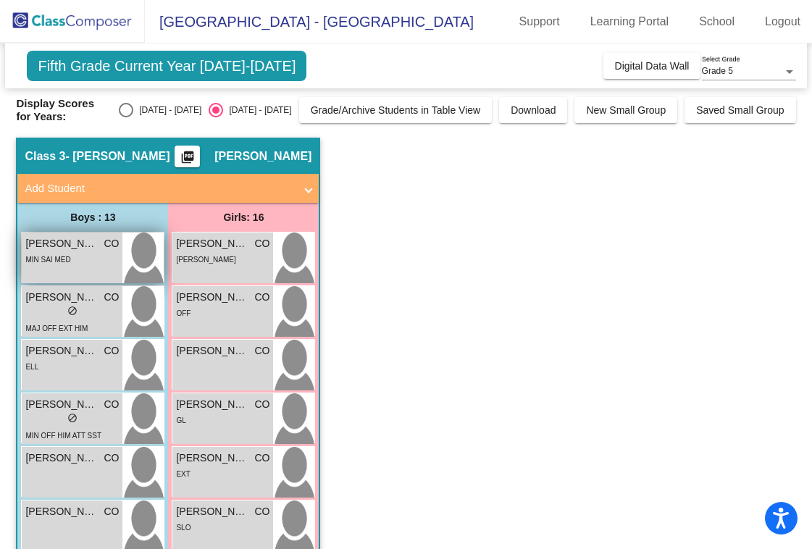
click at [60, 259] on span "MIN SAI MED" at bounding box center [47, 260] width 45 height 8
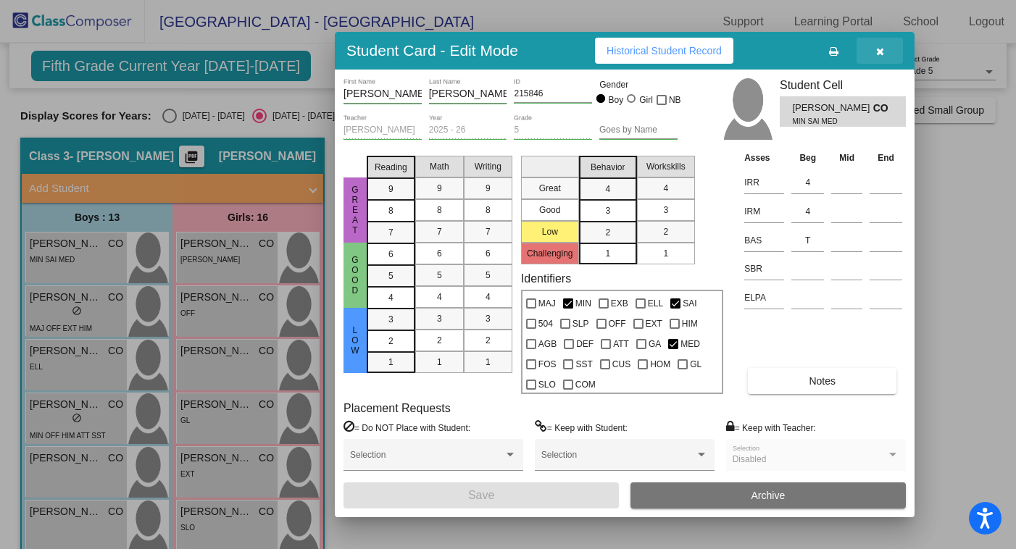
click at [879, 53] on icon "button" at bounding box center [880, 51] width 8 height 10
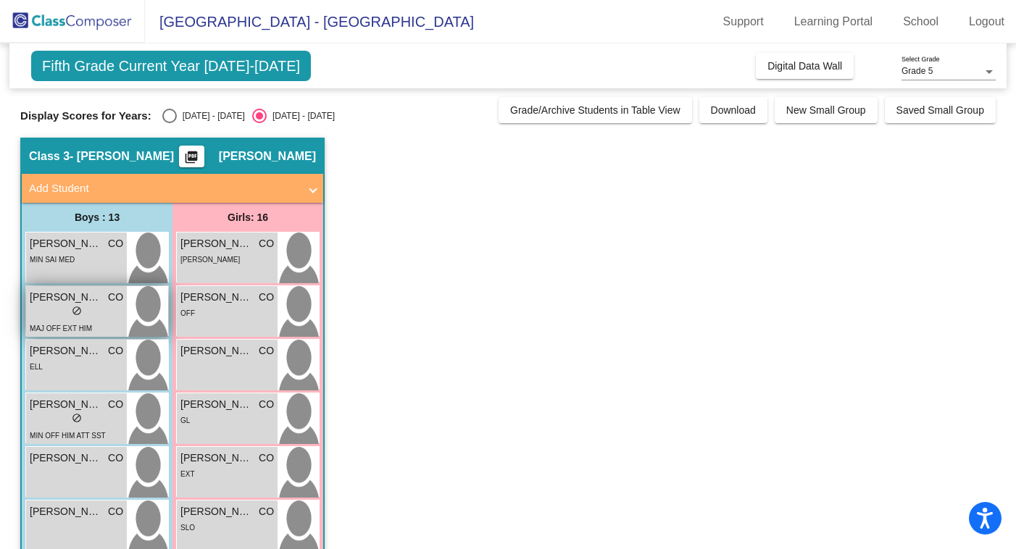
click at [55, 304] on span "[PERSON_NAME]" at bounding box center [66, 297] width 72 height 15
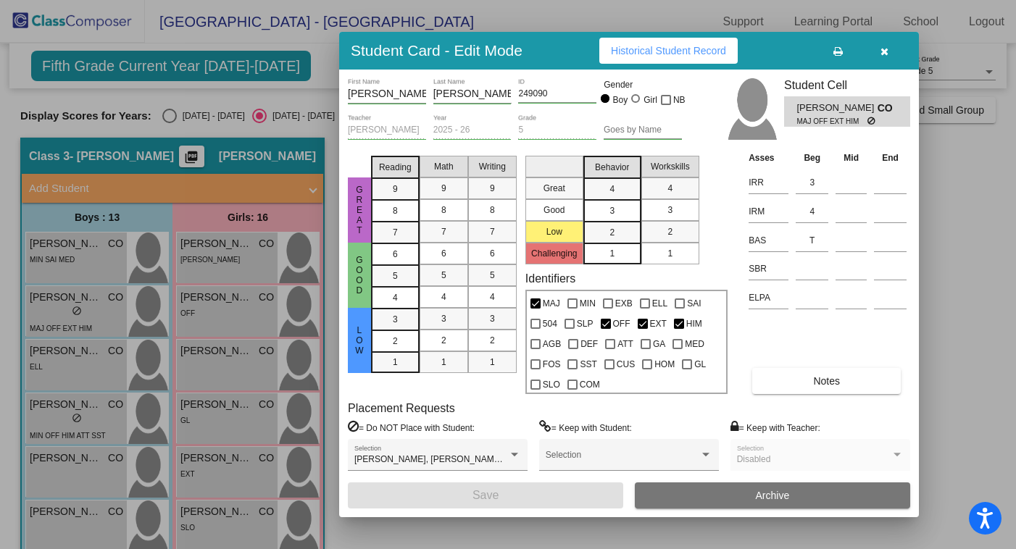
click at [890, 51] on button "button" at bounding box center [884, 51] width 46 height 26
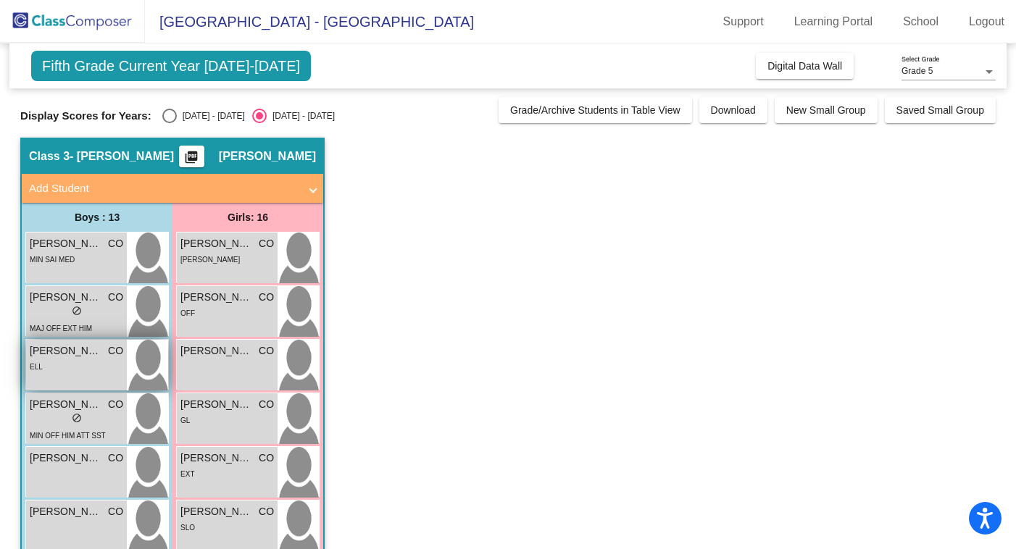
click at [68, 354] on span "[PERSON_NAME]" at bounding box center [66, 350] width 72 height 15
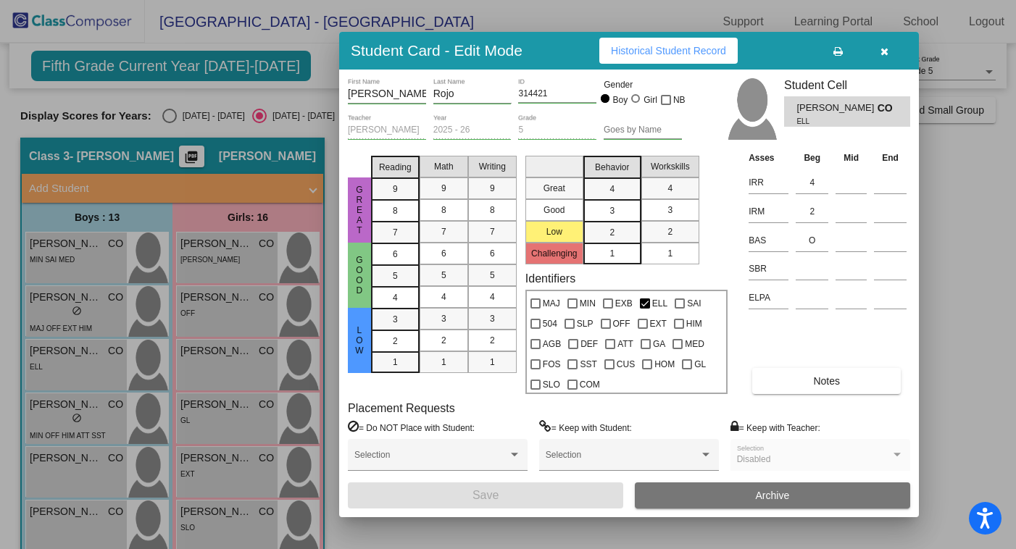
click at [882, 48] on icon "button" at bounding box center [884, 51] width 8 height 10
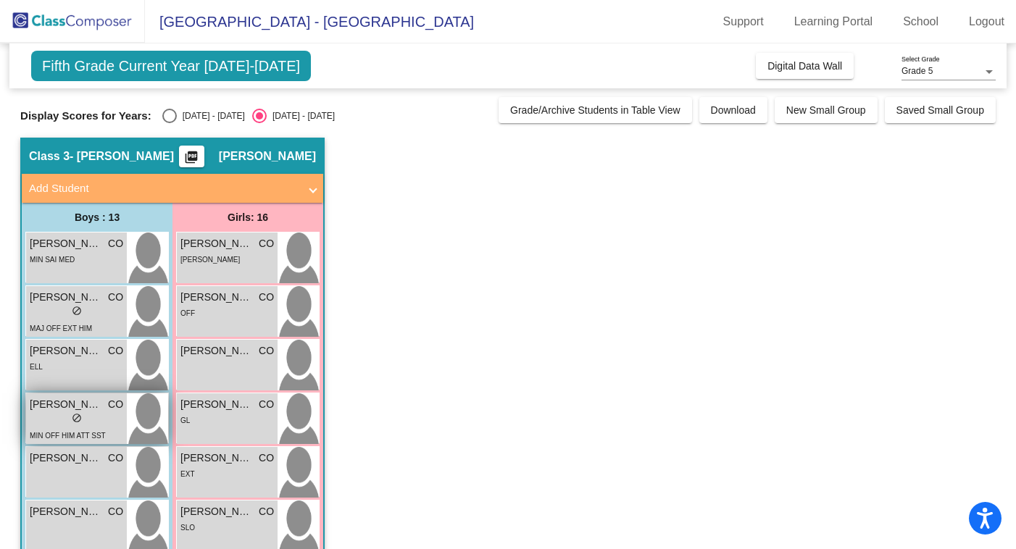
click at [73, 415] on span "do_not_disturb_alt" at bounding box center [77, 418] width 10 height 10
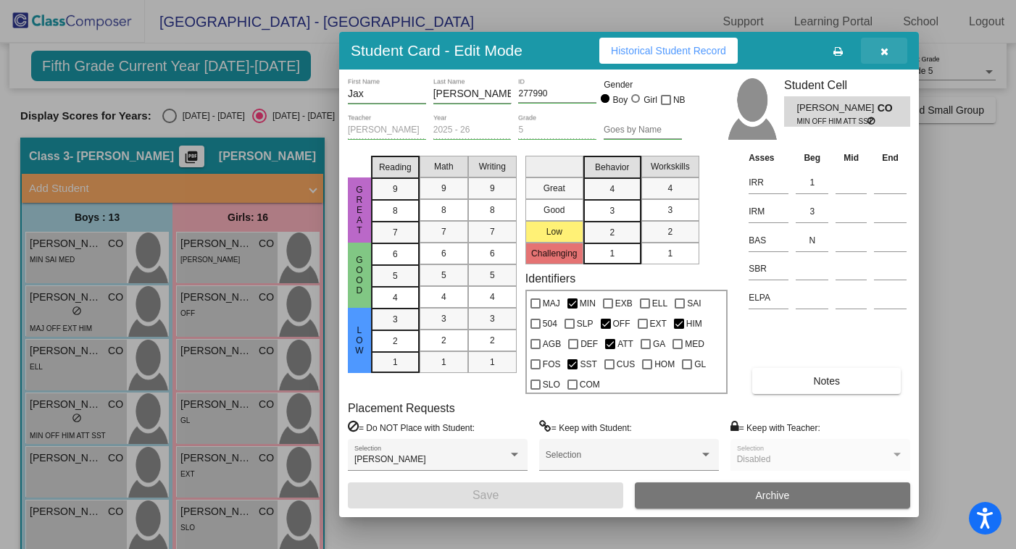
click at [886, 48] on icon "button" at bounding box center [884, 51] width 8 height 10
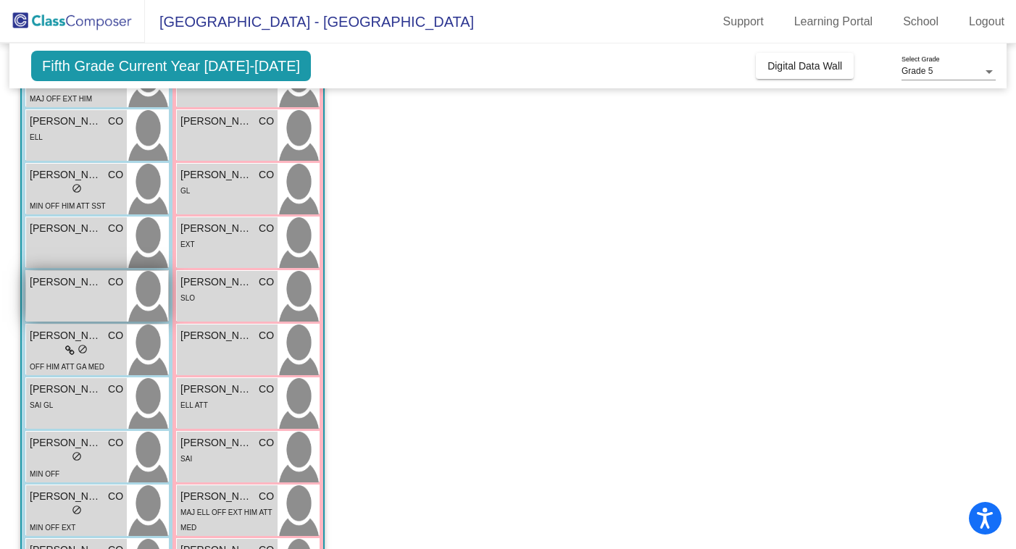
scroll to position [260, 0]
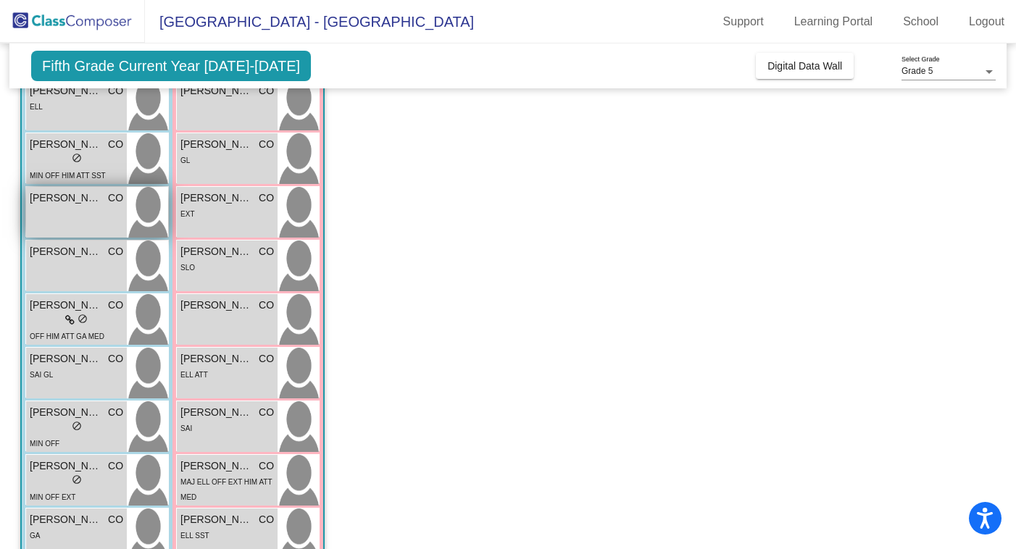
click at [67, 205] on span "[PERSON_NAME]" at bounding box center [66, 198] width 72 height 15
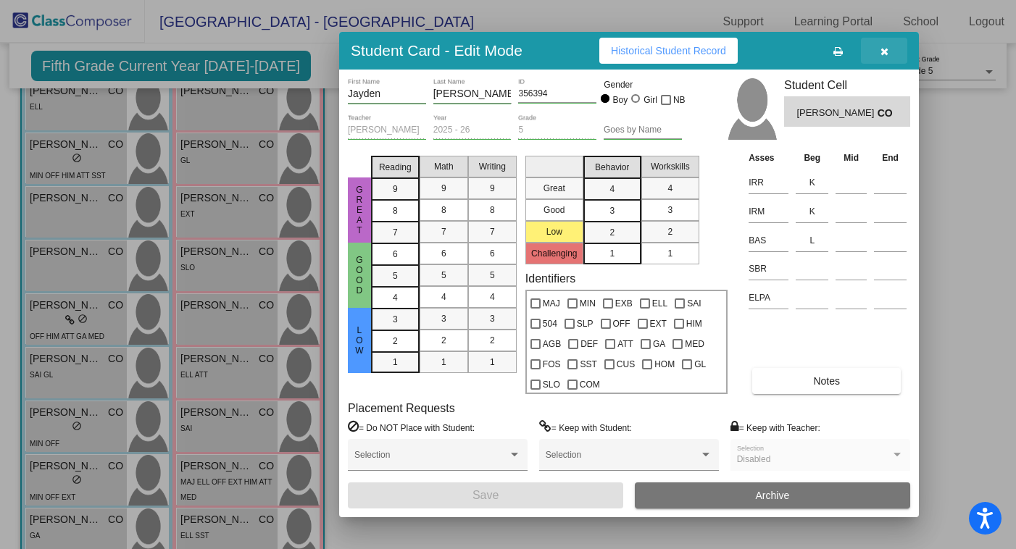
click at [883, 52] on icon "button" at bounding box center [884, 51] width 8 height 10
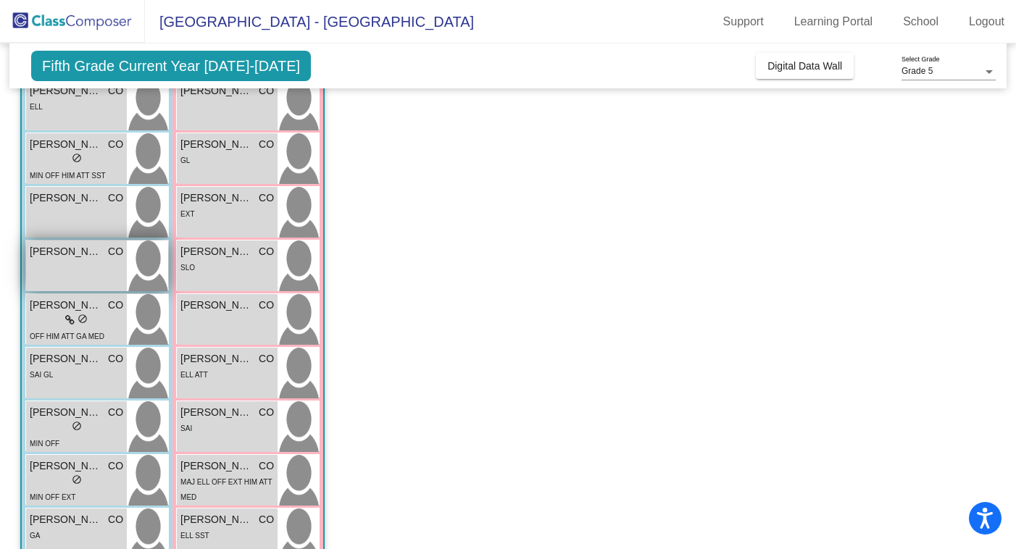
click at [93, 277] on div "[PERSON_NAME] CO lock do_not_disturb_alt" at bounding box center [76, 265] width 101 height 51
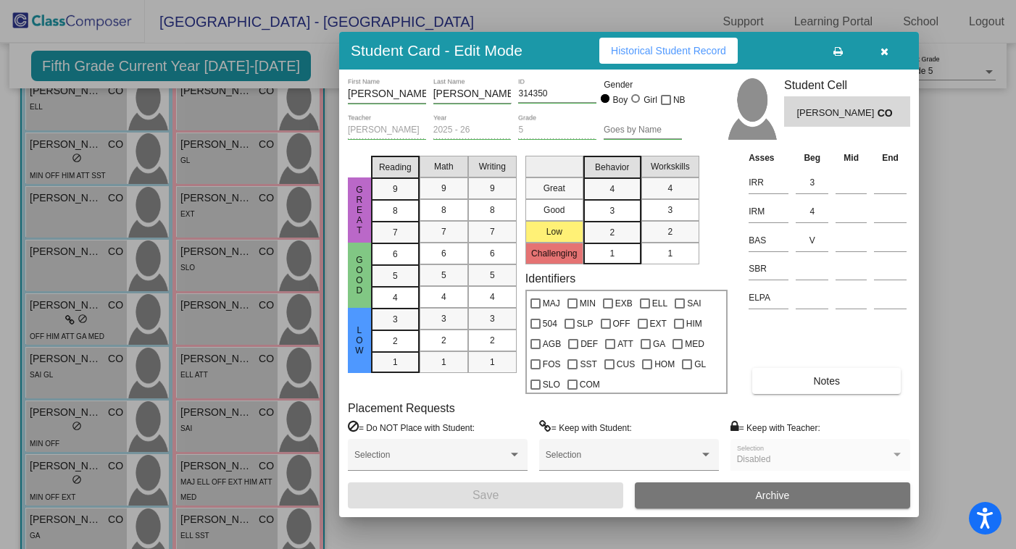
click at [885, 51] on icon "button" at bounding box center [884, 51] width 8 height 10
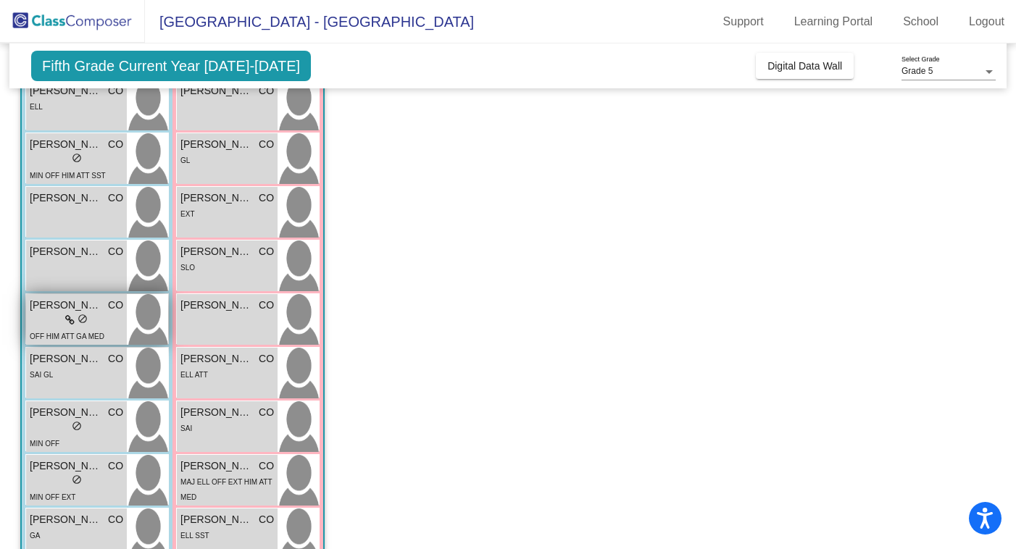
click at [72, 327] on div "lock do_not_disturb_alt" at bounding box center [76, 320] width 22 height 15
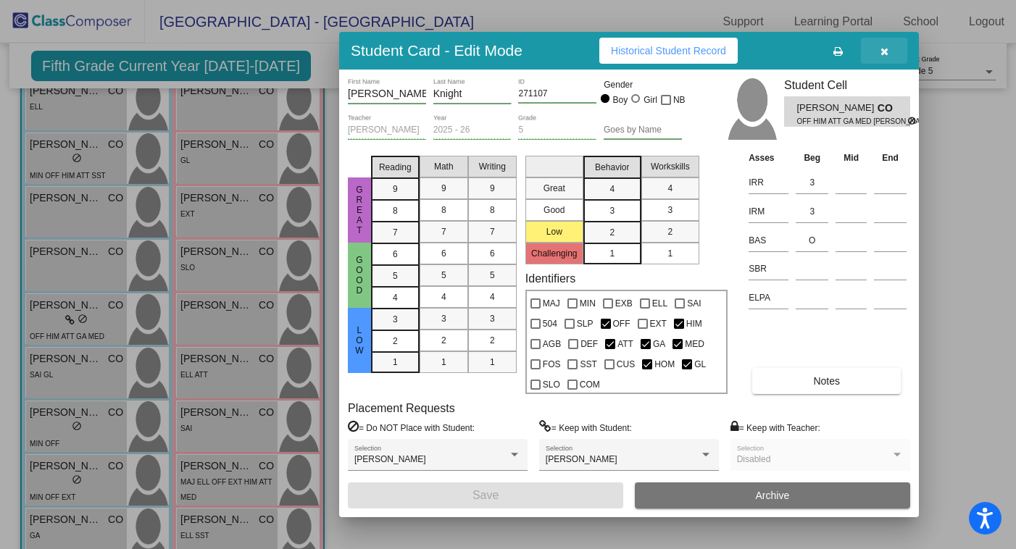
click at [887, 51] on icon "button" at bounding box center [884, 51] width 8 height 10
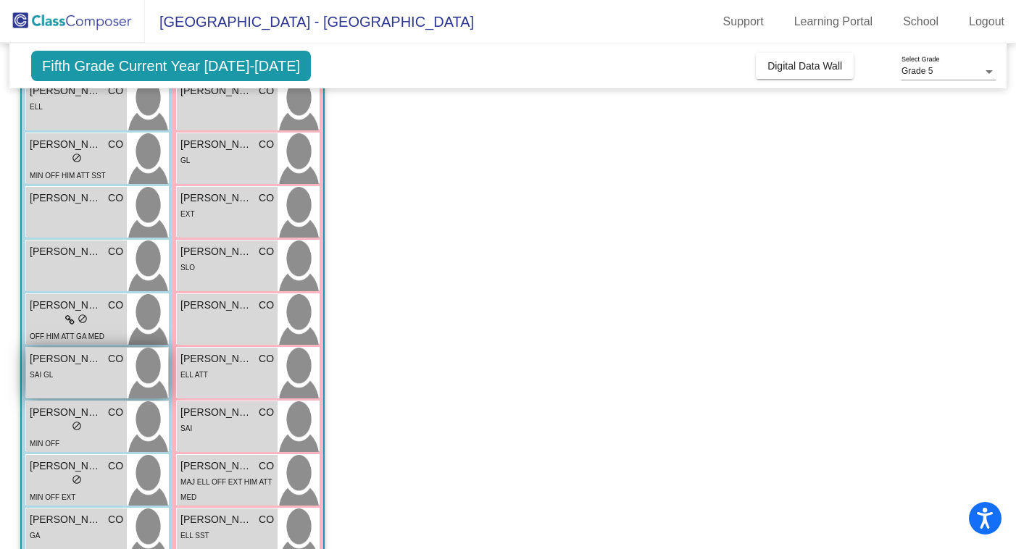
click at [81, 371] on div "SAI GL" at bounding box center [76, 374] width 93 height 15
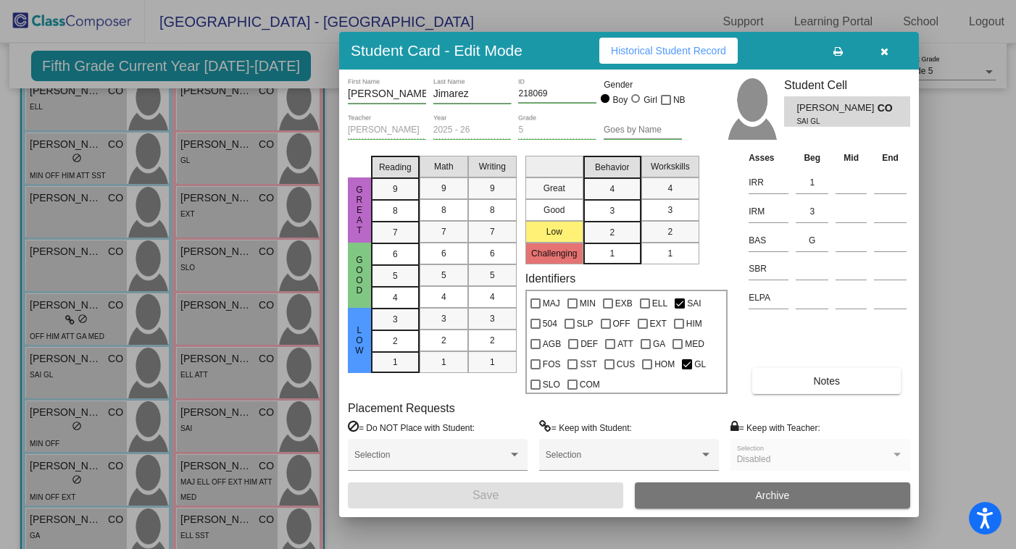
click at [891, 48] on button "button" at bounding box center [884, 51] width 46 height 26
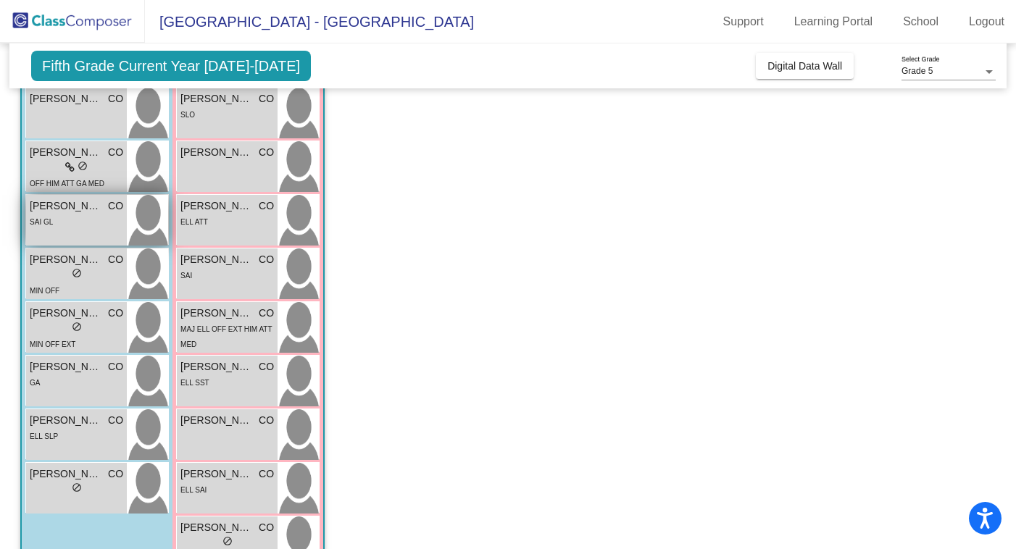
scroll to position [434, 0]
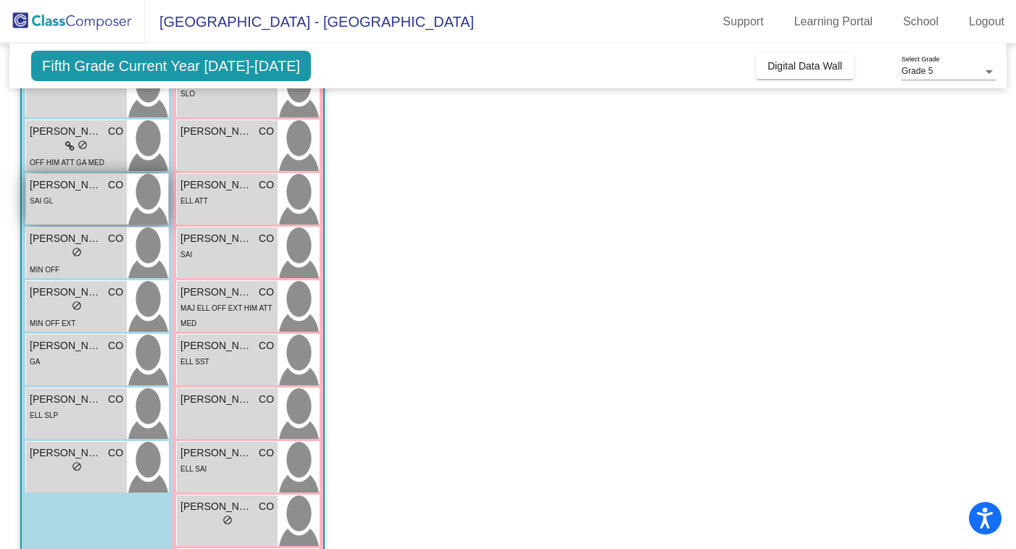
click at [71, 196] on div "SAI GL" at bounding box center [76, 200] width 93 height 15
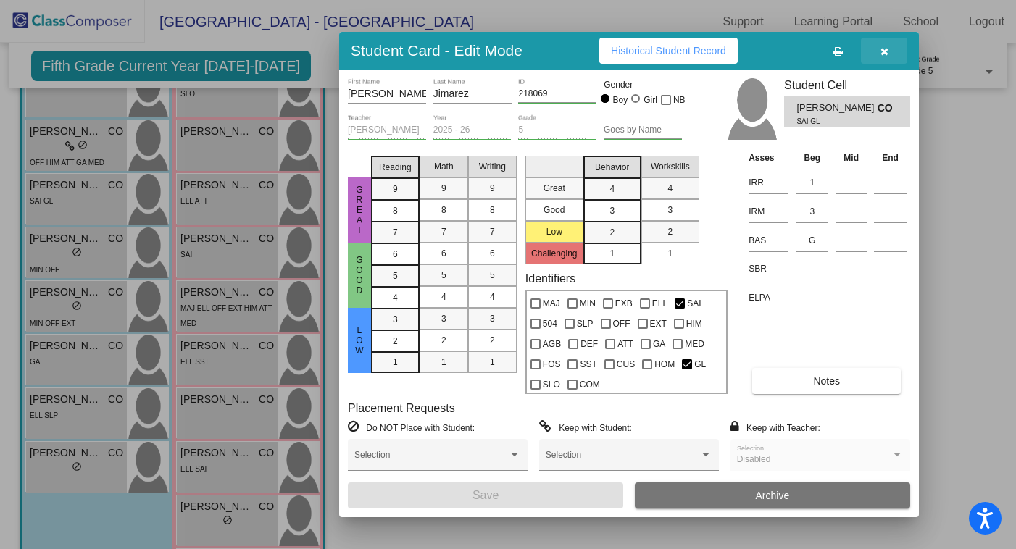
click at [887, 49] on icon "button" at bounding box center [884, 51] width 8 height 10
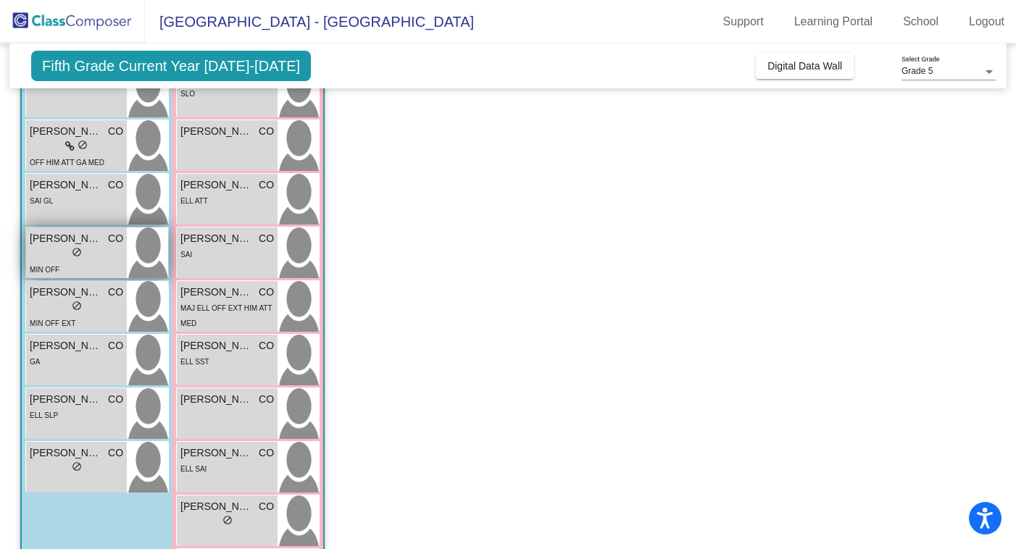
click at [82, 259] on div "lock do_not_disturb_alt" at bounding box center [76, 253] width 93 height 15
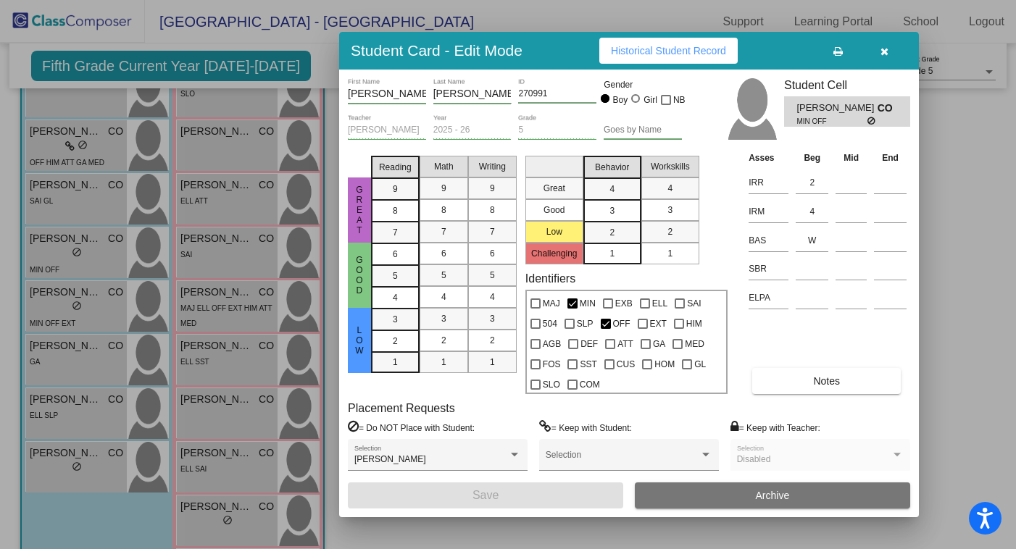
click at [887, 52] on icon "button" at bounding box center [884, 51] width 8 height 10
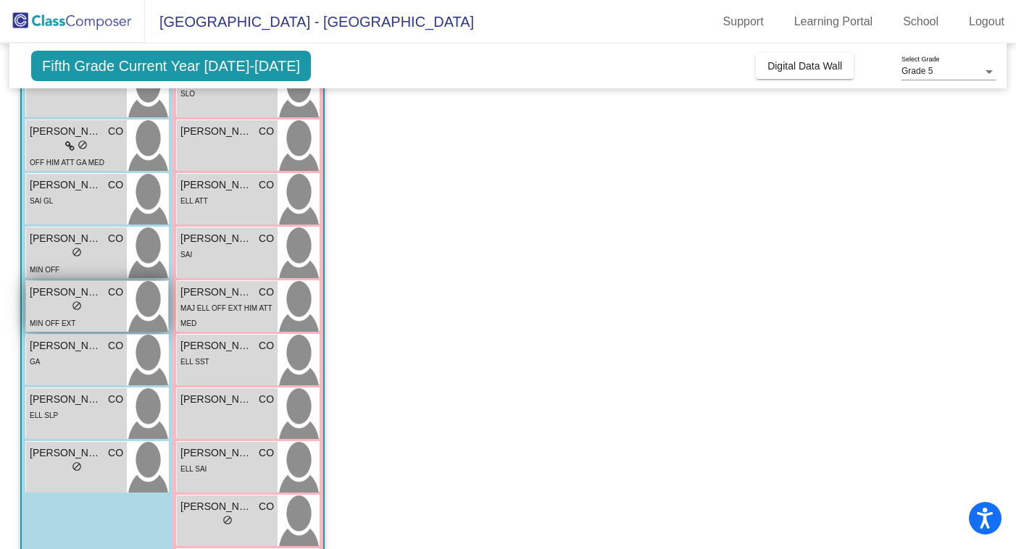
click at [77, 315] on div "MIN OFF EXT" at bounding box center [76, 322] width 93 height 15
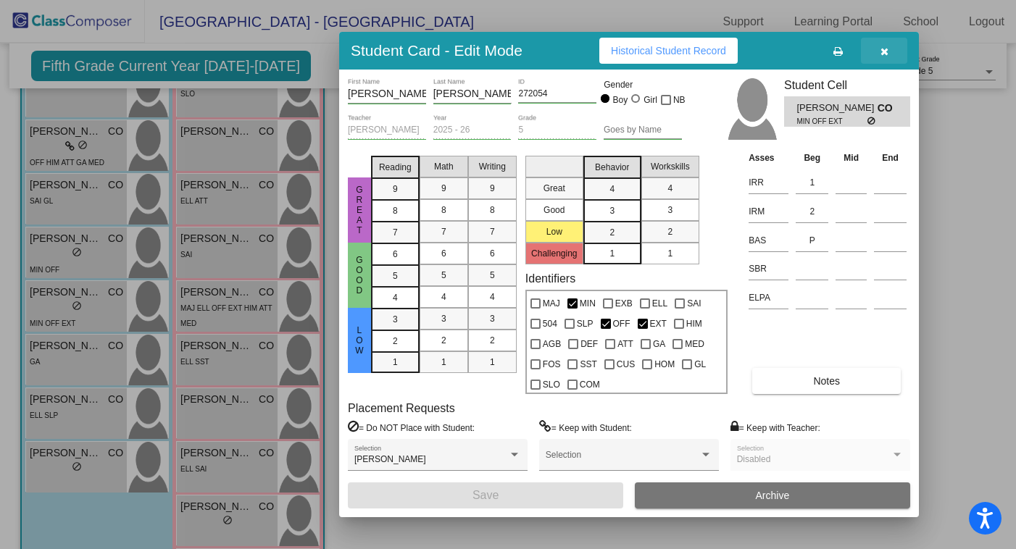
click at [883, 51] on icon "button" at bounding box center [884, 51] width 8 height 10
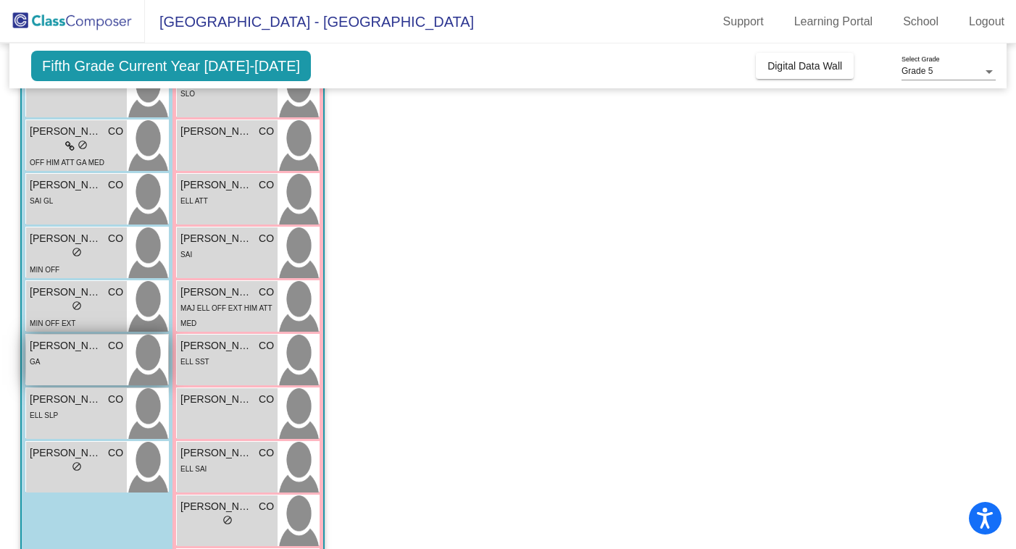
click at [85, 361] on div "GA" at bounding box center [76, 360] width 93 height 15
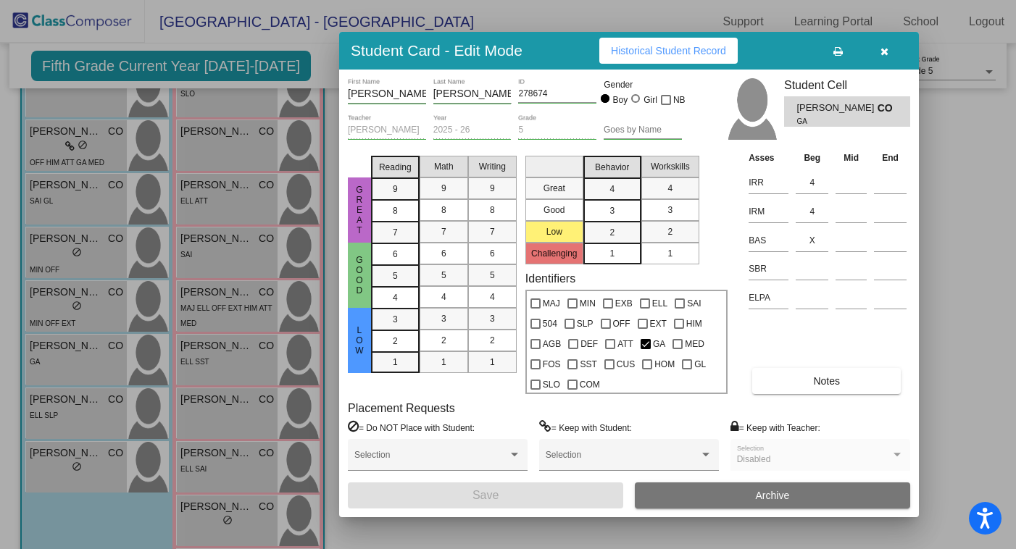
click at [884, 53] on icon "button" at bounding box center [884, 51] width 8 height 10
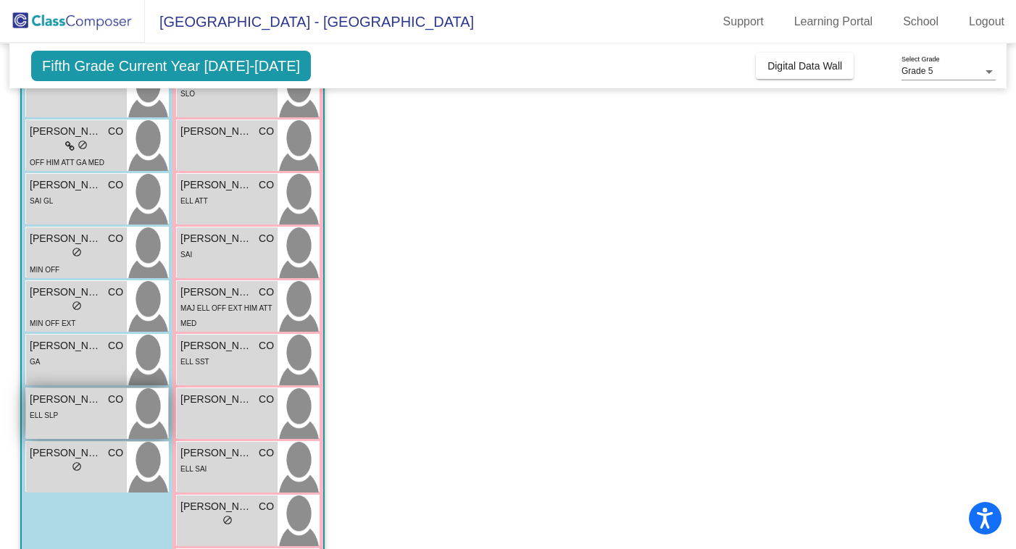
click at [82, 411] on div "ELL SLP" at bounding box center [76, 414] width 93 height 15
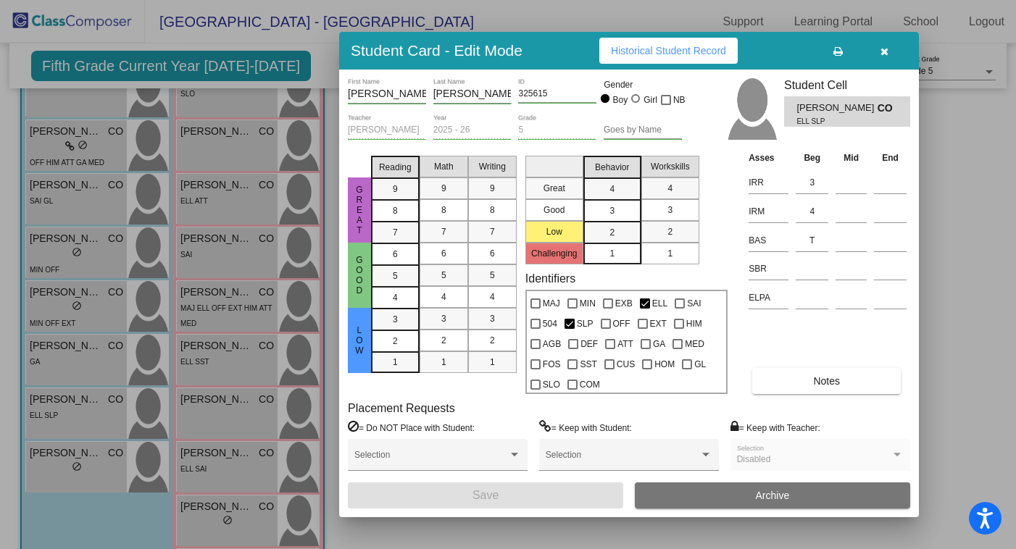
click at [883, 51] on icon "button" at bounding box center [884, 51] width 8 height 10
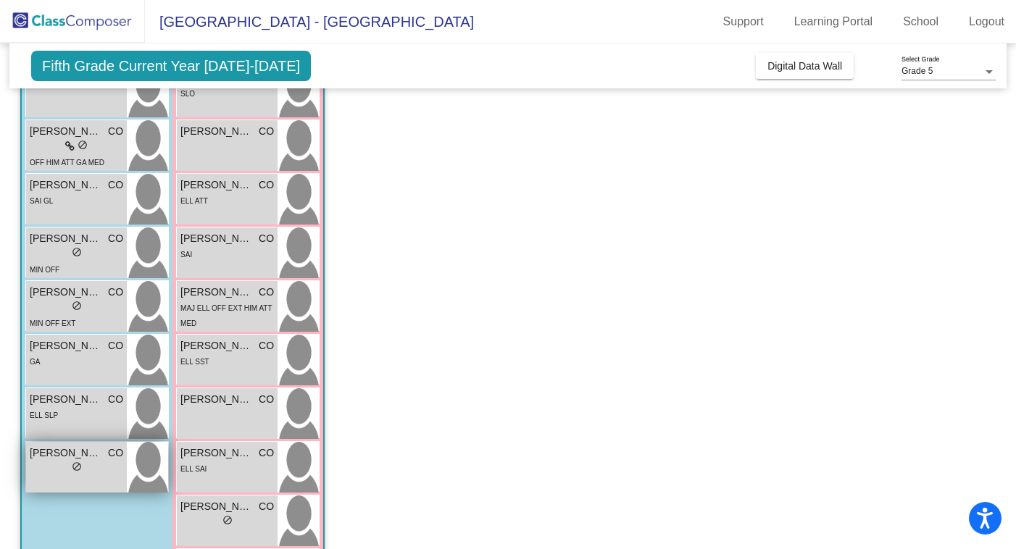
click at [90, 464] on div "lock do_not_disturb_alt" at bounding box center [76, 468] width 93 height 15
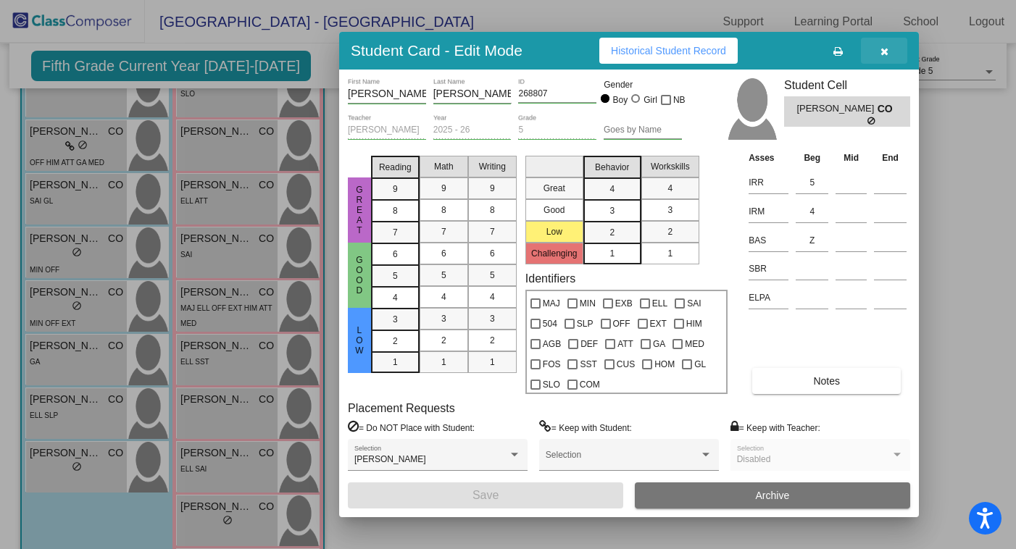
click at [884, 58] on button "button" at bounding box center [884, 51] width 46 height 26
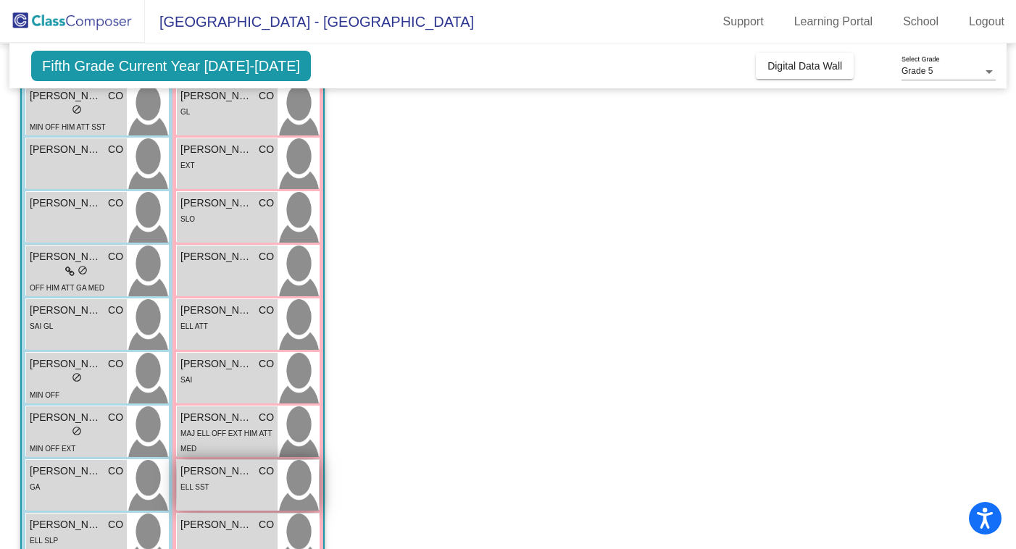
scroll to position [0, 0]
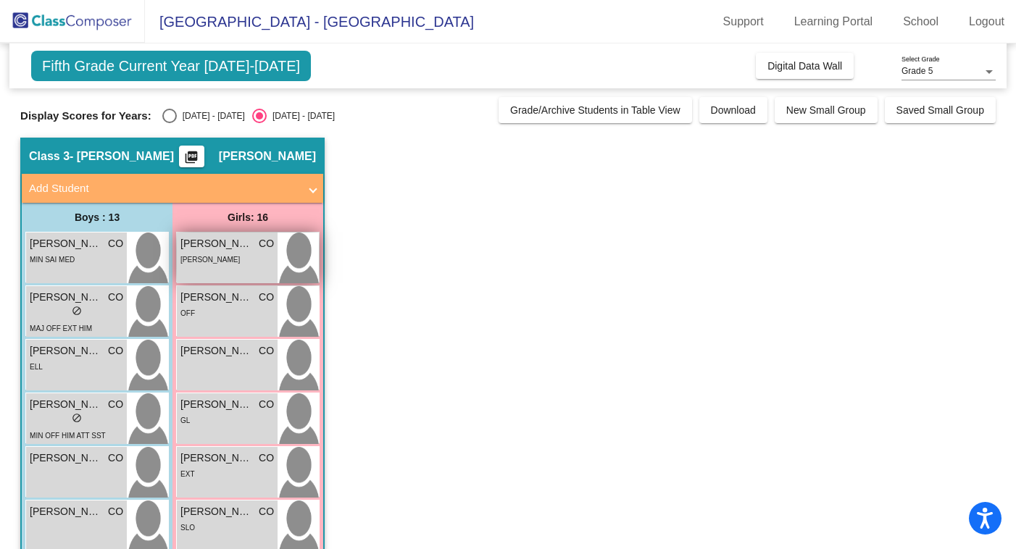
click at [225, 252] on div "[PERSON_NAME]" at bounding box center [226, 258] width 93 height 15
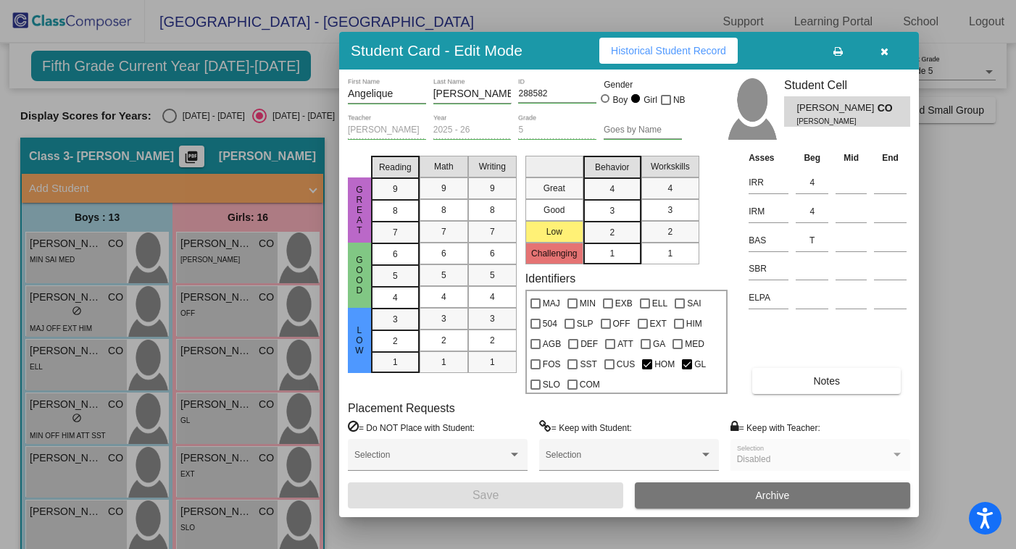
click at [879, 50] on button "button" at bounding box center [884, 51] width 46 height 26
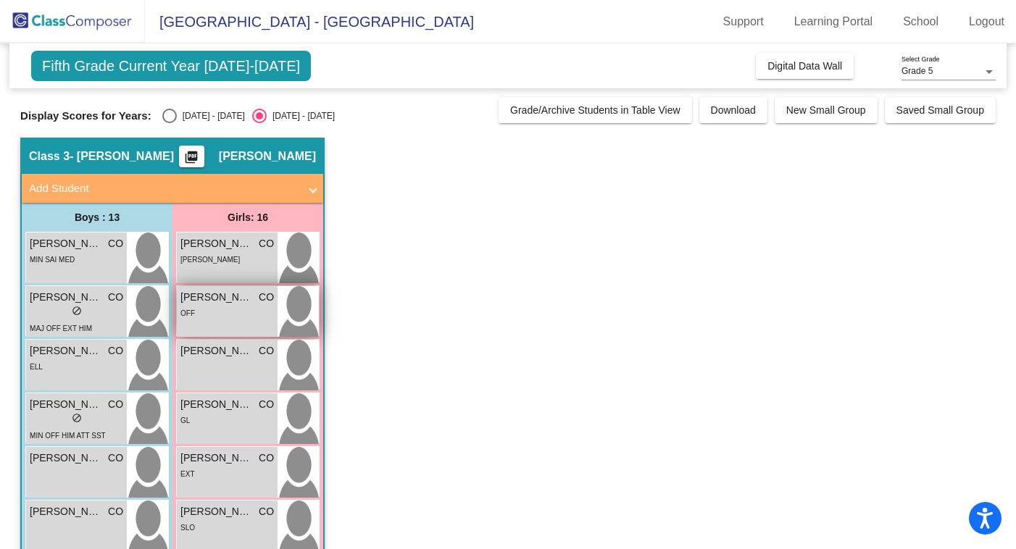
click at [234, 298] on span "[PERSON_NAME]" at bounding box center [216, 297] width 72 height 15
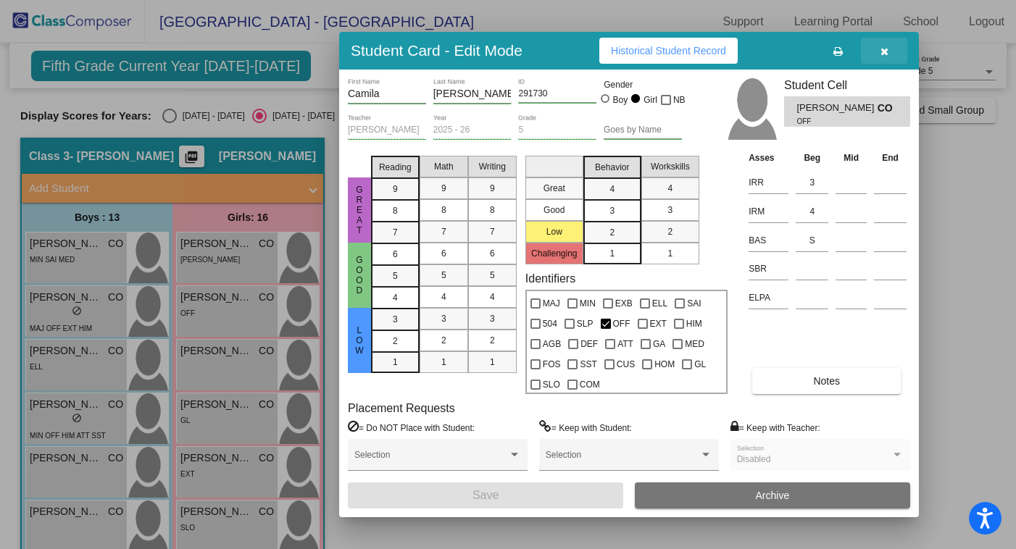
click at [882, 56] on icon "button" at bounding box center [884, 51] width 8 height 10
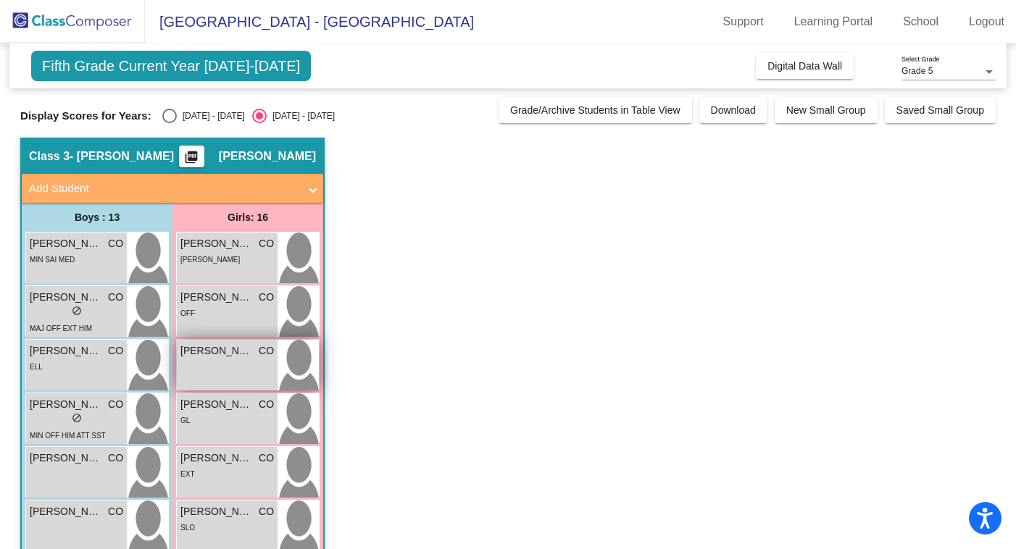
click at [223, 364] on div "[PERSON_NAME] CO lock do_not_disturb_alt" at bounding box center [227, 365] width 101 height 51
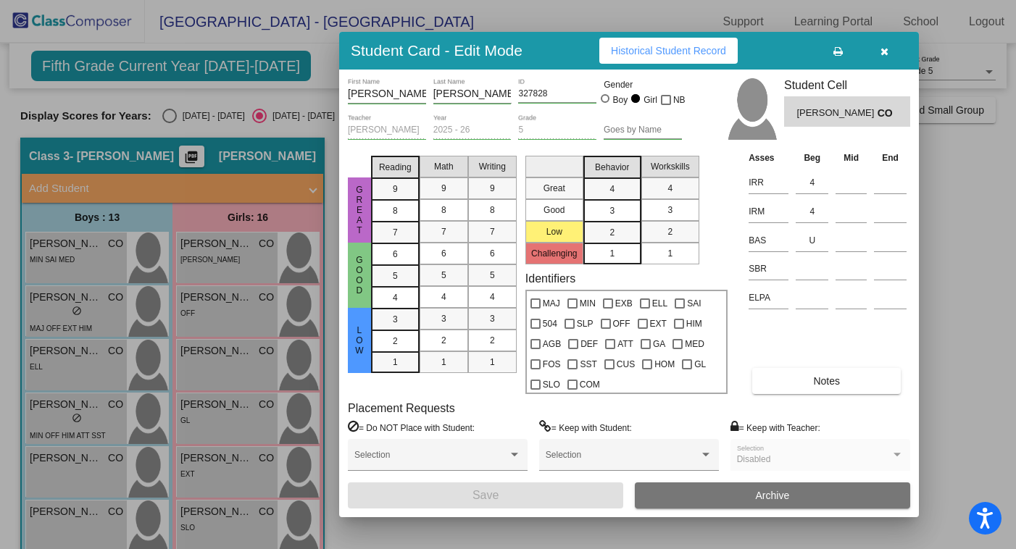
click at [882, 51] on icon "button" at bounding box center [884, 51] width 8 height 10
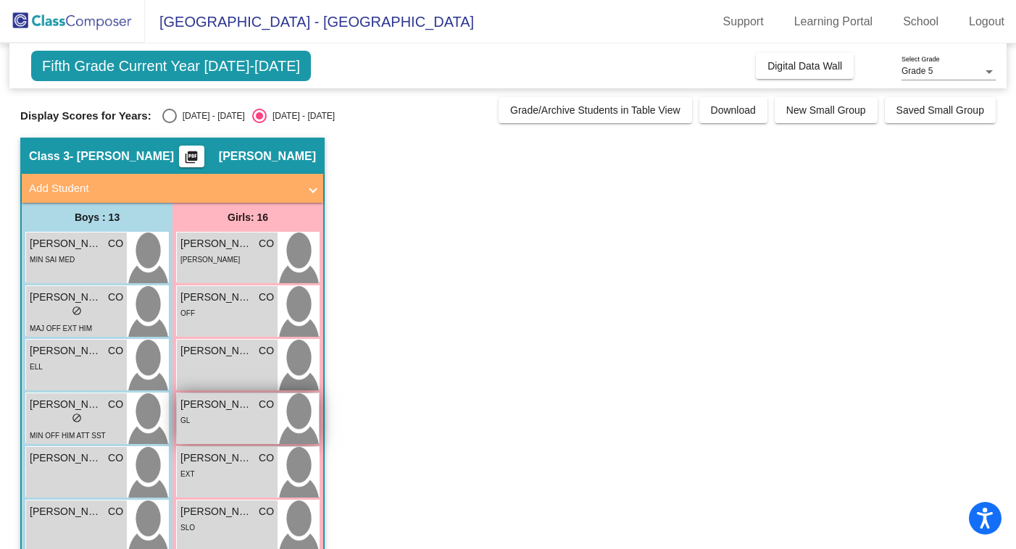
click at [212, 419] on div "GL" at bounding box center [226, 419] width 93 height 15
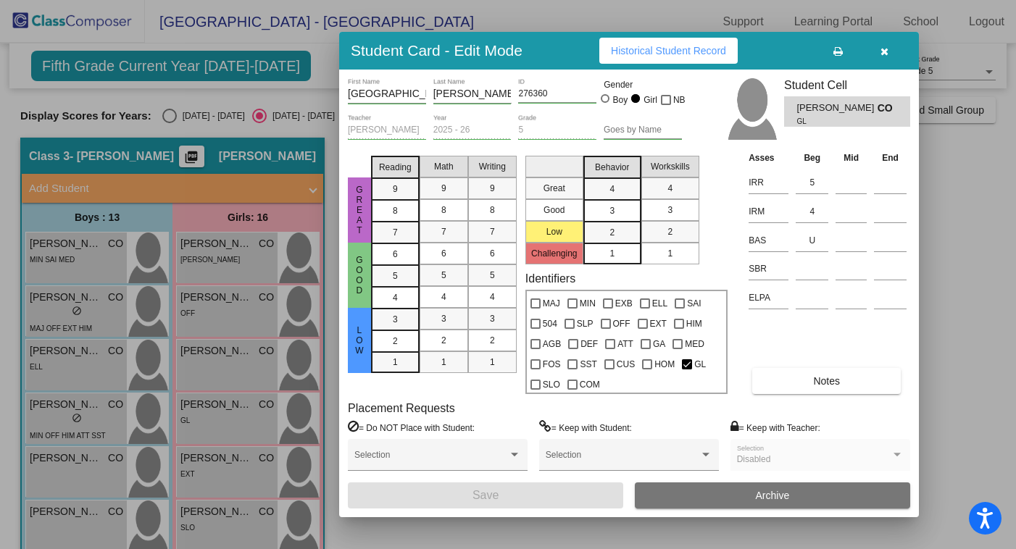
click at [883, 55] on icon "button" at bounding box center [884, 51] width 8 height 10
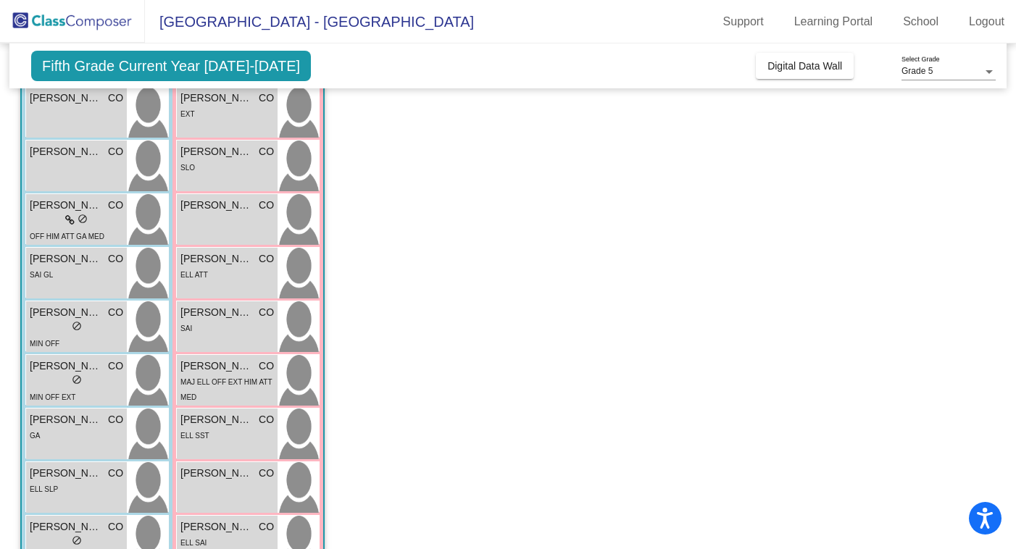
scroll to position [361, 0]
click at [240, 124] on div "[PERSON_NAME] CO lock do_not_disturb_alt EXT" at bounding box center [227, 110] width 101 height 51
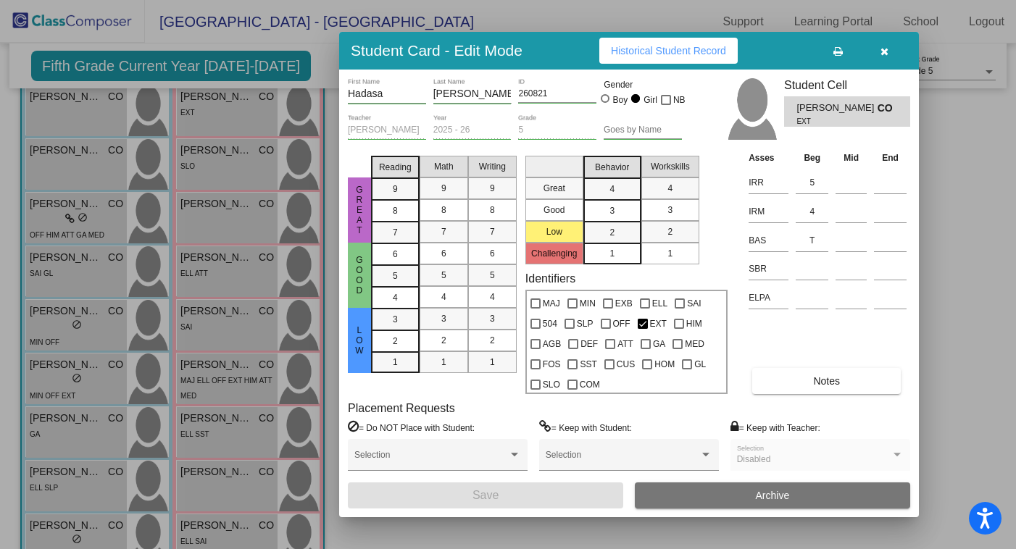
click at [882, 52] on icon "button" at bounding box center [884, 51] width 8 height 10
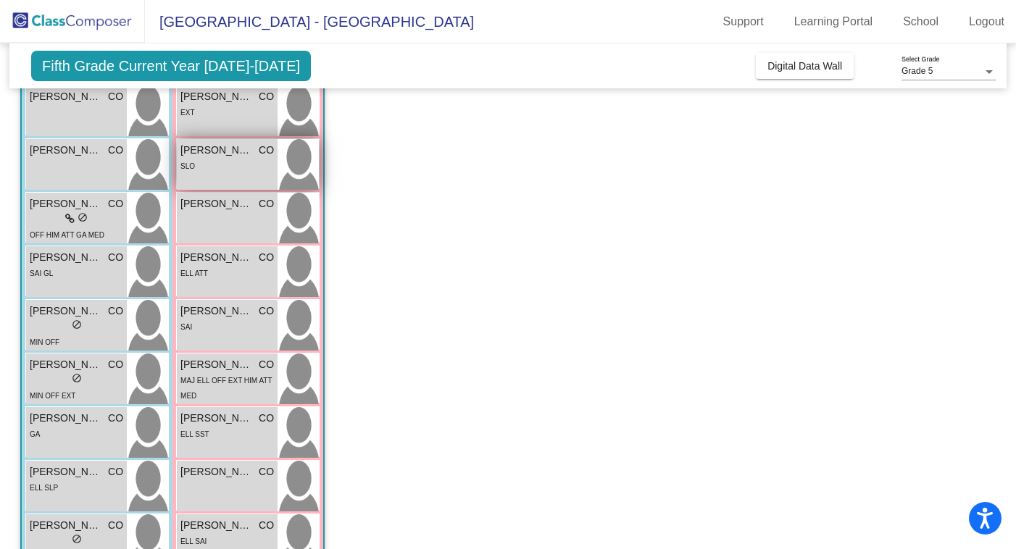
click at [247, 162] on div "SLO" at bounding box center [226, 165] width 93 height 15
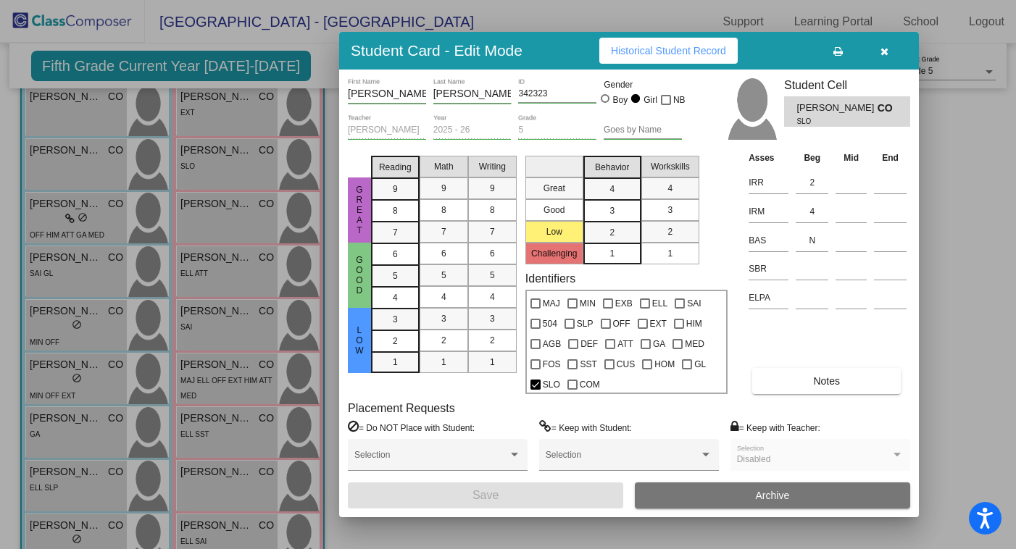
click at [885, 51] on icon "button" at bounding box center [884, 51] width 8 height 10
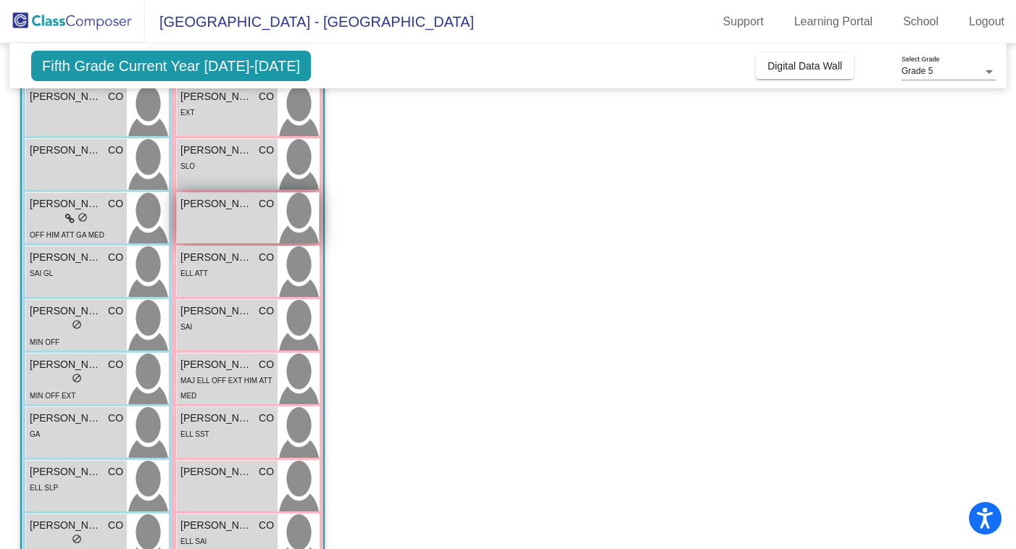
click at [240, 222] on div "[PERSON_NAME] CO lock do_not_disturb_alt" at bounding box center [227, 218] width 101 height 51
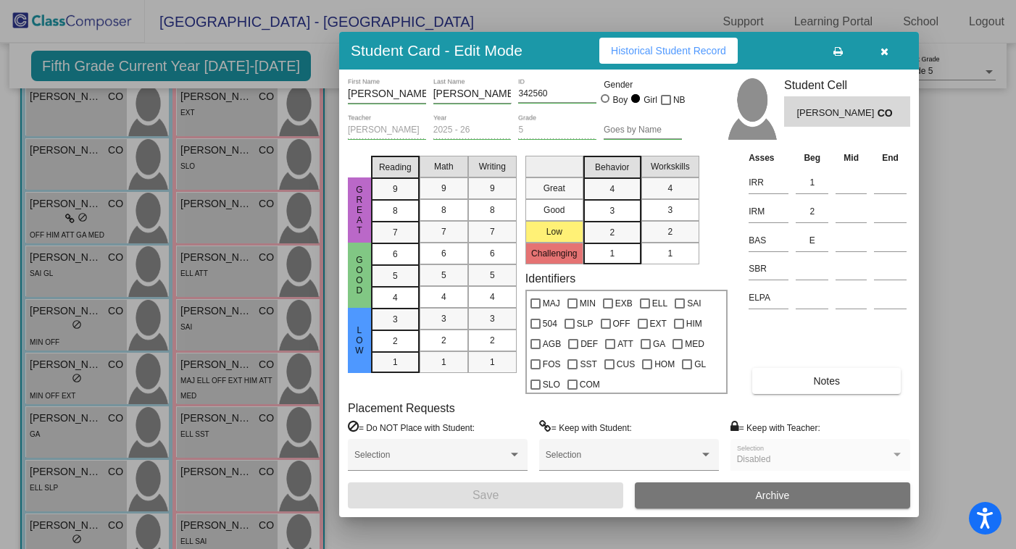
click at [887, 53] on icon "button" at bounding box center [884, 51] width 8 height 10
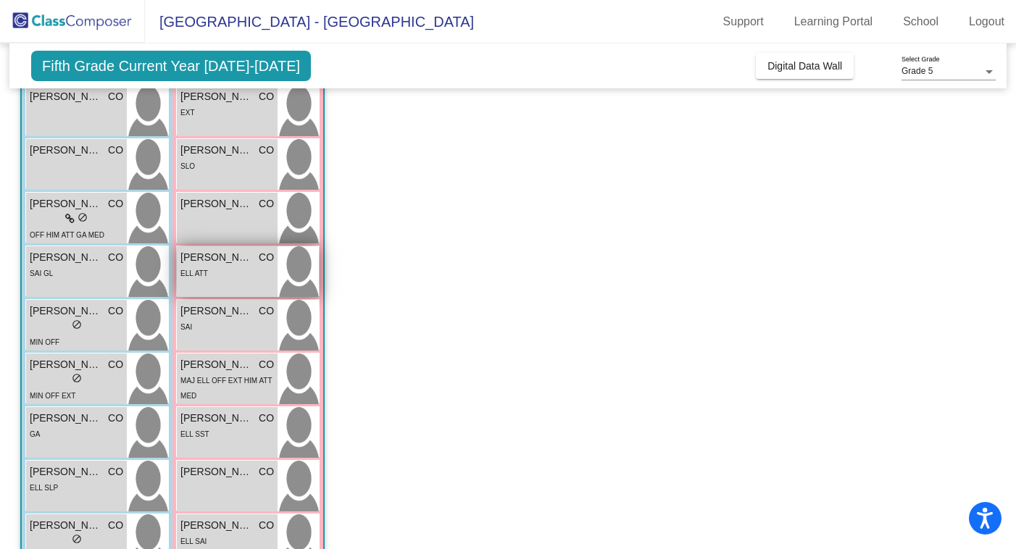
click at [221, 281] on div "[PERSON_NAME] CO lock do_not_disturb_alt ELL ATT" at bounding box center [227, 271] width 101 height 51
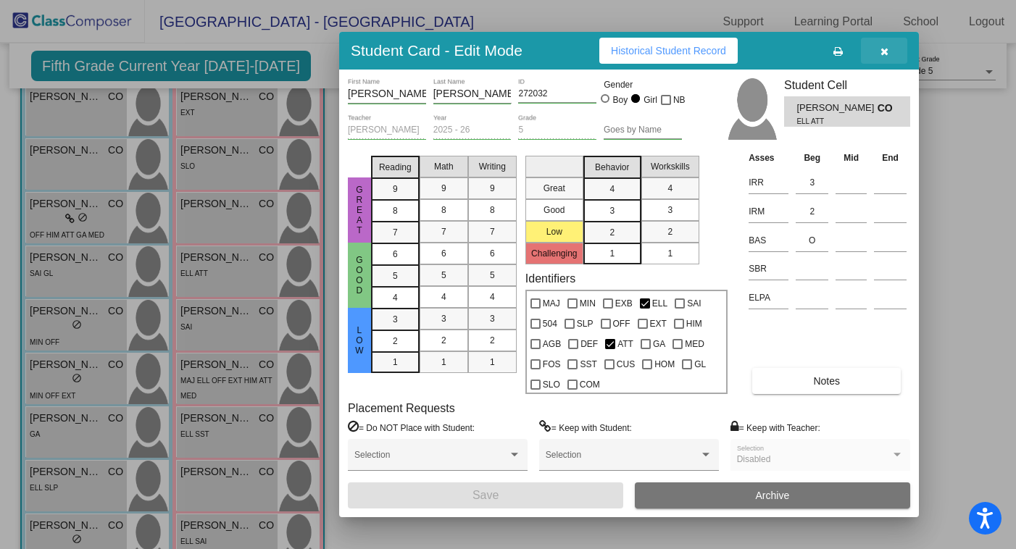
click at [880, 52] on icon "button" at bounding box center [884, 51] width 8 height 10
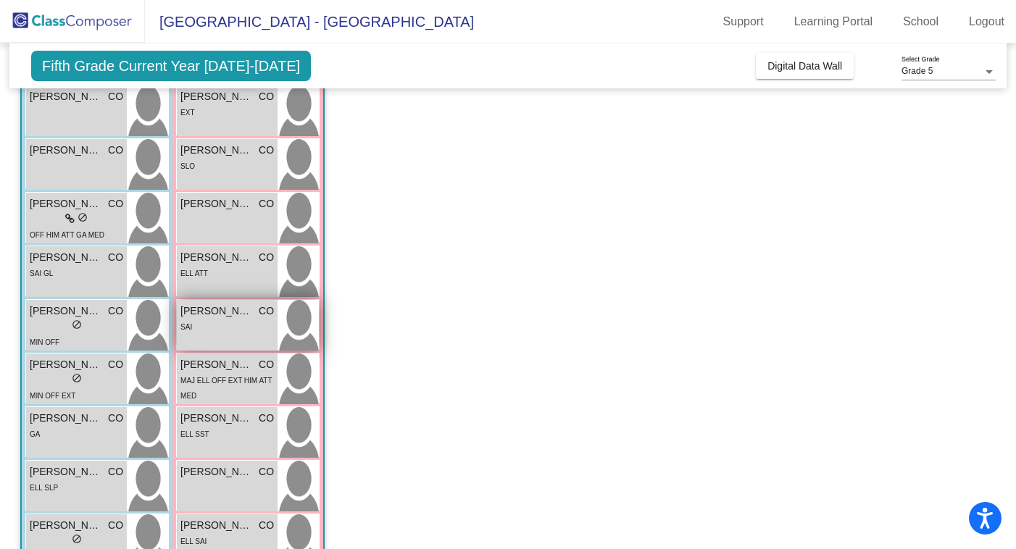
click at [216, 335] on div "[PERSON_NAME] CO lock do_not_disturb_alt SAI" at bounding box center [227, 325] width 101 height 51
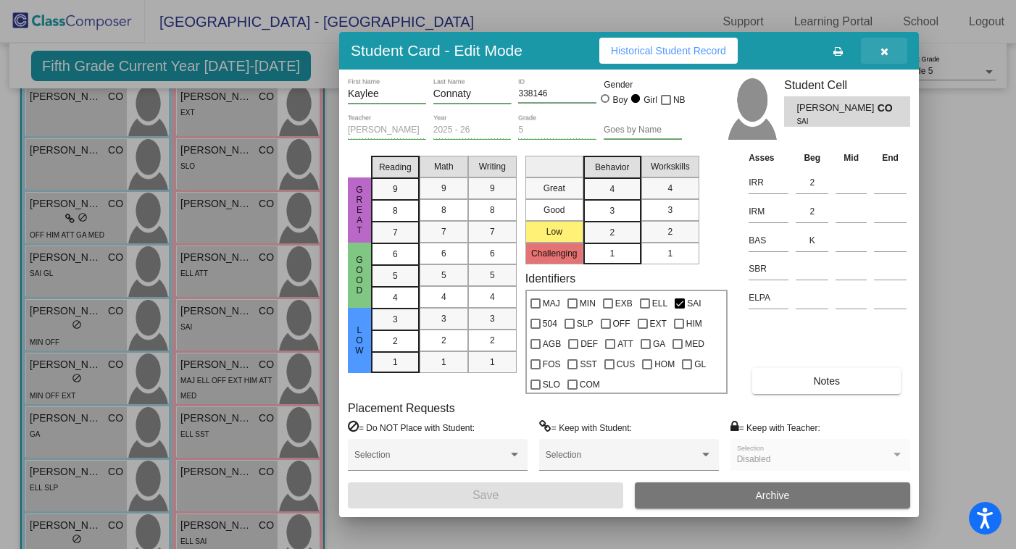
click at [884, 55] on icon "button" at bounding box center [884, 51] width 8 height 10
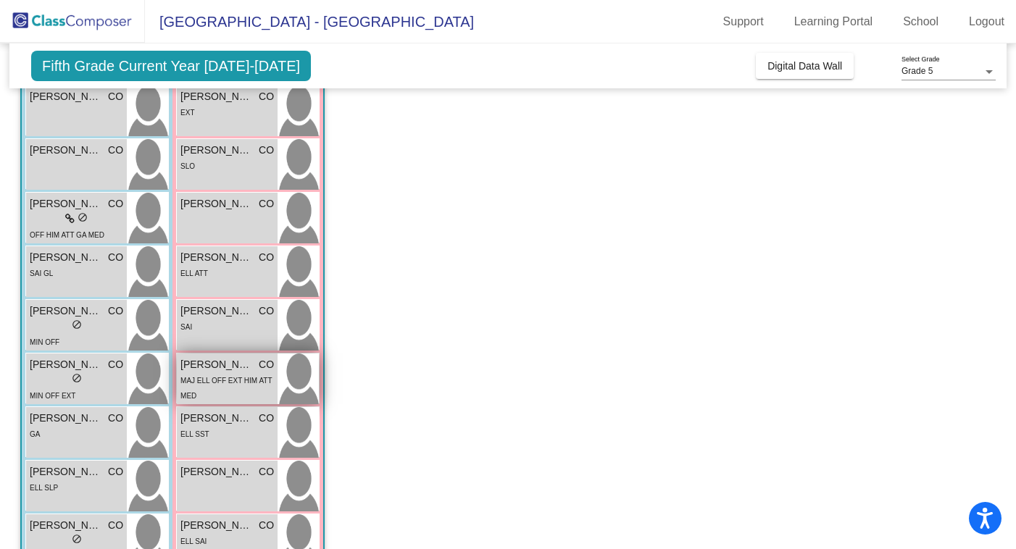
click at [229, 374] on div "MAJ ELL OFF EXT HIM ATT MED" at bounding box center [226, 387] width 93 height 30
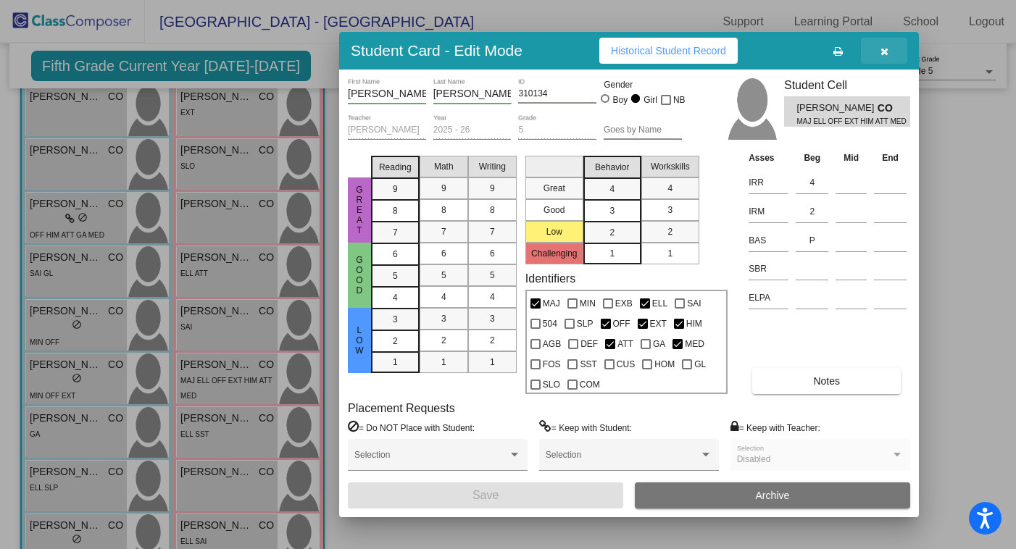
click at [880, 53] on icon "button" at bounding box center [884, 51] width 8 height 10
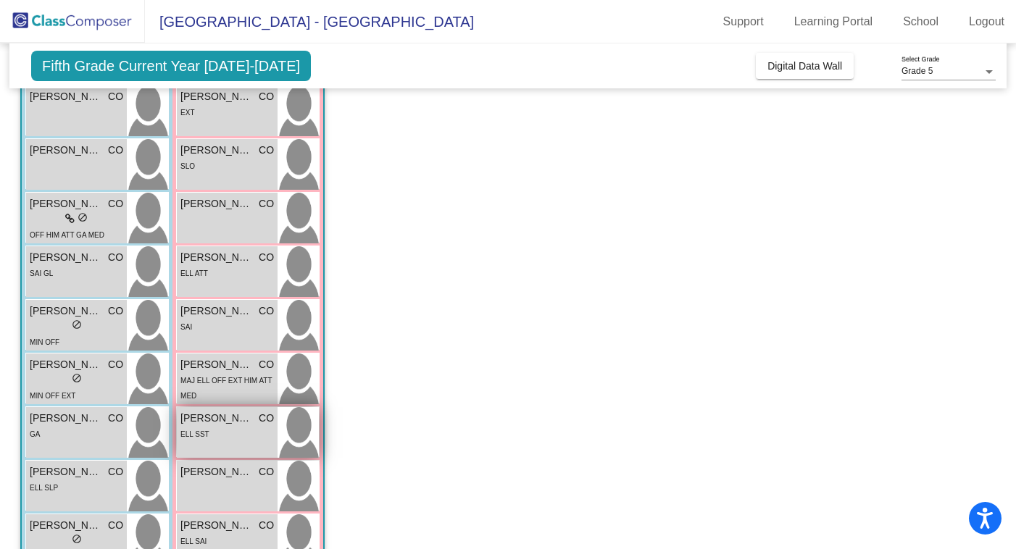
click at [227, 431] on div "ELL SST" at bounding box center [226, 433] width 93 height 15
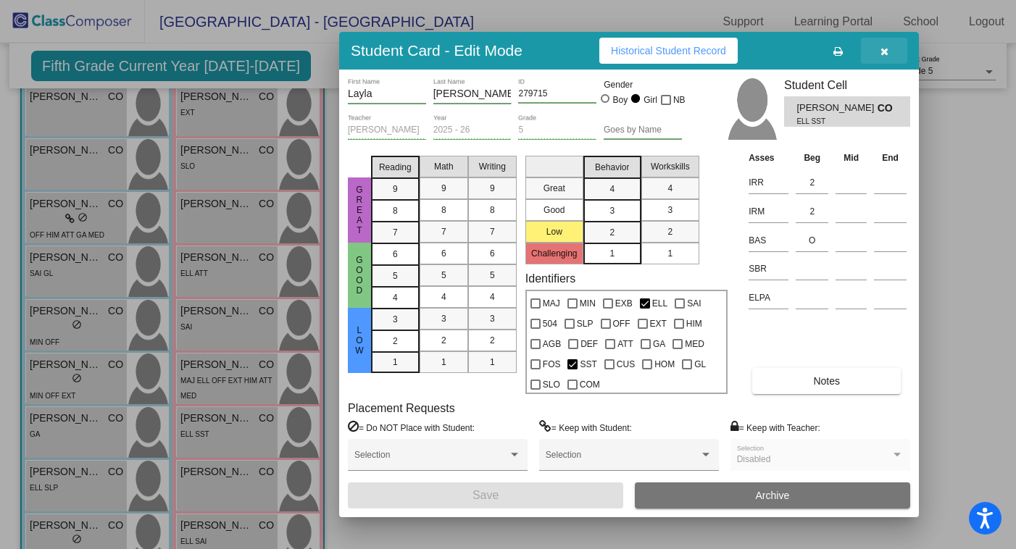
click at [879, 49] on button "button" at bounding box center [884, 51] width 46 height 26
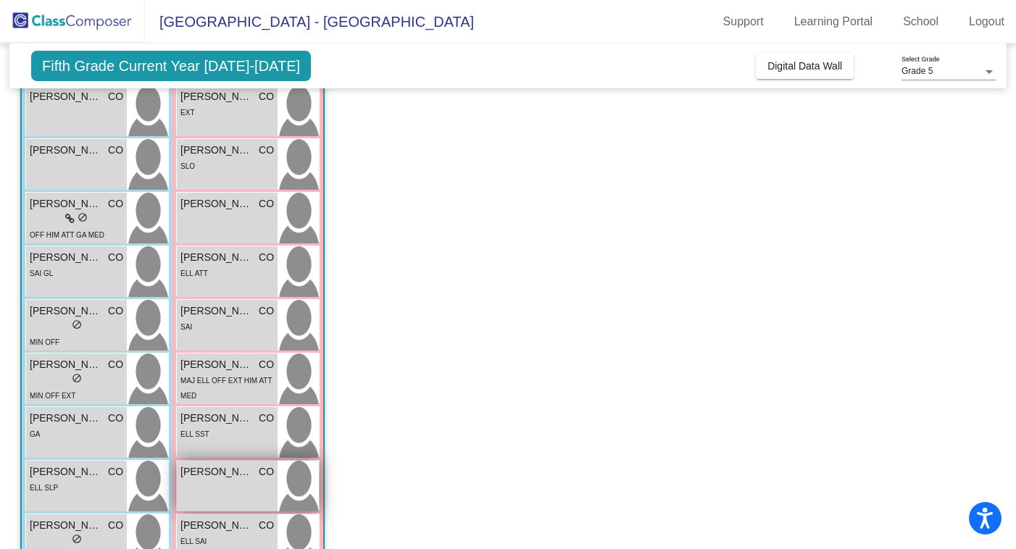
click at [201, 496] on div "[PERSON_NAME] CO lock do_not_disturb_alt" at bounding box center [227, 486] width 101 height 51
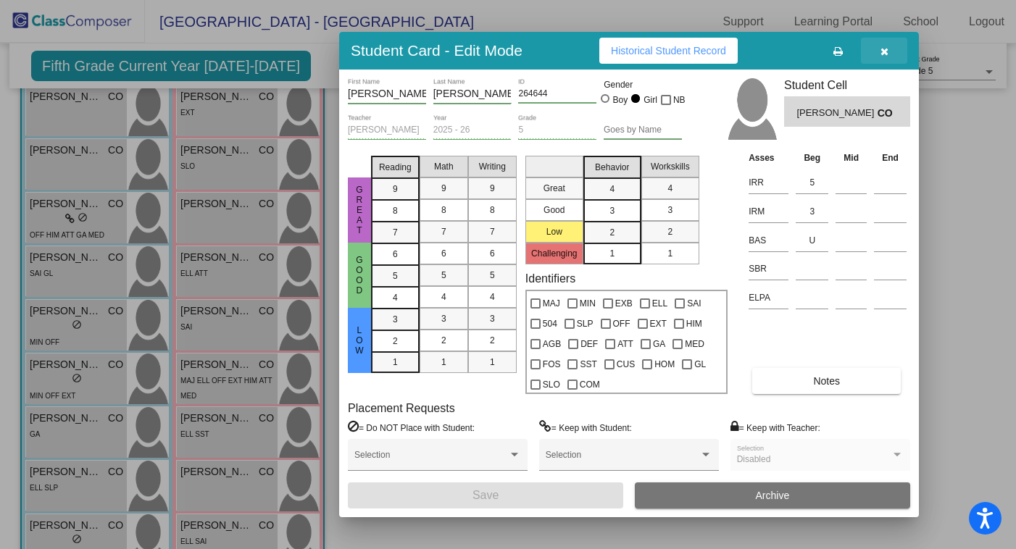
click at [881, 47] on icon "button" at bounding box center [884, 51] width 8 height 10
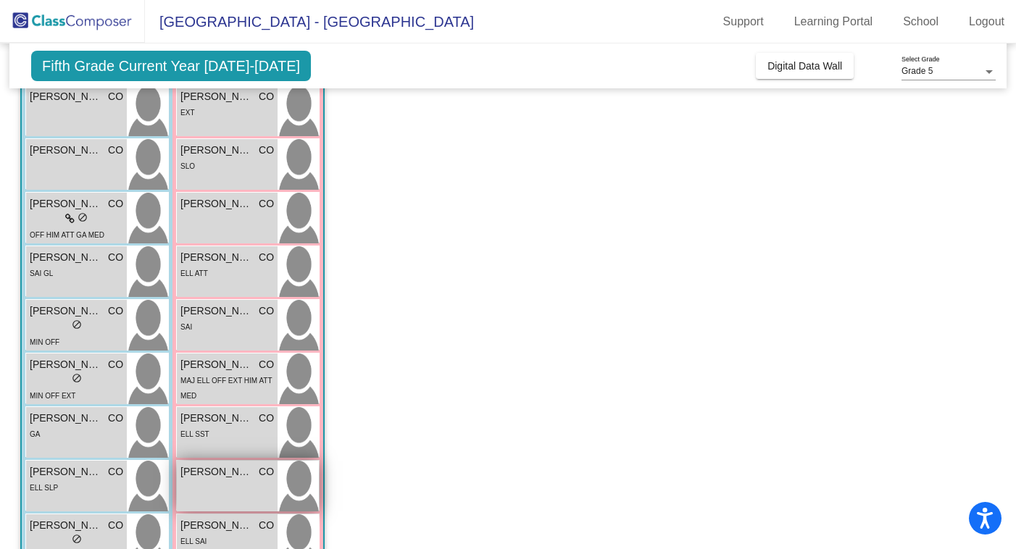
click at [212, 469] on span "[PERSON_NAME]" at bounding box center [216, 471] width 72 height 15
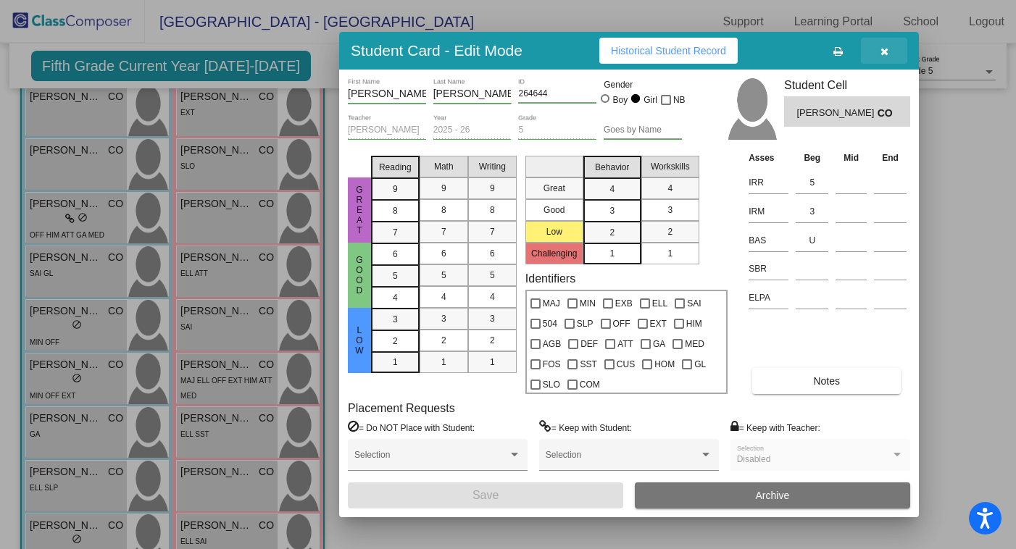
click at [876, 51] on button "button" at bounding box center [884, 51] width 46 height 26
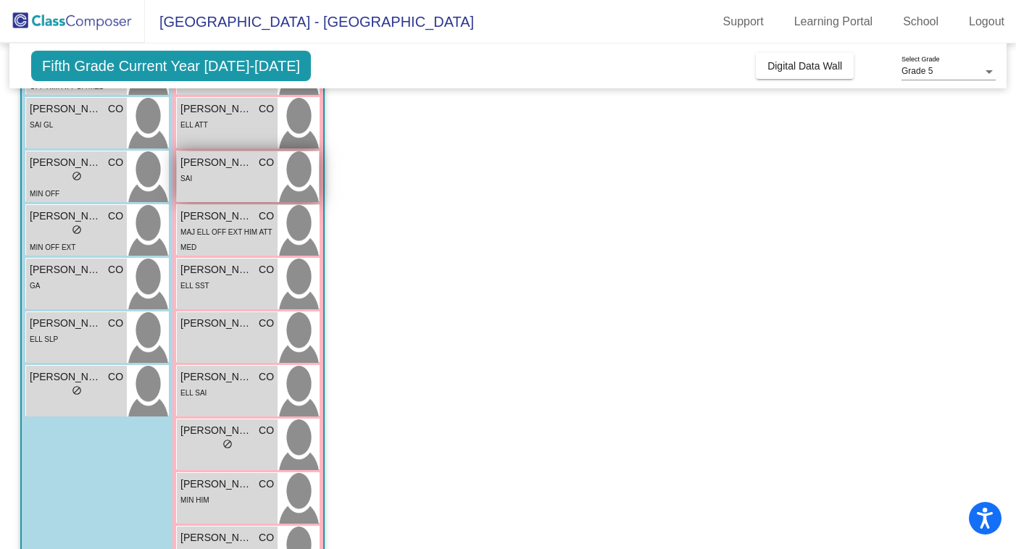
scroll to position [564, 0]
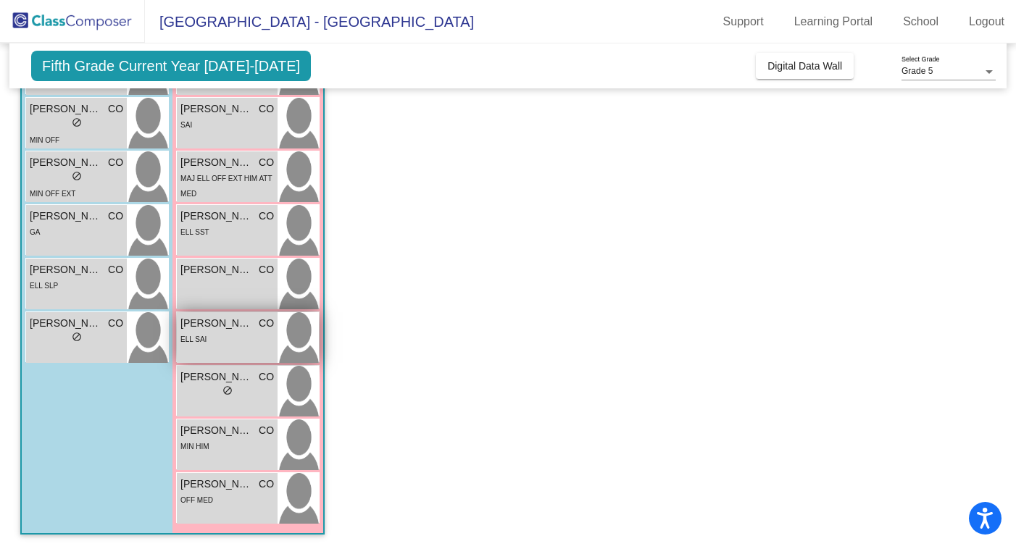
click at [203, 338] on span "ELL SAI" at bounding box center [193, 339] width 26 height 8
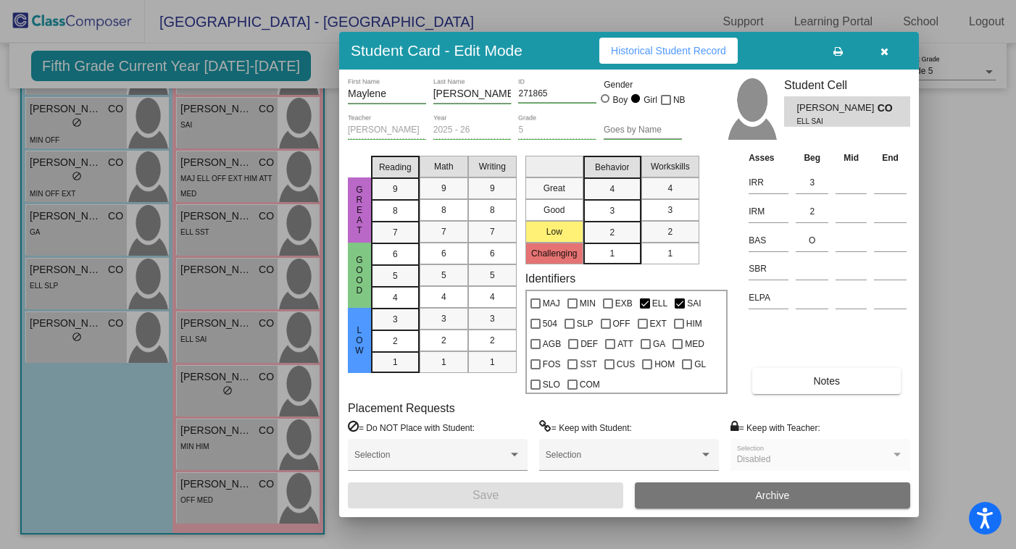
click at [886, 49] on icon "button" at bounding box center [884, 51] width 8 height 10
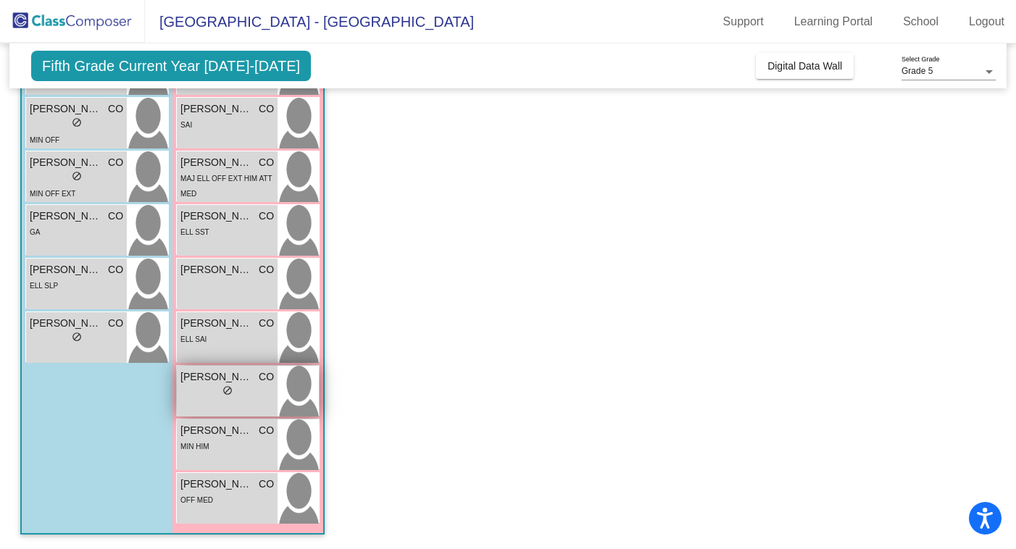
click at [196, 392] on div "lock do_not_disturb_alt" at bounding box center [226, 392] width 93 height 15
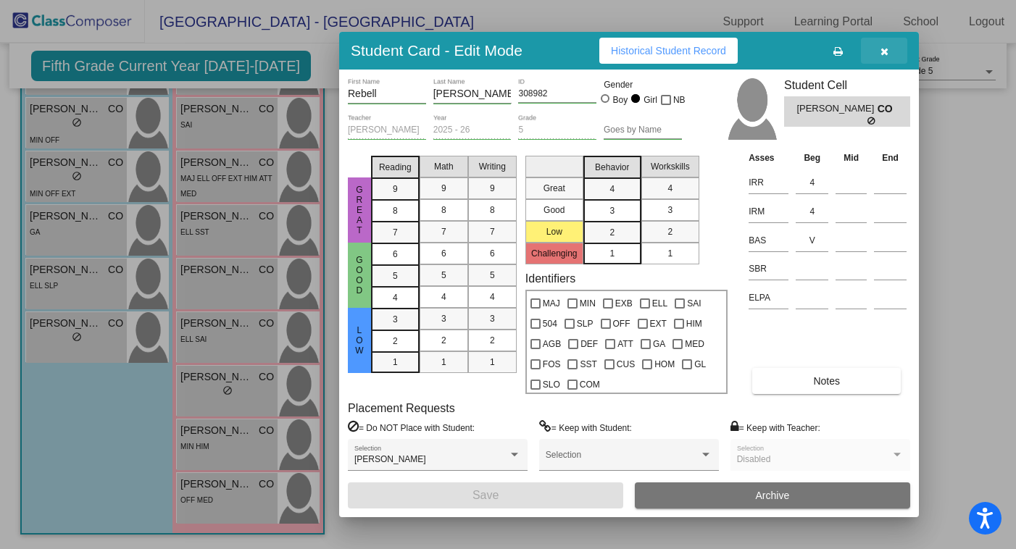
click at [889, 48] on button "button" at bounding box center [884, 51] width 46 height 26
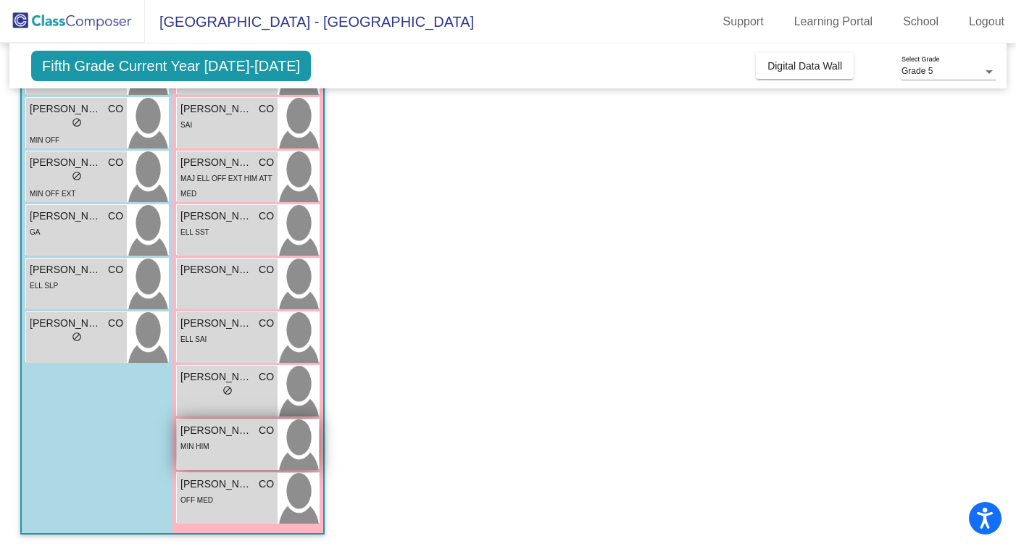
click at [209, 448] on span "MIN HIM" at bounding box center [194, 447] width 28 height 8
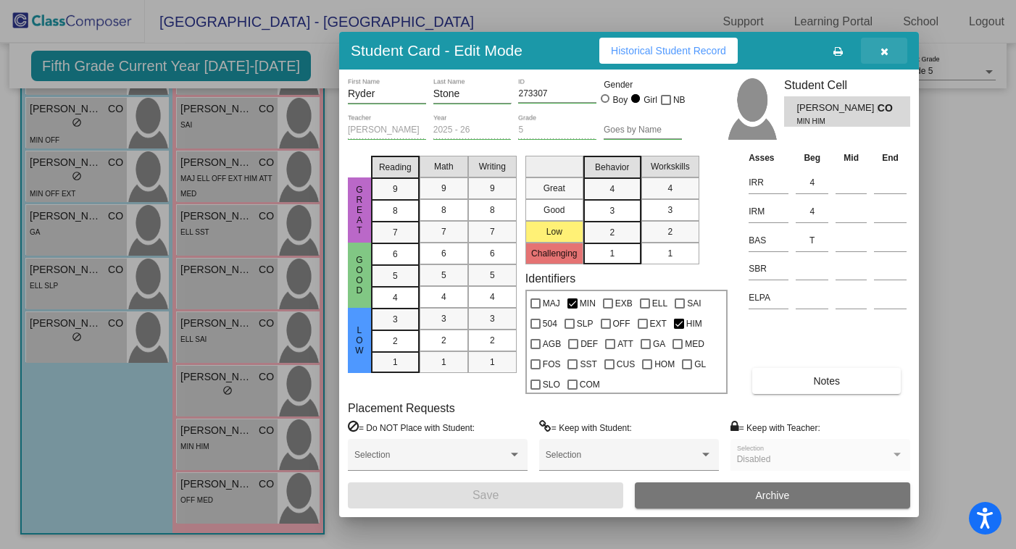
click at [882, 48] on icon "button" at bounding box center [884, 51] width 8 height 10
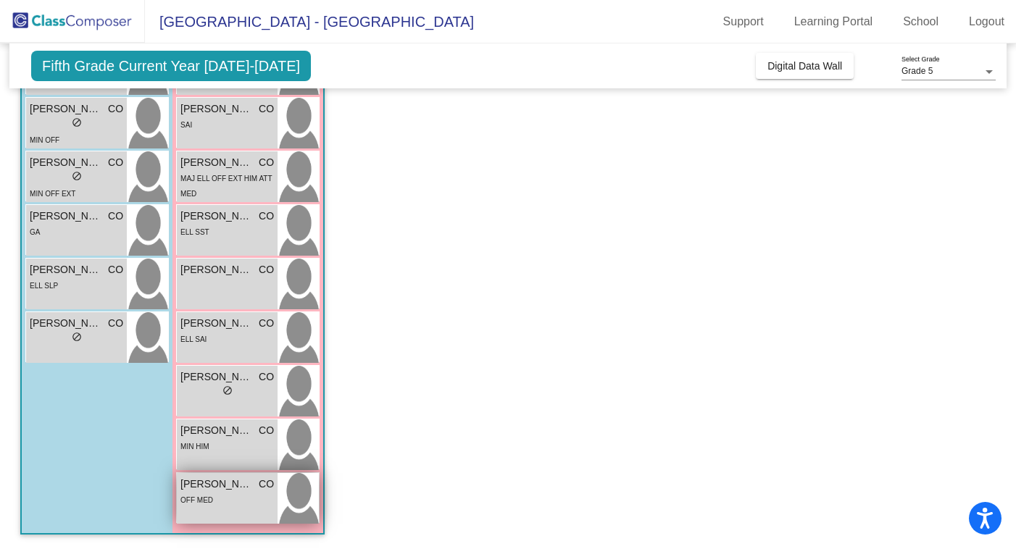
click at [206, 493] on div "OFF MED" at bounding box center [196, 499] width 33 height 15
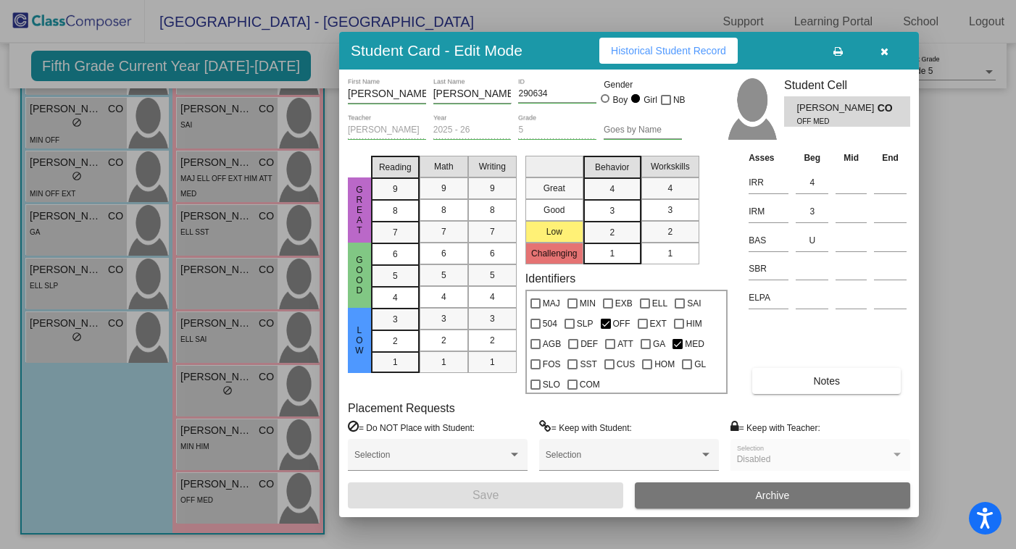
click at [877, 55] on button "button" at bounding box center [884, 51] width 46 height 26
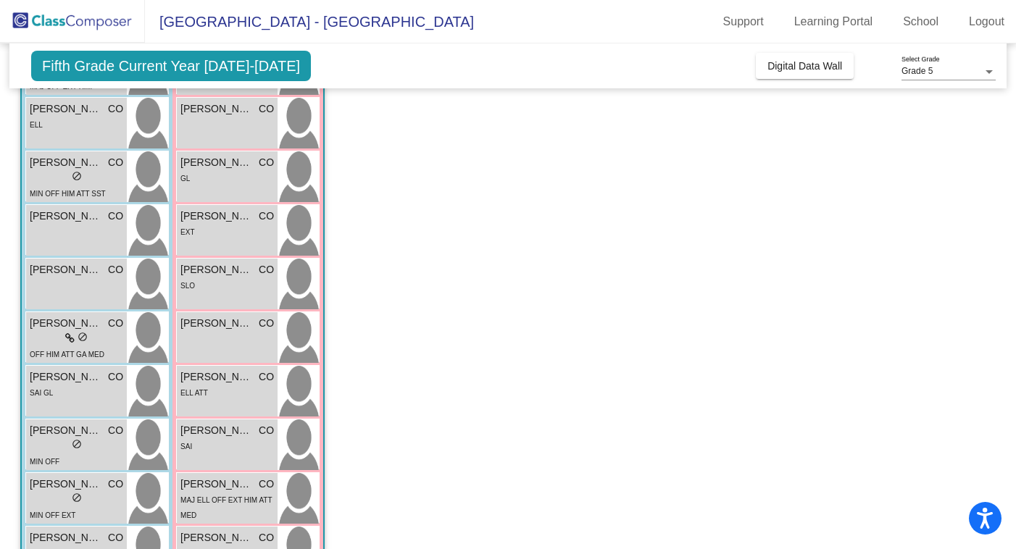
scroll to position [0, 0]
